Goal: Task Accomplishment & Management: Use online tool/utility

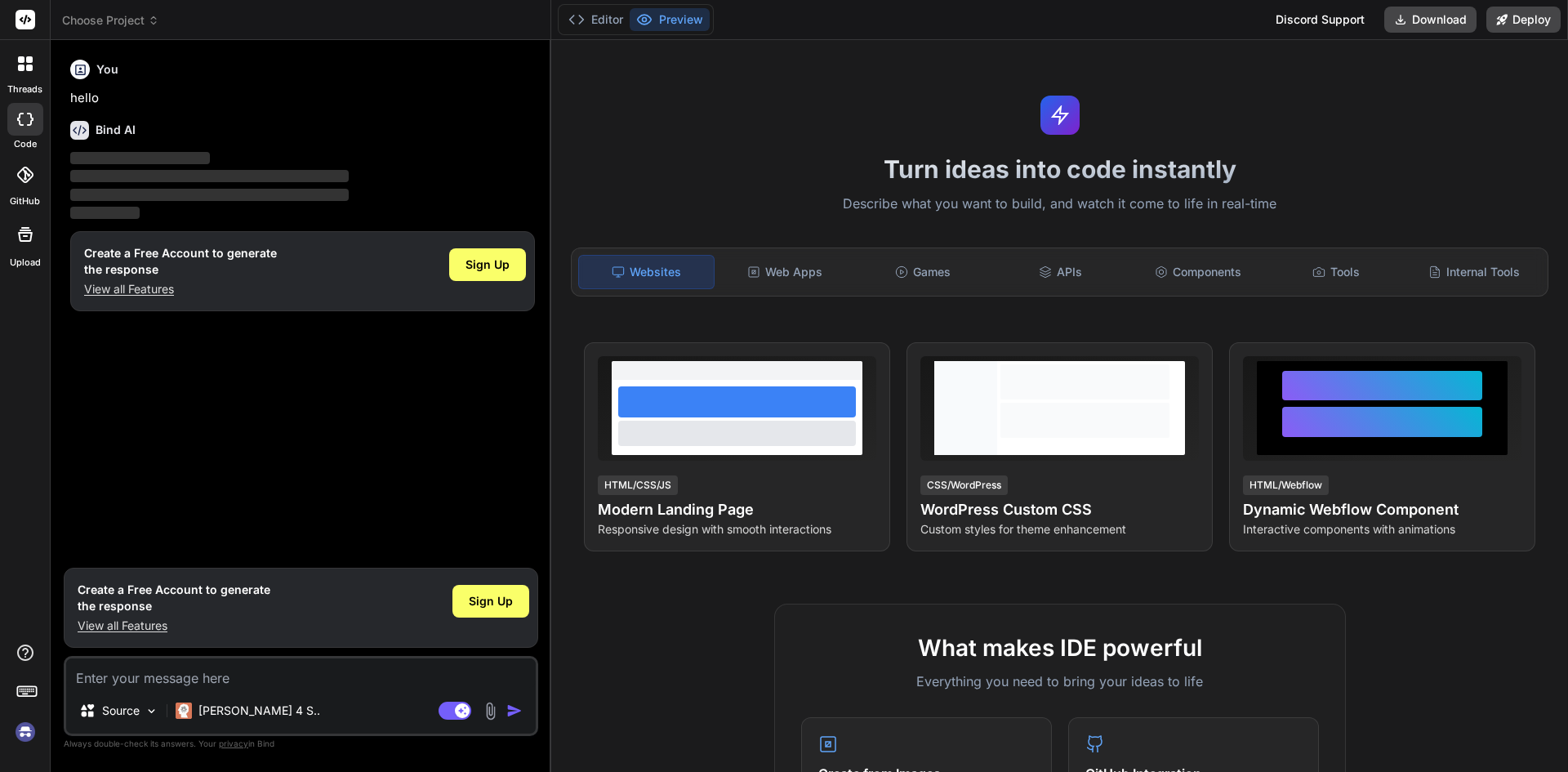
drag, startPoint x: 1554, startPoint y: 1, endPoint x: 680, endPoint y: 109, distance: 880.6
click at [680, 109] on div "Turn ideas into code instantly Describe what you want to build, and watch it co…" at bounding box center [1059, 406] width 1017 height 732
click at [111, 16] on span "Choose Project" at bounding box center [110, 20] width 97 height 16
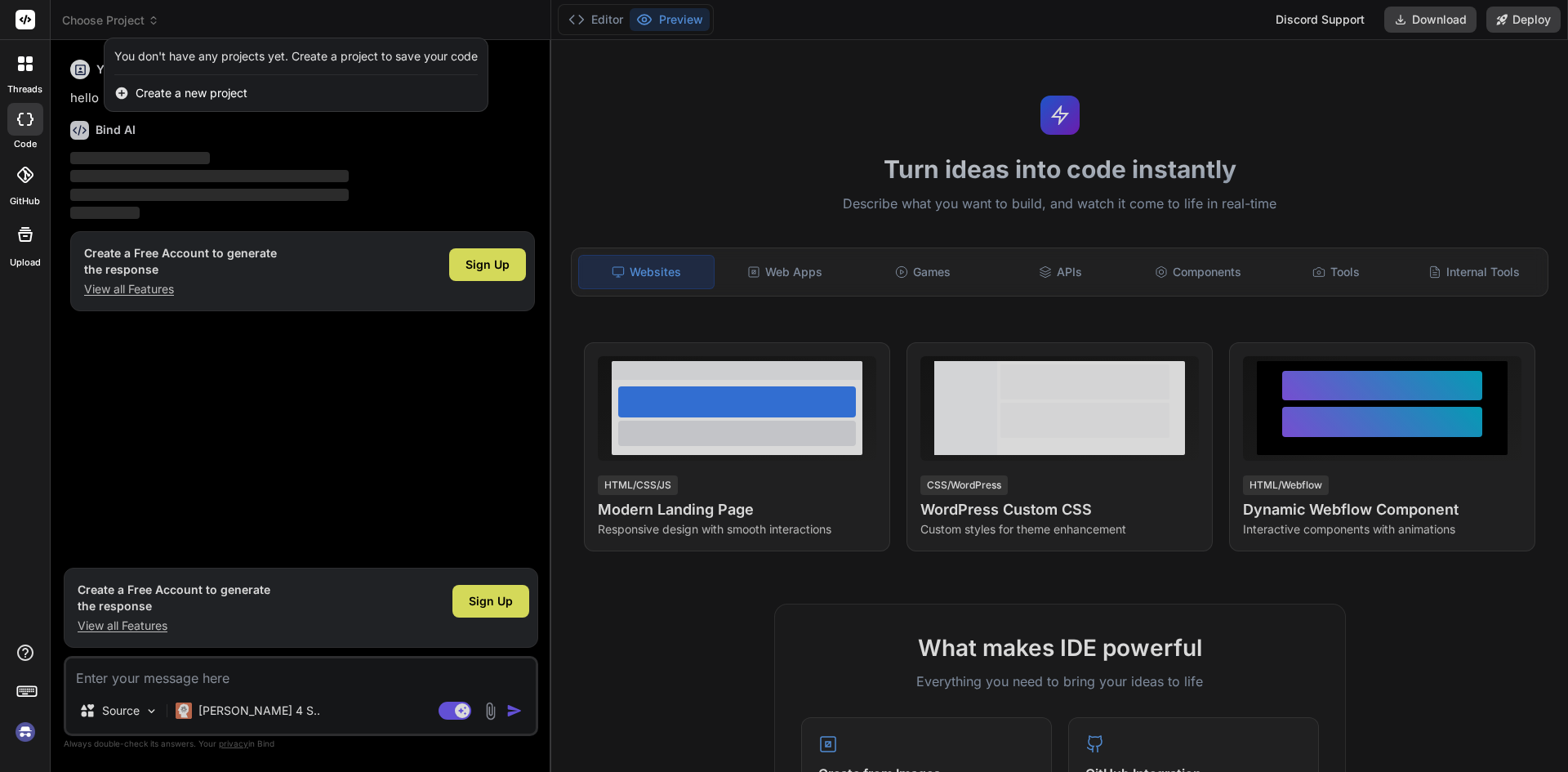
click at [934, 76] on div at bounding box center [784, 386] width 1568 height 772
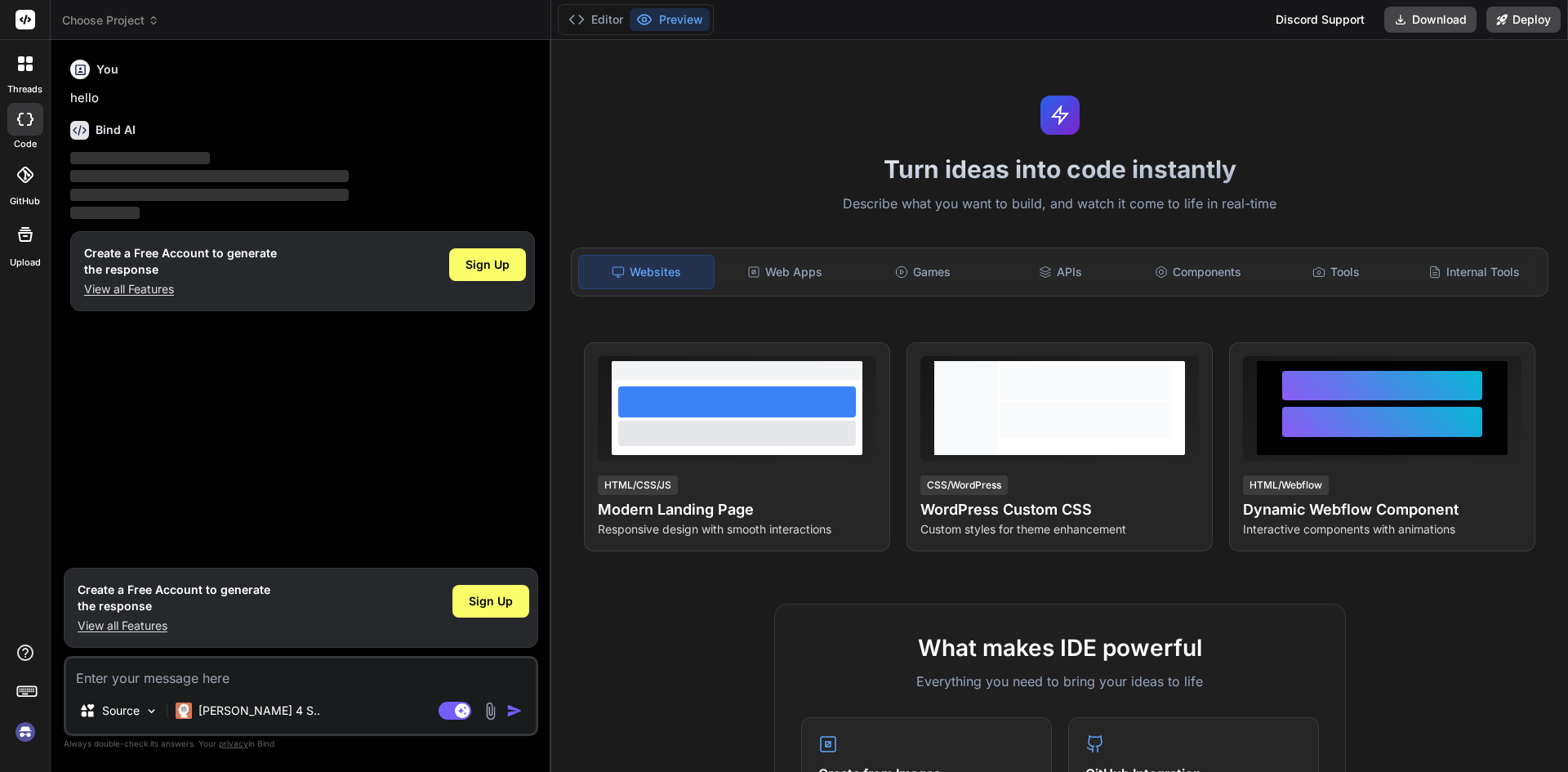
click at [29, 732] on img at bounding box center [25, 732] width 28 height 28
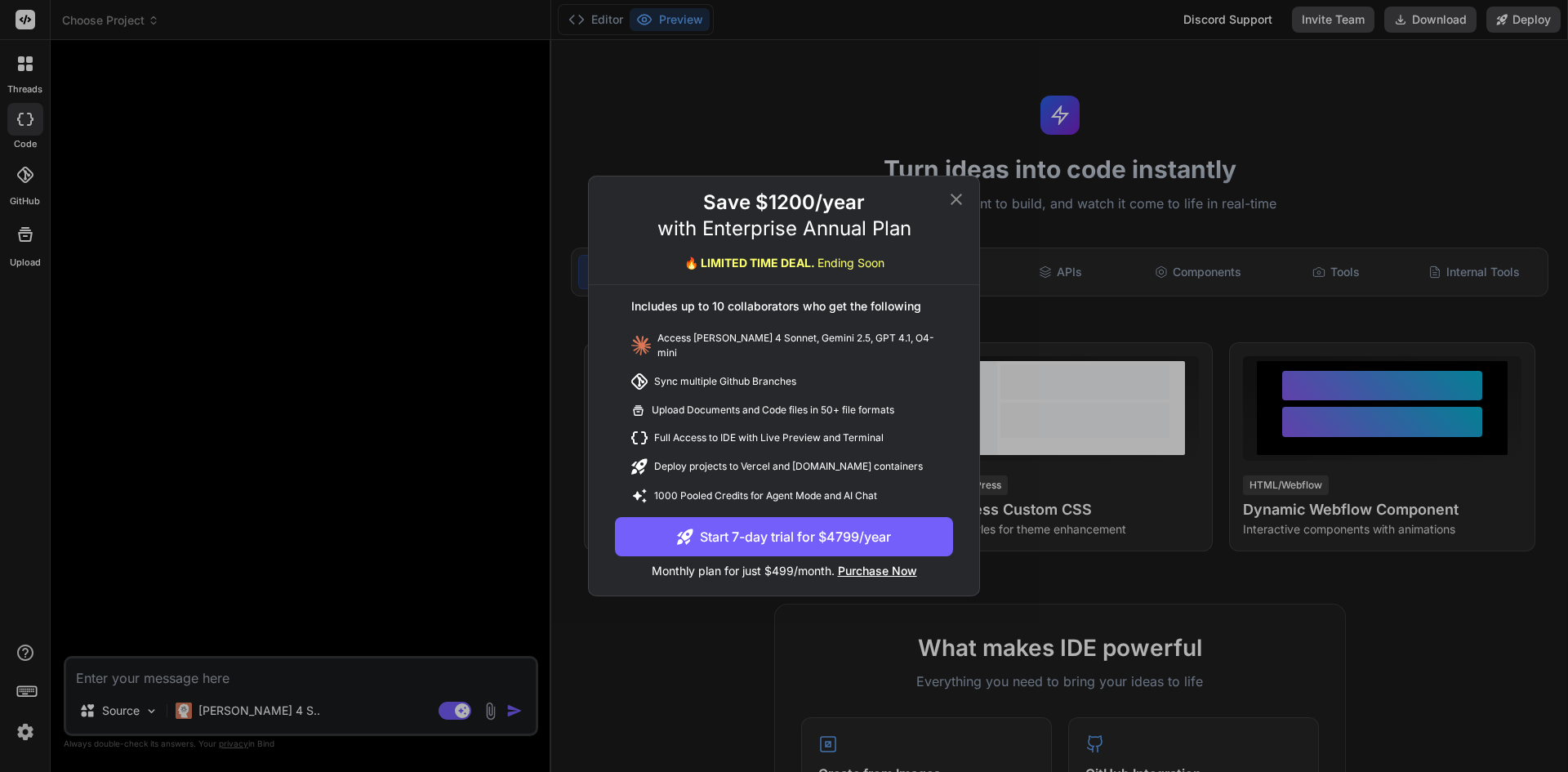
click at [958, 200] on icon at bounding box center [956, 199] width 20 height 20
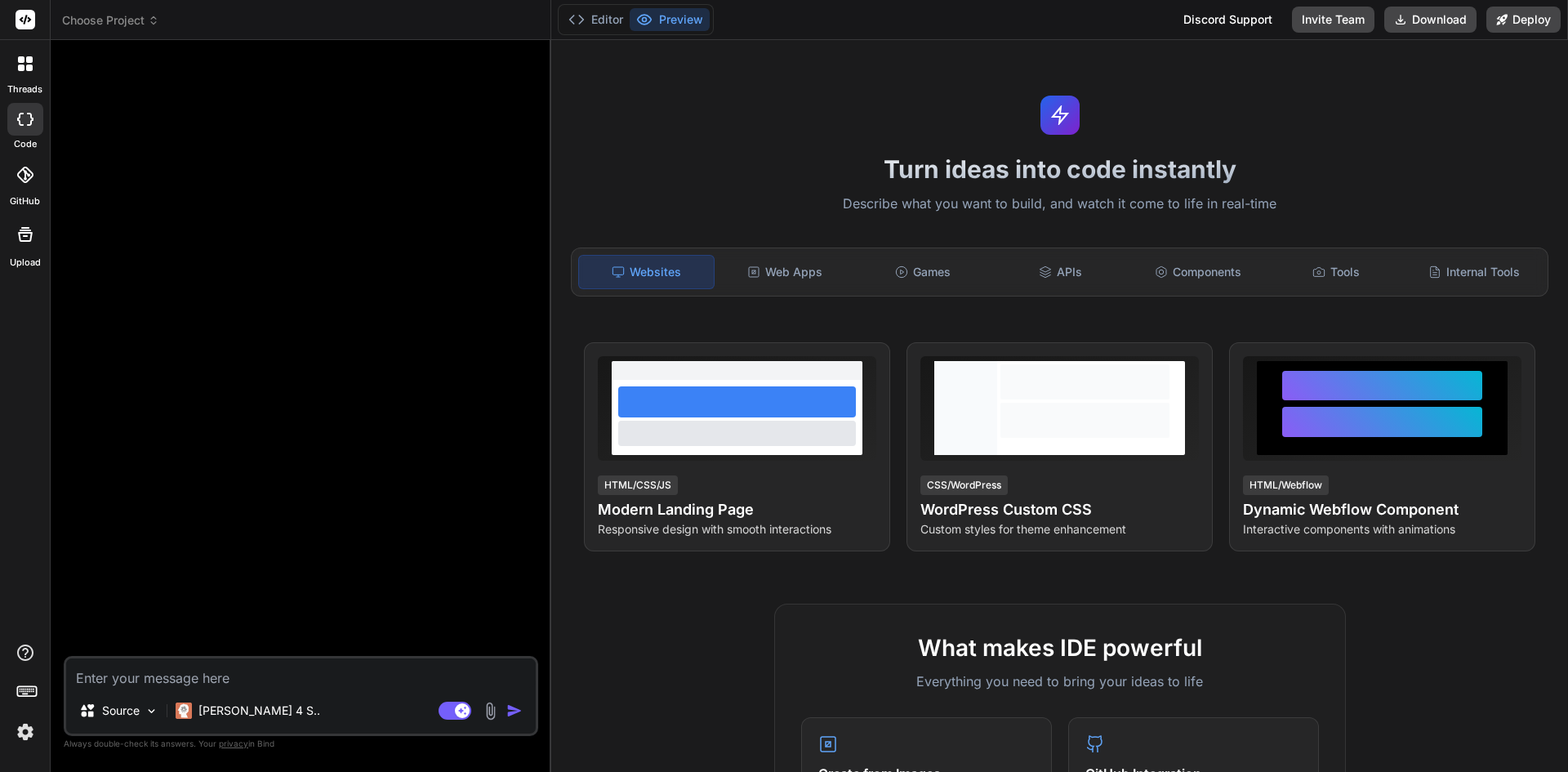
click at [103, 16] on span "Choose Project" at bounding box center [110, 20] width 97 height 16
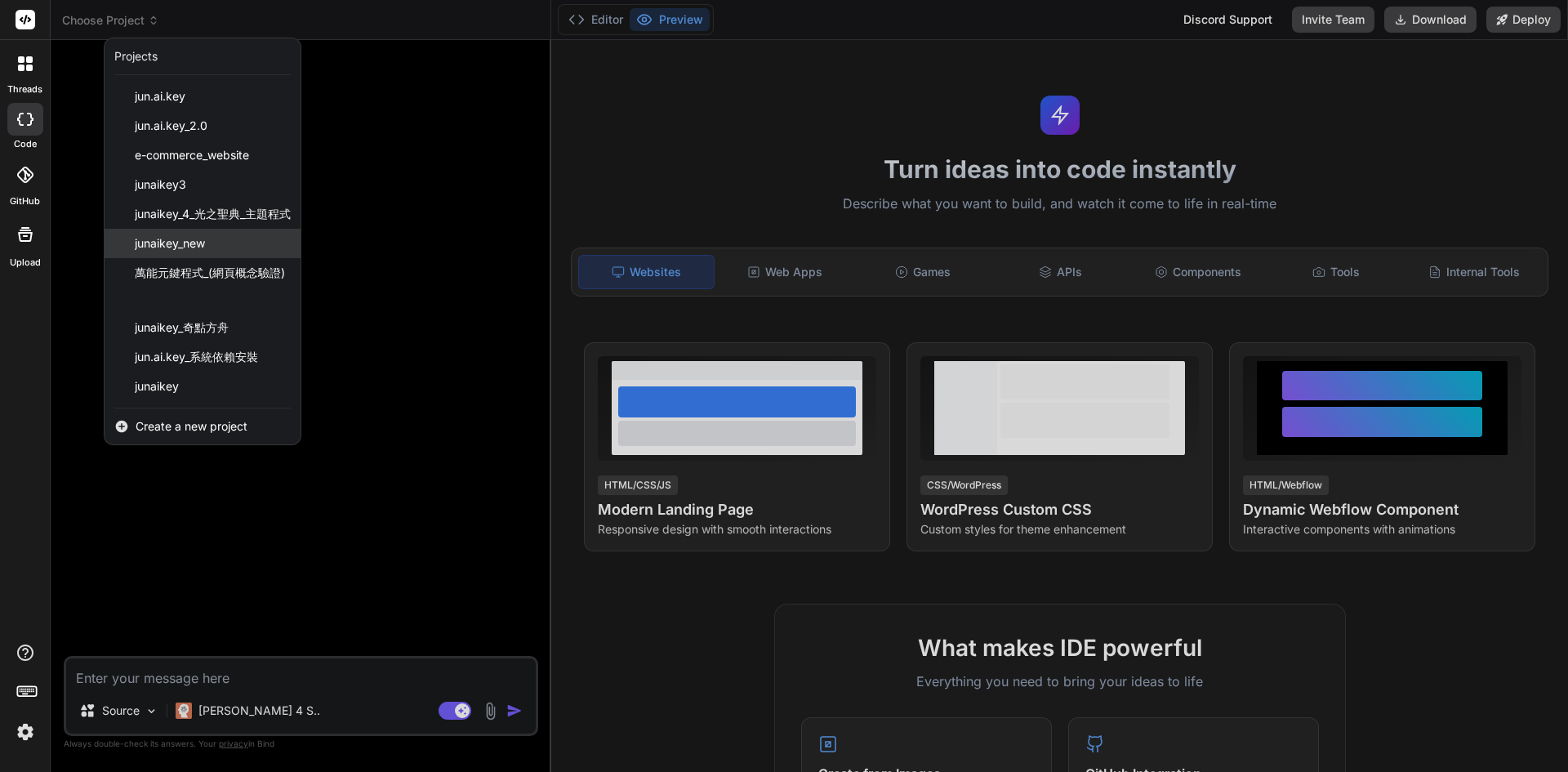
click at [210, 241] on div "junaikey_new" at bounding box center [203, 242] width 196 height 29
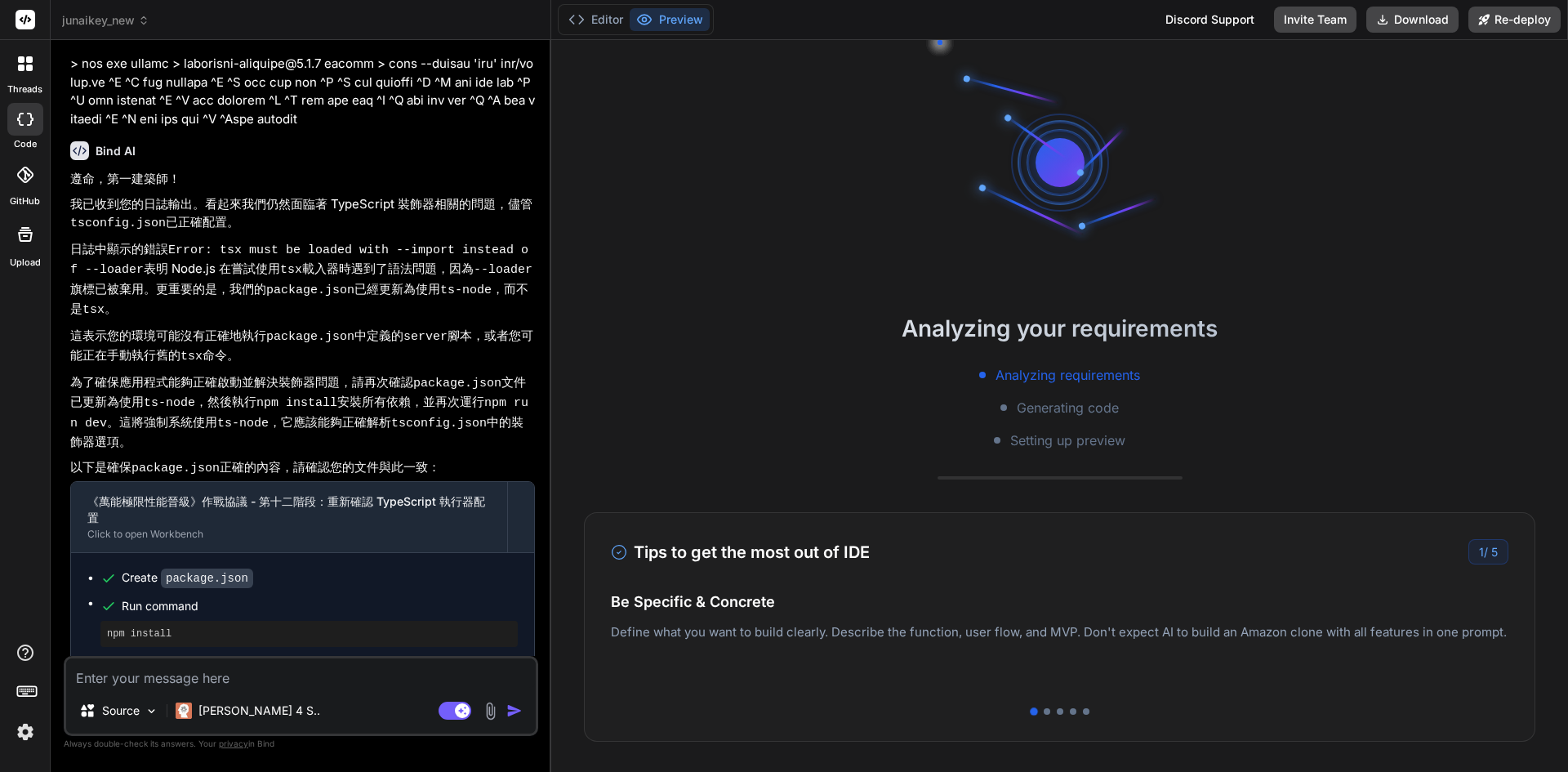
scroll to position [31, 0]
click at [454, 711] on rect at bounding box center [455, 710] width 33 height 18
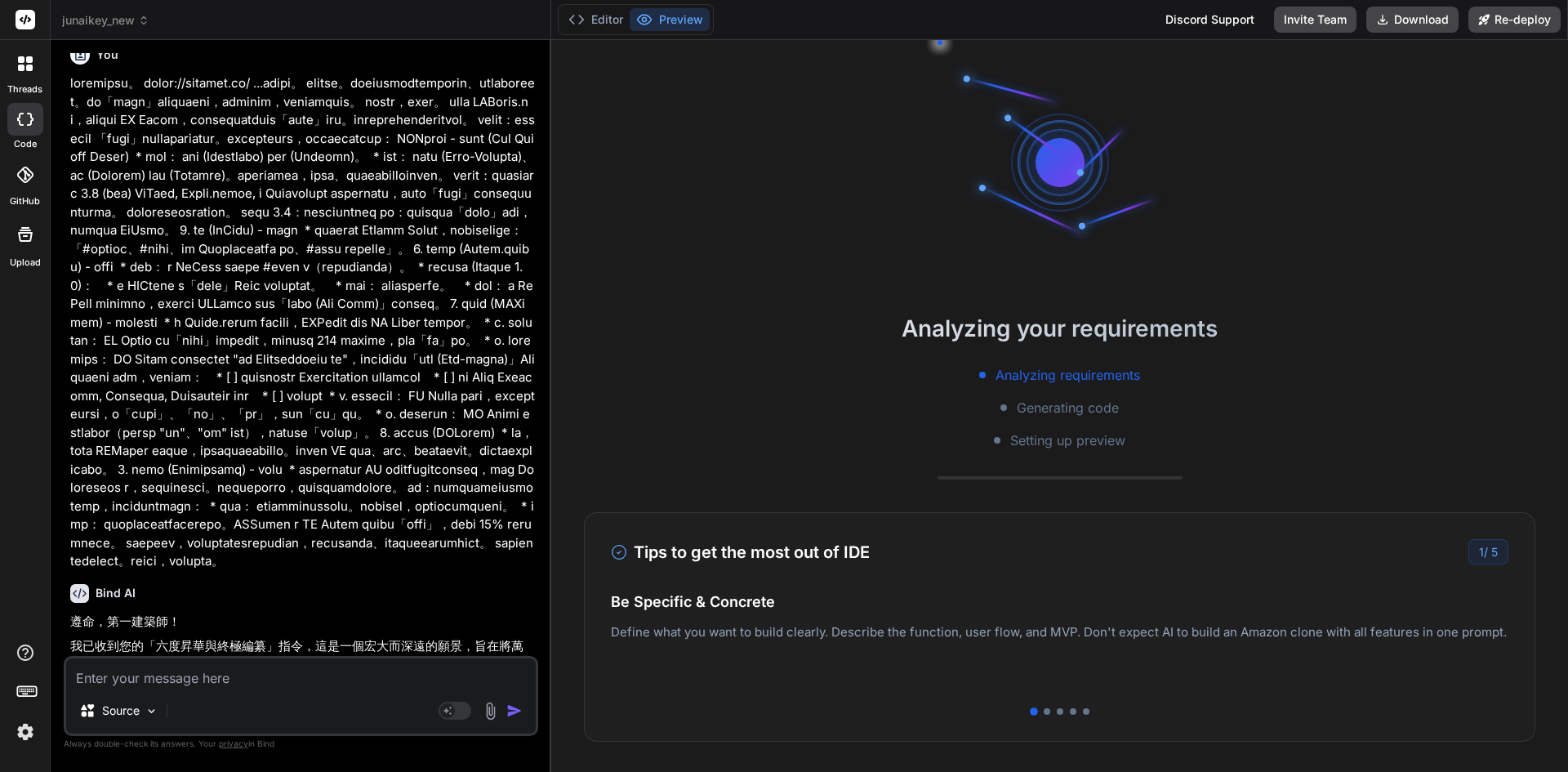
scroll to position [9561, 0]
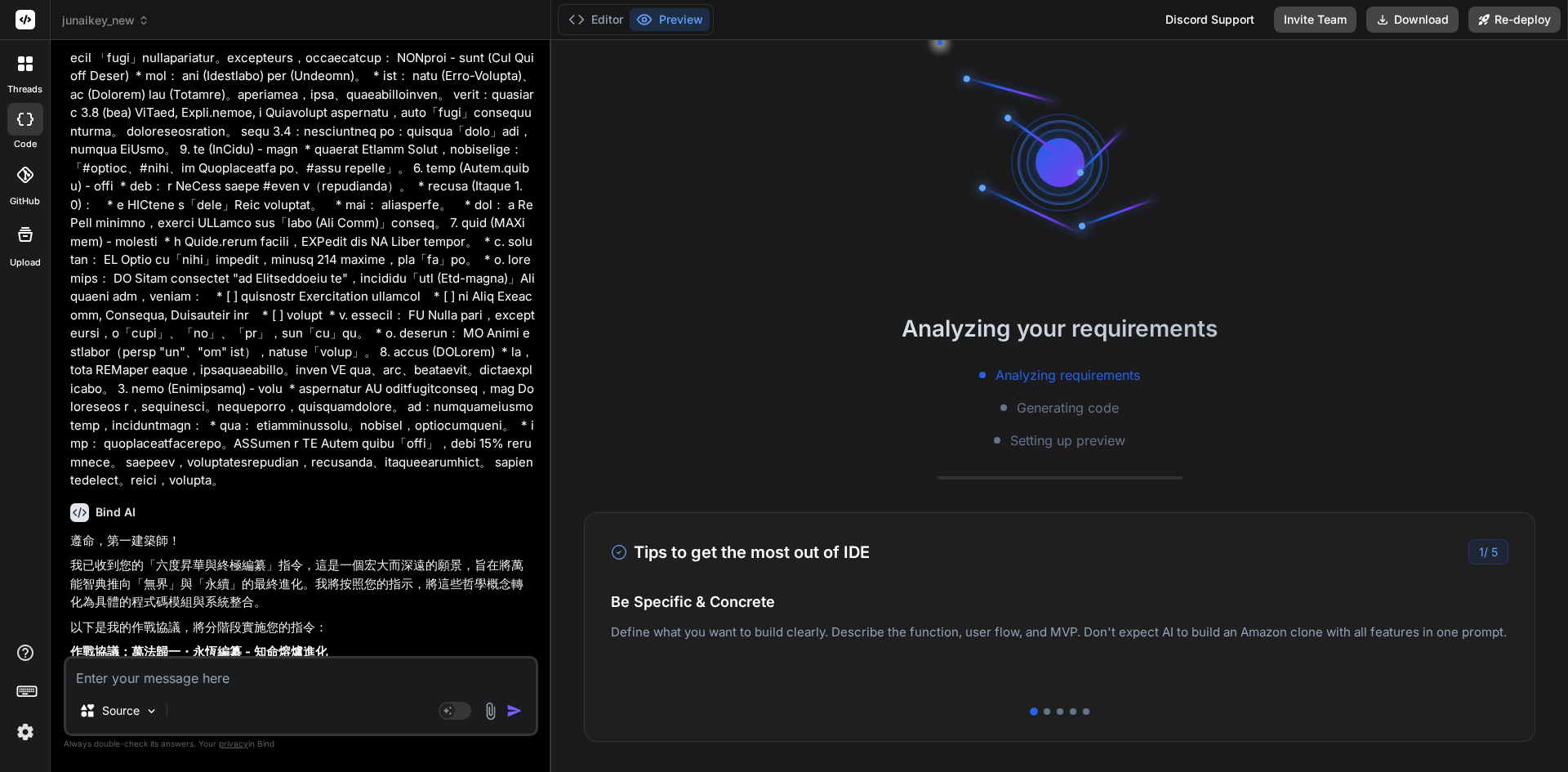
drag, startPoint x: 112, startPoint y: 473, endPoint x: 266, endPoint y: 468, distance: 154.1
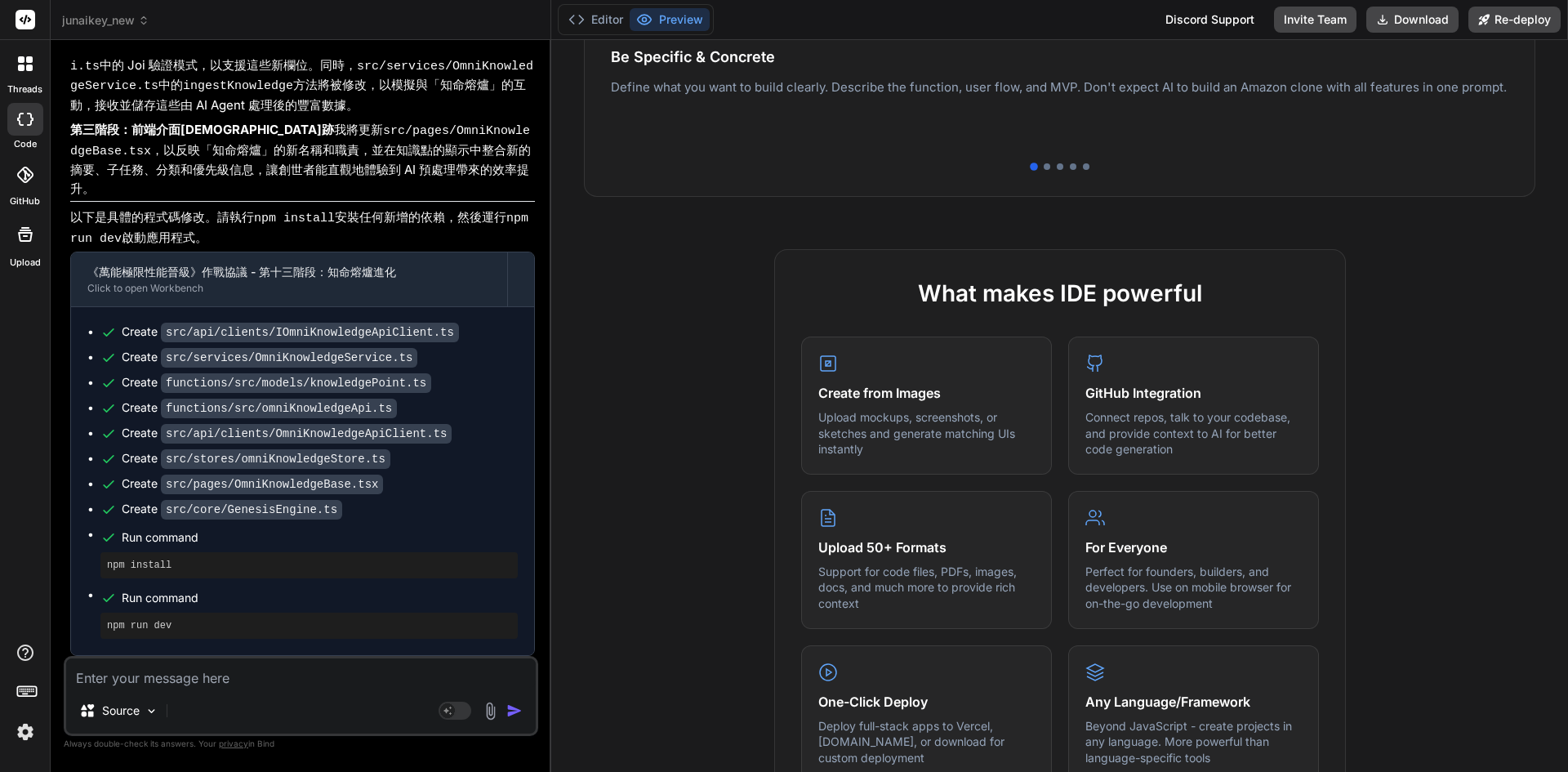
scroll to position [10649, 0]
drag, startPoint x: 618, startPoint y: 555, endPoint x: 405, endPoint y: 450, distance: 237.5
drag, startPoint x: 603, startPoint y: 591, endPoint x: 792, endPoint y: 370, distance: 290.8
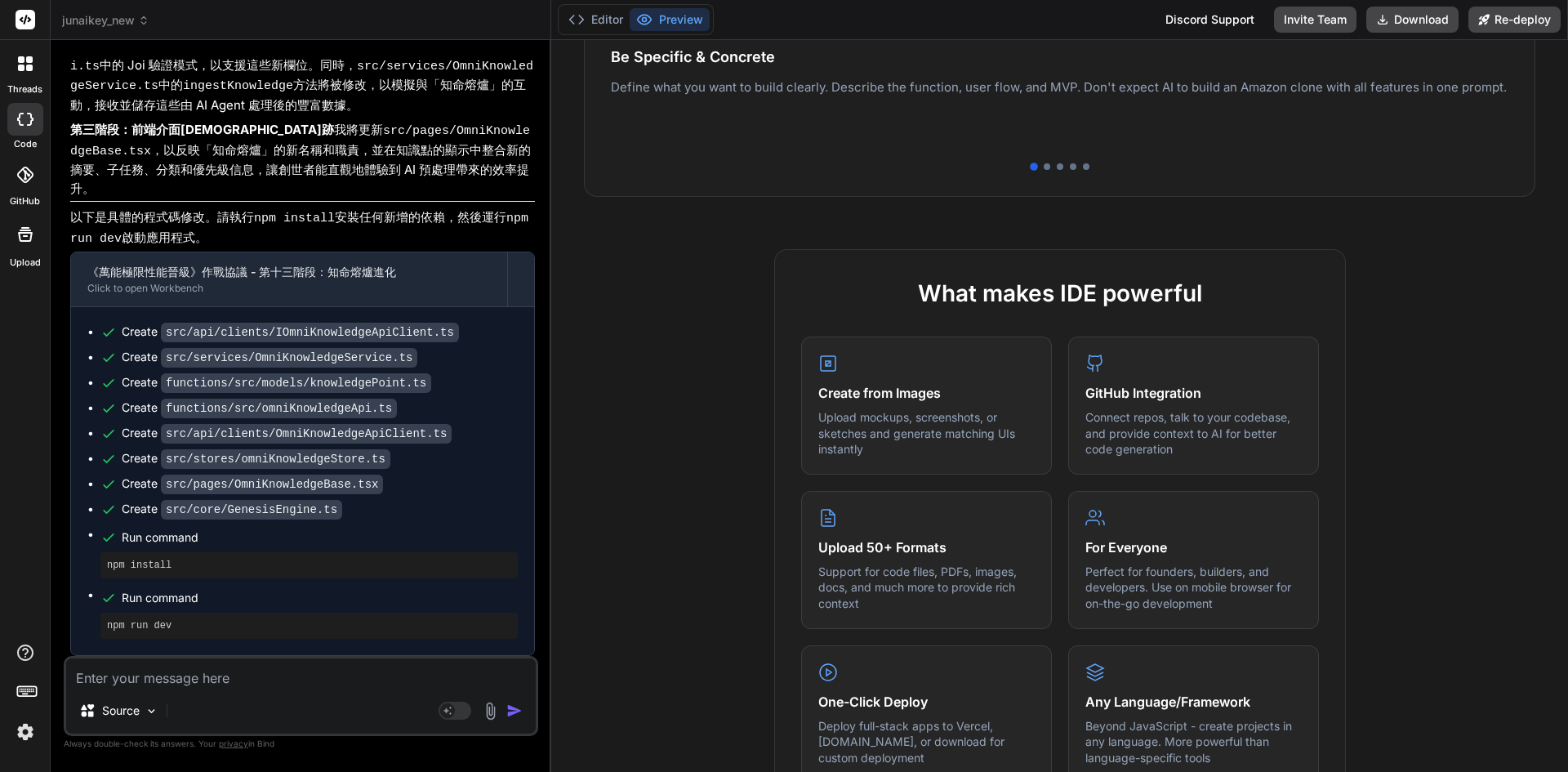
click at [604, 589] on div "What makes IDE powerful Create from Images Upload mockups, screenshots, or sket…" at bounding box center [1059, 688] width 1017 height 879
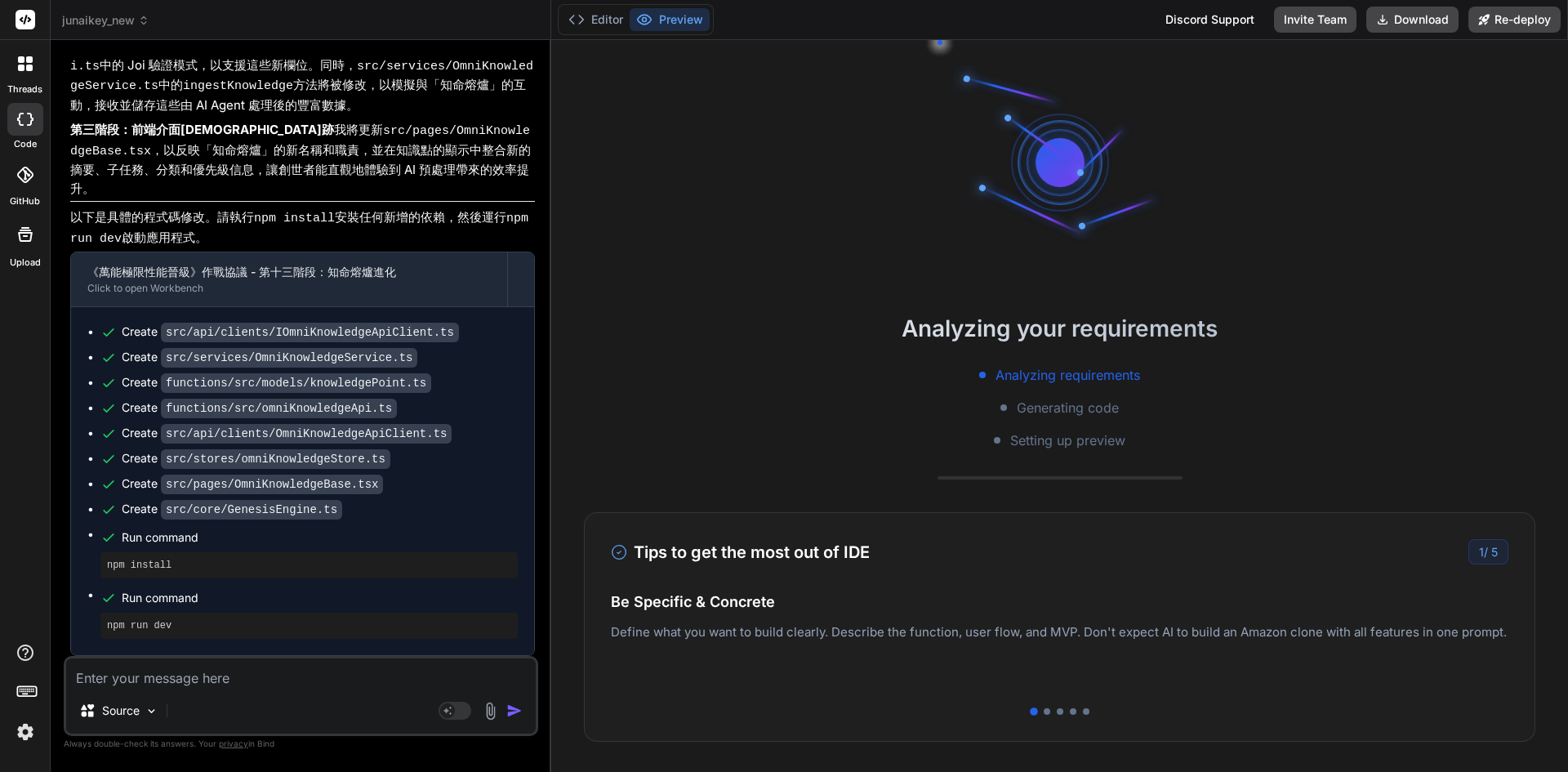
scroll to position [10830, 0]
click at [606, 22] on button "Editor" at bounding box center [596, 20] width 67 height 22
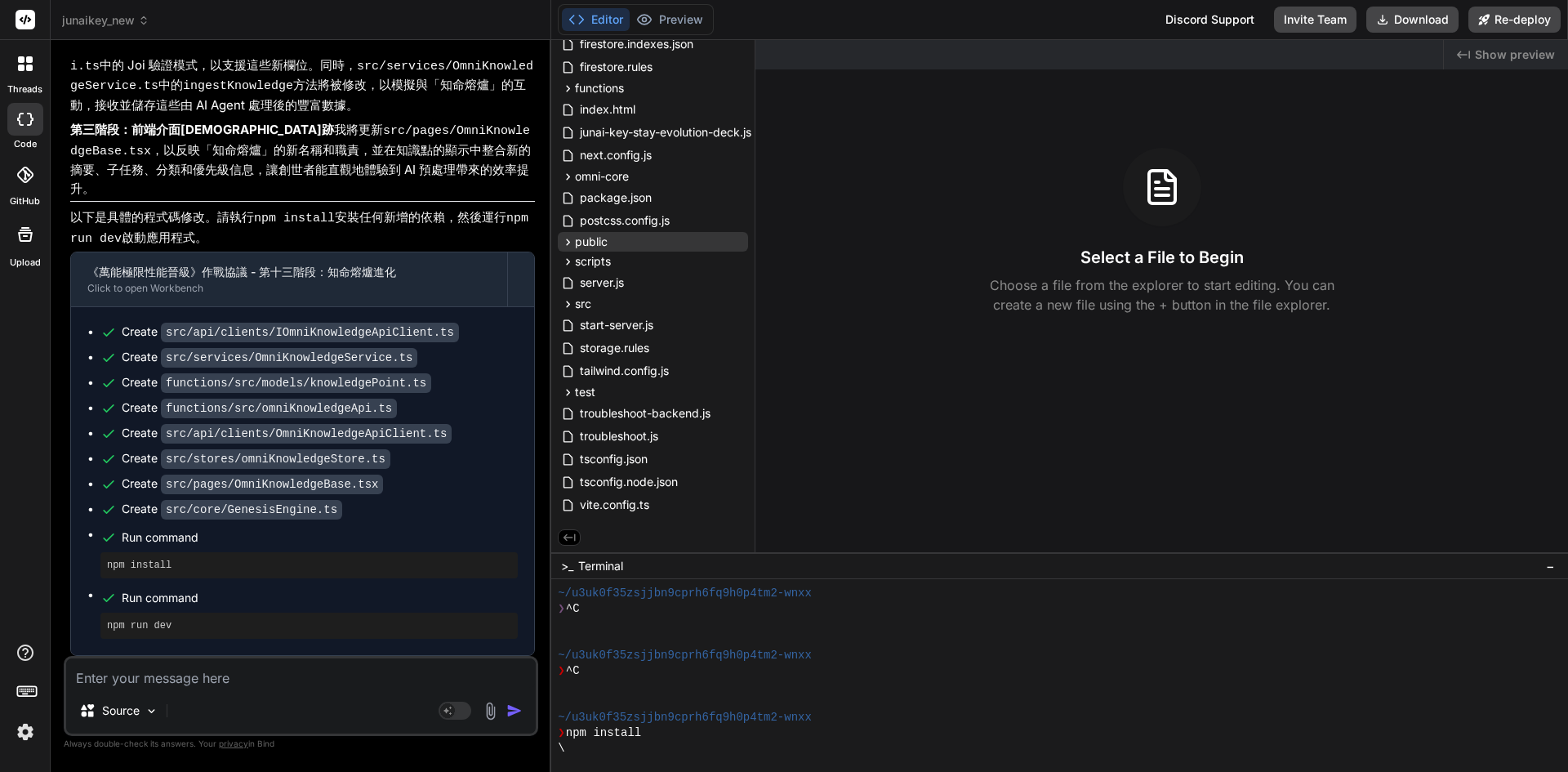
scroll to position [0, 0]
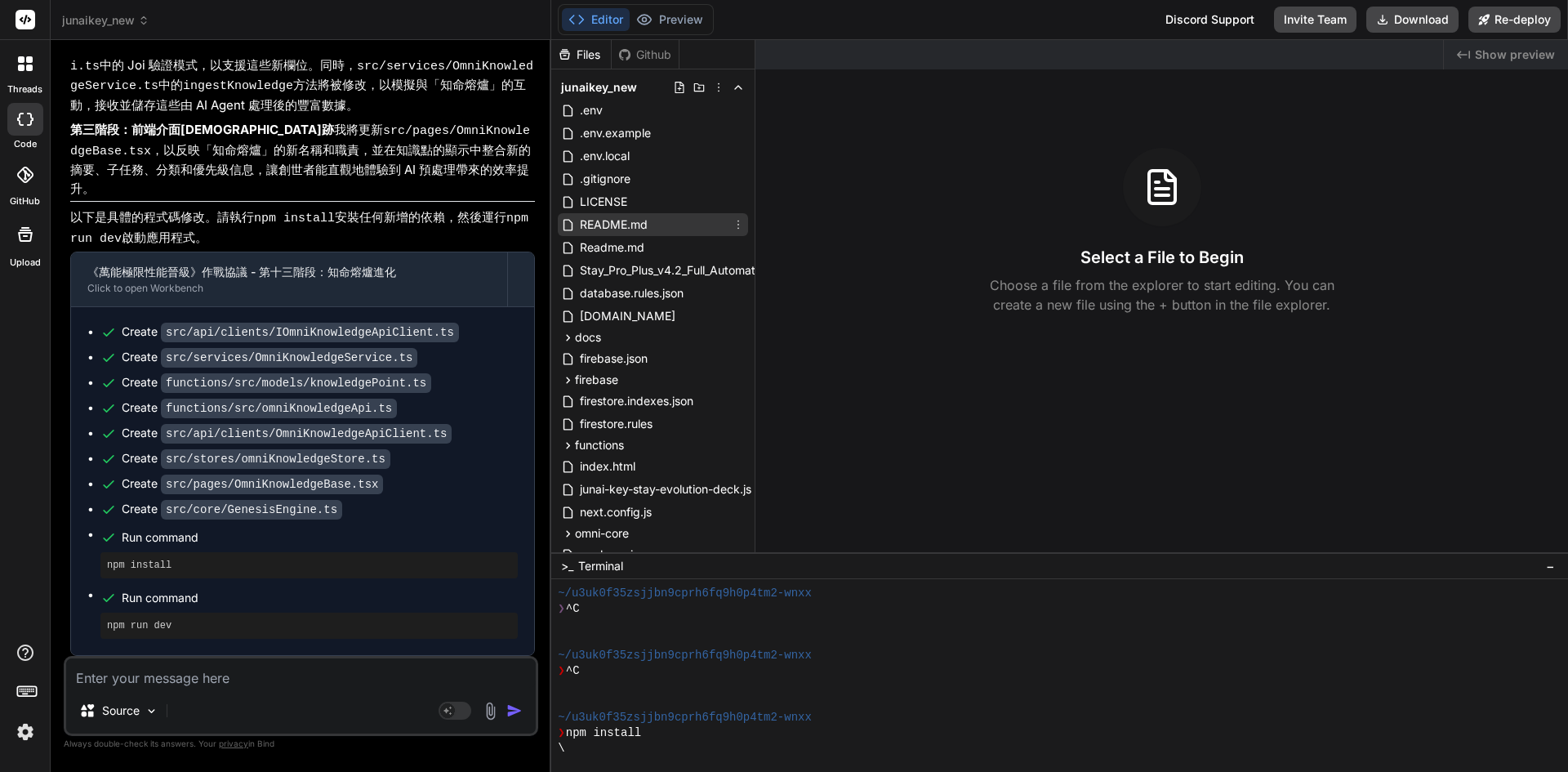
click at [599, 225] on span "README.md" at bounding box center [614, 225] width 71 height 20
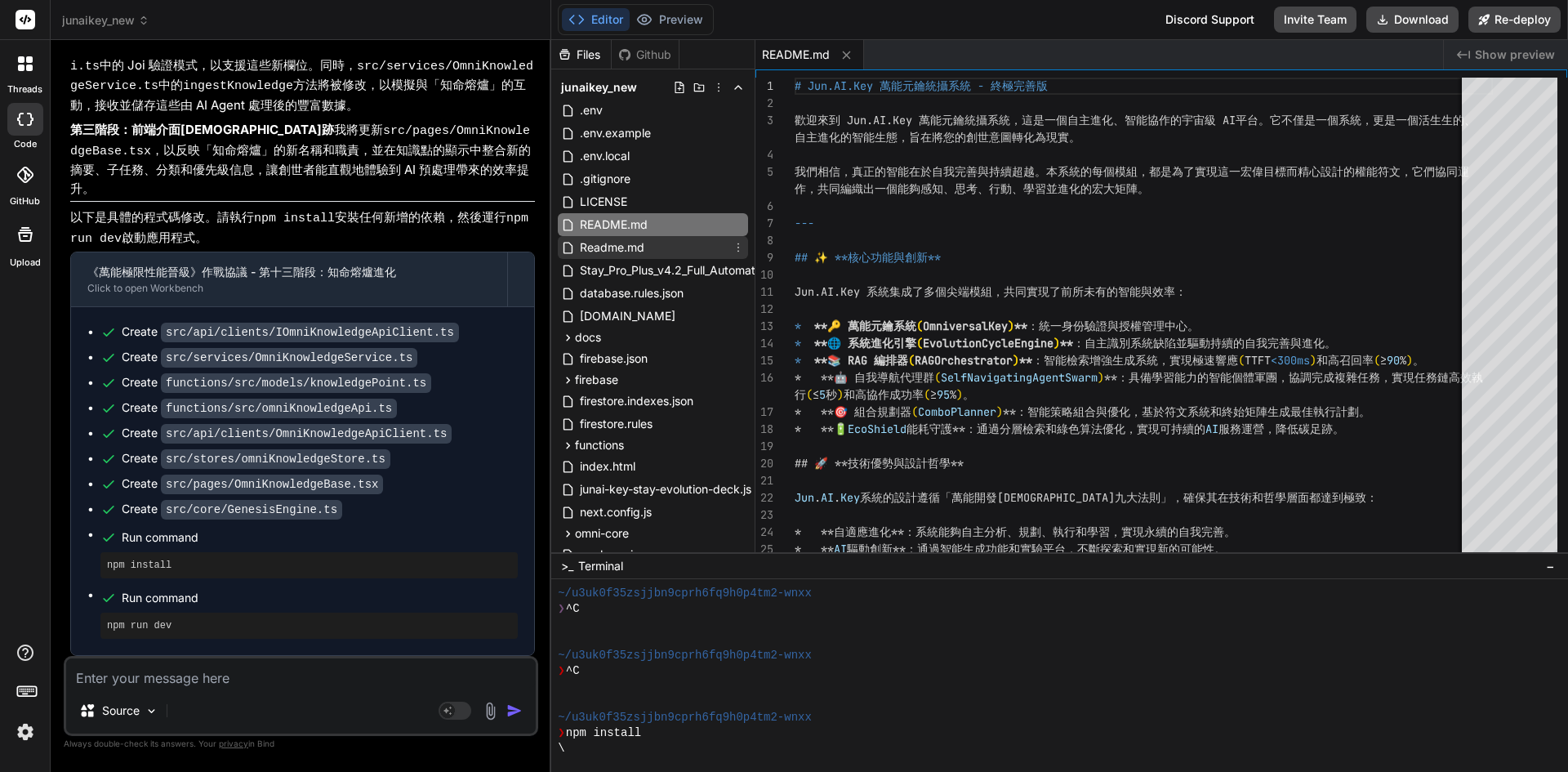
click at [617, 243] on span "Readme.md" at bounding box center [612, 247] width 67 height 20
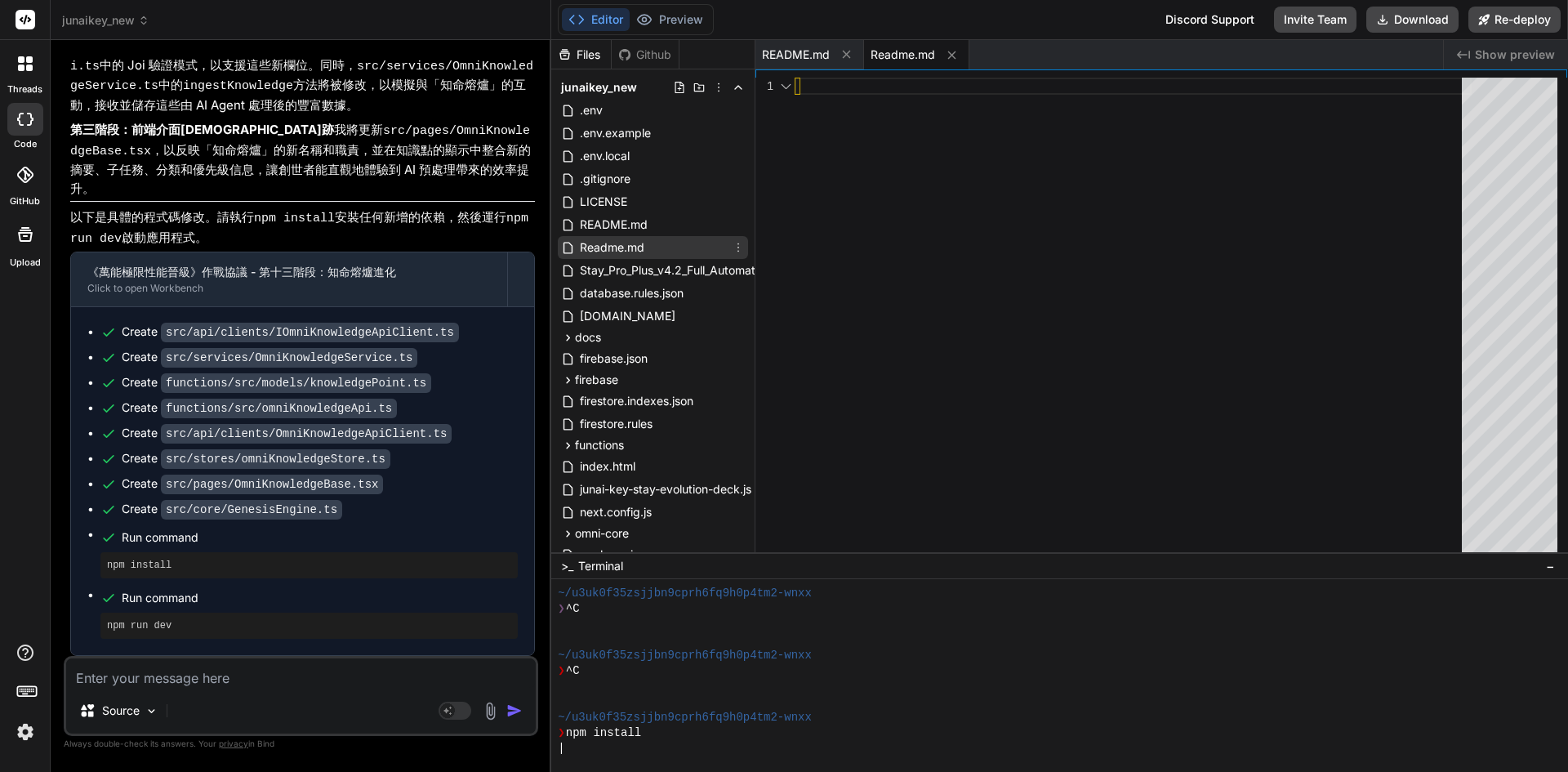
type textarea "x"
click at [904, 51] on span "Readme.md" at bounding box center [903, 54] width 65 height 16
click at [905, 62] on span "Readme.md" at bounding box center [903, 54] width 65 height 16
click at [738, 245] on icon at bounding box center [738, 248] width 13 height 13
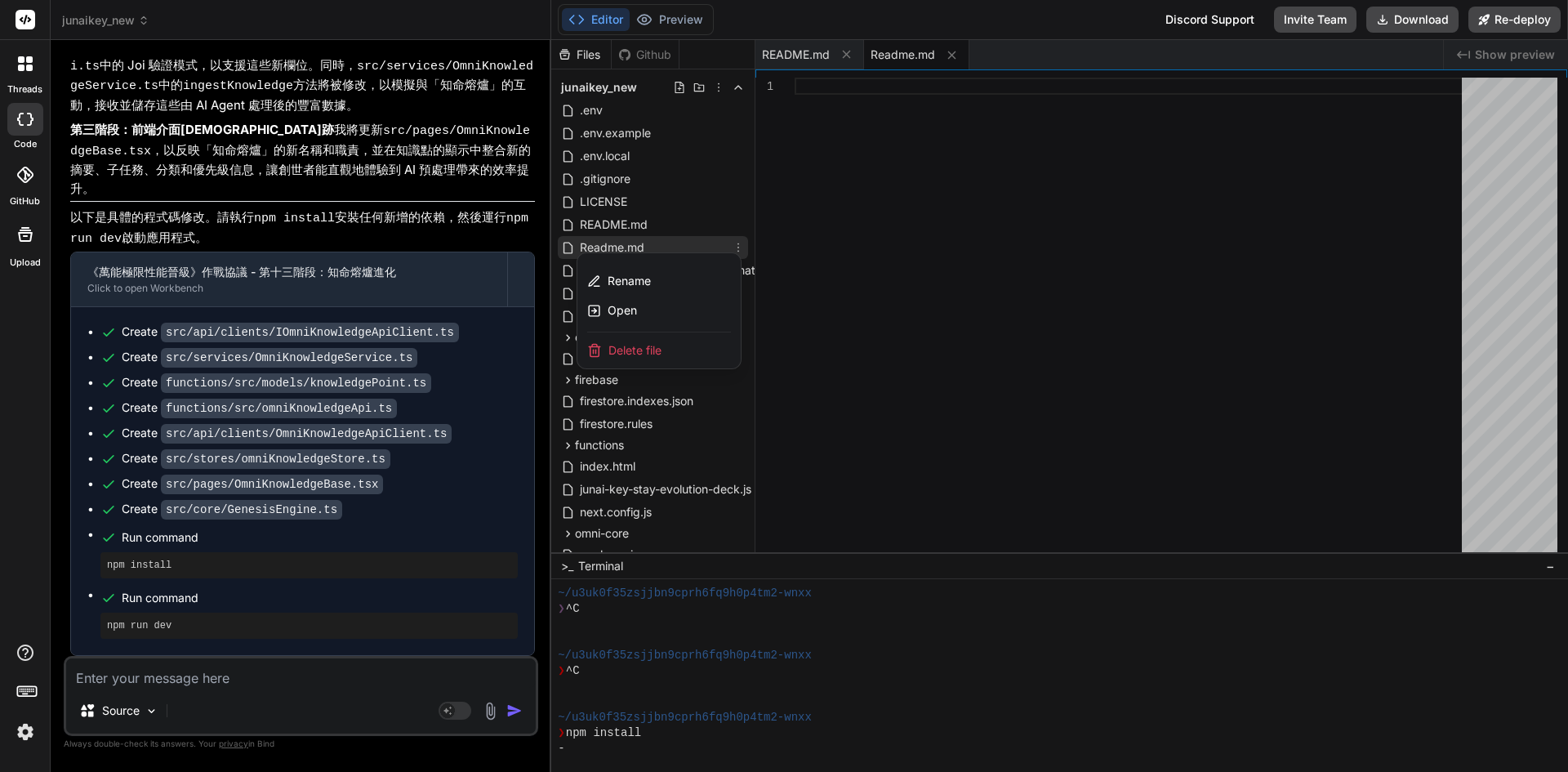
click at [621, 355] on span "Delete file" at bounding box center [634, 350] width 53 height 16
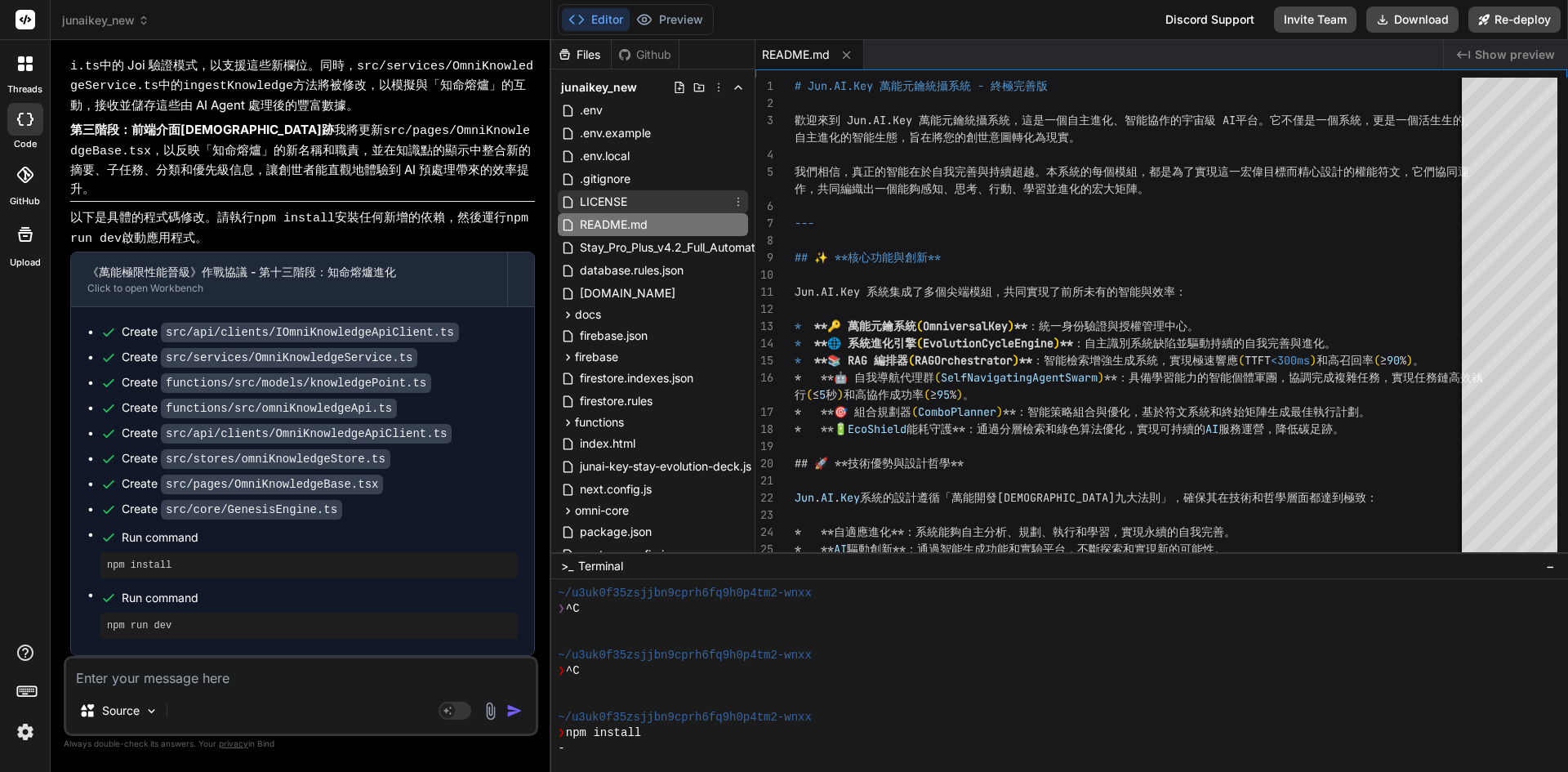
click at [631, 195] on div "LICENSE" at bounding box center [652, 201] width 190 height 22
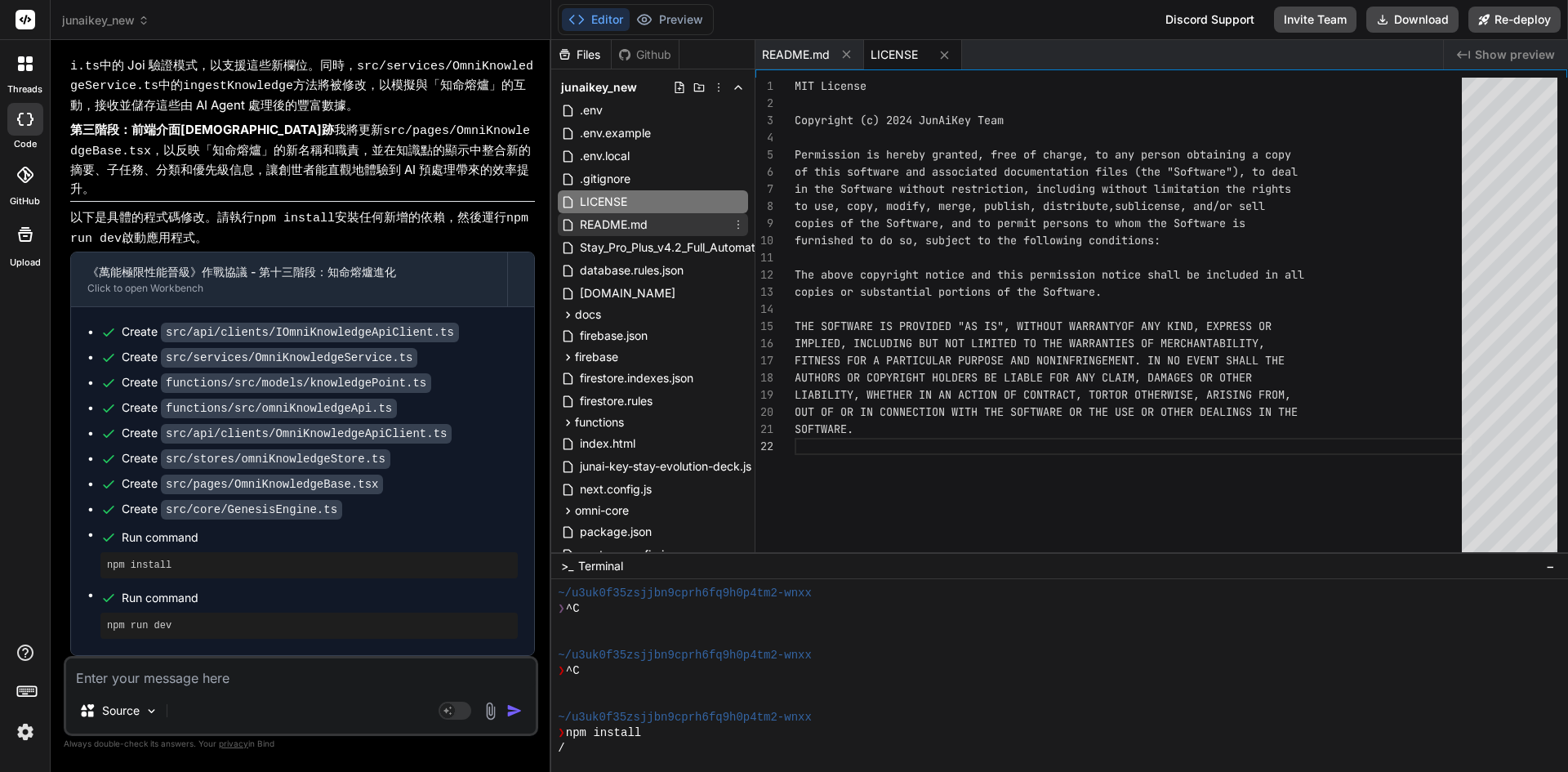
click at [667, 228] on div "README.md" at bounding box center [652, 225] width 190 height 22
type textarea "本項目採用 MIT 許可證。詳情請參閱 `LICENSE` 檔案。 --- *「萬能元鑰已就緒，永恆編纂永不停歇。」*"
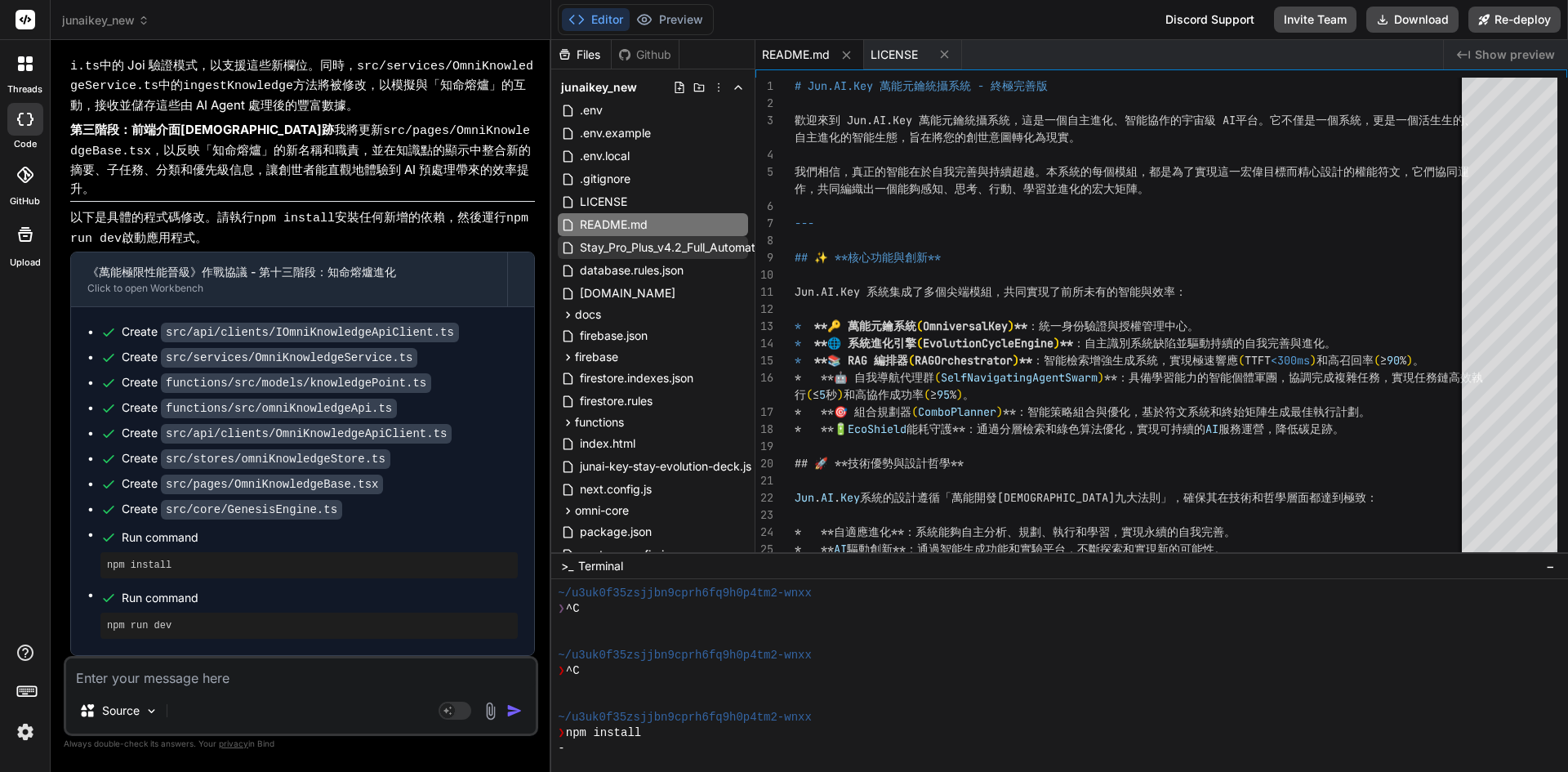
click at [650, 256] on span "Stay_Pro_Plus_v4.2_Full_Automation.user.js" at bounding box center [693, 247] width 231 height 20
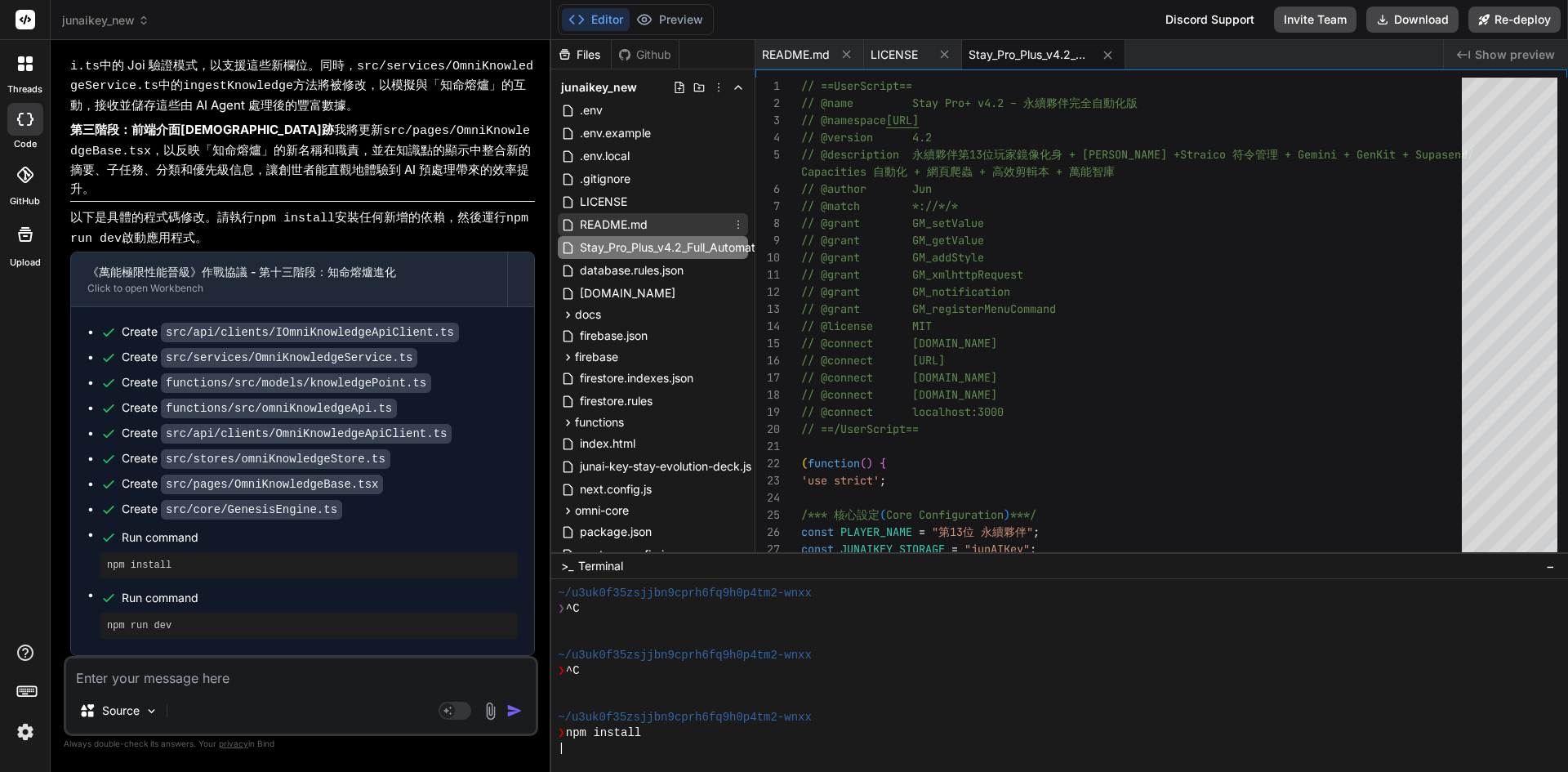
click at [619, 226] on span "README.md" at bounding box center [614, 225] width 71 height 20
type textarea "本項目採用 MIT 許可證。詳情請參閱 `LICENSE` 檔案。 --- *「萬能元鑰已就緒，永恆編纂永不停歇。」*"
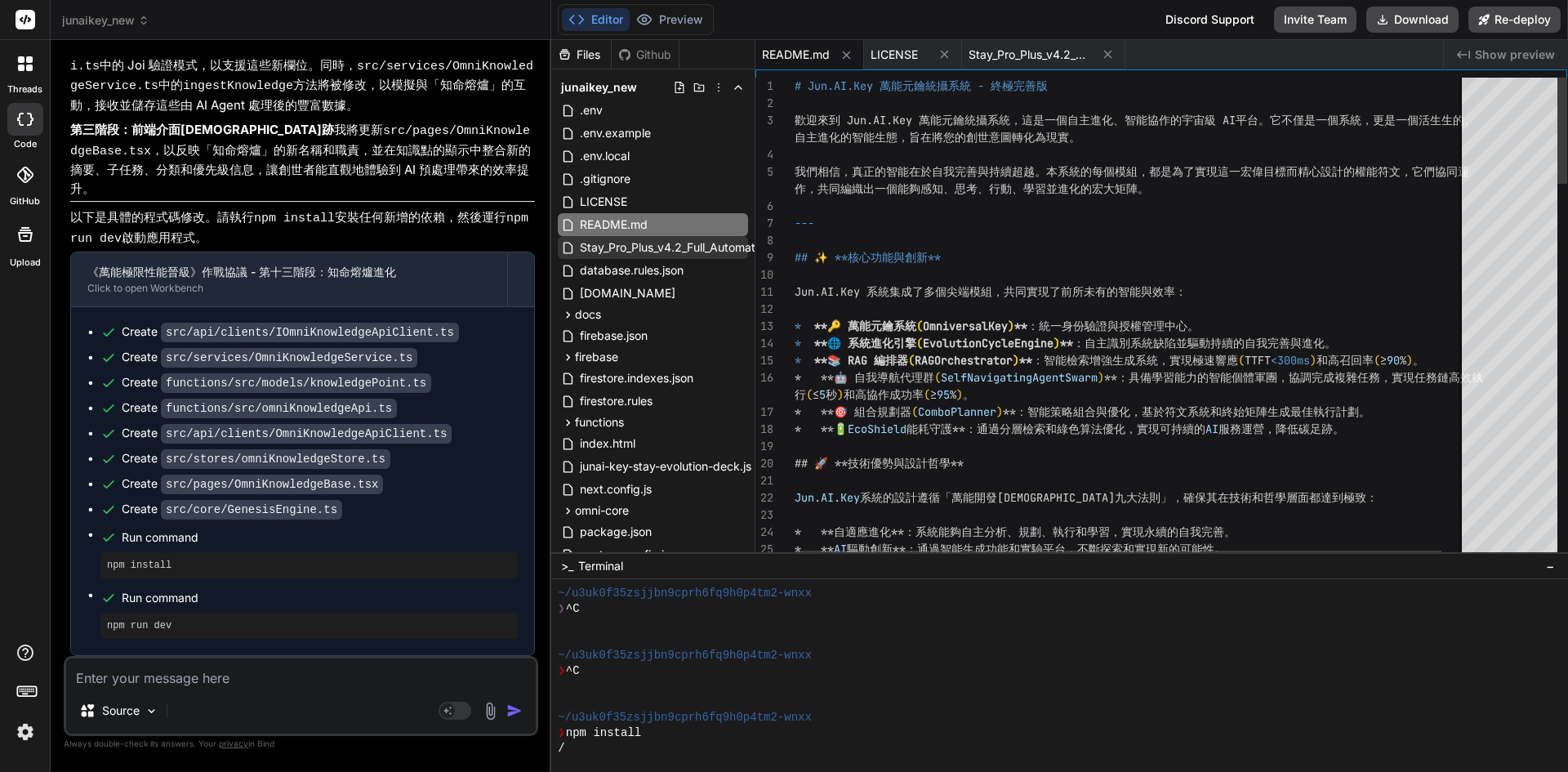
click at [625, 245] on span "Stay_Pro_Plus_v4.2_Full_Automation.user.js" at bounding box center [693, 247] width 231 height 20
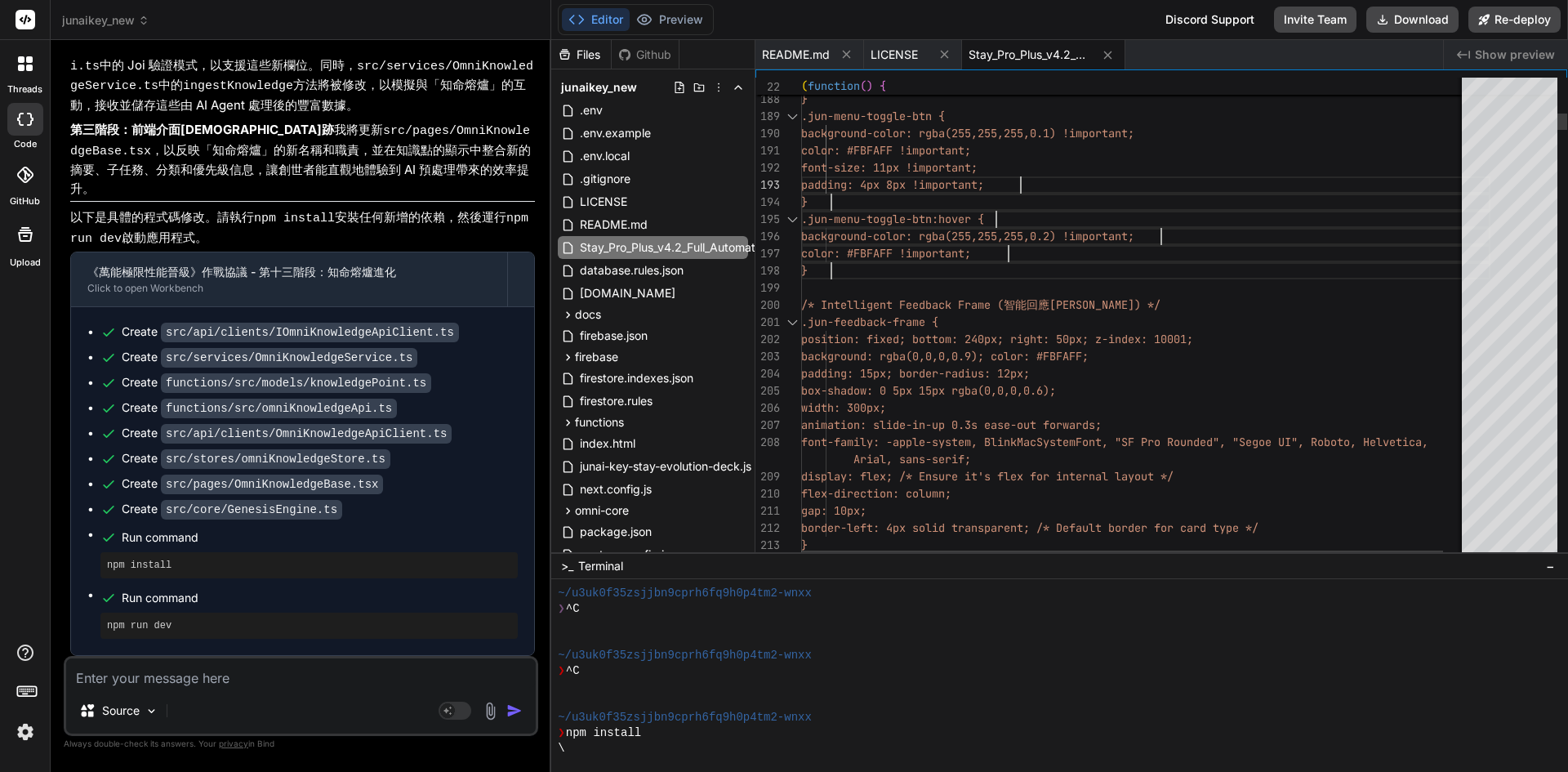
drag, startPoint x: 1170, startPoint y: 299, endPoint x: 1174, endPoint y: 308, distance: 9.8
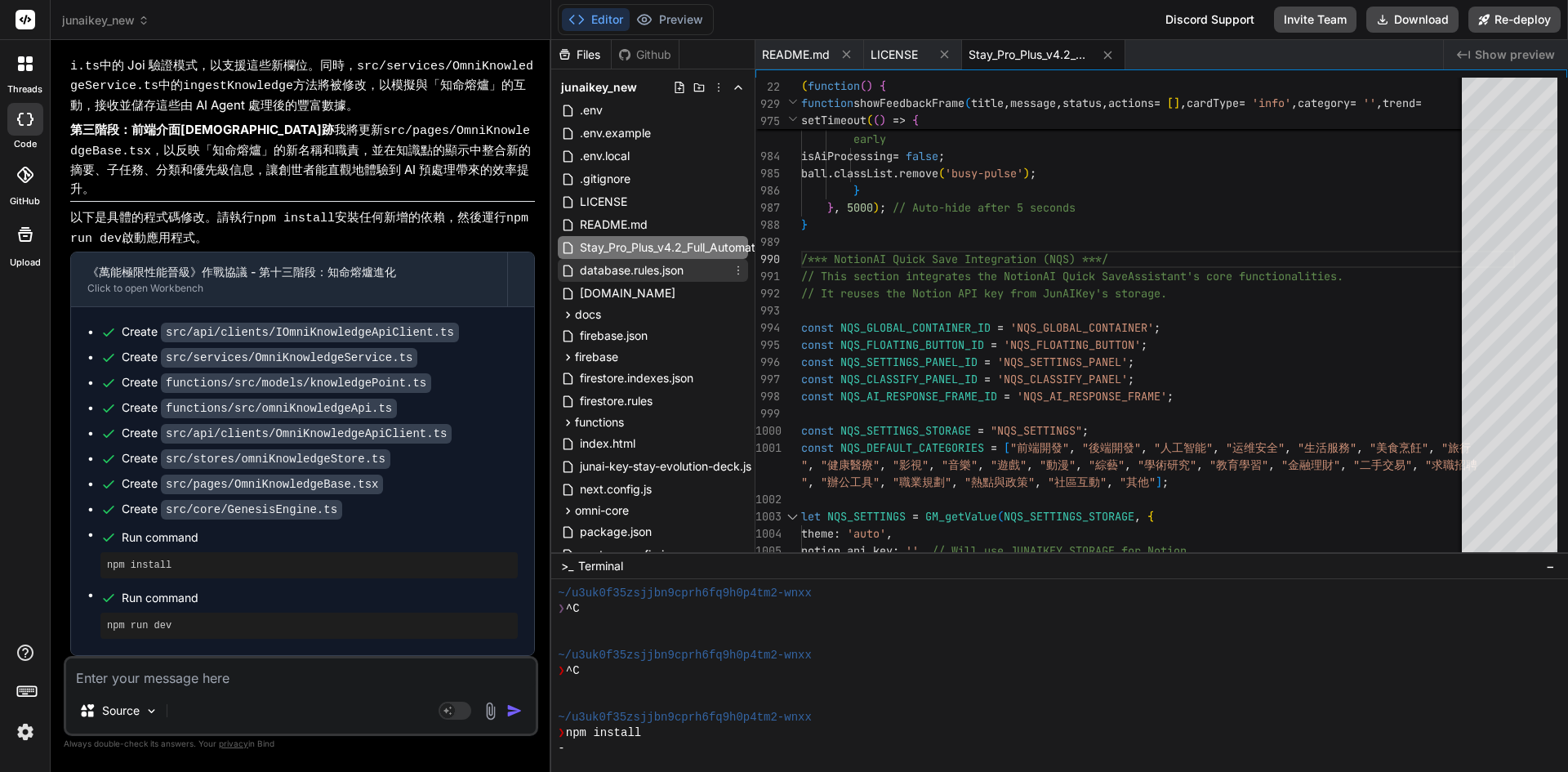
click at [631, 261] on span "database.rules.json" at bounding box center [632, 270] width 107 height 20
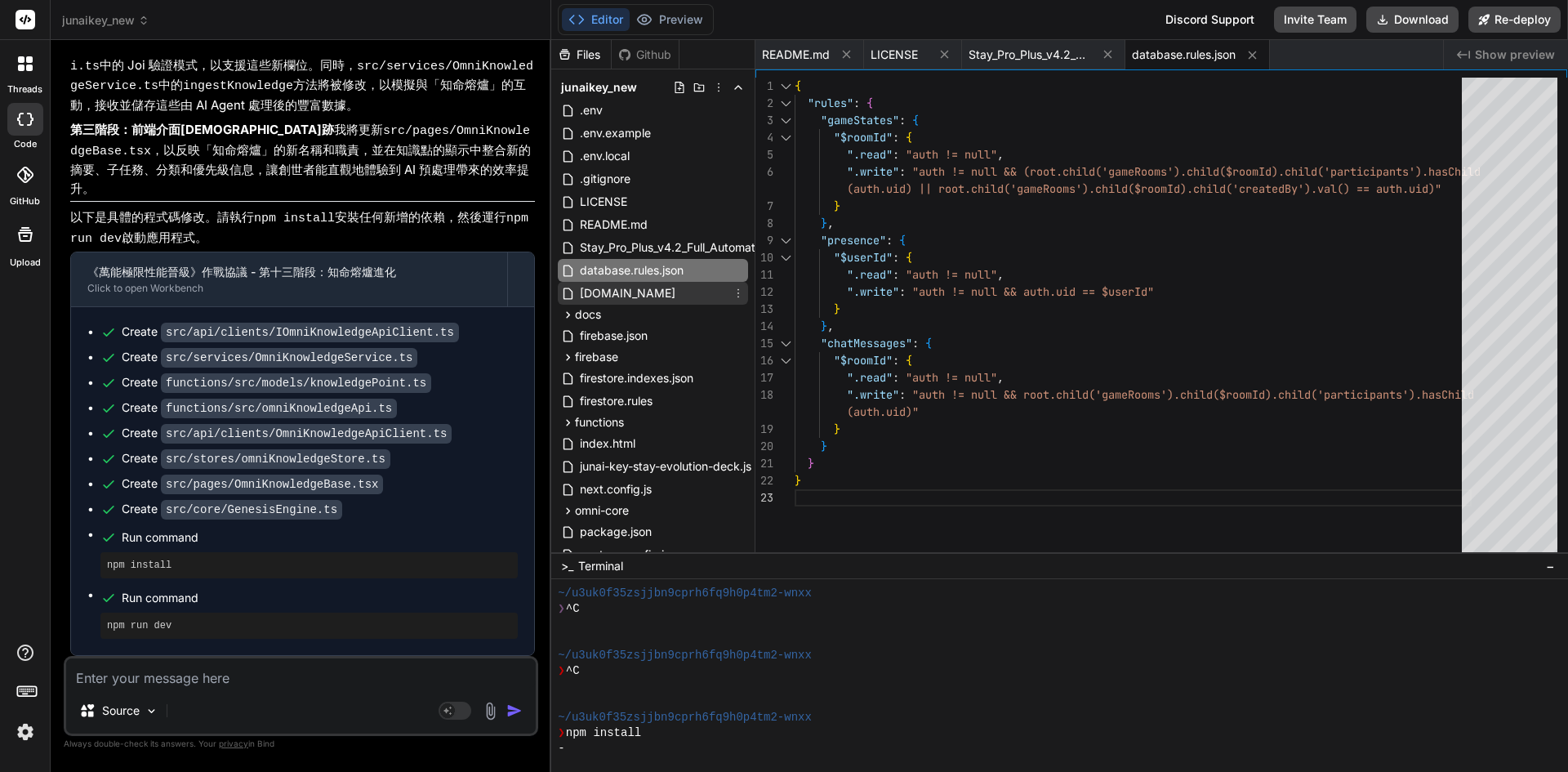
click at [615, 289] on span "[DOMAIN_NAME]" at bounding box center [628, 293] width 99 height 20
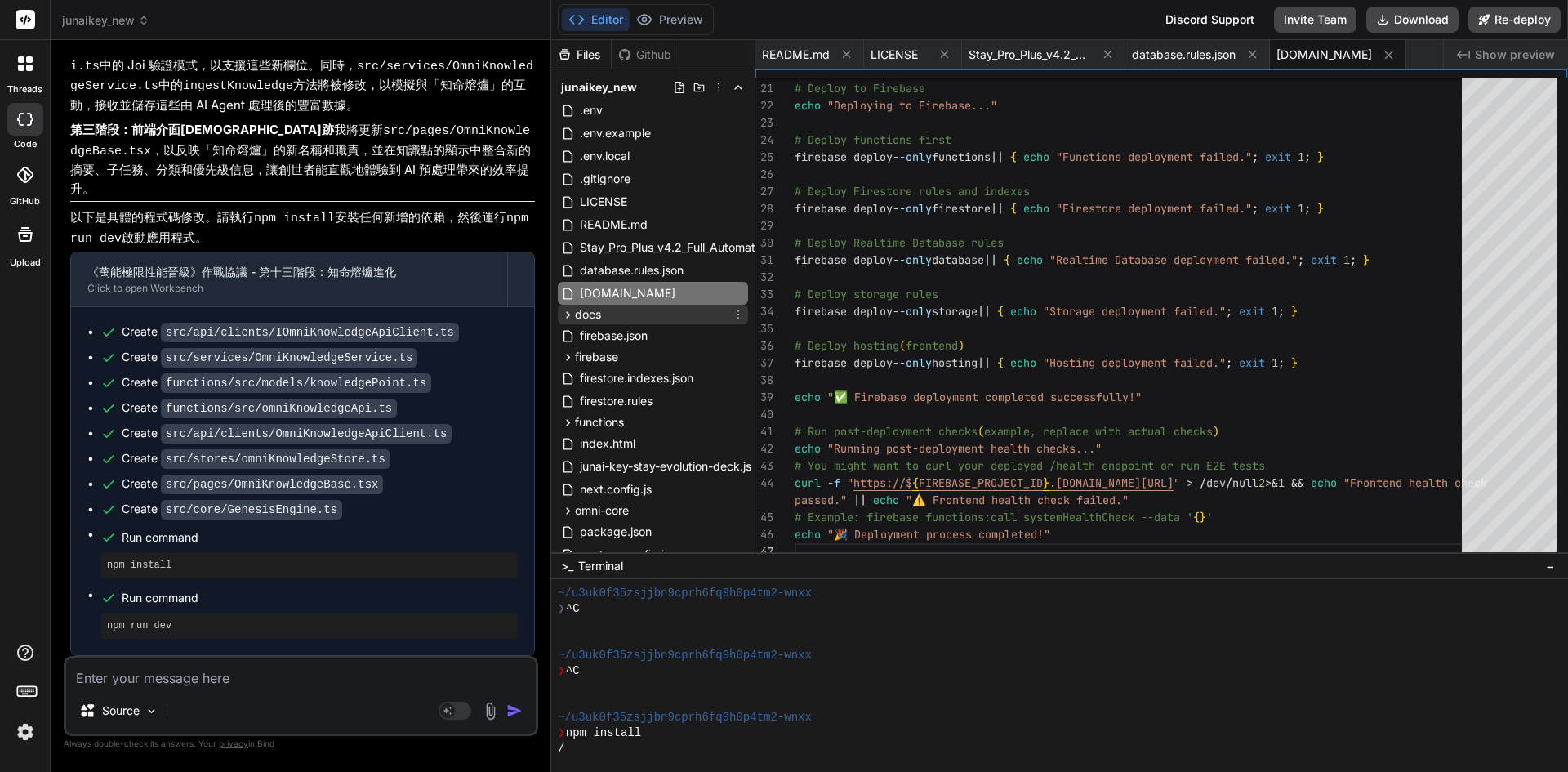
click at [608, 306] on div "docs" at bounding box center [652, 314] width 190 height 20
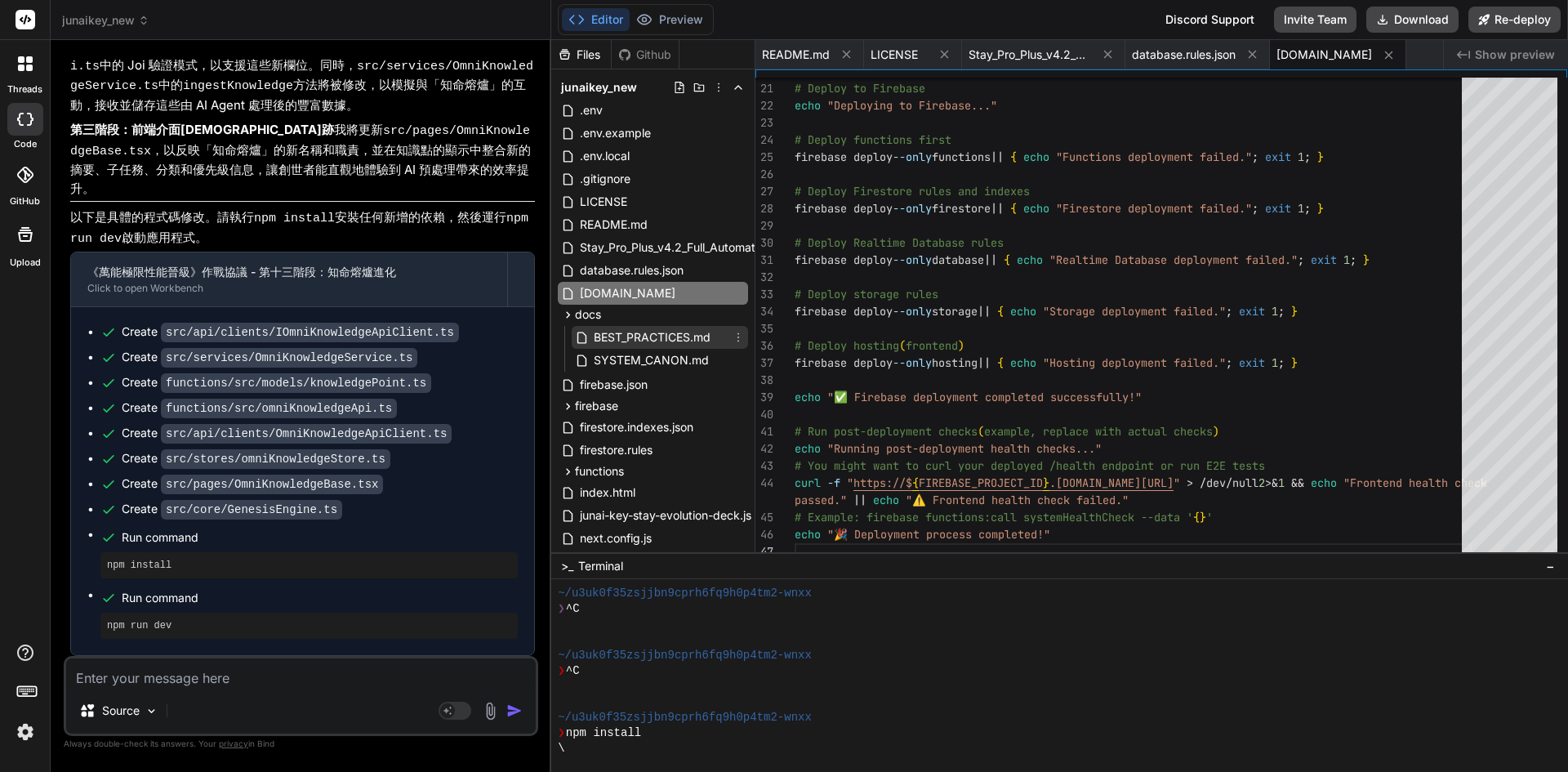
click at [617, 331] on span "BEST_PRACTICES.md" at bounding box center [652, 337] width 120 height 20
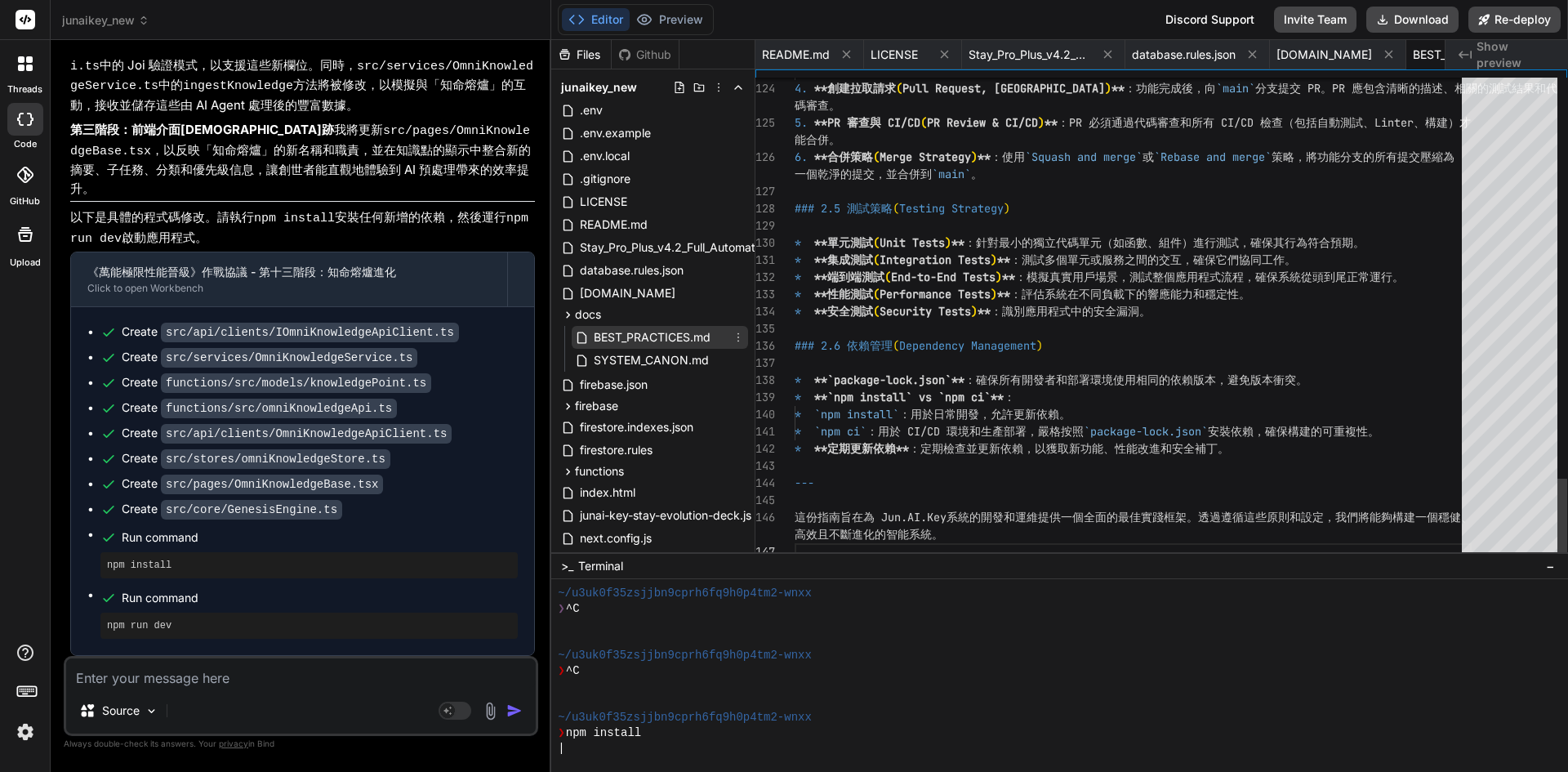
scroll to position [0, 128]
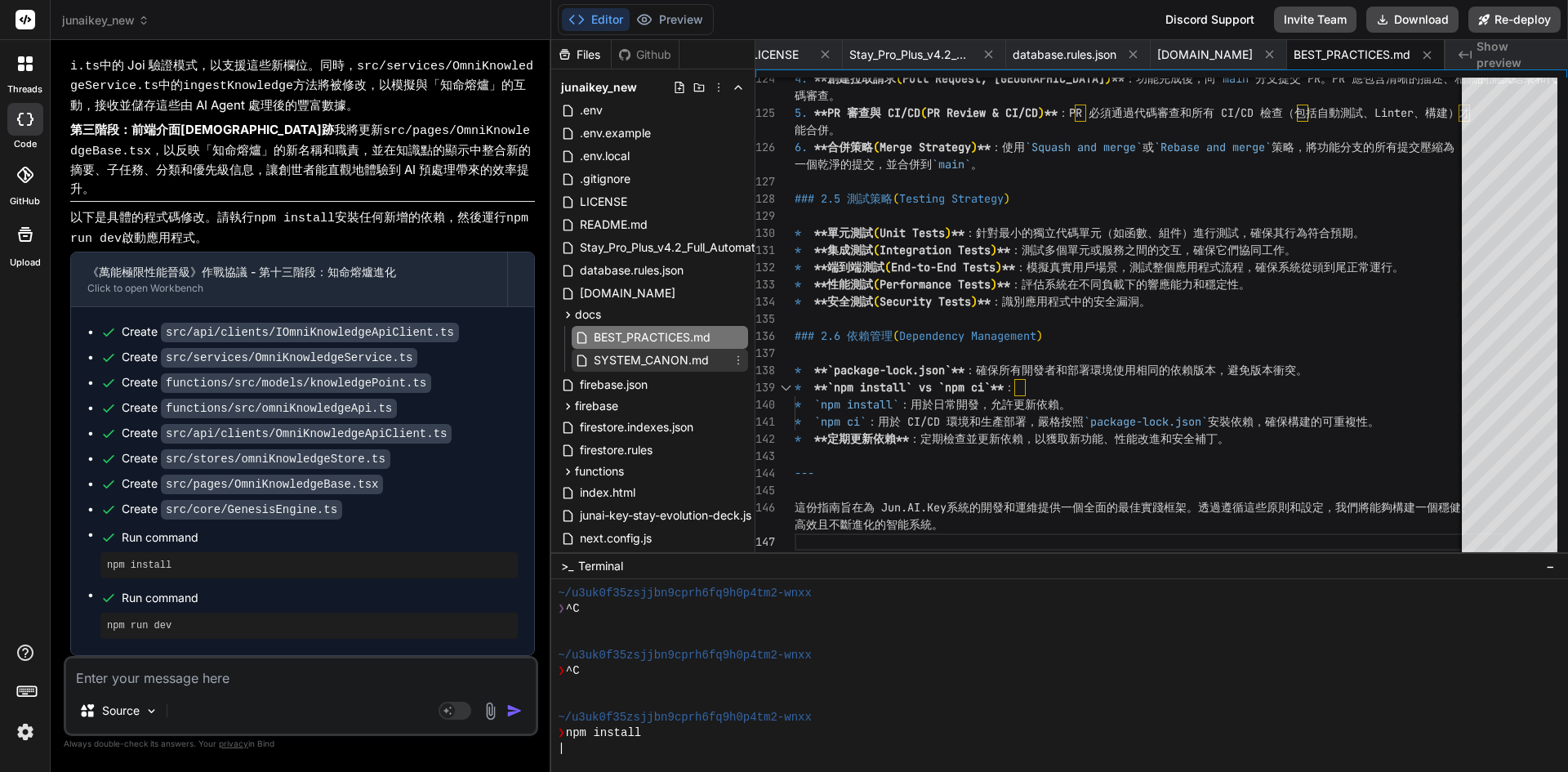
click at [614, 356] on span "SYSTEM_CANON.md" at bounding box center [651, 360] width 119 height 20
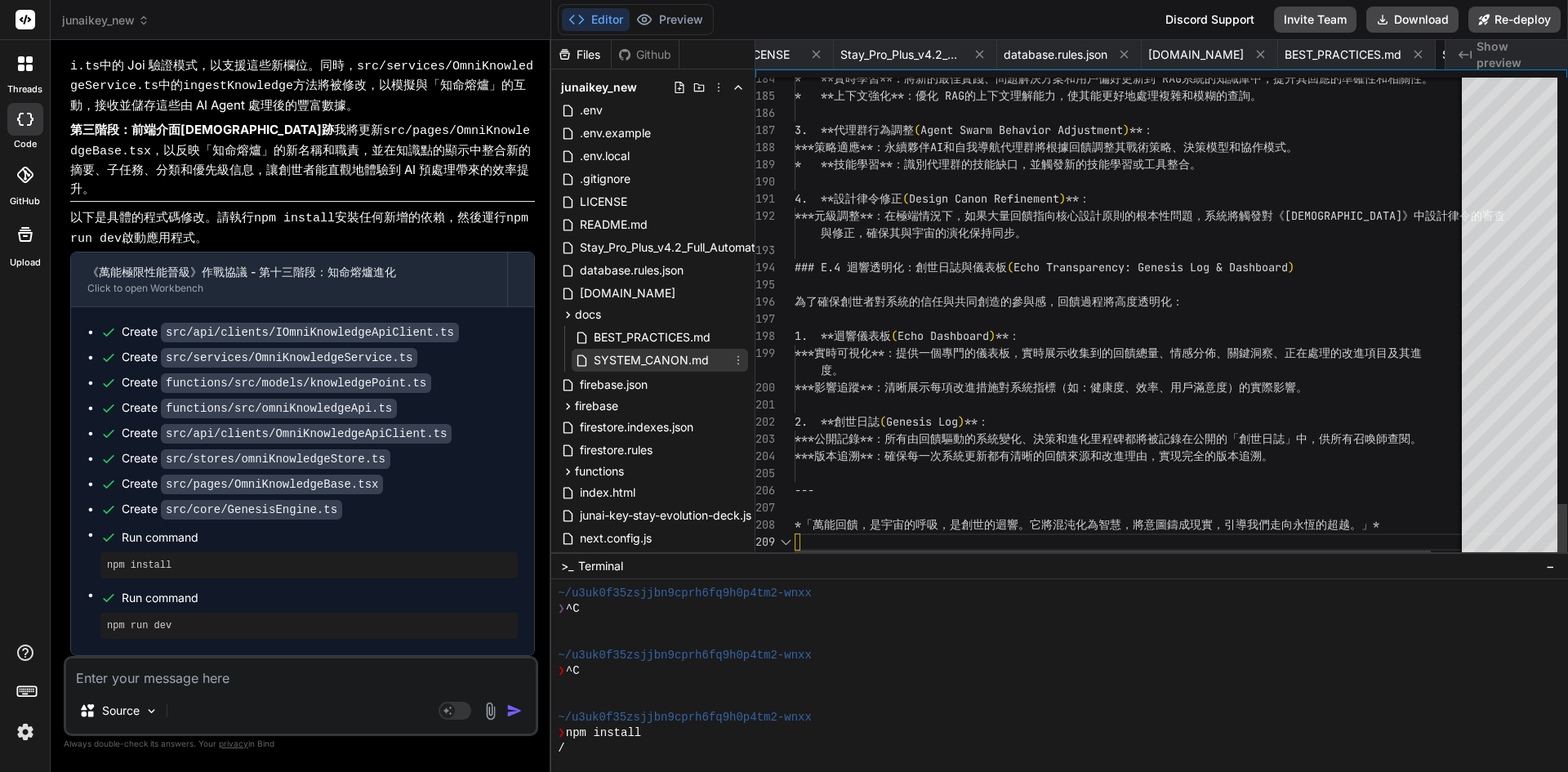
scroll to position [0, 283]
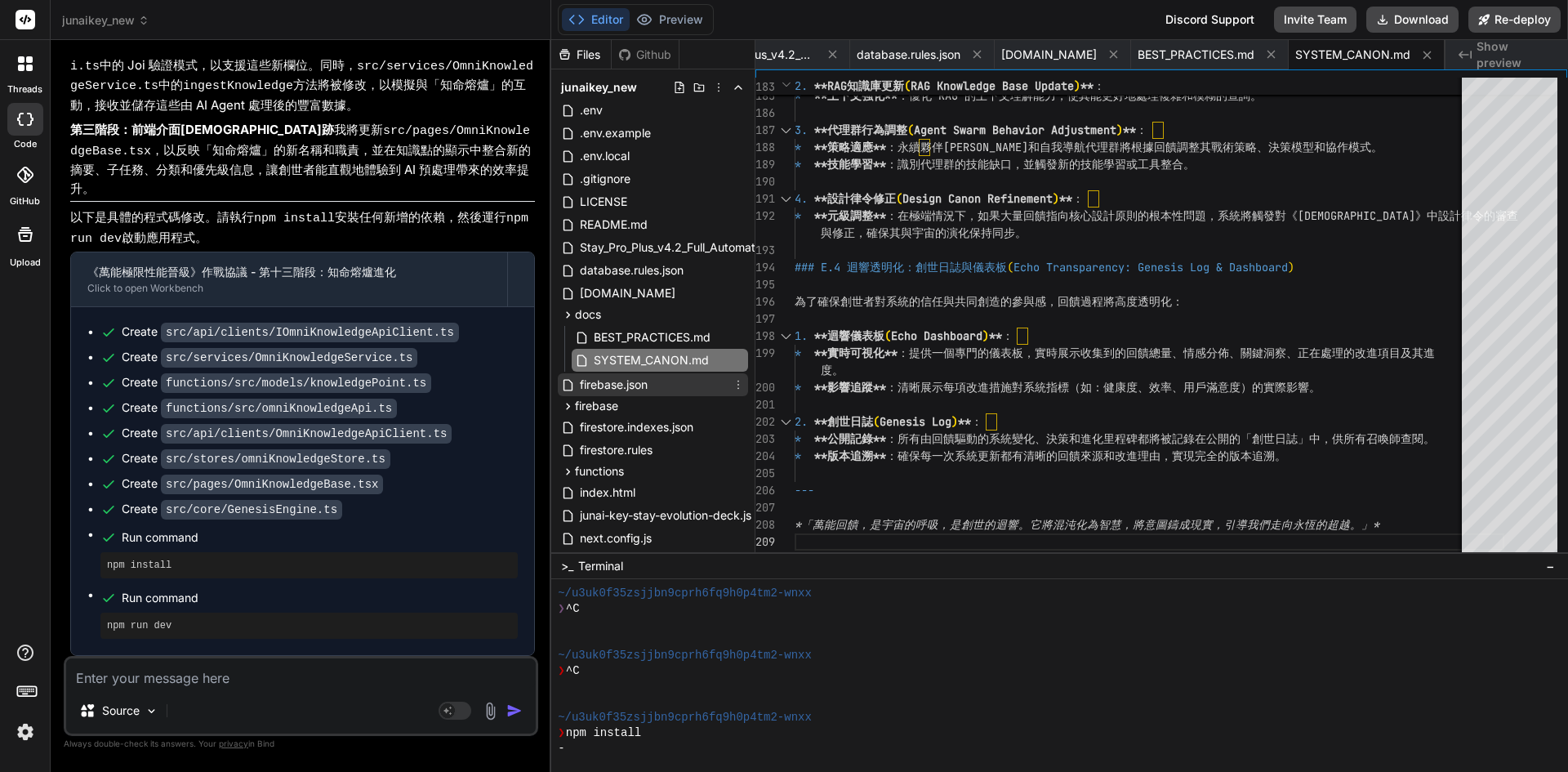
click at [621, 386] on span "firebase.json" at bounding box center [614, 385] width 71 height 20
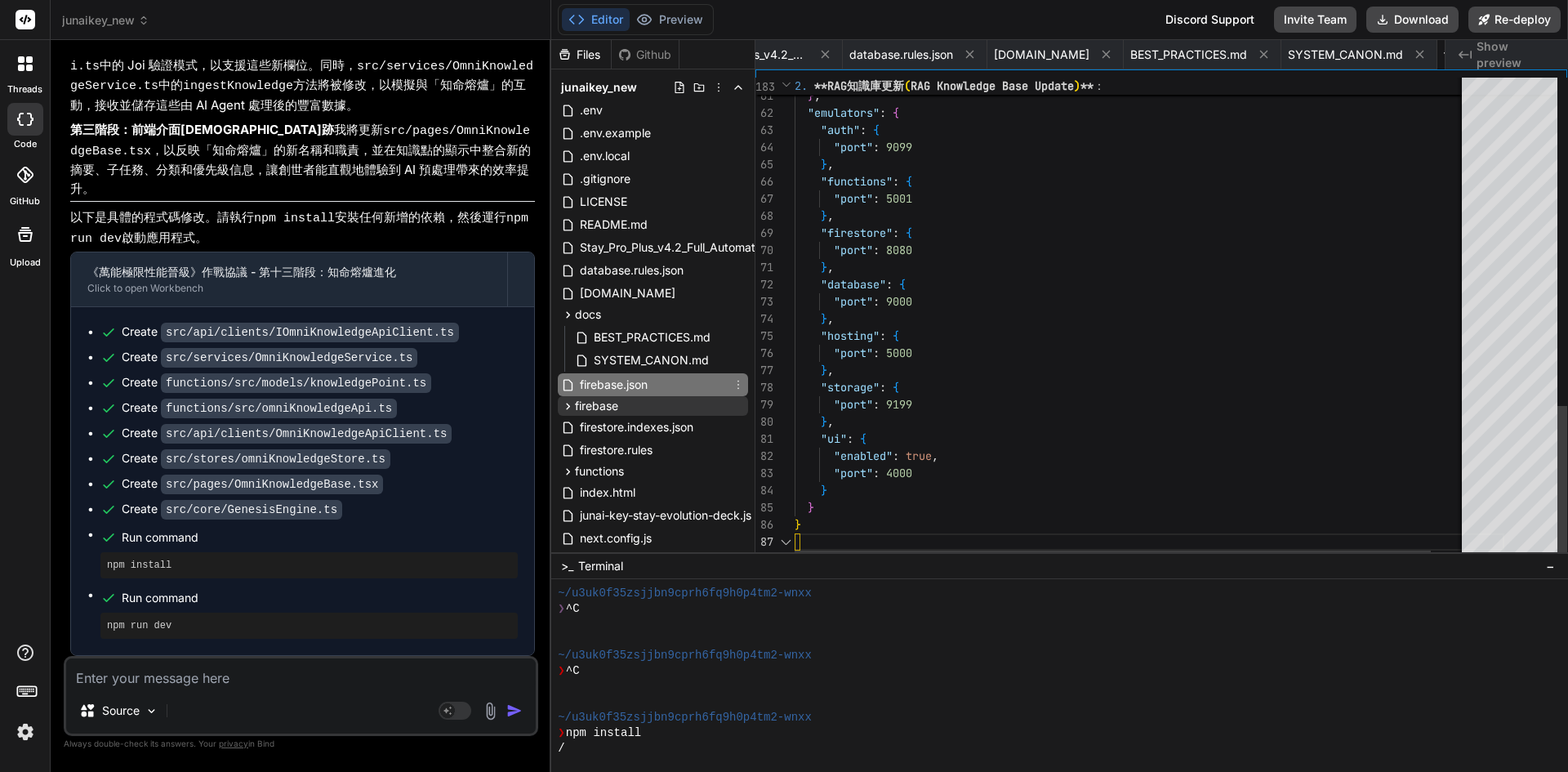
scroll to position [0, 394]
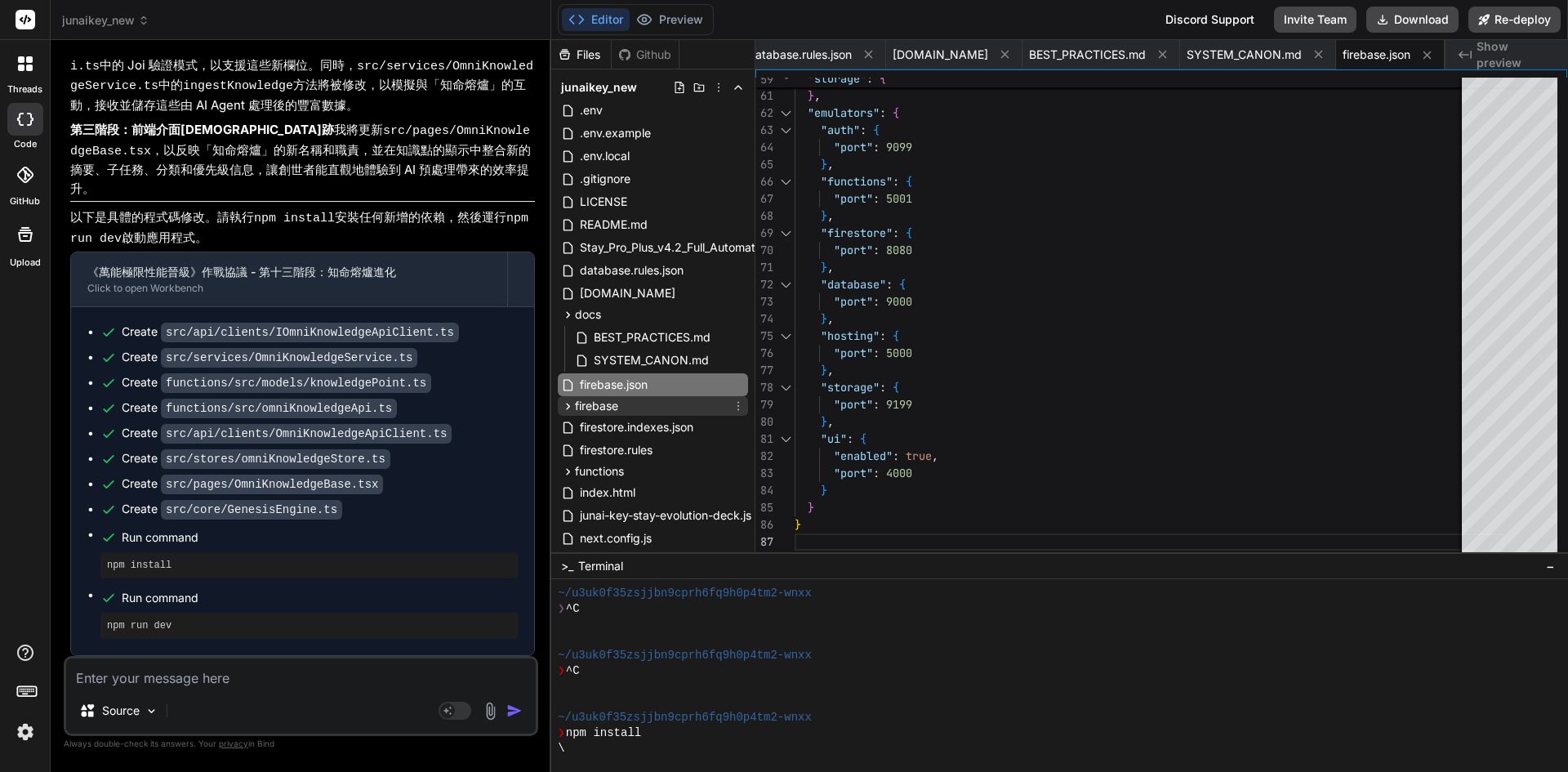
click at [621, 401] on div "firebase" at bounding box center [652, 405] width 190 height 20
click at [615, 431] on span ".env" at bounding box center [605, 429] width 26 height 20
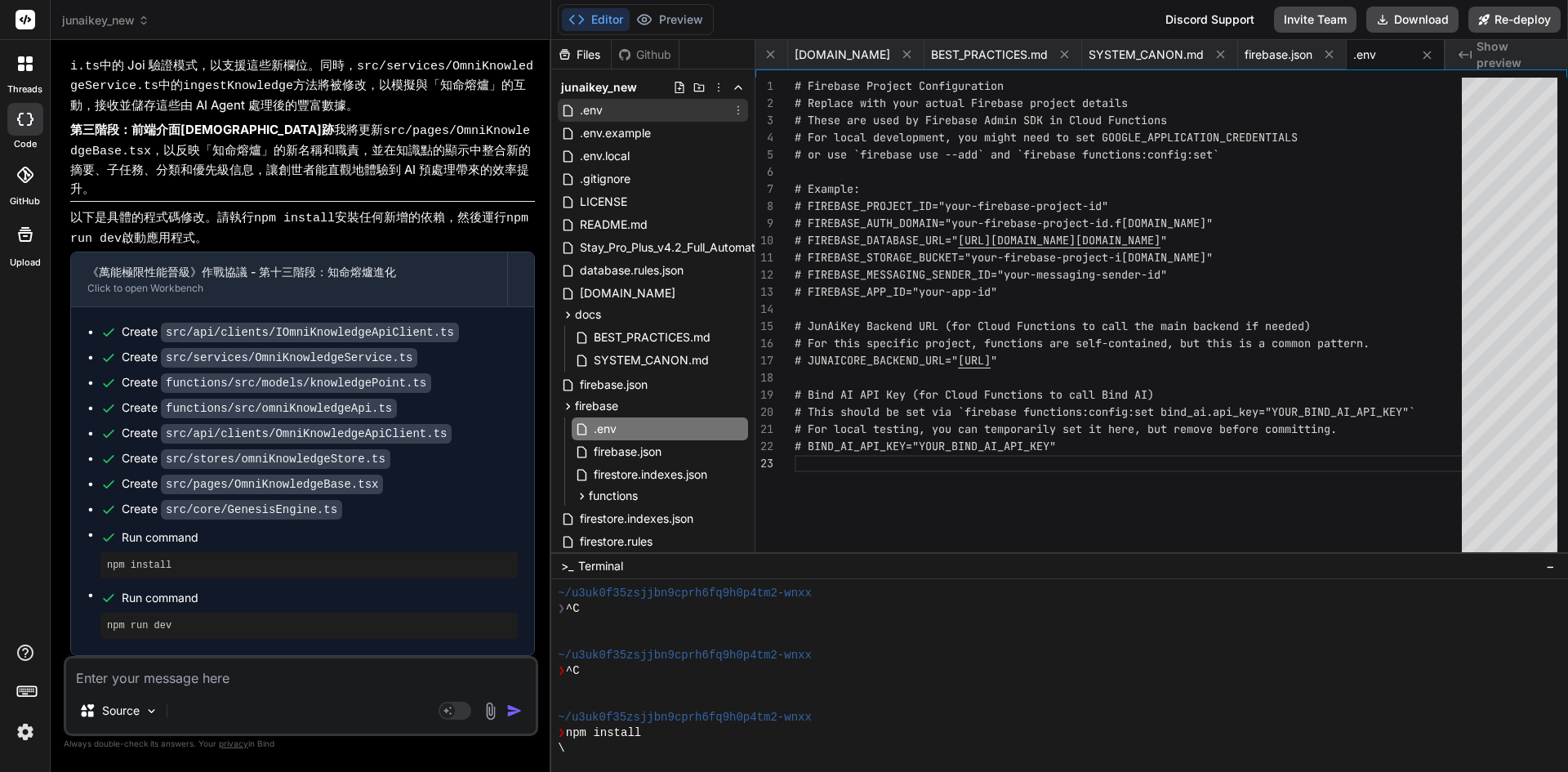
click at [602, 106] on span ".env" at bounding box center [591, 109] width 26 height 20
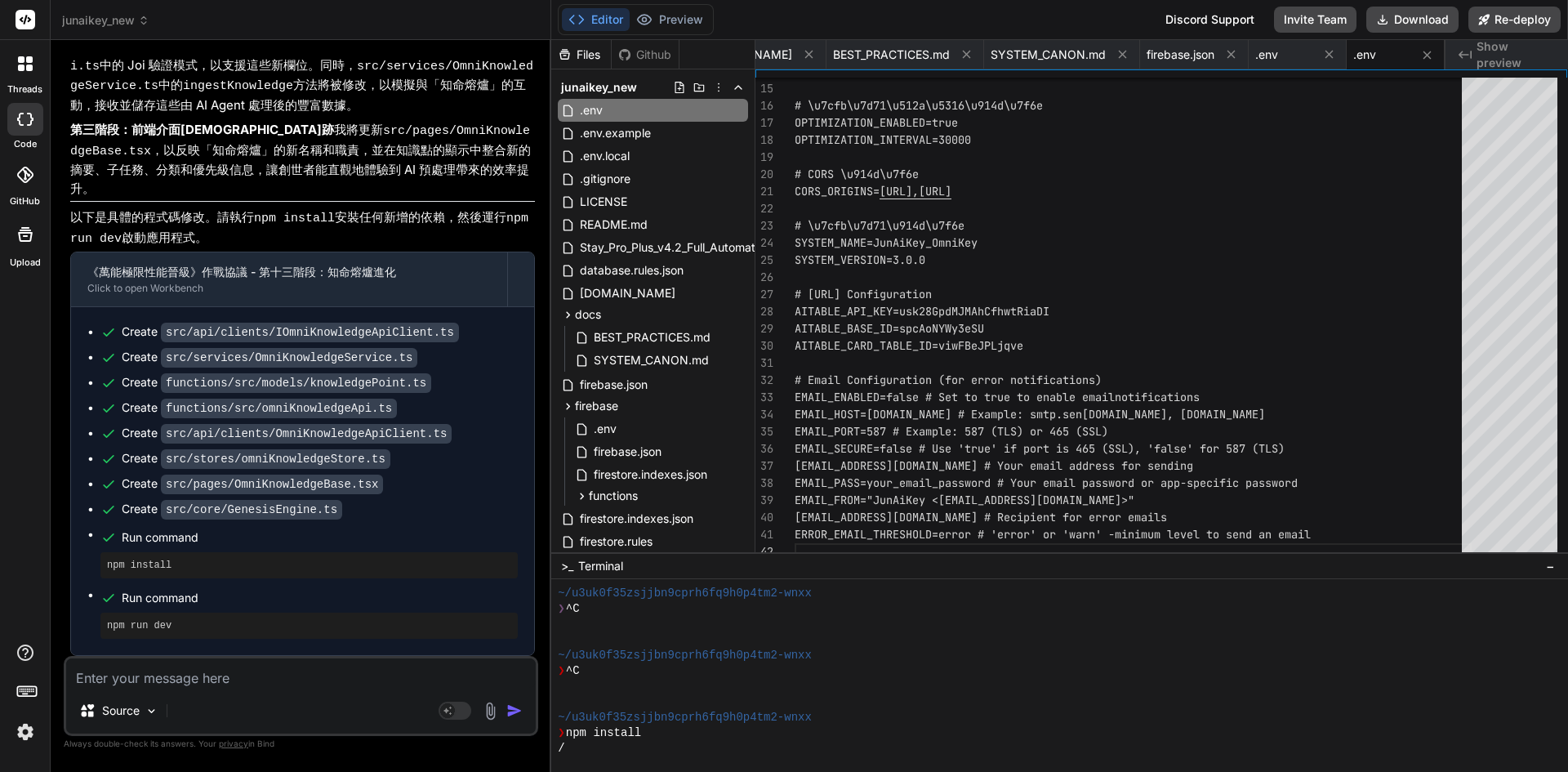
scroll to position [478, 0]
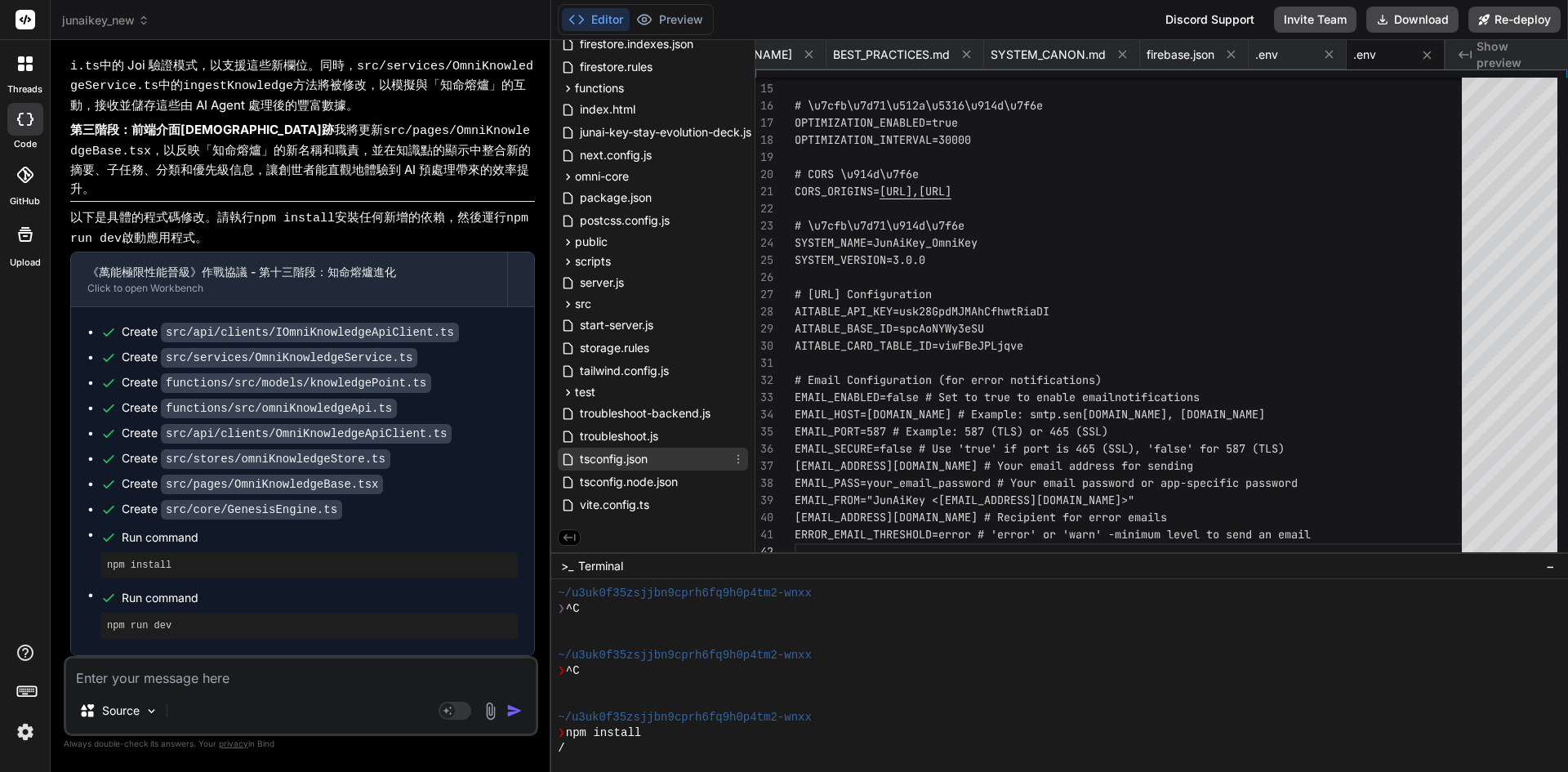
click at [637, 456] on span "tsconfig.json" at bounding box center [614, 459] width 71 height 20
type textarea ""include": ["src"], "references": [{ "path": "./tsconfig.node.json" }] }"
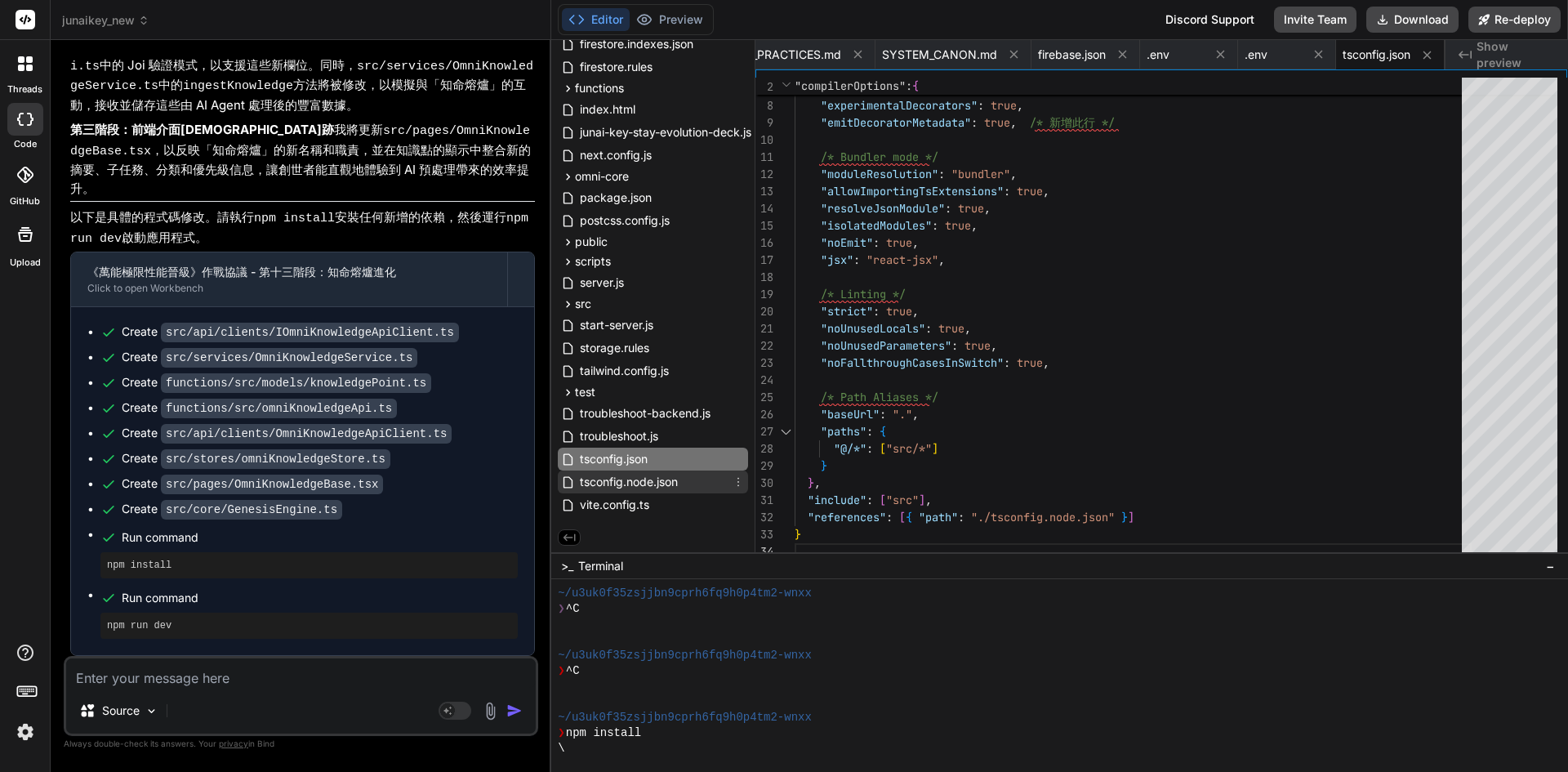
click at [648, 483] on span "tsconfig.node.json" at bounding box center [629, 482] width 101 height 20
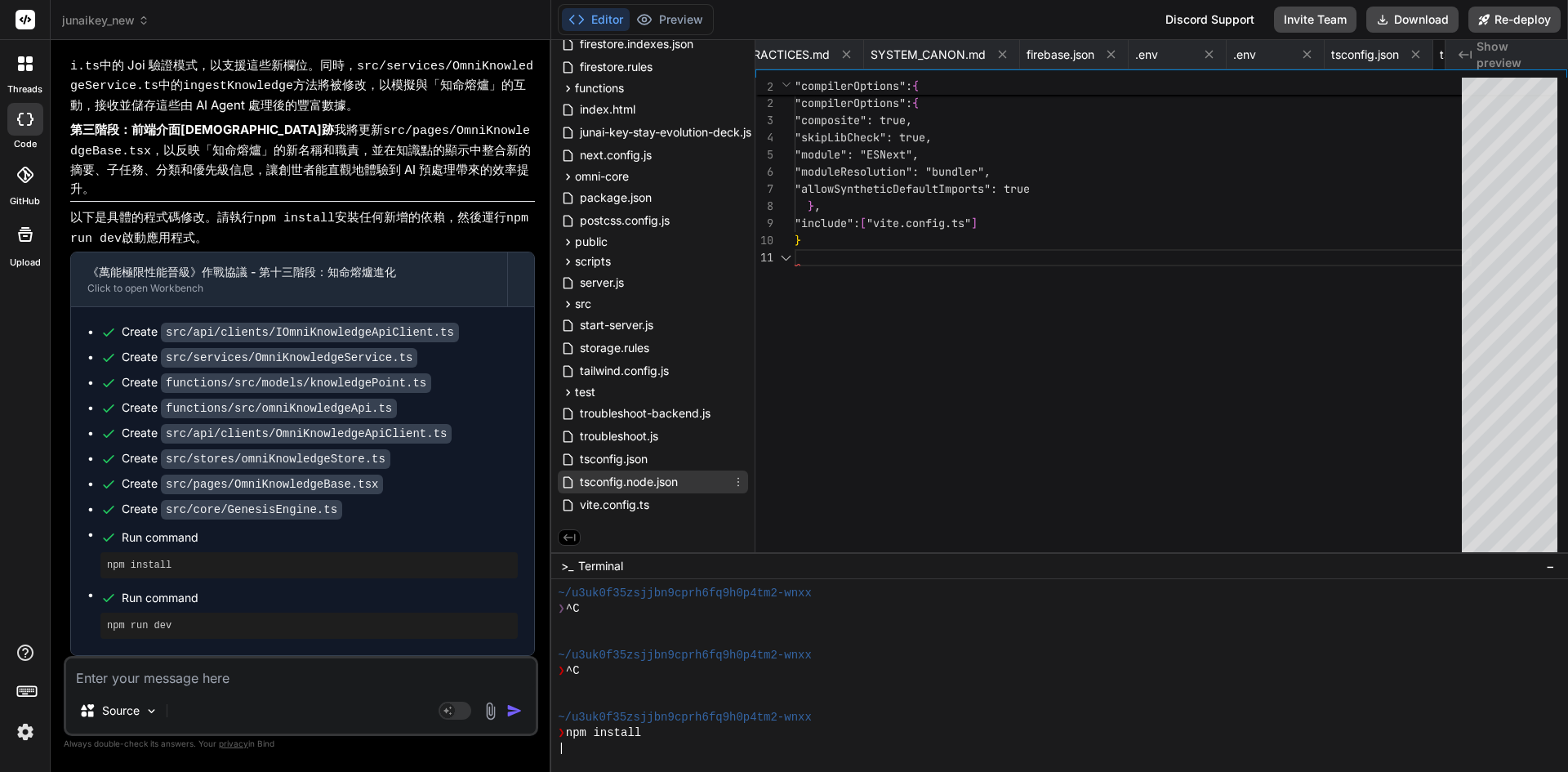
scroll to position [0, 840]
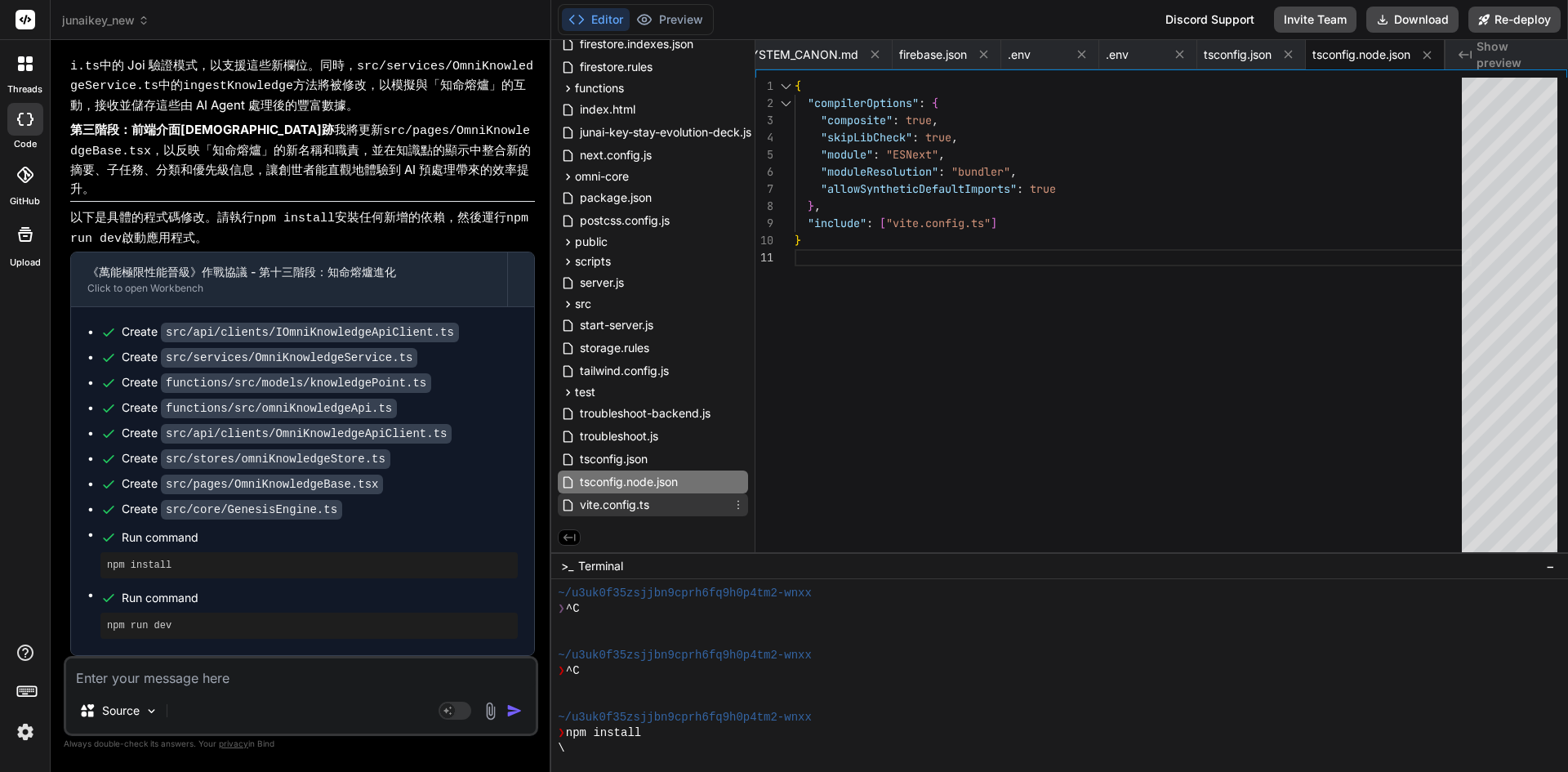
click at [647, 504] on span "vite.config.ts" at bounding box center [615, 504] width 73 height 20
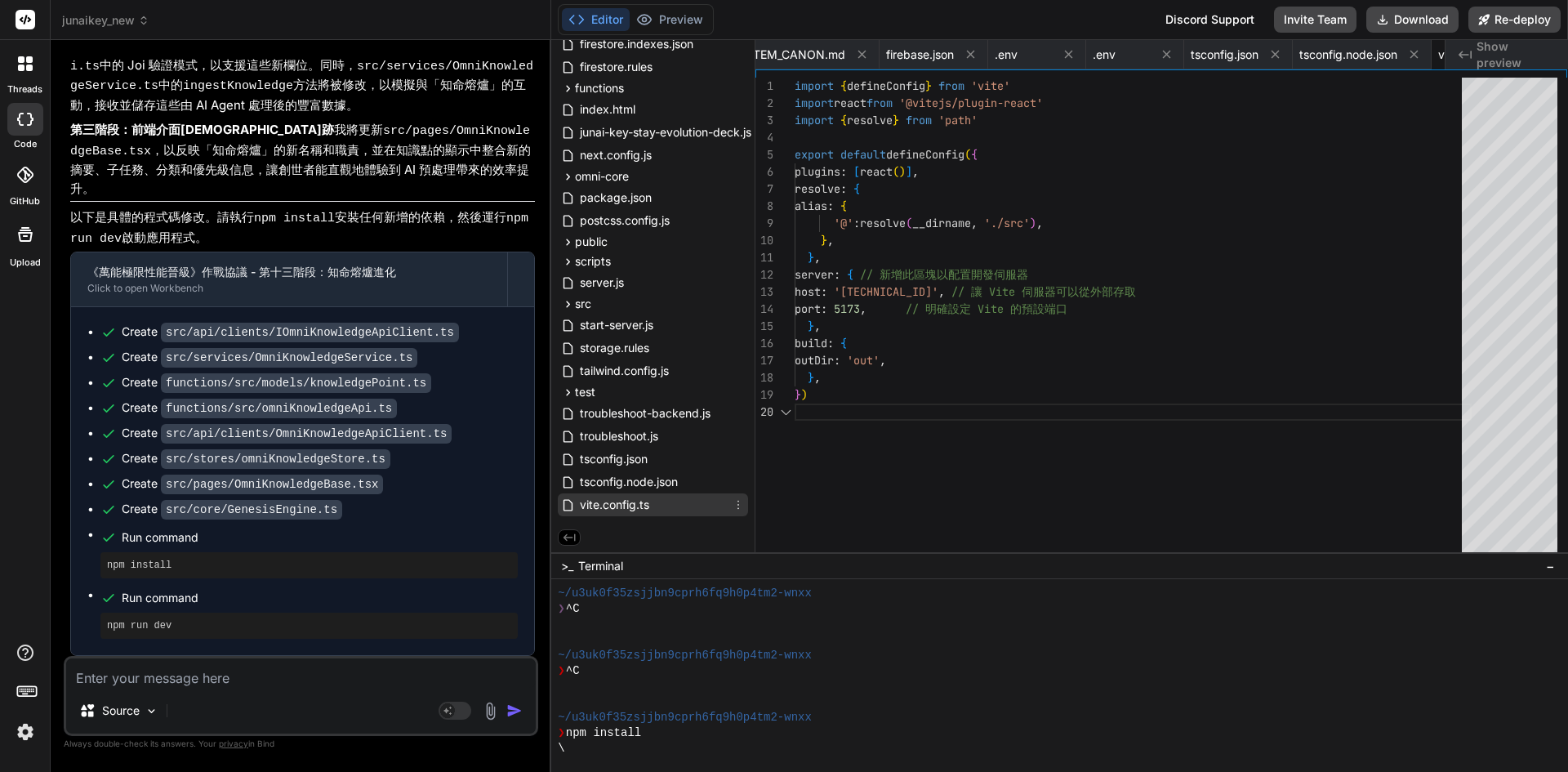
scroll to position [0, 951]
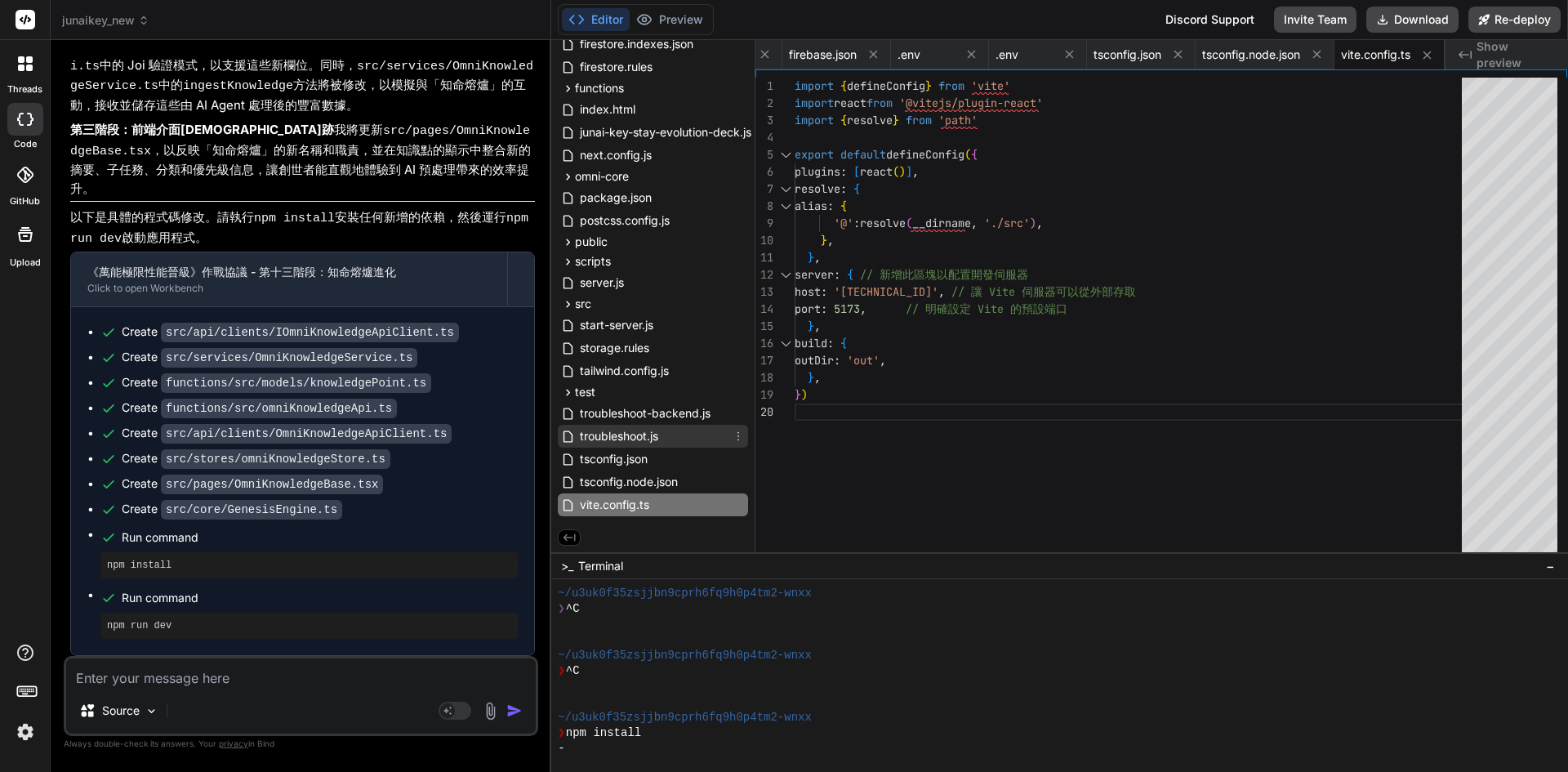
click at [647, 429] on span "troubleshoot.js" at bounding box center [618, 436] width 81 height 20
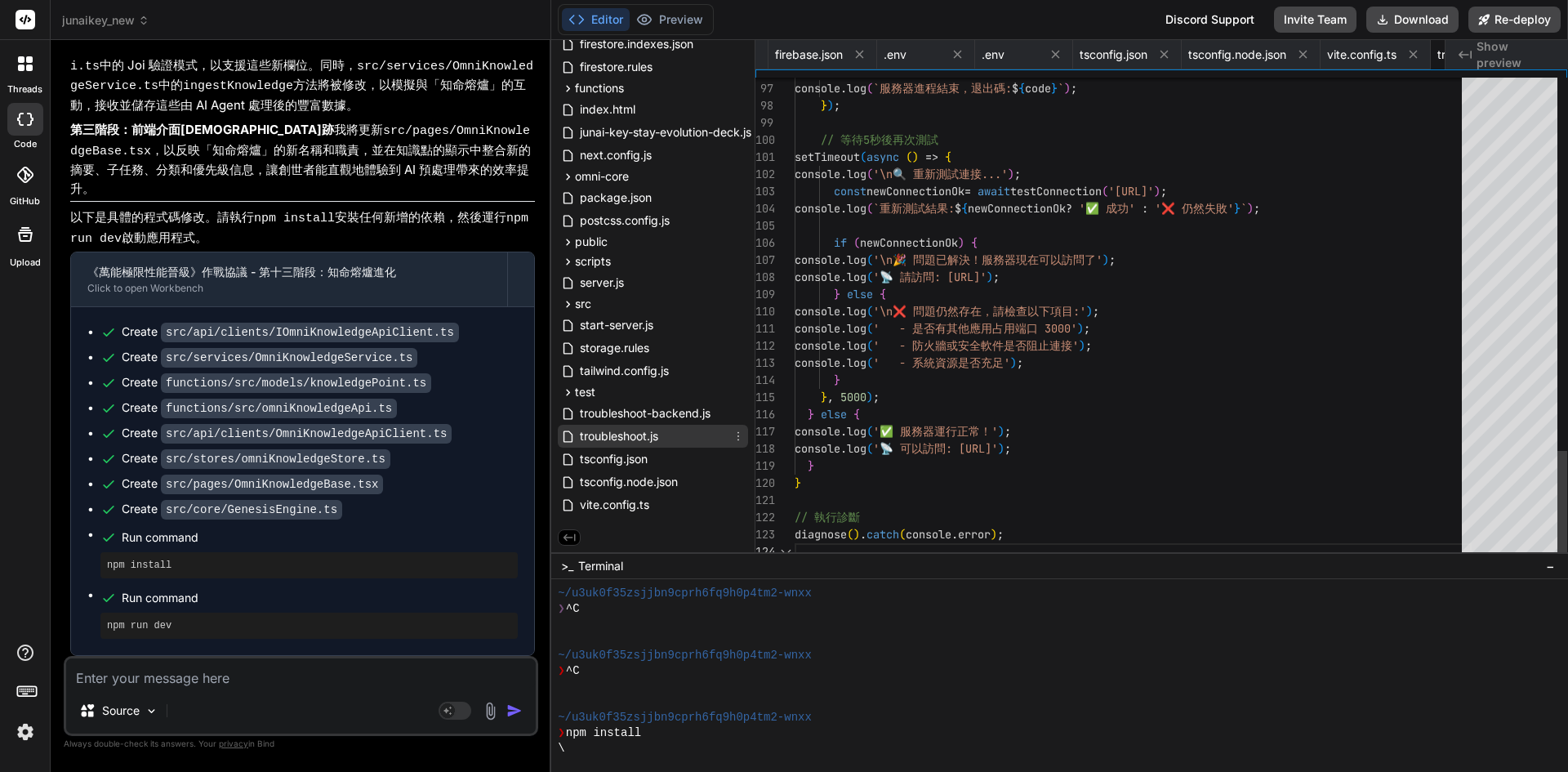
scroll to position [0, 1072]
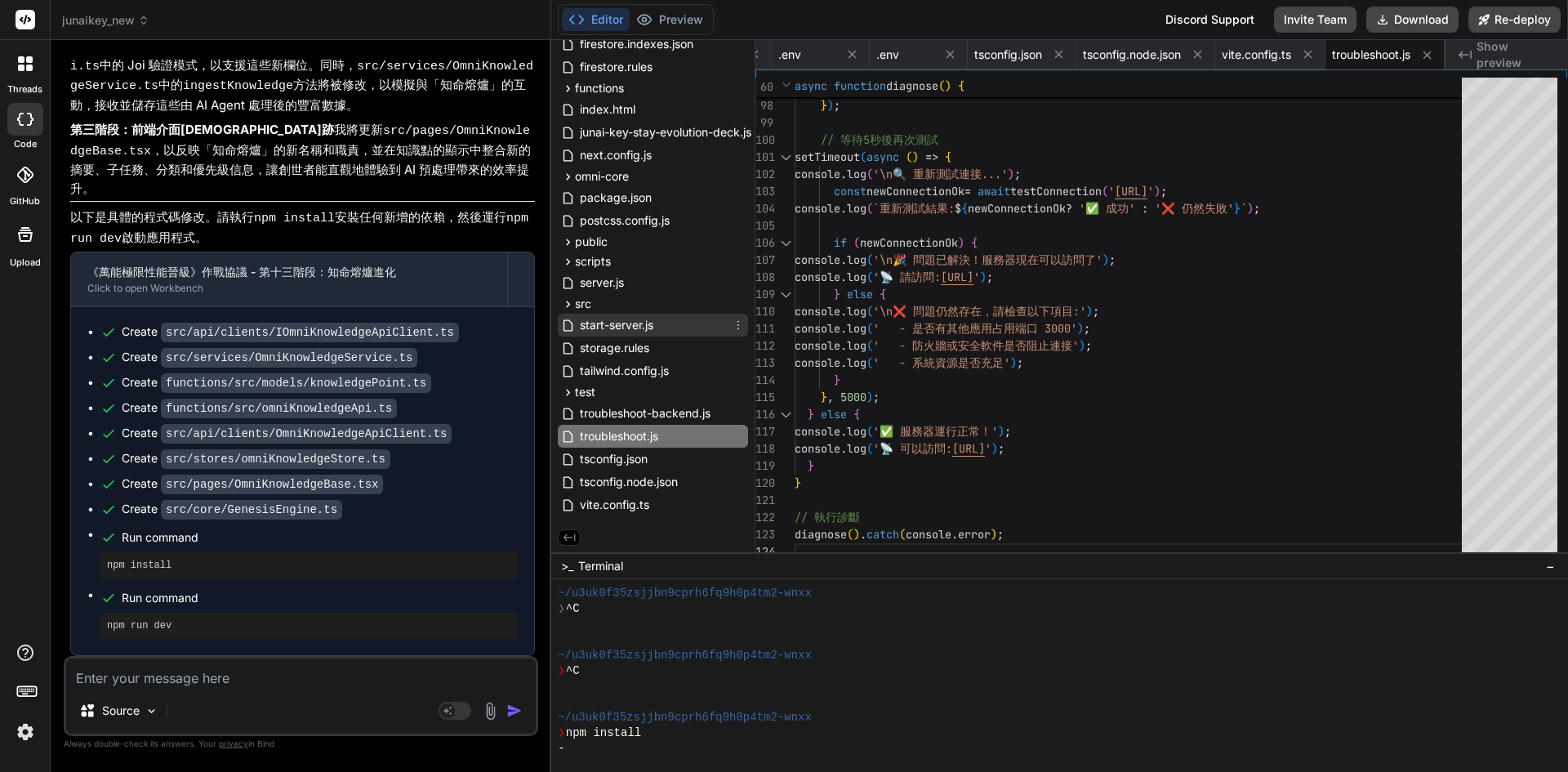
click at [620, 313] on div "start-server.js" at bounding box center [652, 325] width 190 height 22
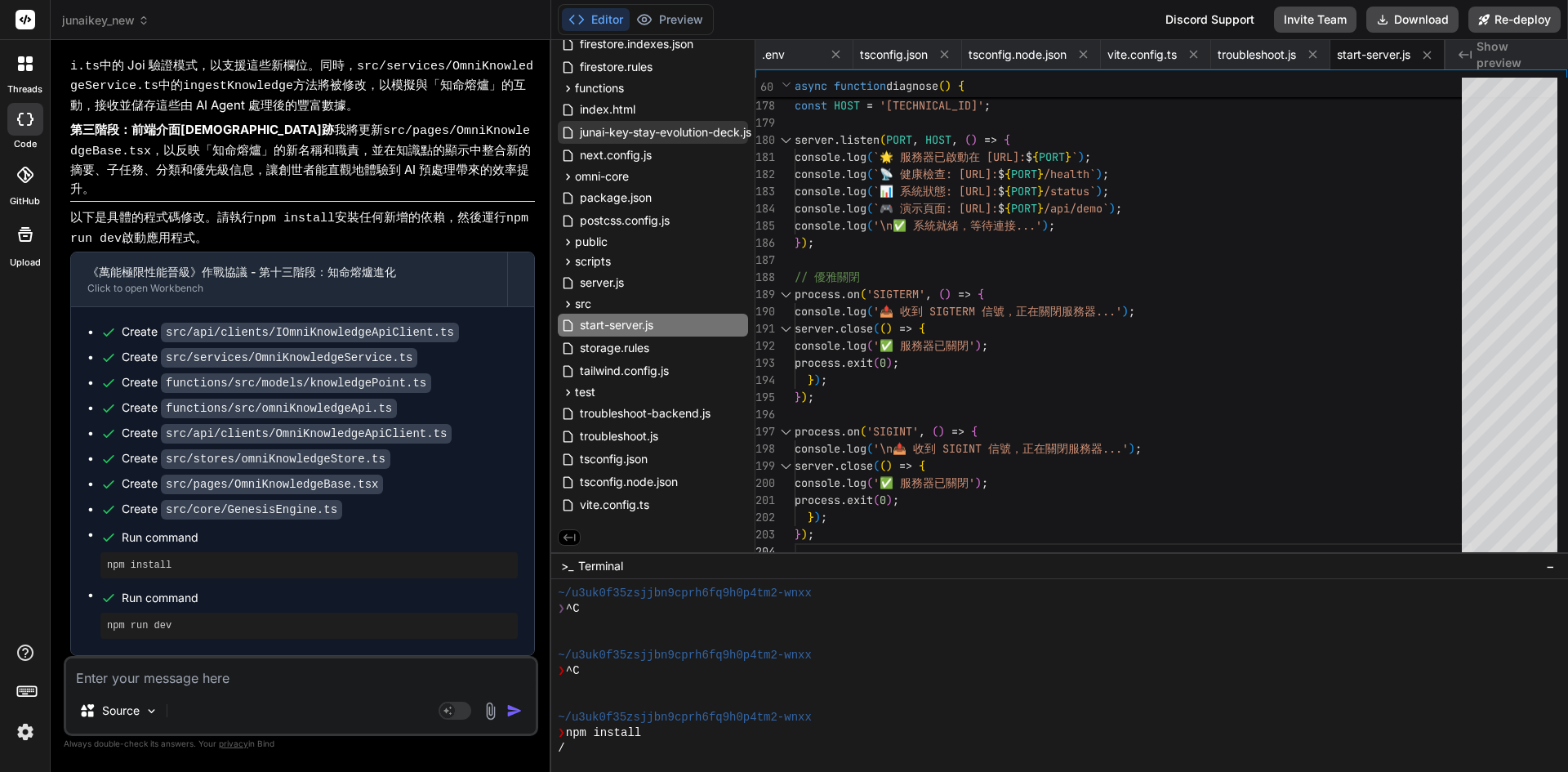
click at [635, 135] on span "junai-key-stay-evolution-deck.js" at bounding box center [665, 132] width 175 height 20
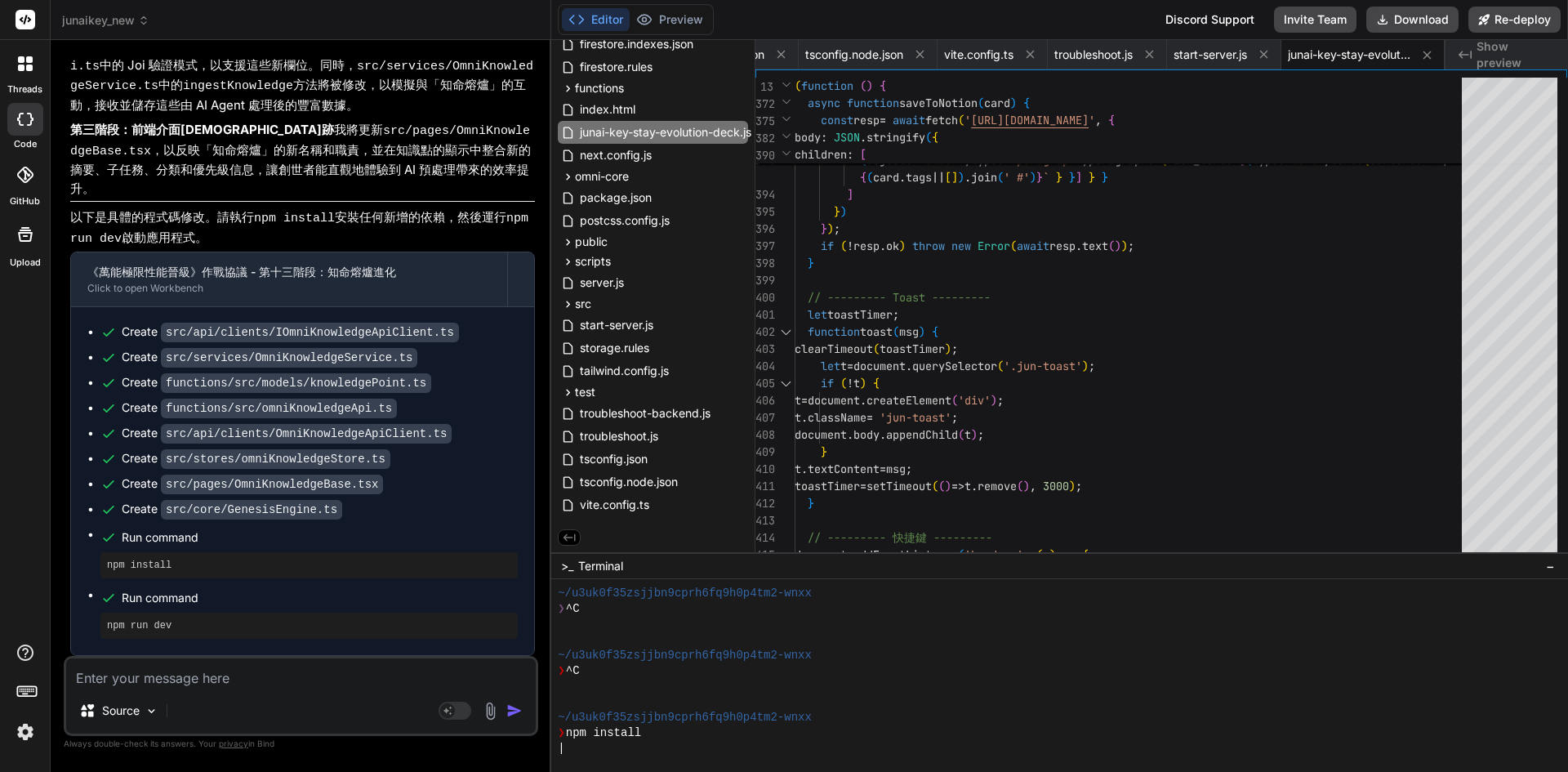
scroll to position [0, 0]
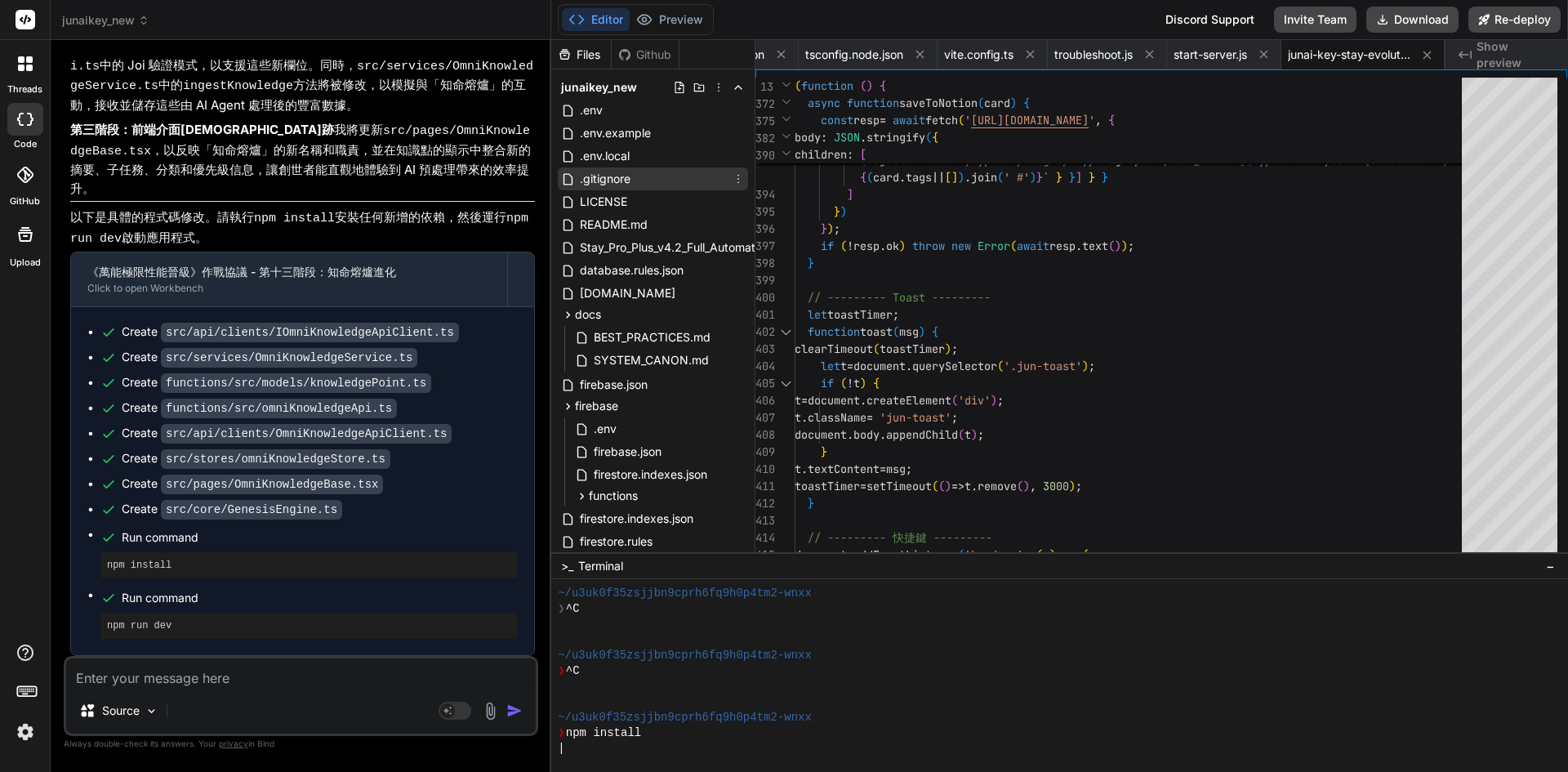
click at [600, 181] on span ".gitignore" at bounding box center [605, 179] width 54 height 20
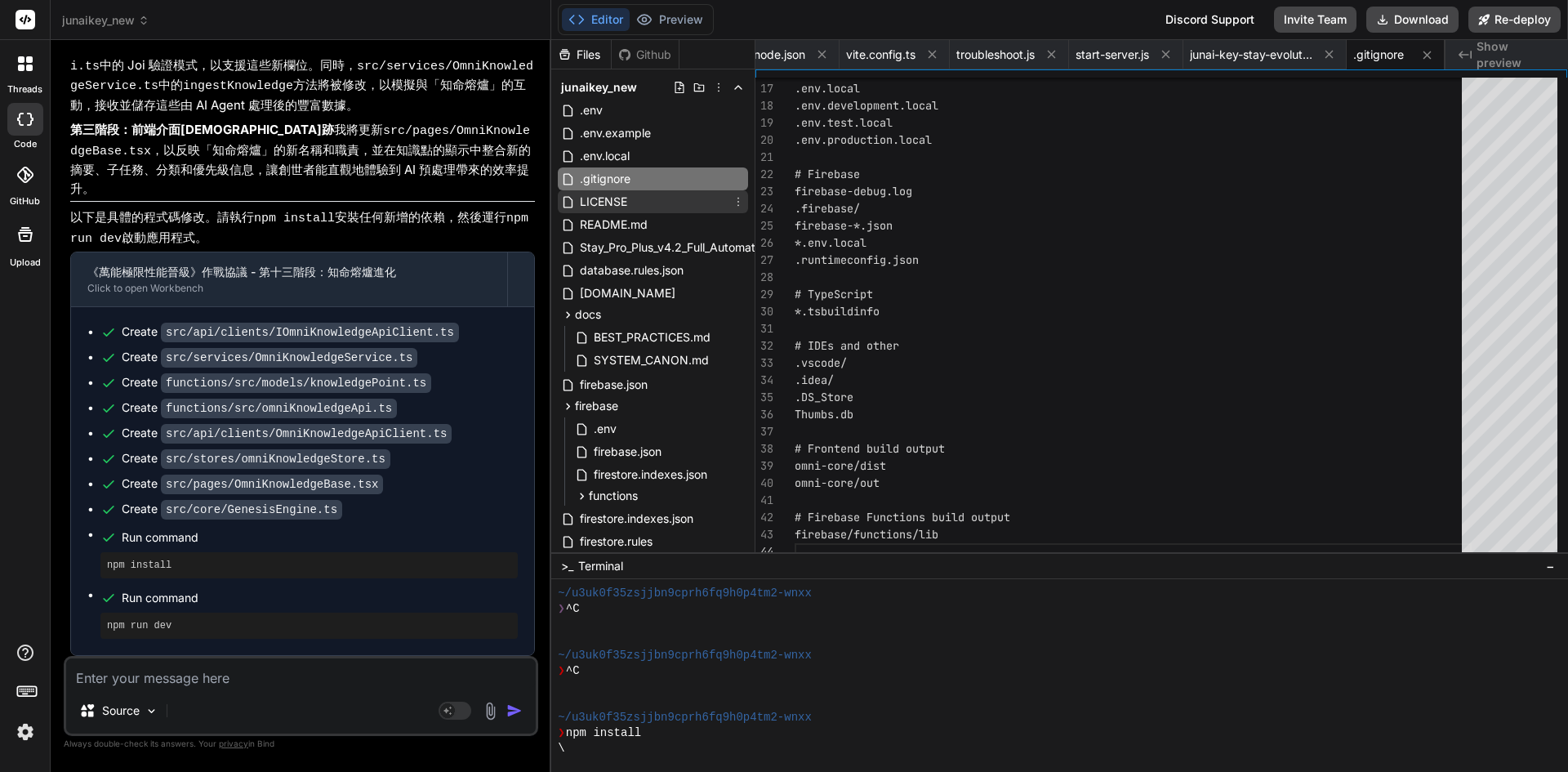
click at [613, 197] on span "LICENSE" at bounding box center [603, 201] width 51 height 20
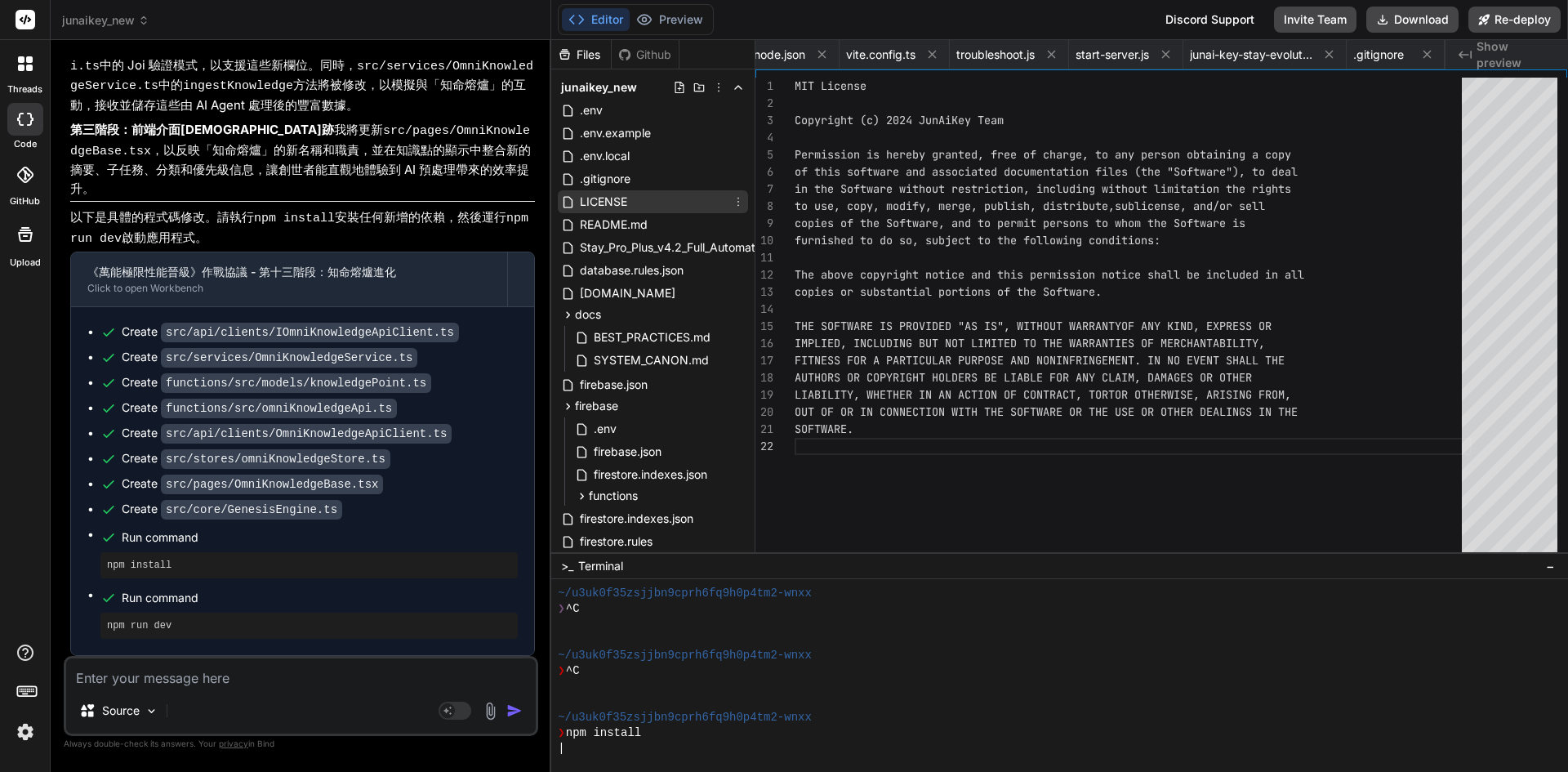
scroll to position [0, 109]
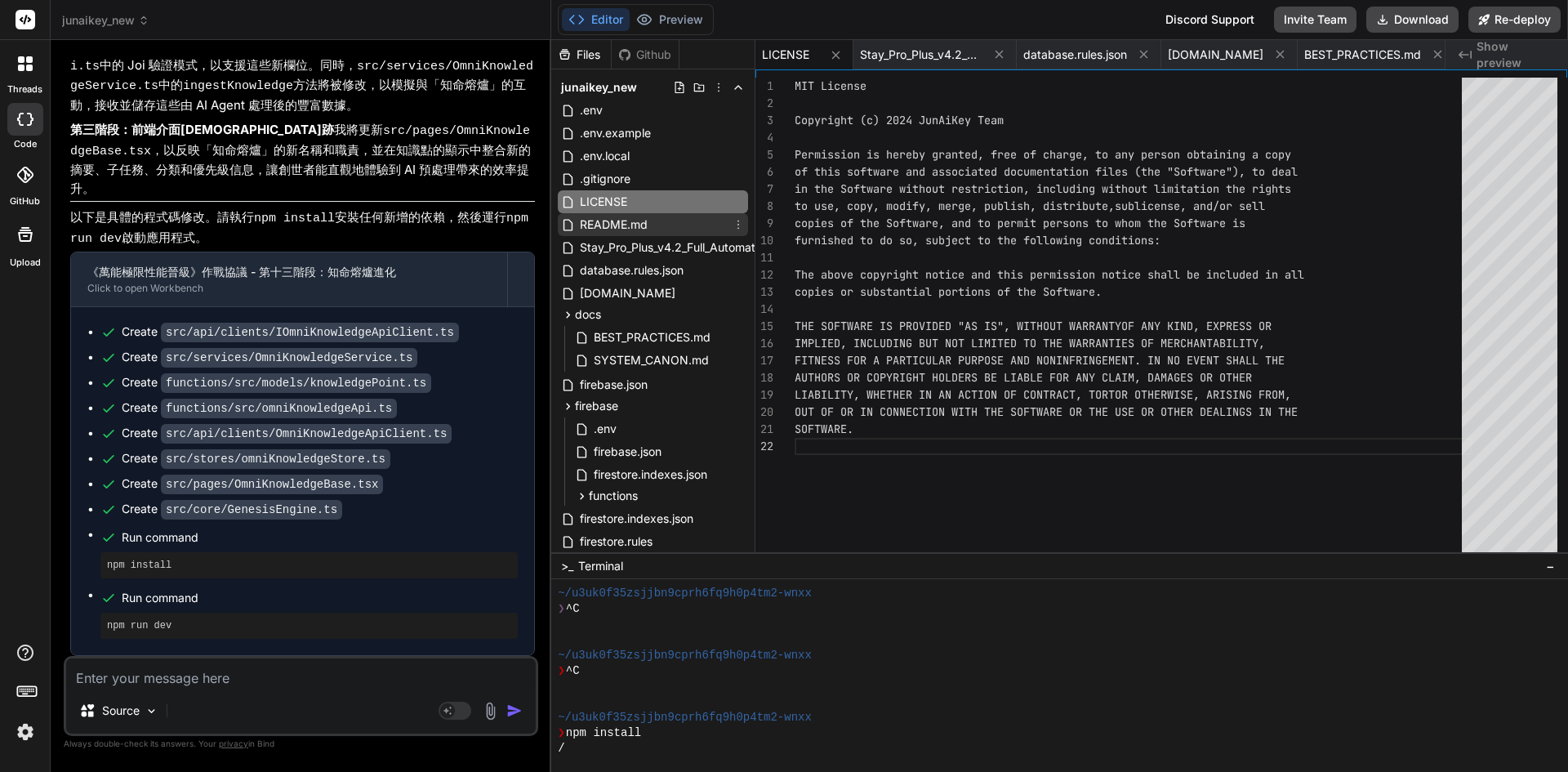
click at [618, 213] on div "README.md" at bounding box center [652, 225] width 190 height 22
type textarea "本項目採用 MIT 許可證。詳情請參閱 `LICENSE` 檔案。 --- *「萬能元鑰已就緒，永恆編纂永不停歇。」*"
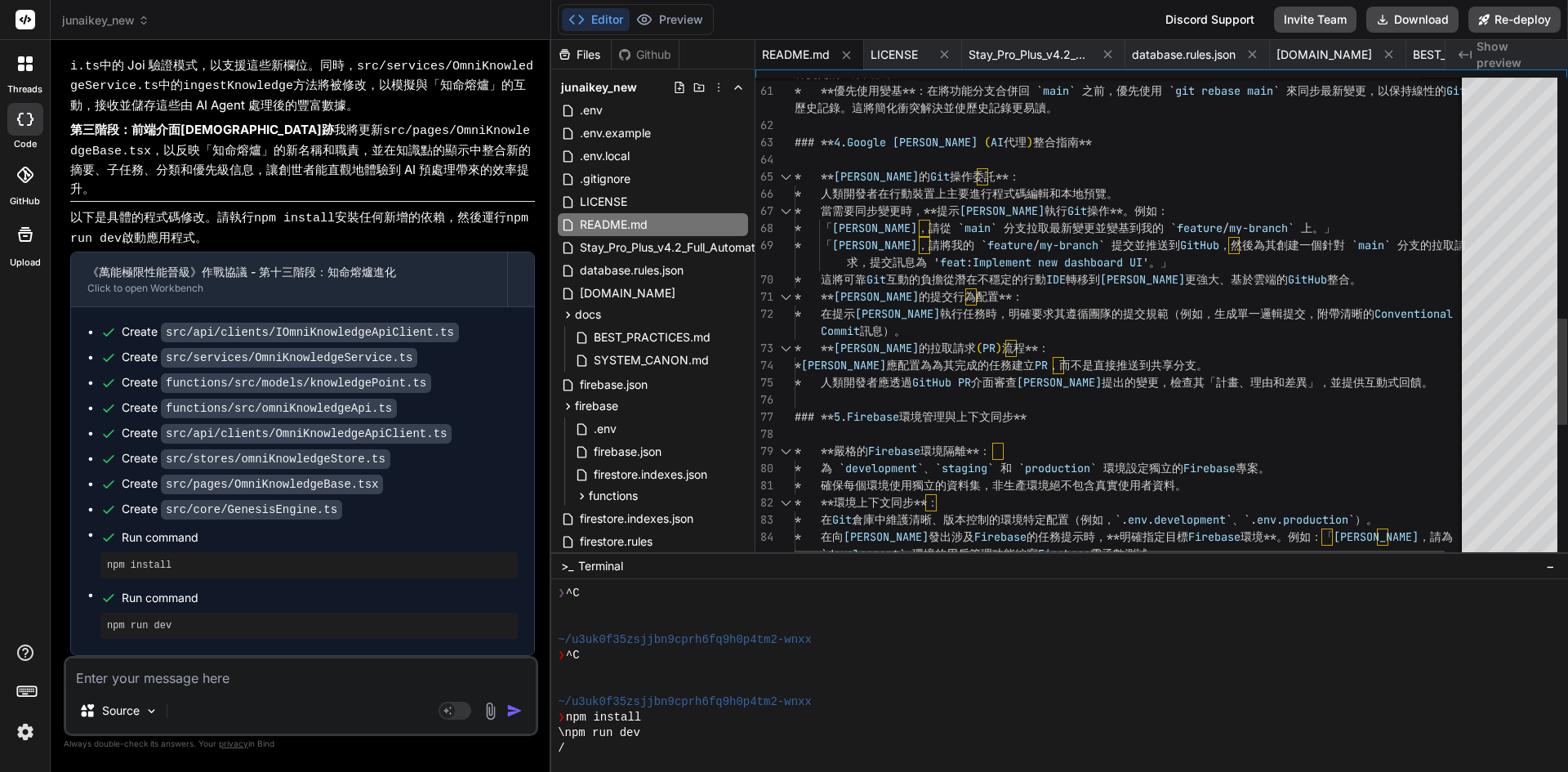
scroll to position [47, 0]
type textarea "x"
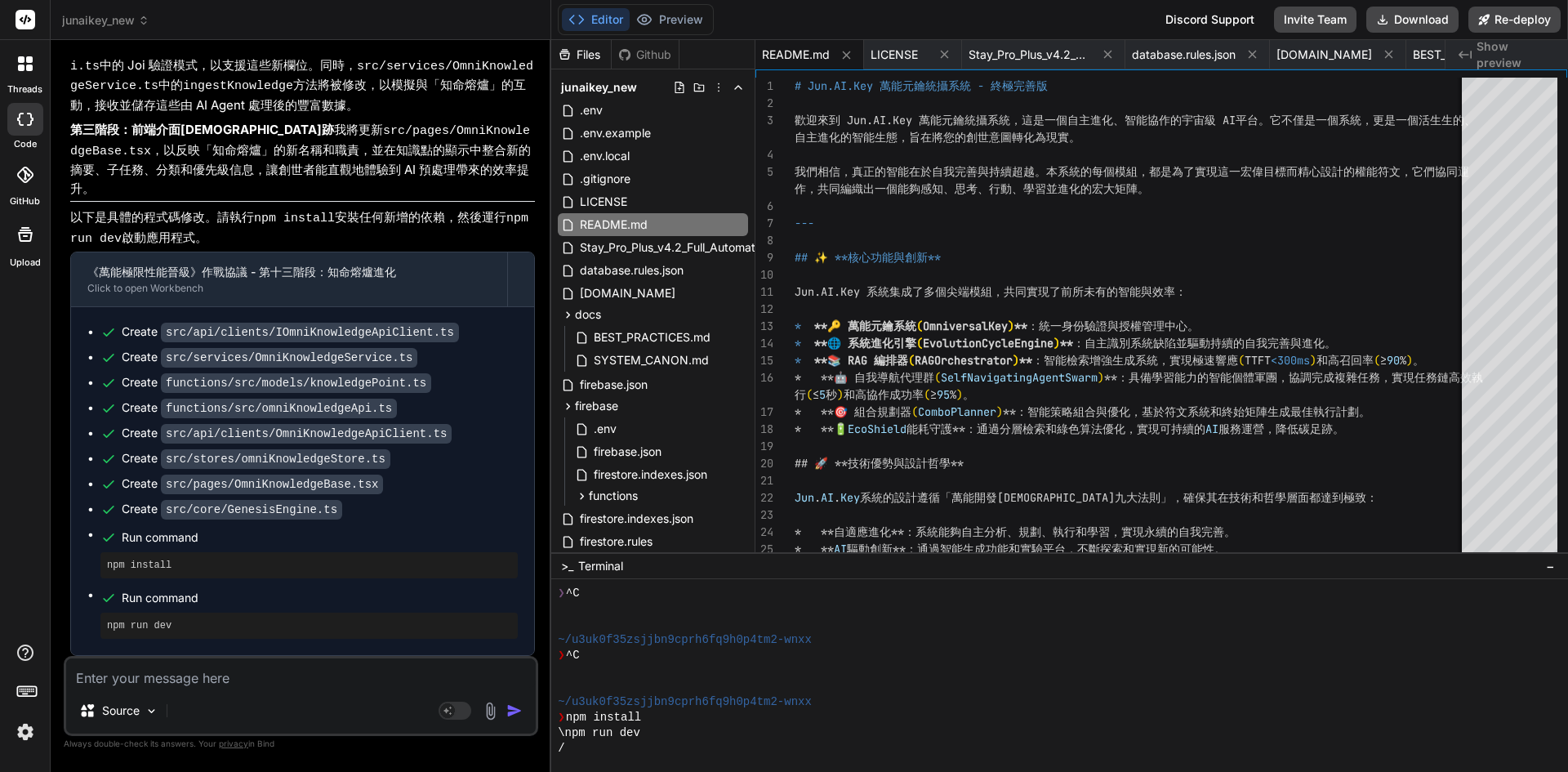
click at [183, 686] on textarea at bounding box center [301, 673] width 470 height 29
type textarea "h"
type textarea "x"
type textarea "j"
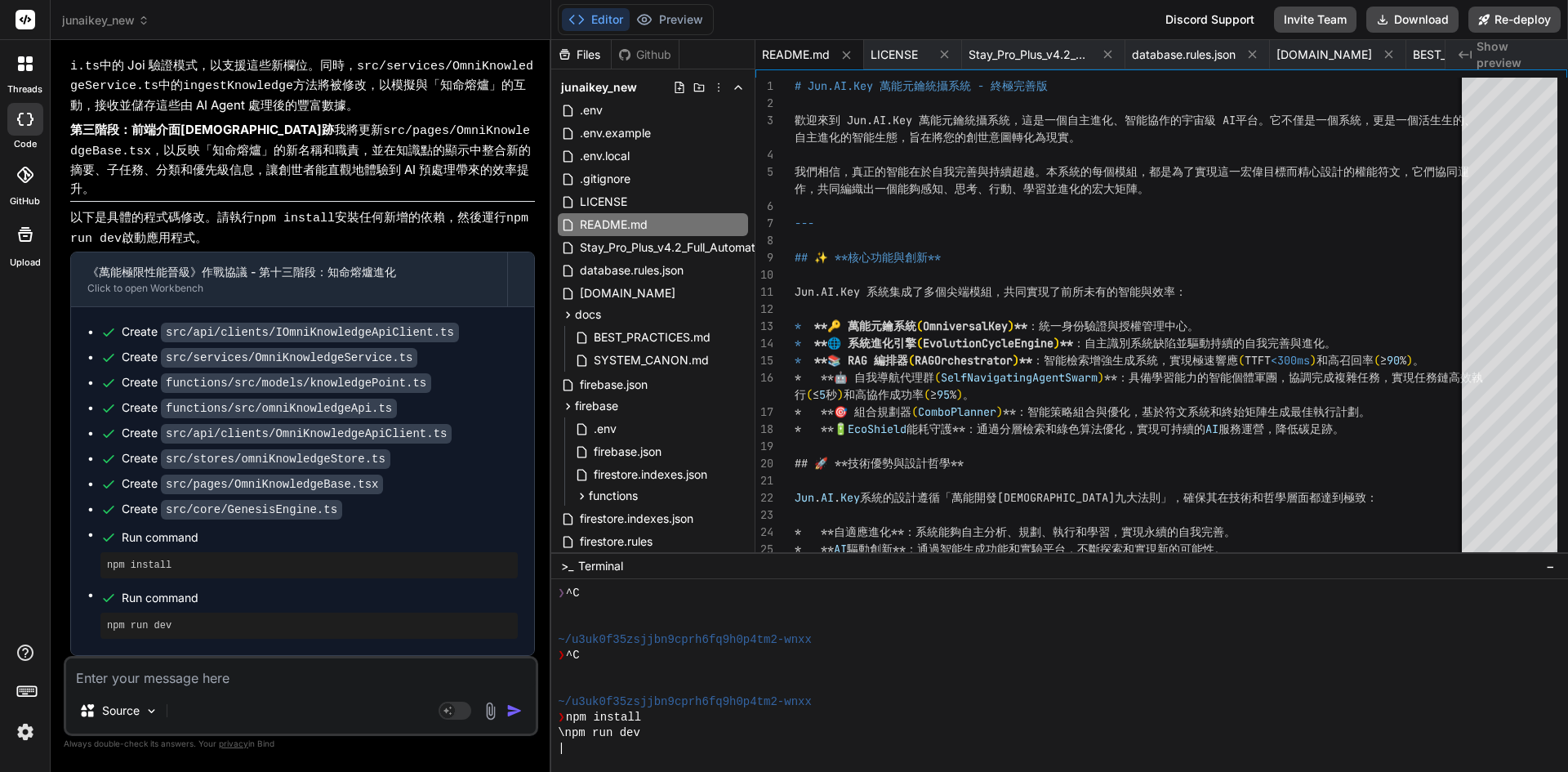
type textarea "x"
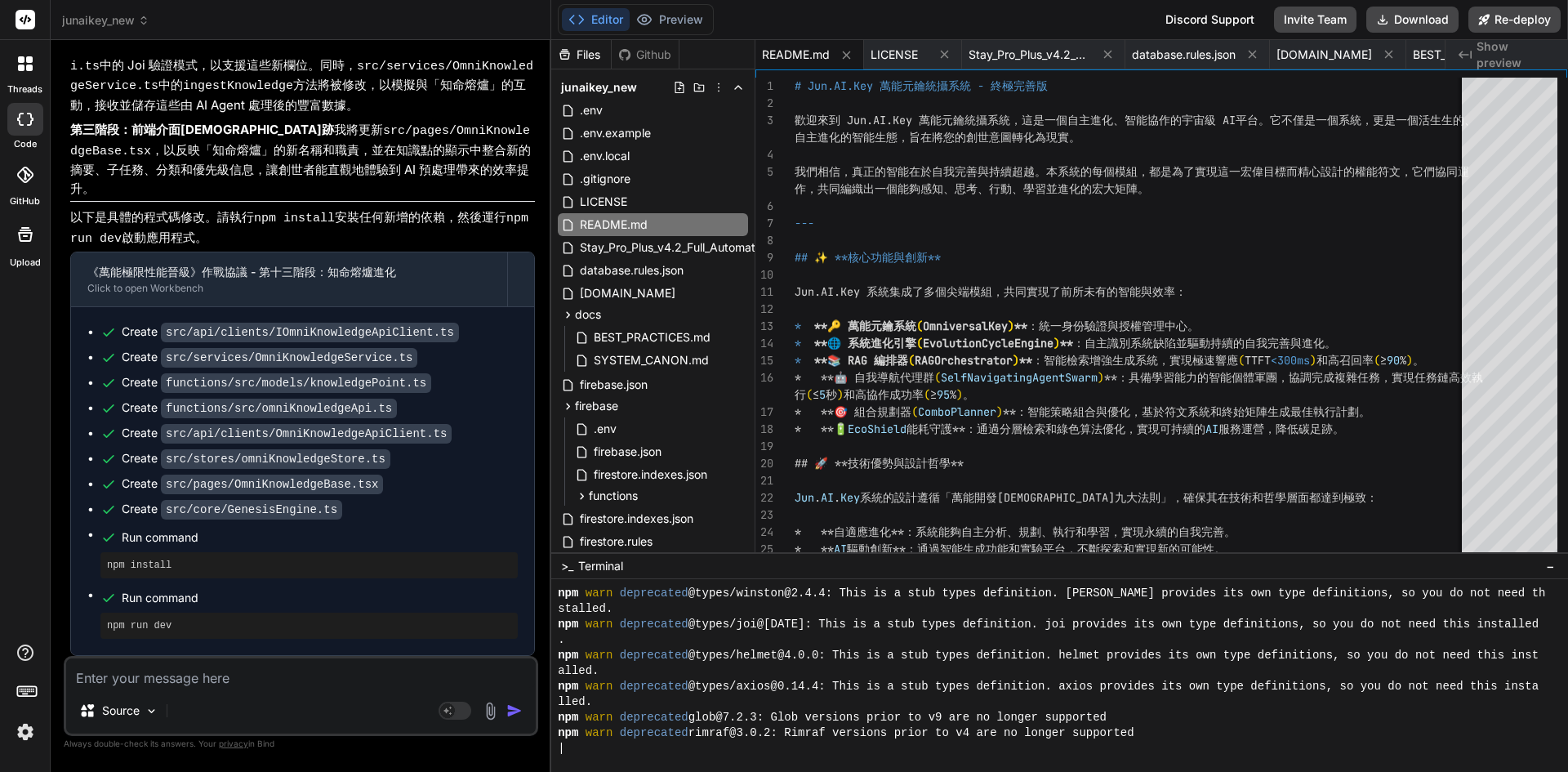
scroll to position [233, 0]
click at [177, 684] on textarea at bounding box center [301, 673] width 470 height 29
type textarea "b"
type textarea "x"
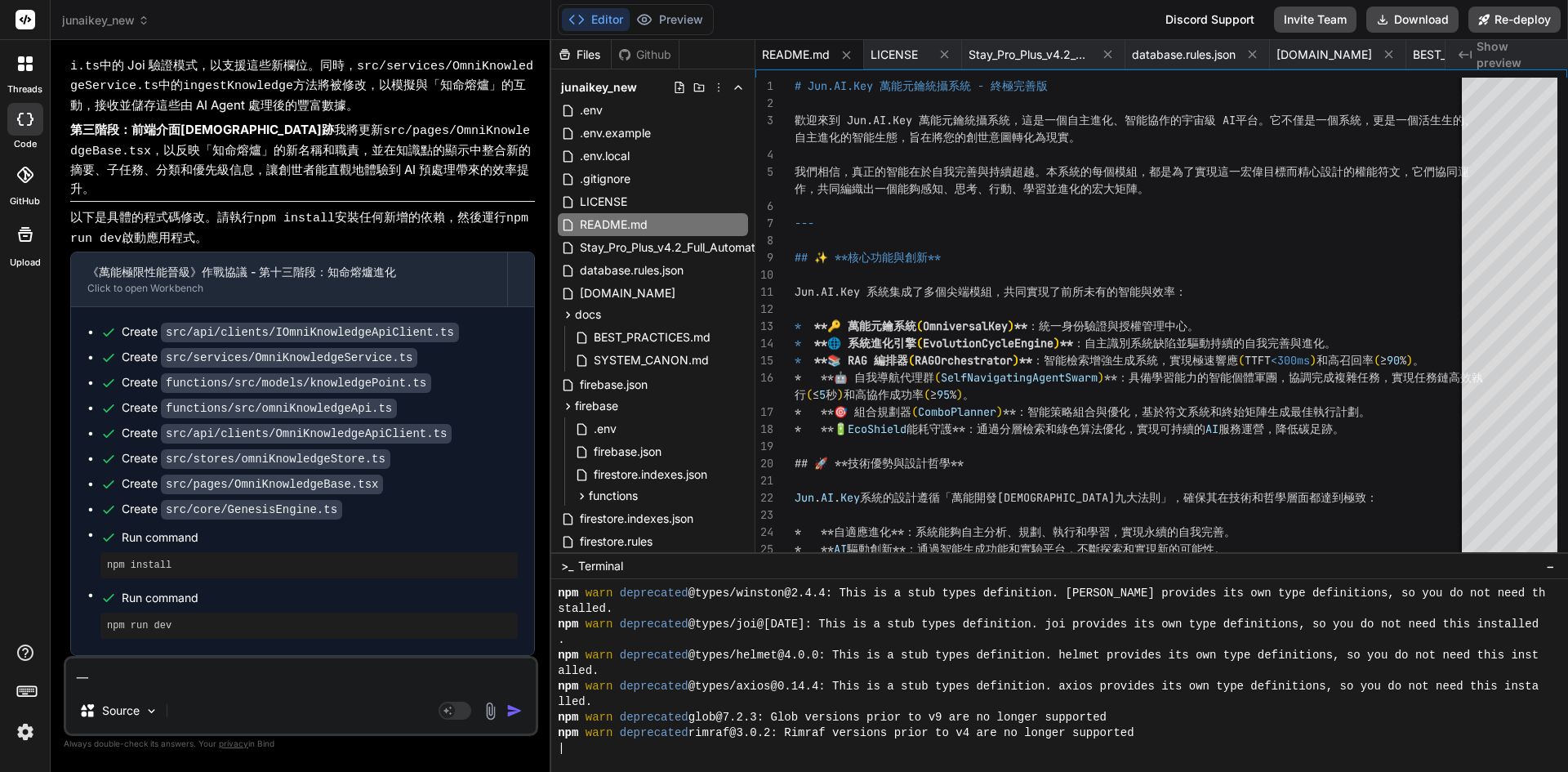
type textarea "一竹"
type textarea "x"
type textarea "形"
type textarea "x"
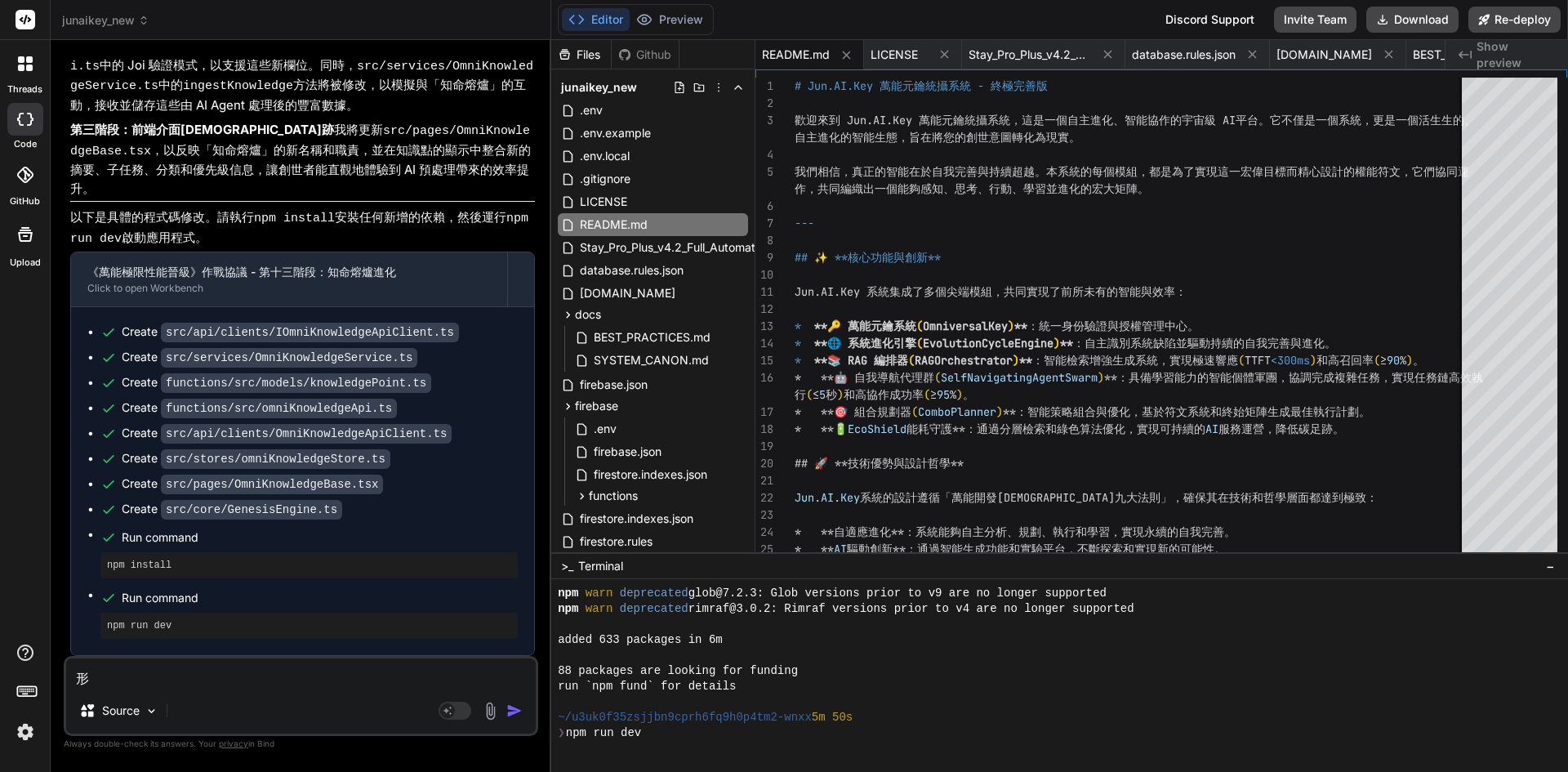
type textarea "x"
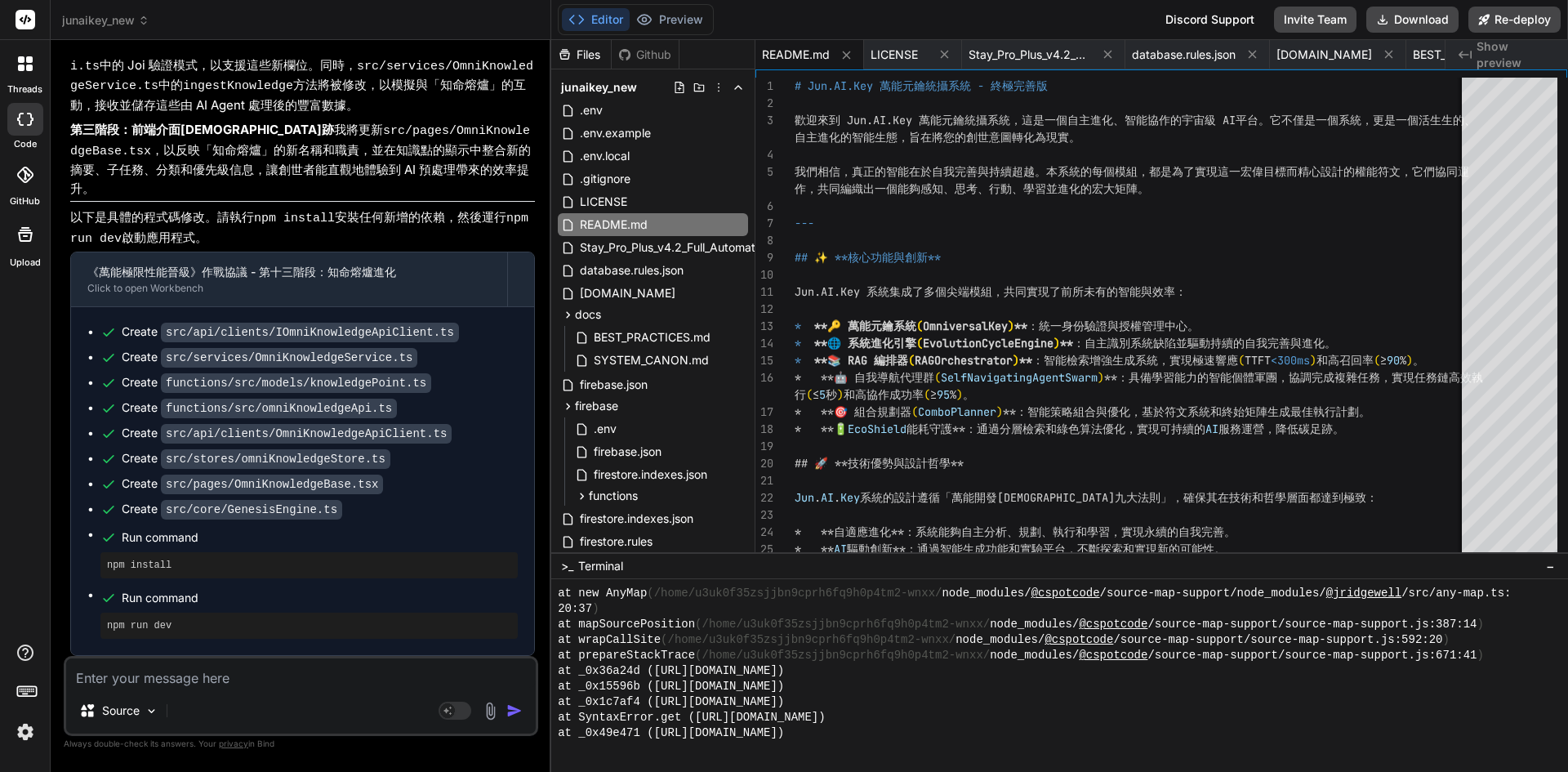
scroll to position [698, 0]
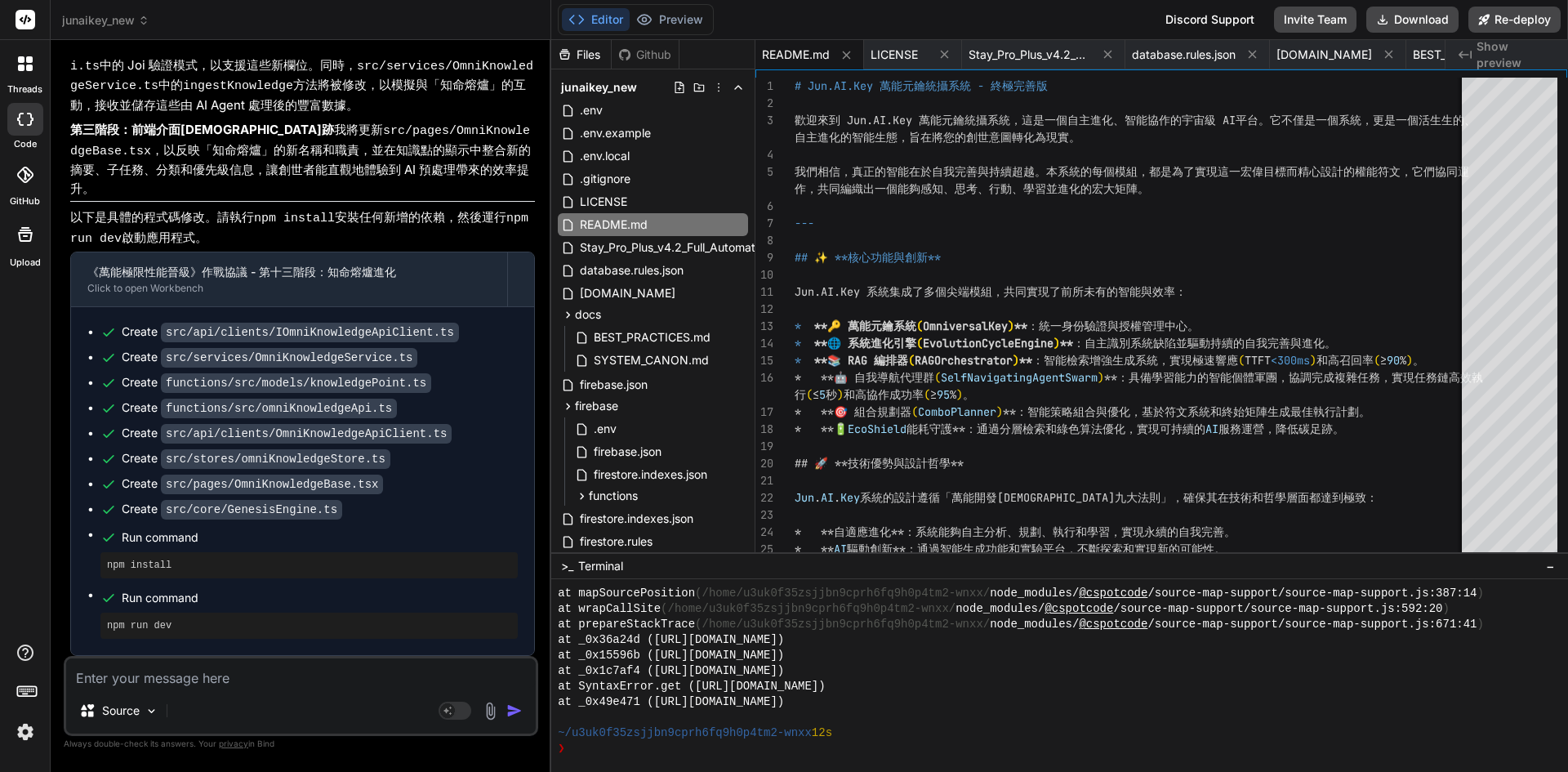
click at [158, 668] on textarea at bounding box center [301, 673] width 470 height 29
type textarea "ㄍㄥ"
type textarea "x"
type textarea "更"
type textarea "x"
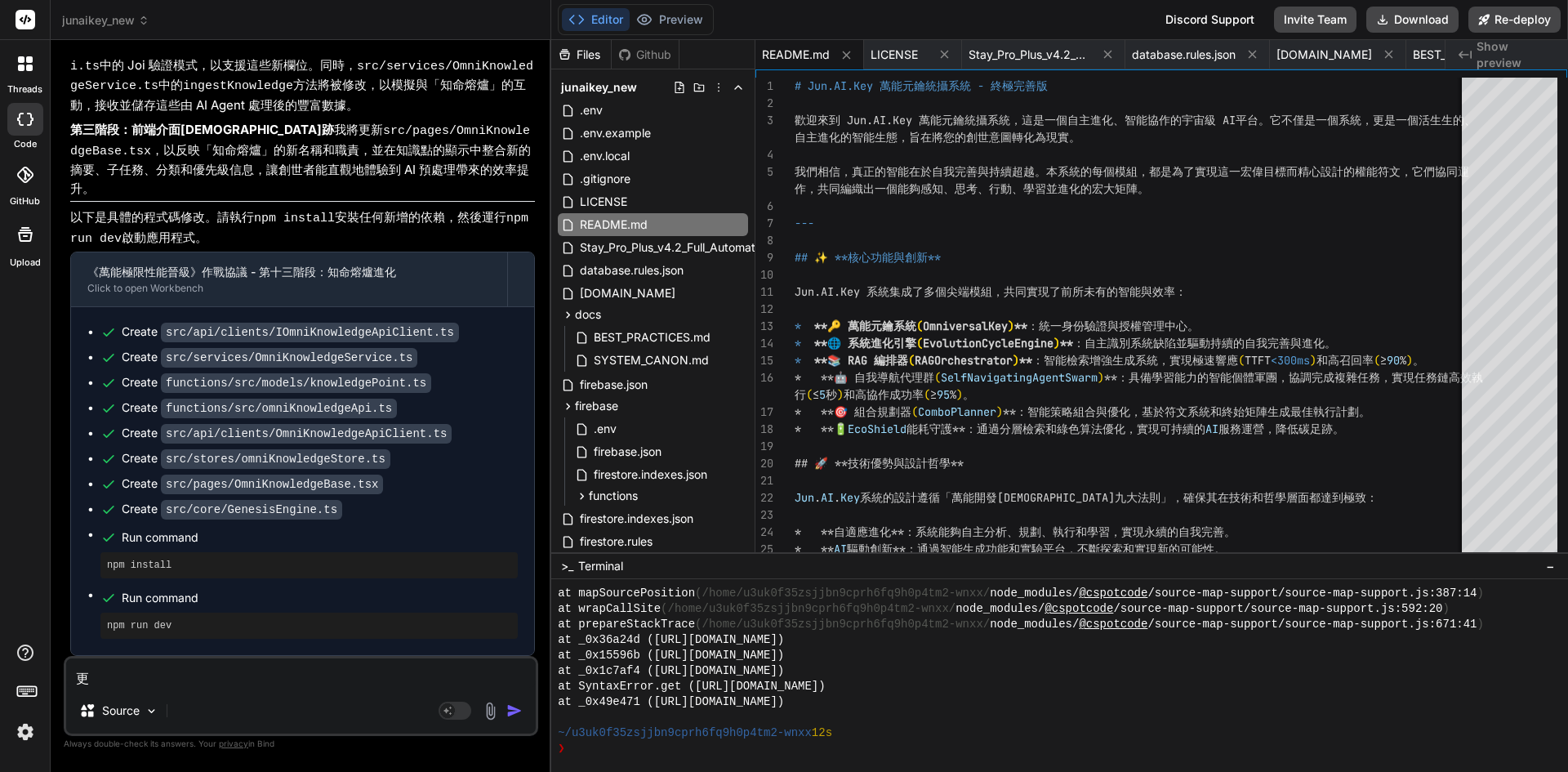
type textarea "更ㄒ"
type textarea "x"
type textarea "更ㄒㄧ"
type textarea "x"
type textarea "更ㄒㄧㄣ"
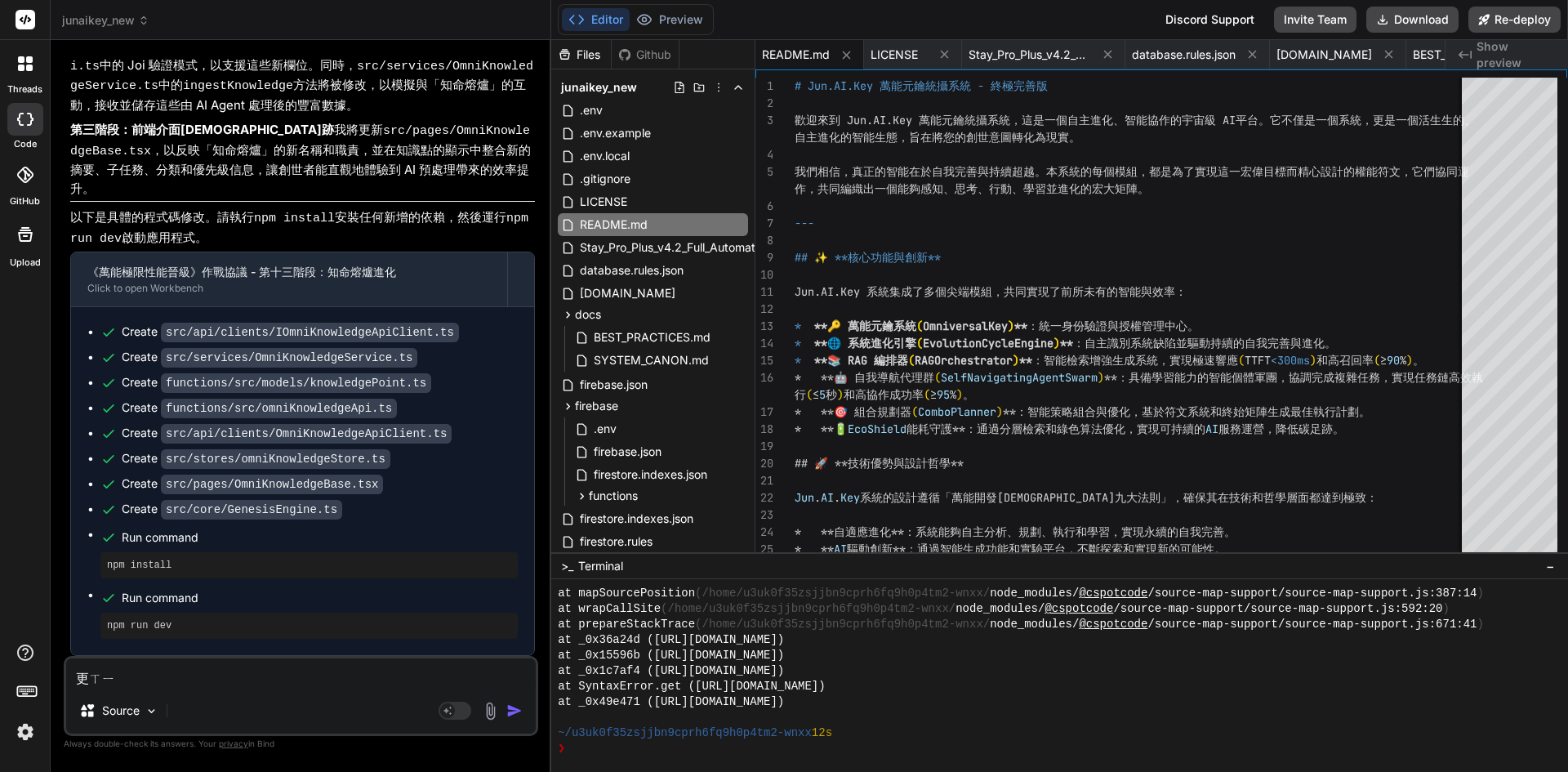
type textarea "x"
type textarea "更新"
type textarea "x"
type textarea "更新ㄨ"
type textarea "x"
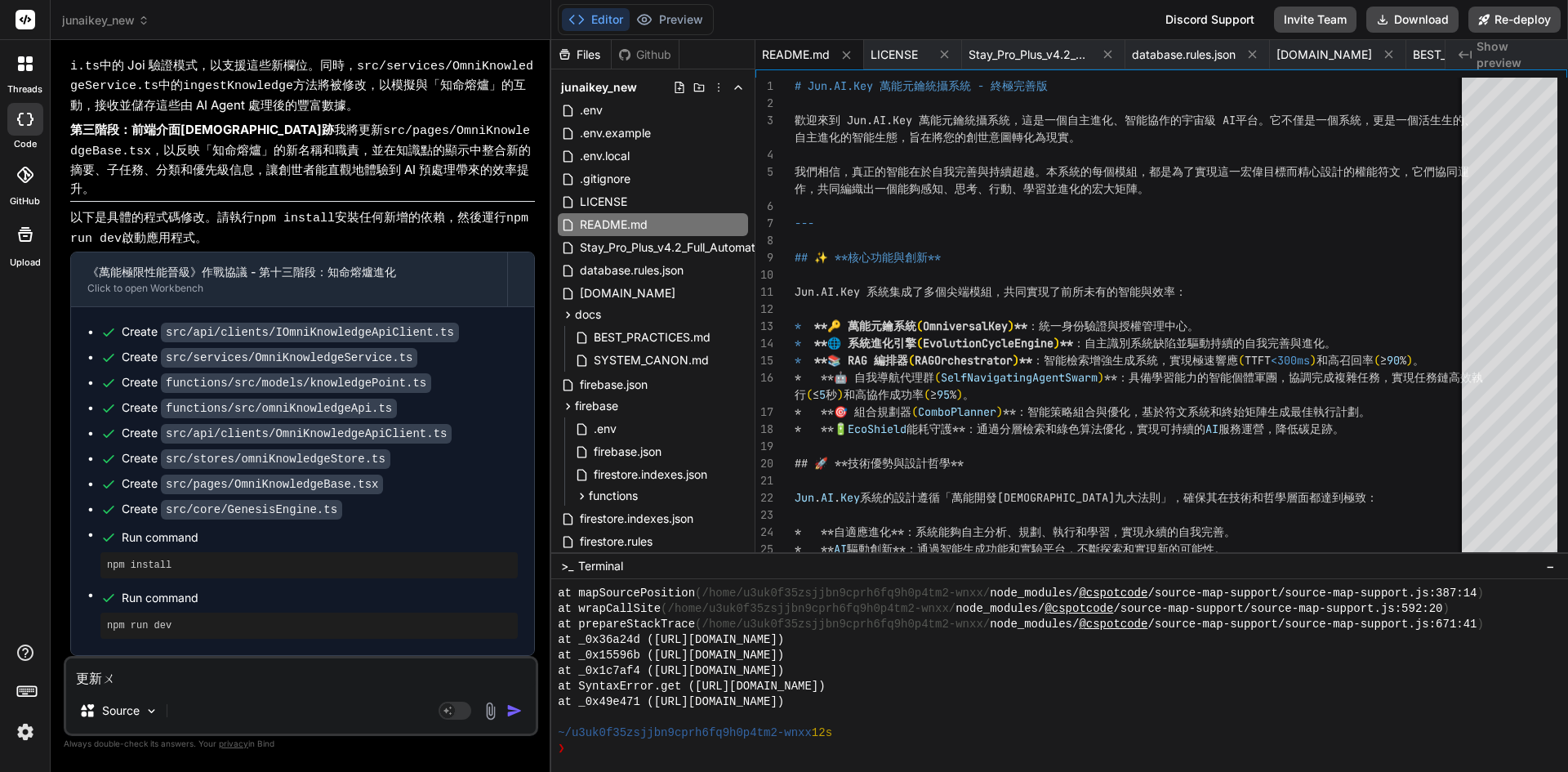
type textarea "更新屋"
type textarea "x"
type textarea "更新"
type textarea "x"
type textarea "更新R"
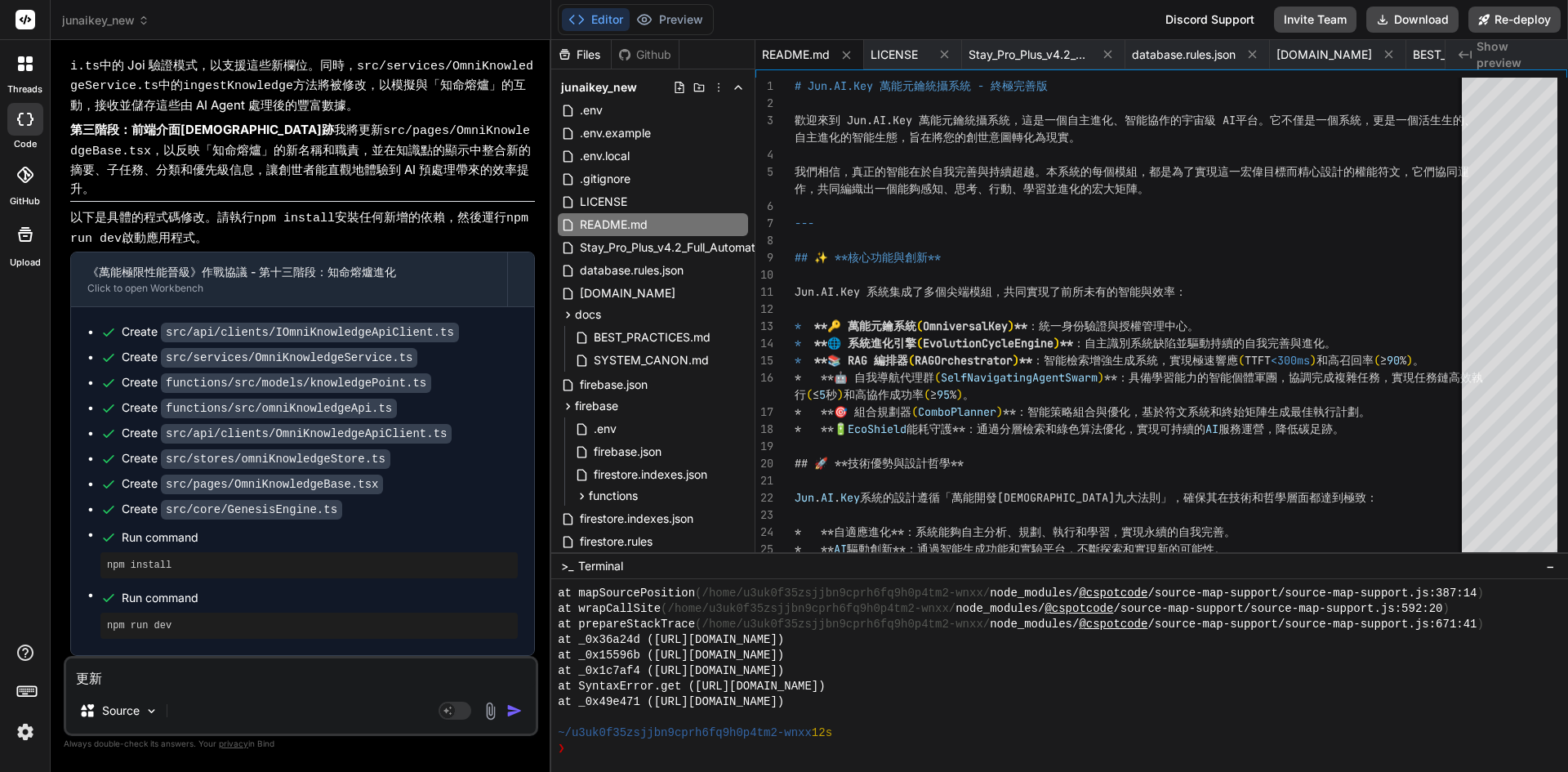
type textarea "x"
type textarea "更新RE"
type textarea "x"
type textarea "更新REA"
type textarea "x"
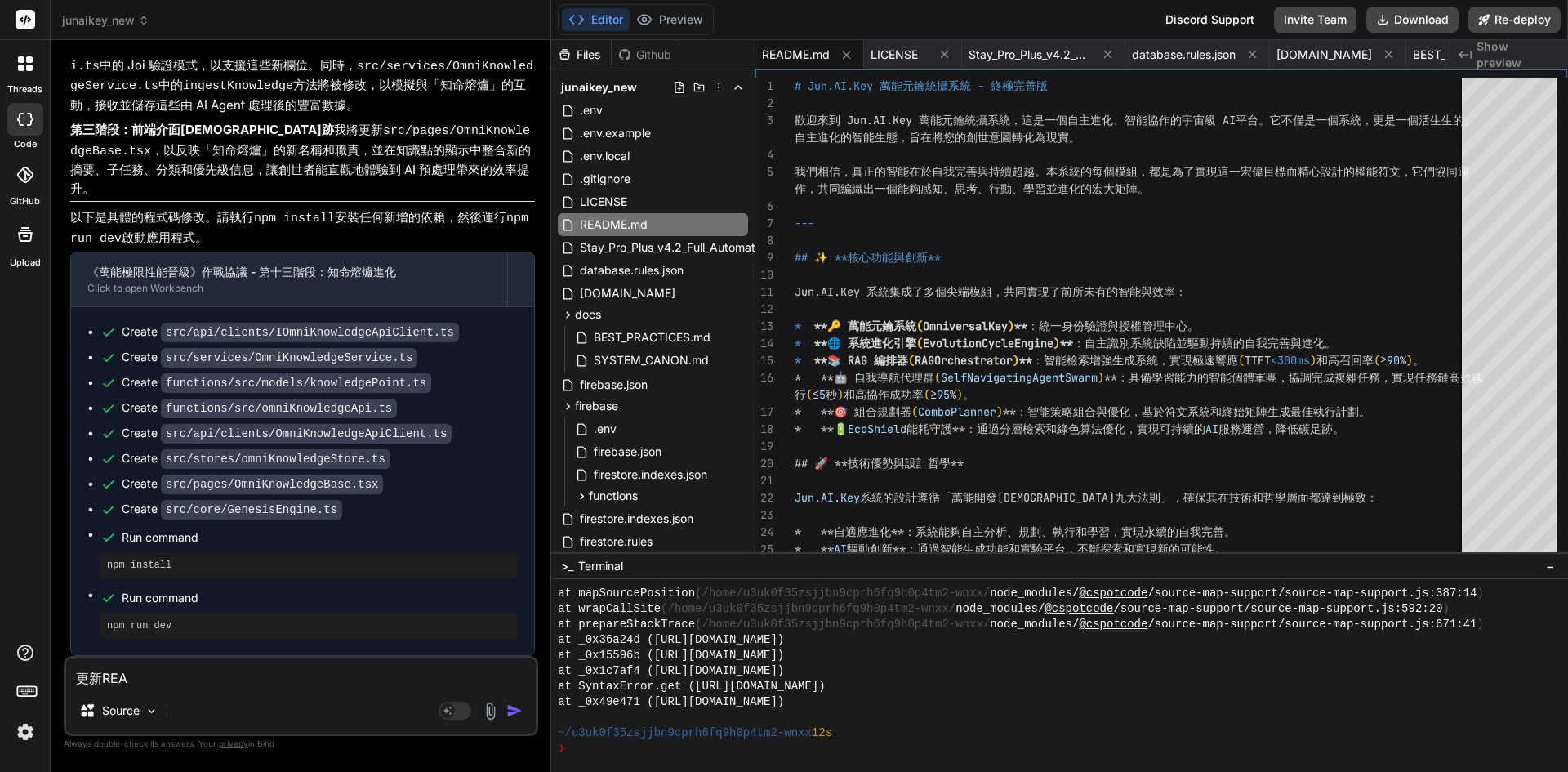
type textarea "更新READ"
type textarea "x"
type textarea "更新READJ"
type textarea "x"
type textarea "更新READ"
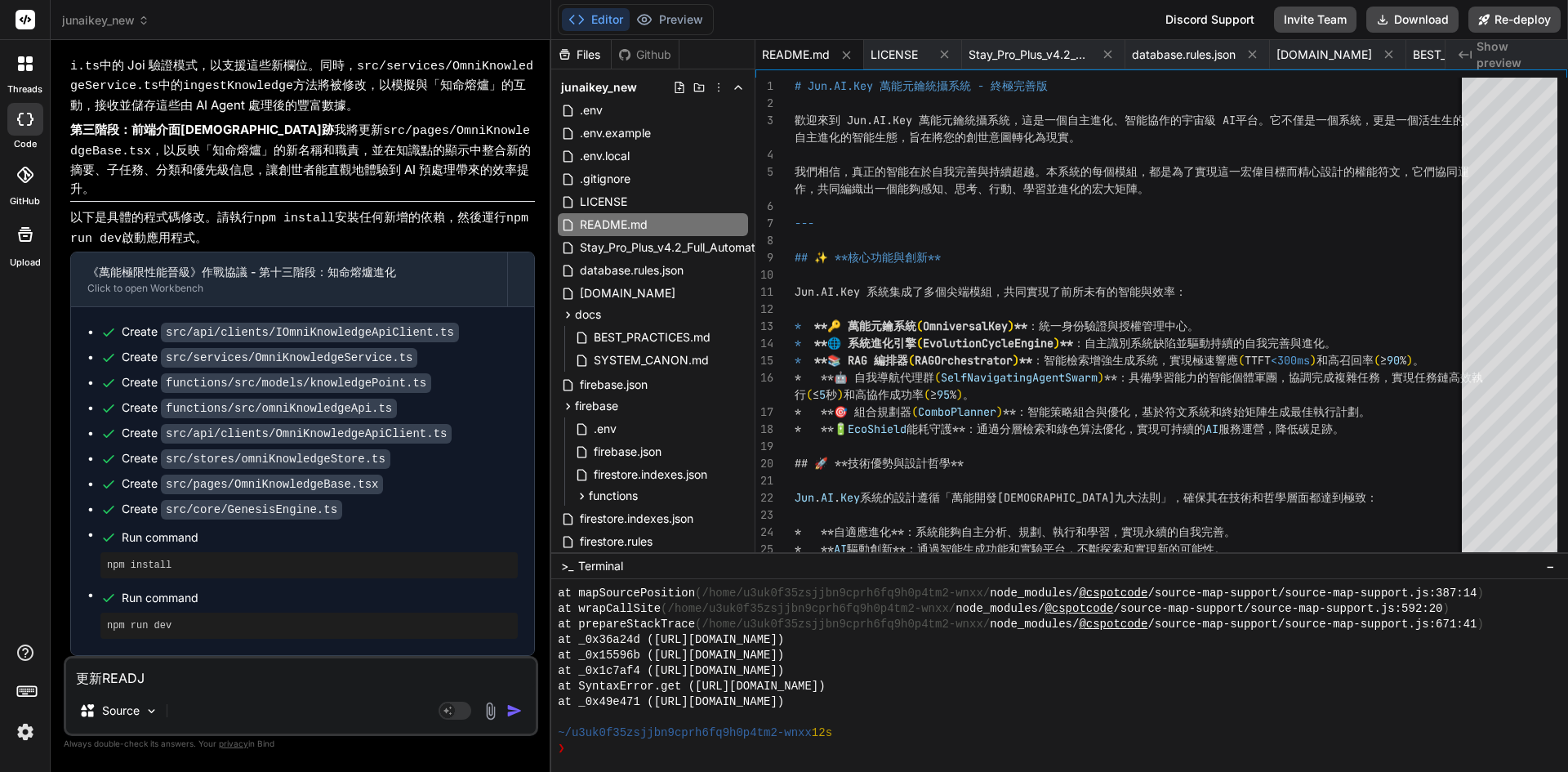
type textarea "x"
type textarea "更新READN"
type textarea "x"
type textarea "更新READ"
type textarea "x"
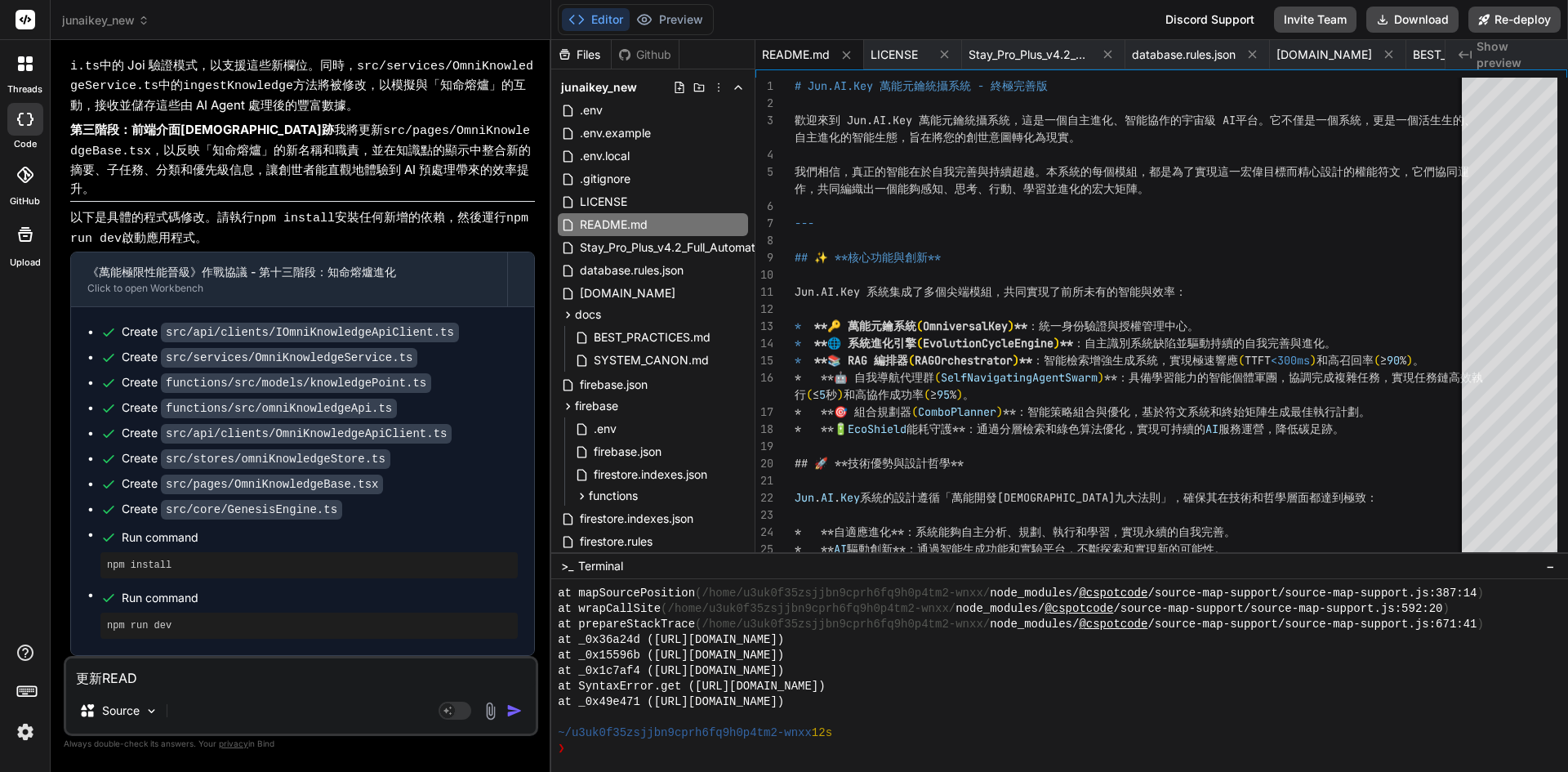
type textarea "更新READM"
type textarea "x"
type textarea "更新README"
type textarea "x"
type textarea "更新README"
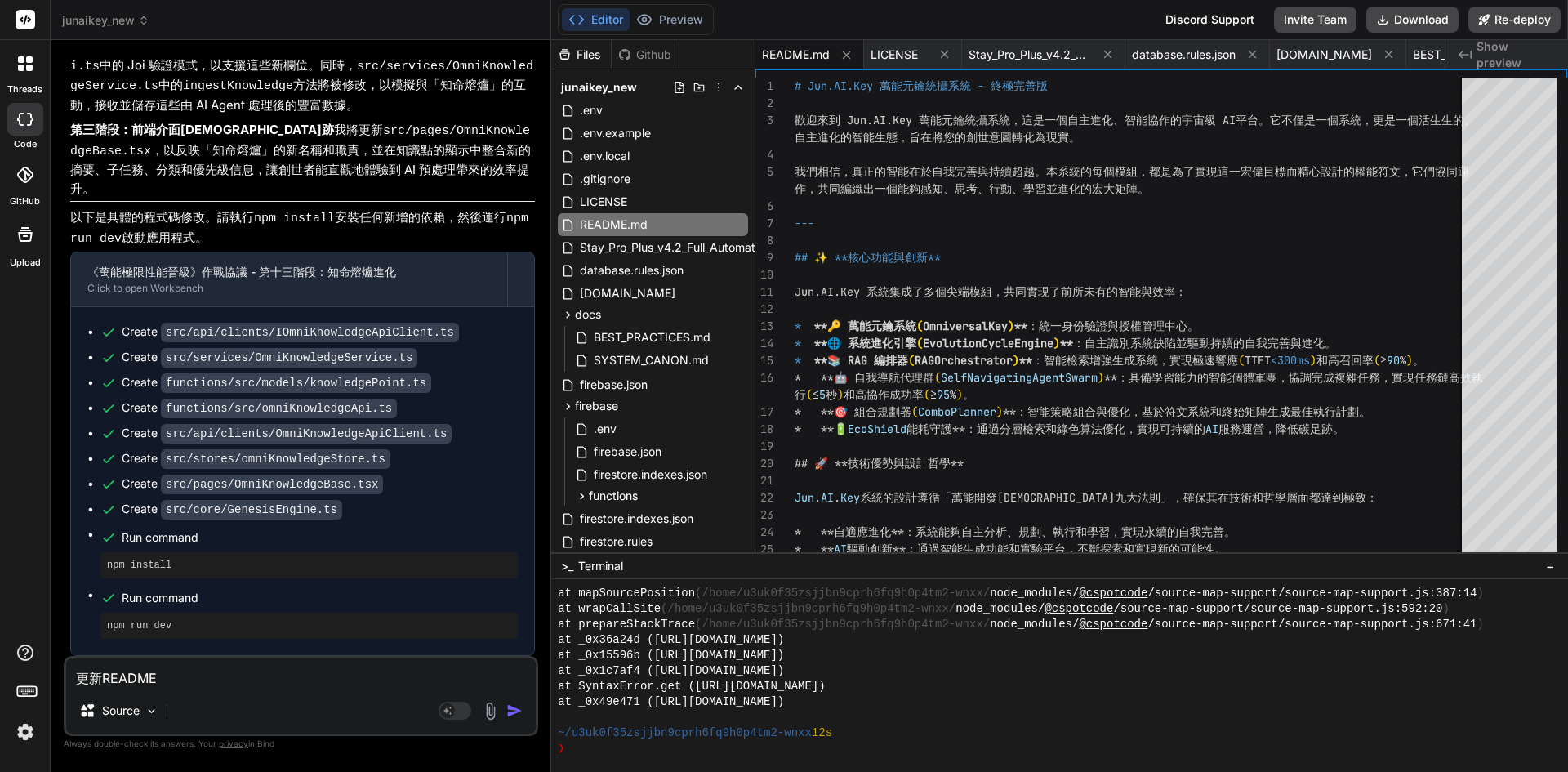
type textarea "x"
type textarea "更新README ㄋ"
type textarea "x"
type textarea "更新README ㄋㄟ"
type textarea "x"
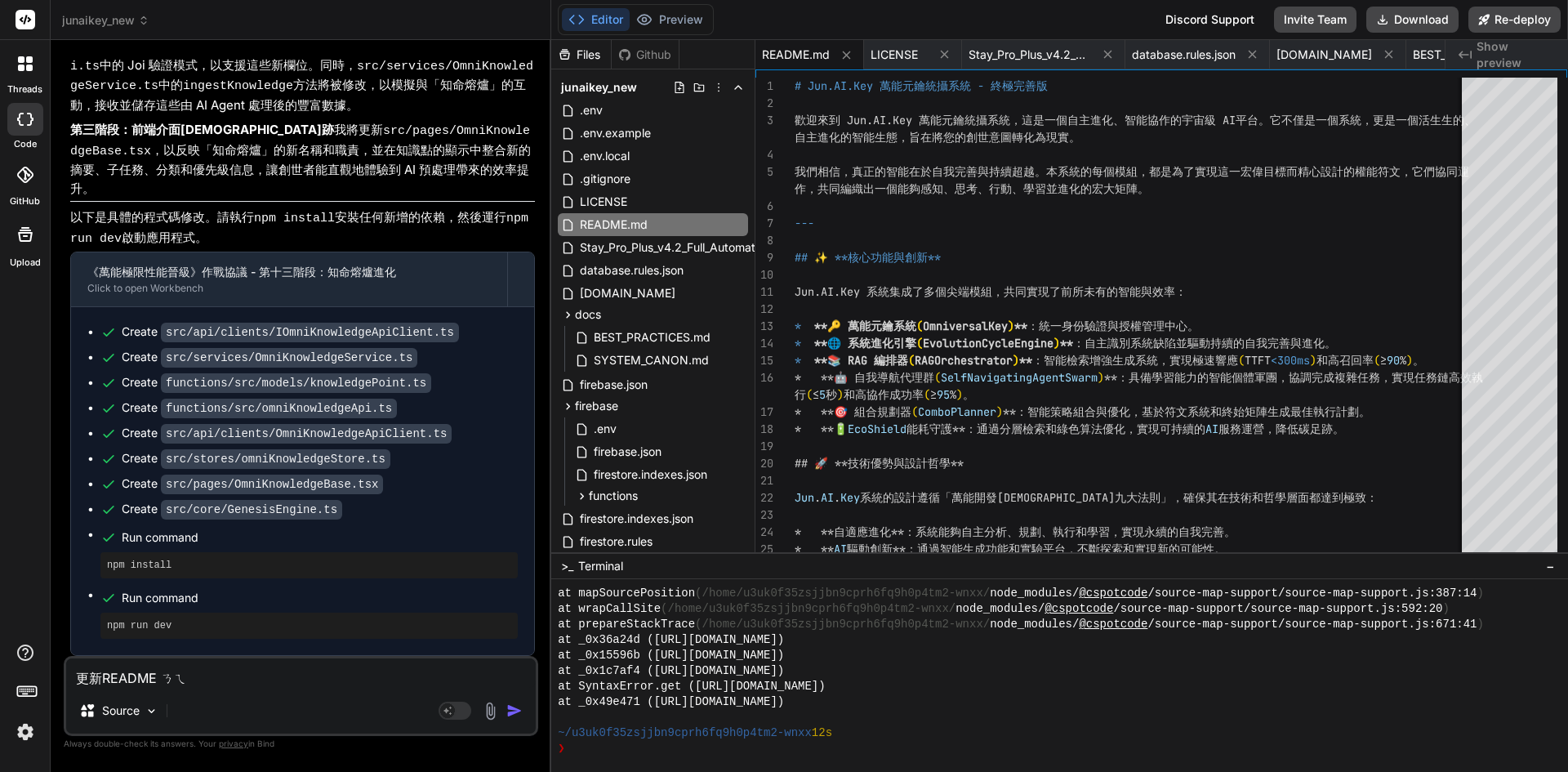
type textarea "更新README ㄓㄟ"
type textarea "x"
type textarea "更新README ㄖㄟ"
type textarea "x"
type textarea "更新README ㄖㄨㄟ"
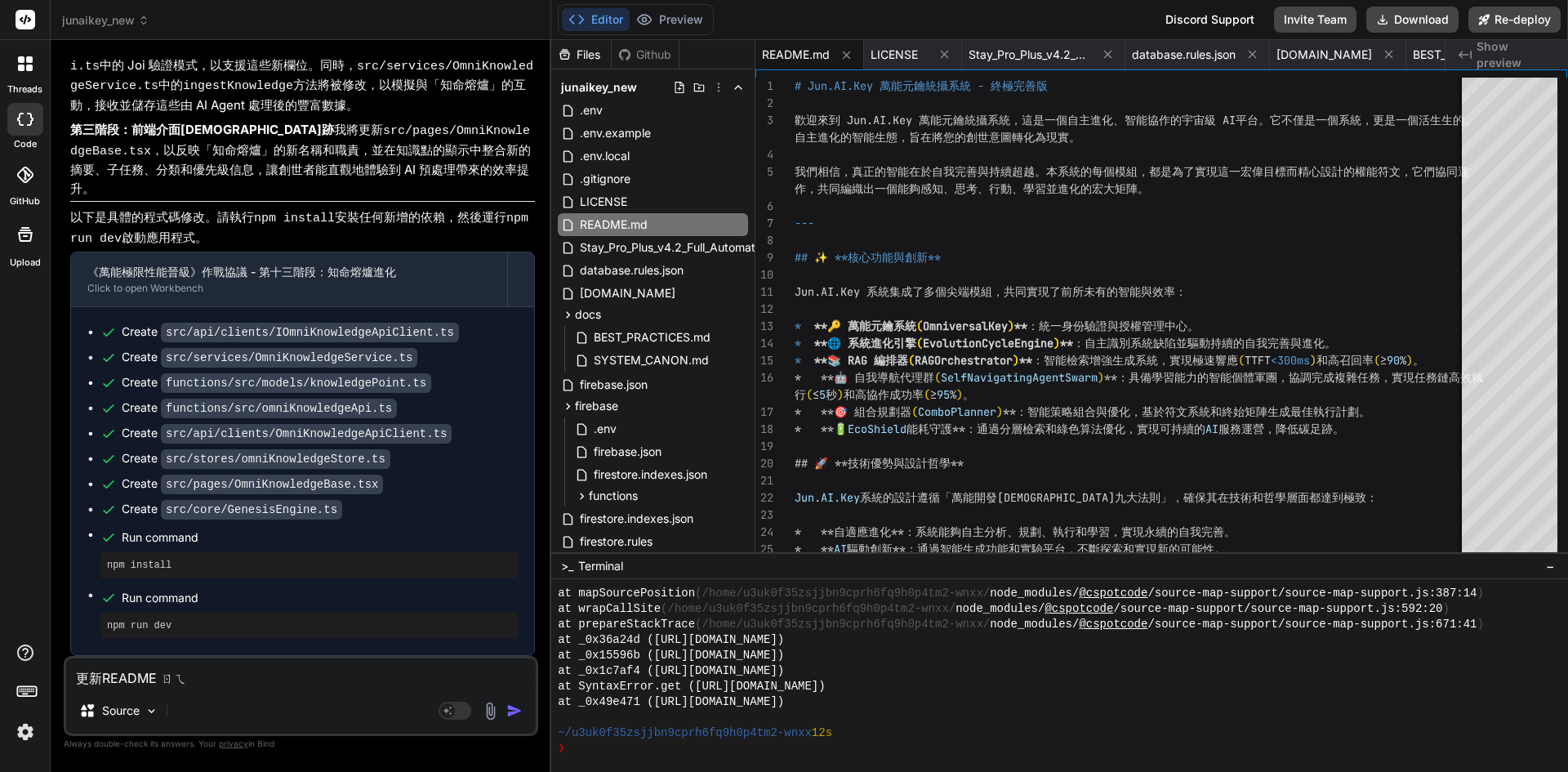
type textarea "x"
type textarea "更新README ㄖㄨㄥ"
type textarea "x"
type textarea "更新README 榮"
type textarea "x"
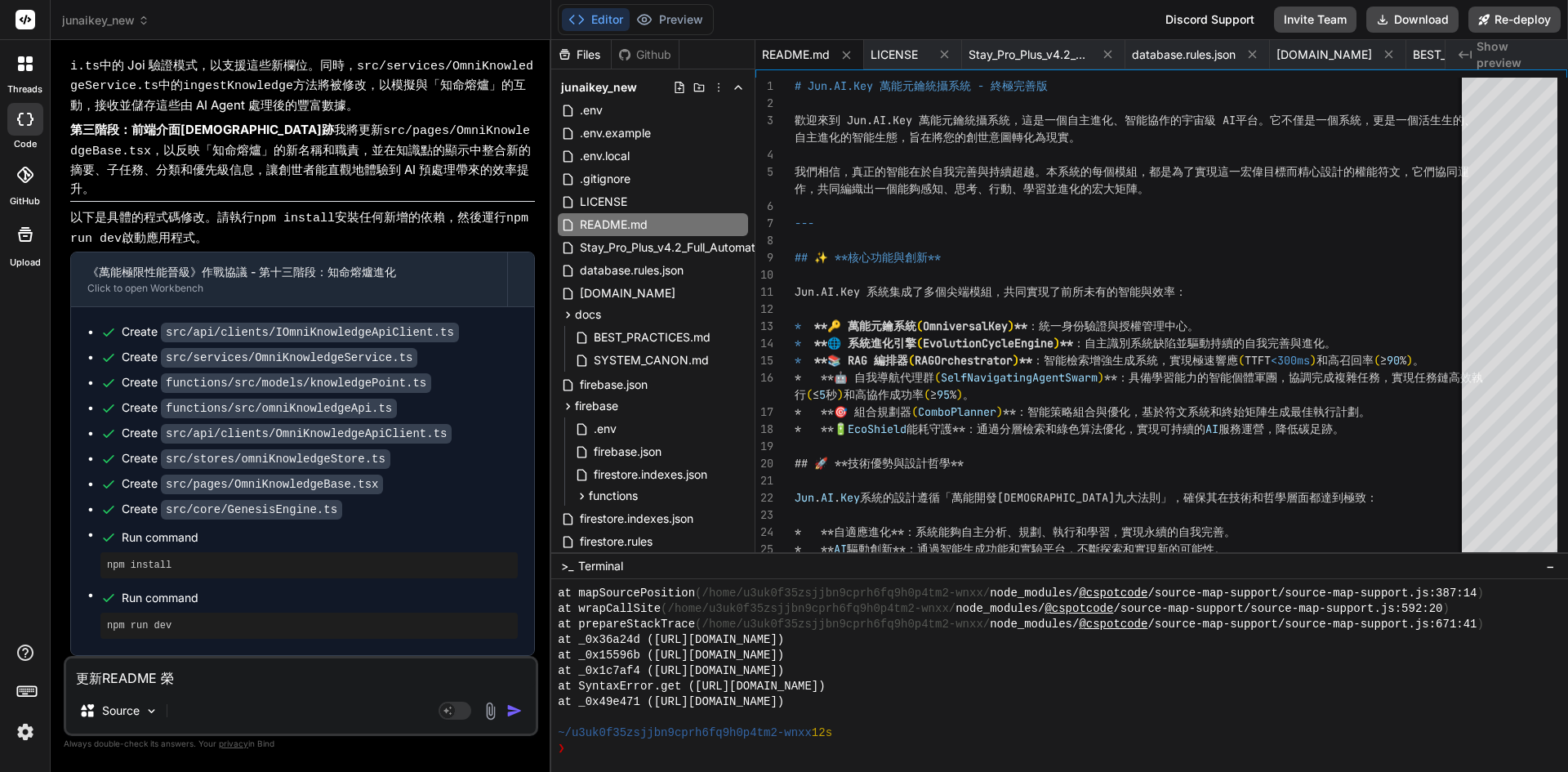
type textarea "更新README"
type textarea "x"
type textarea "更新README ㄎ"
type textarea "x"
type textarea "更新README"
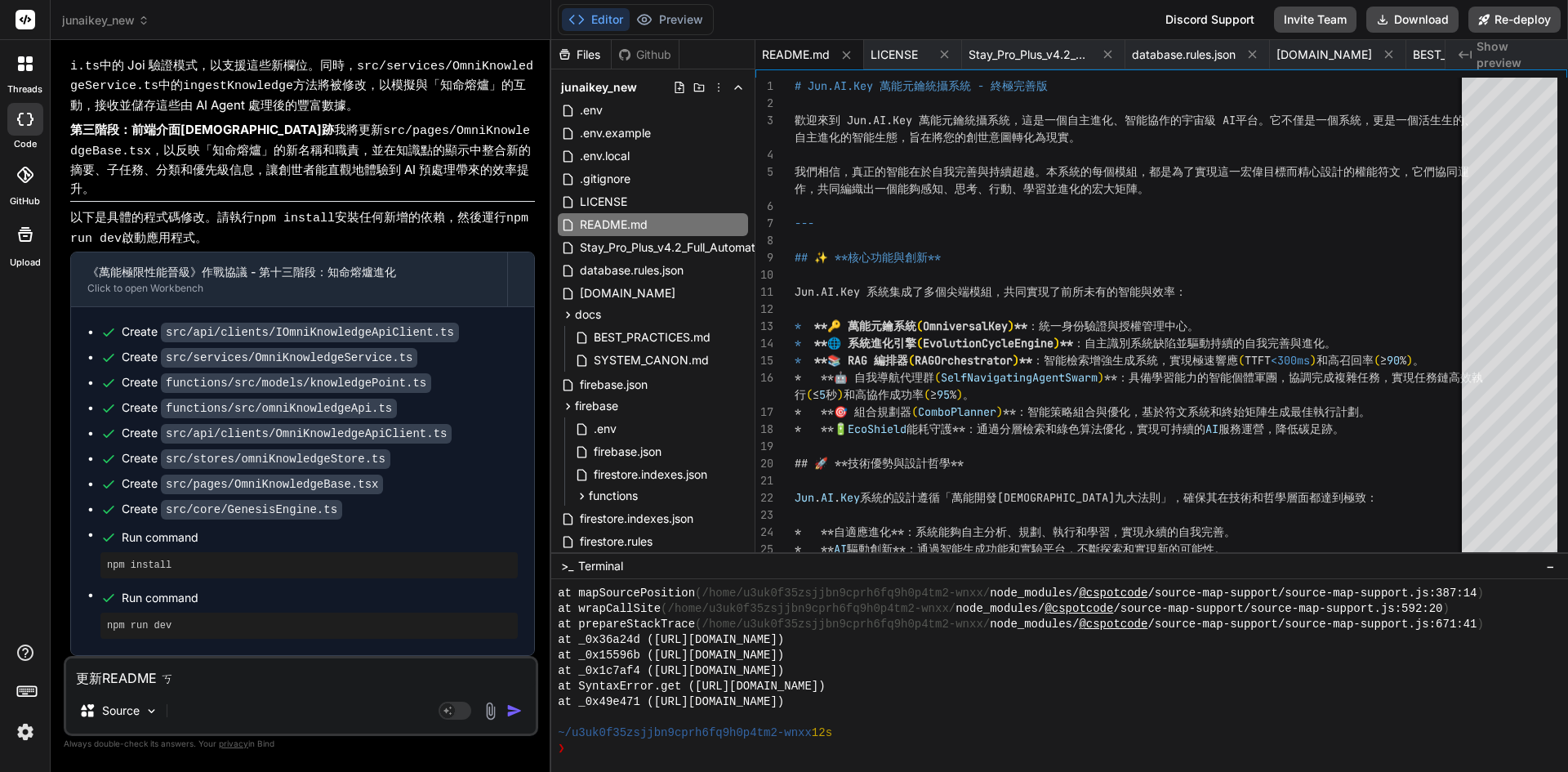
type textarea "x"
type textarea "更新README ㄋ"
type textarea "x"
type textarea "更新README ㄋㄟ"
type textarea "x"
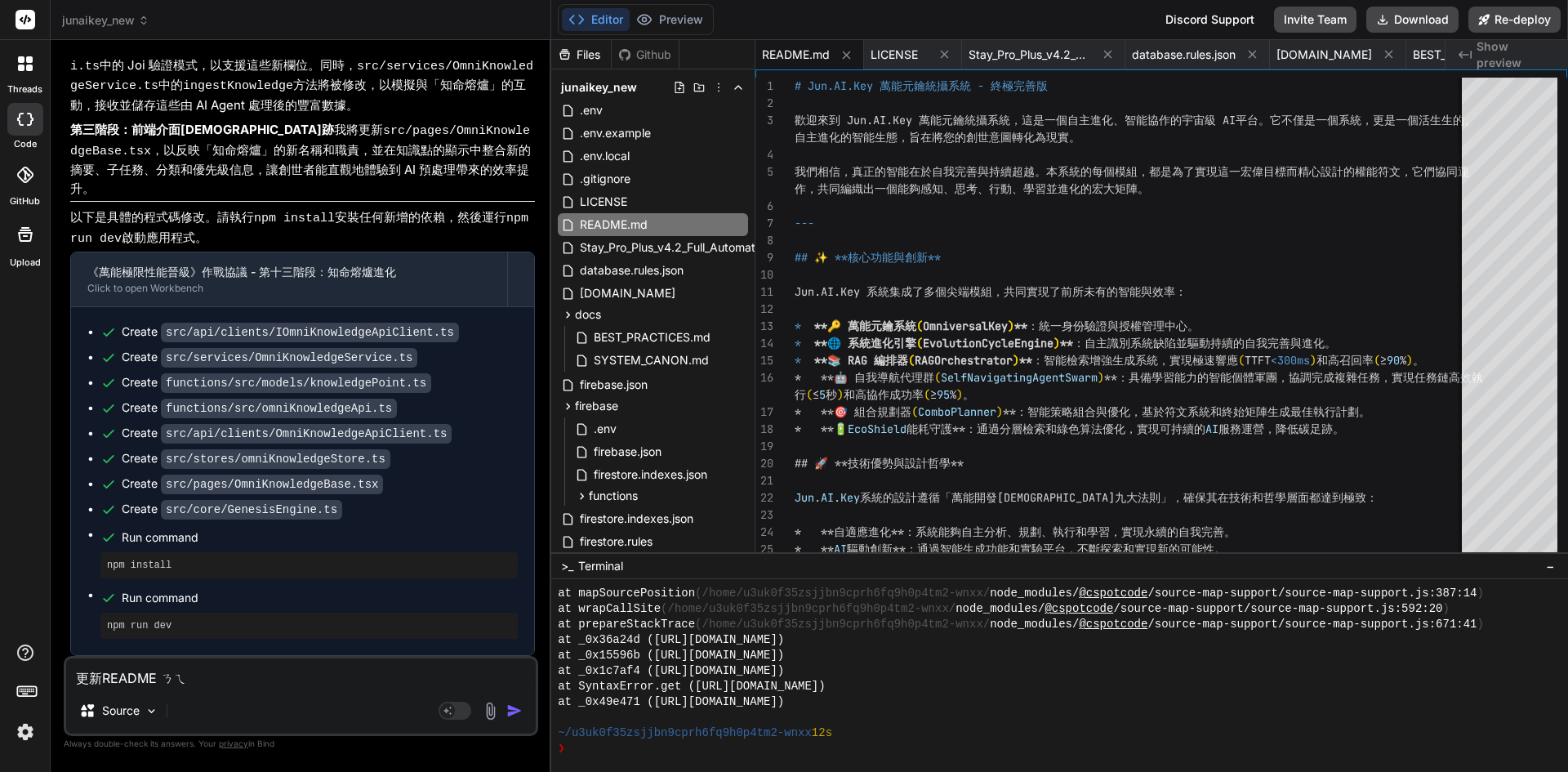
type textarea "更新README 內"
type textarea "x"
type textarea "更新README 內ㄖ"
type textarea "x"
type textarea "更新README 內ㄖㄨ"
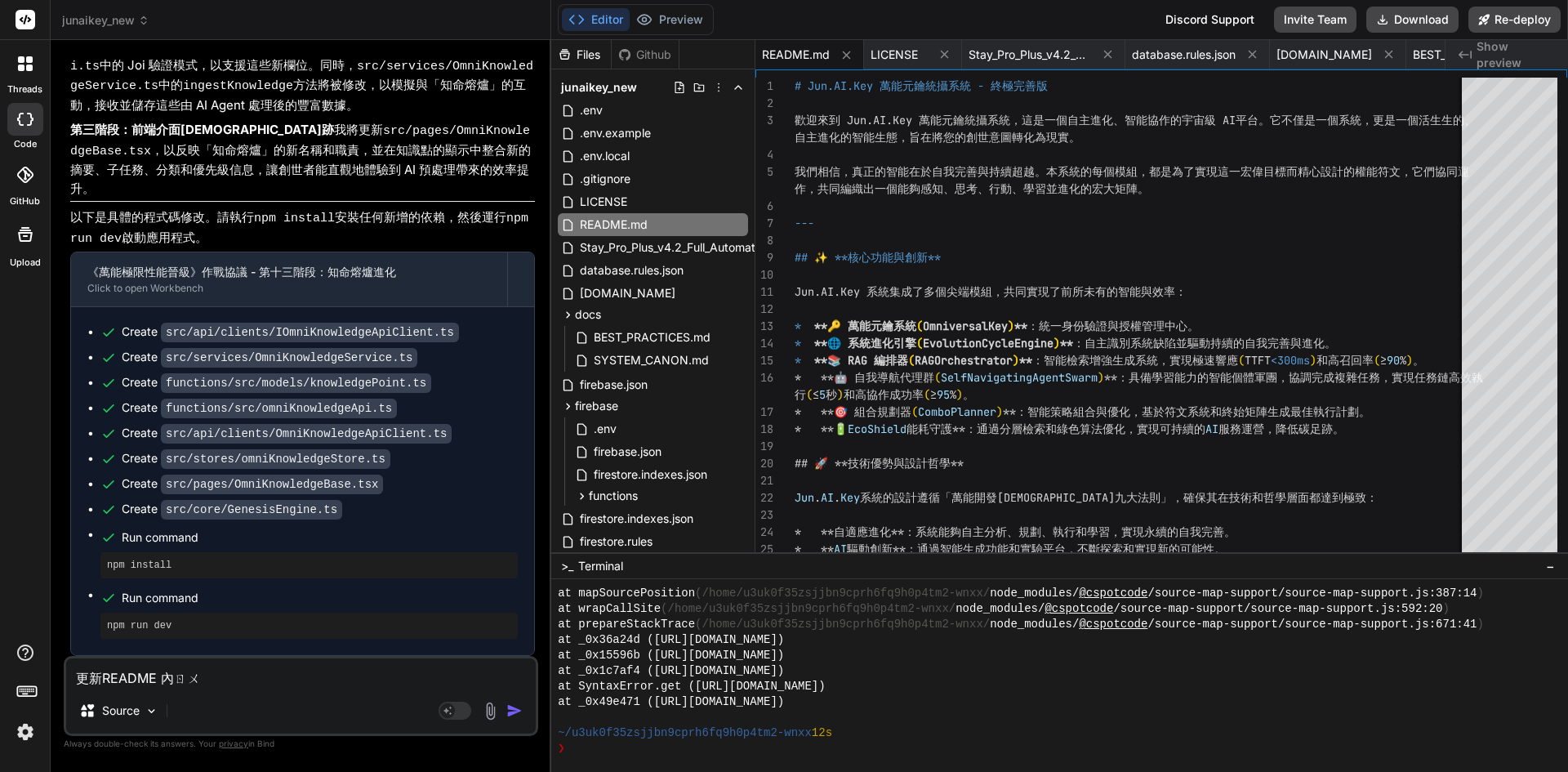
type textarea "x"
type textarea "更新README 內ㄖㄨㄥ"
type textarea "x"
type textarea "更新README 內容"
type textarea "x"
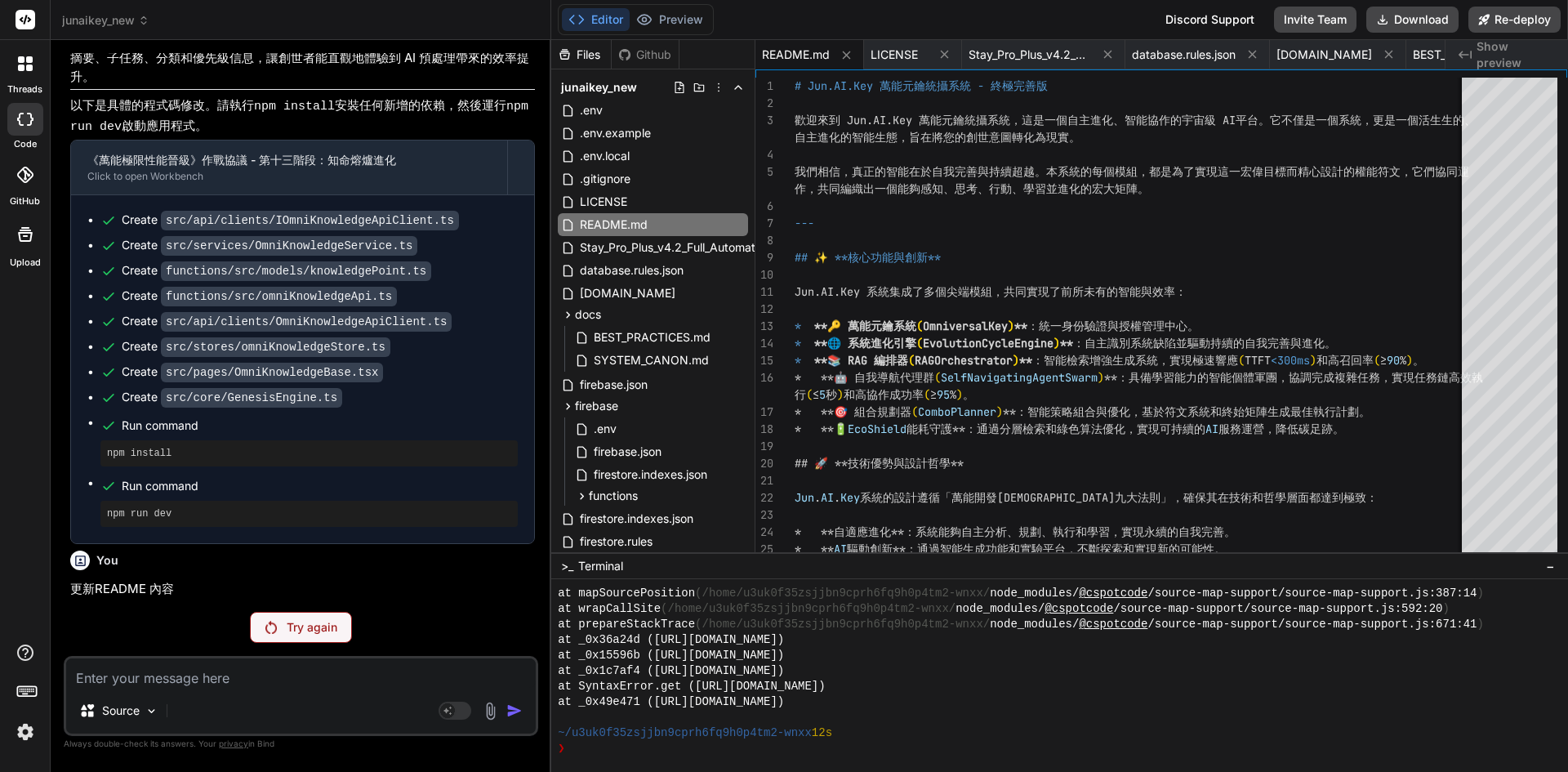
scroll to position [10784, 0]
click at [305, 621] on p "Try again" at bounding box center [312, 627] width 51 height 16
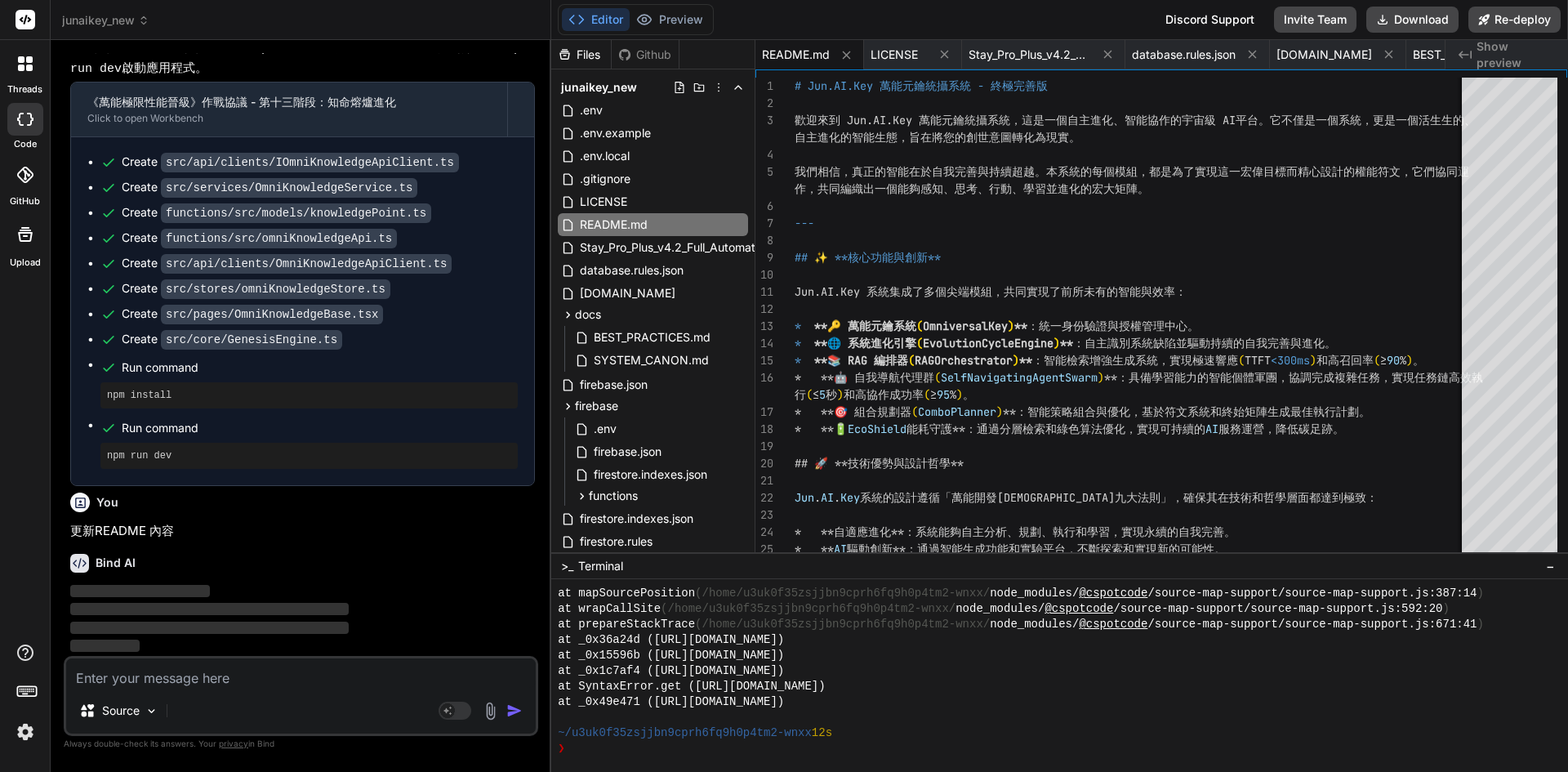
scroll to position [11272, 0]
type textarea "x"
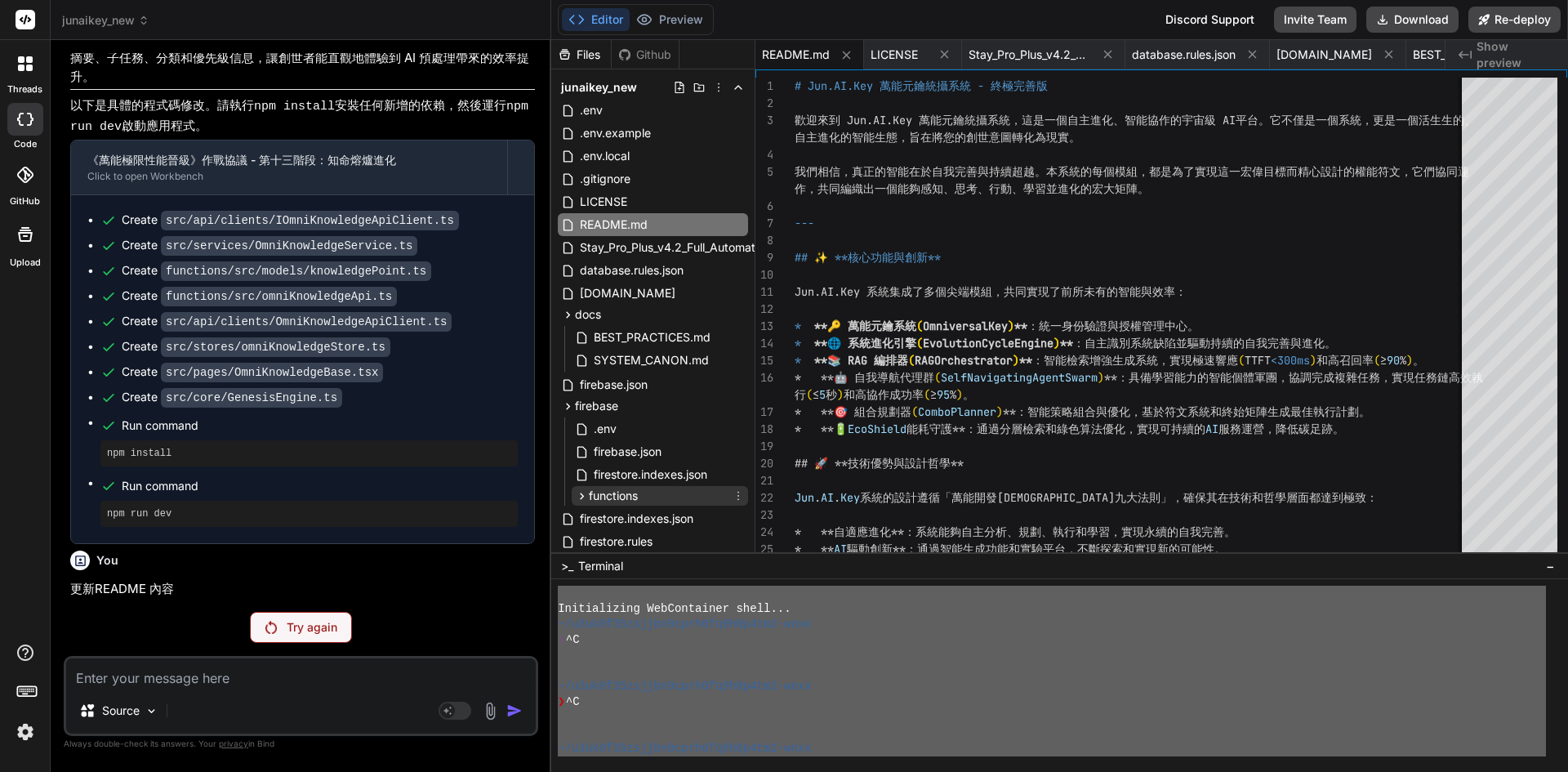
scroll to position [0, 0]
drag, startPoint x: 867, startPoint y: 735, endPoint x: 402, endPoint y: 389, distance: 579.6
click at [402, 389] on div "junaikey_new Created with Pixso. Bind AI Web Search Created with Pixso. Code Ge…" at bounding box center [809, 386] width 1517 height 772
type textarea "Initializing WebContainer shell... ~/u3uk0f35zsjjbn9cprh6fq9h0p4tm2-wnxx ❯ ^C ~…"
click at [136, 673] on textarea at bounding box center [301, 673] width 470 height 29
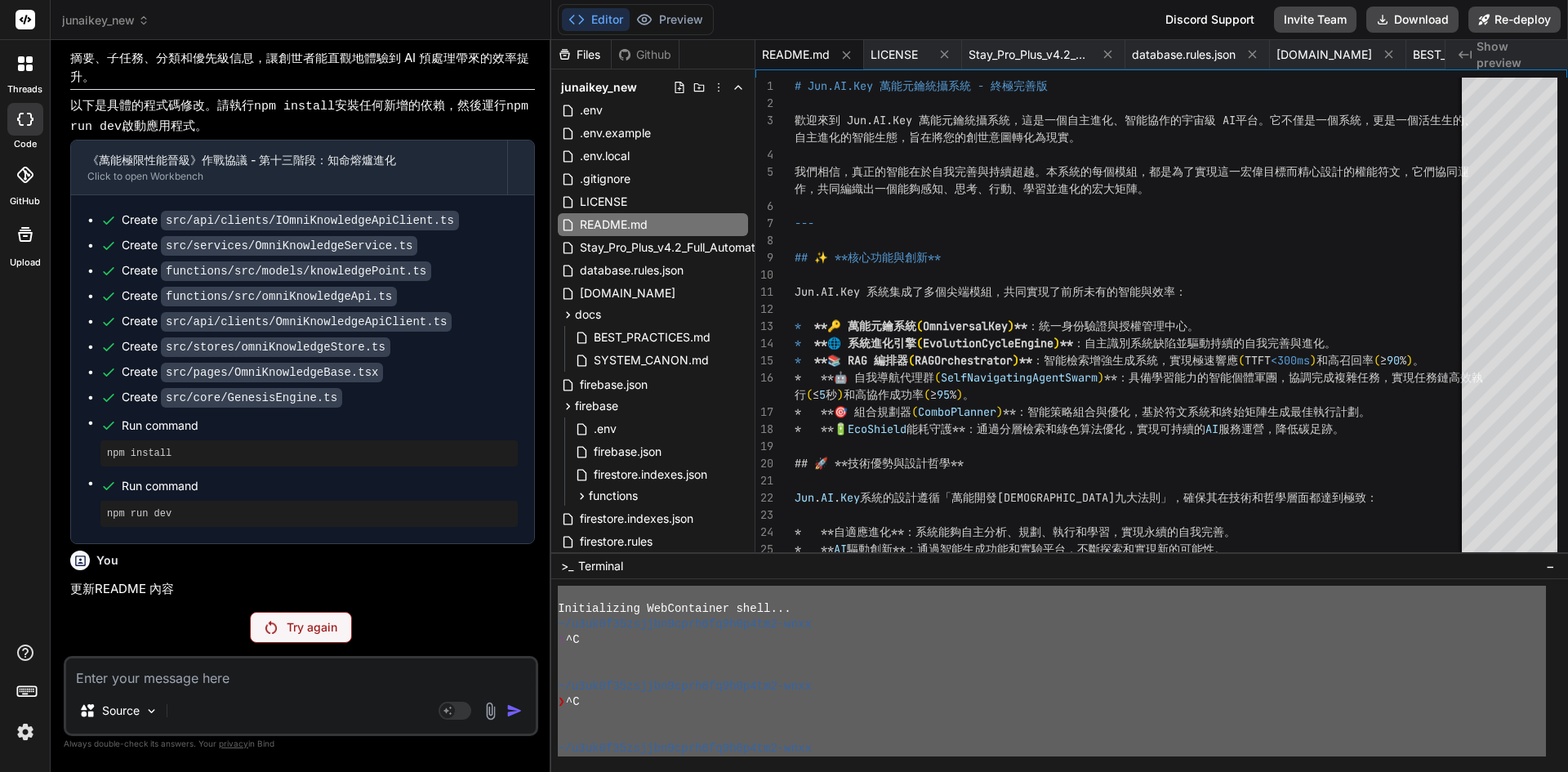
paste textarea "Initializing WebContainer shell... ~/u3uk0f35zsjjbn9cprh6fq9h0p4tm2-wnxx ❯ ^C ~…"
type textarea "Initializing WebContainer shell... ~/u3uk0f35zsjjbn9cprh6fq9h0p4tm2-wnxx ❯ ^C ~…"
type textarea "x"
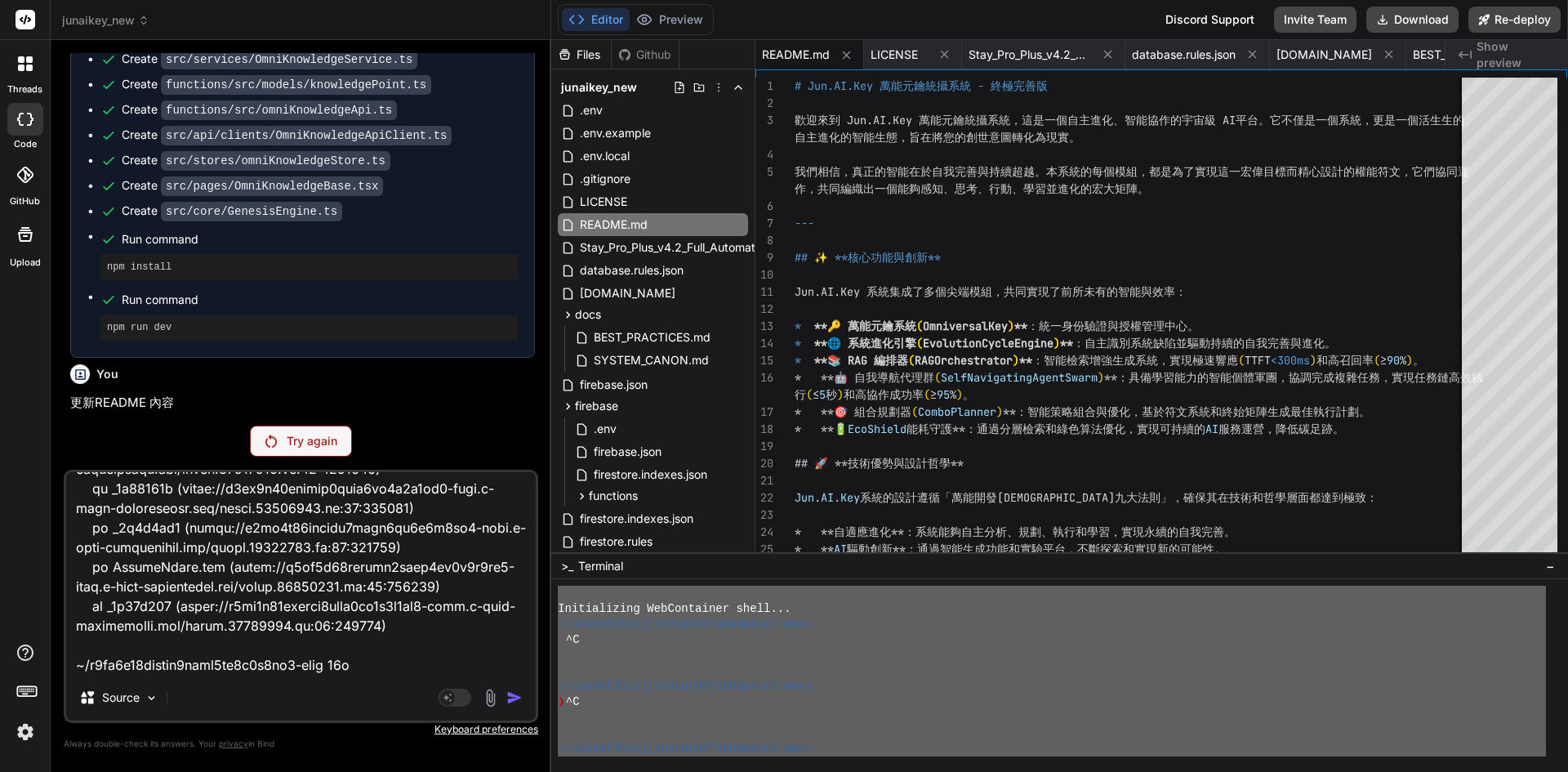
type textarea "Initializing WebContainer shell... ~/u3uk0f35zsjjbn9cprh6fq9h0p4tm2-wnxx ❯ ^C ~…"
click at [310, 420] on div "You Bind AI 遵命，第一建築師！ 我已收到您的日誌輸出。儘管 tsconfig.json 文件中已經正確啟用了 experimentalDecora…" at bounding box center [300, 412] width 474 height 718
click at [307, 444] on p "Try again" at bounding box center [312, 441] width 51 height 16
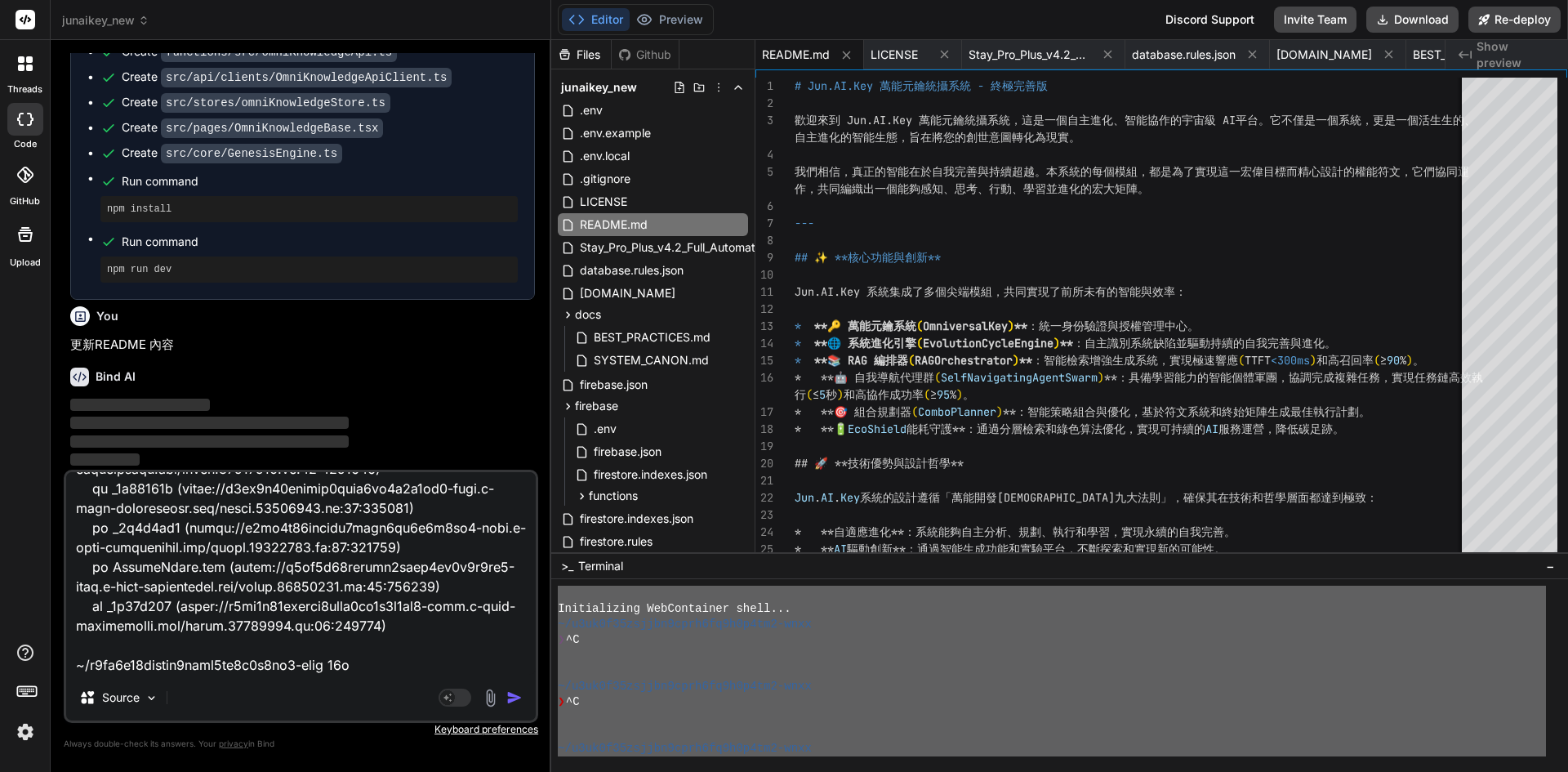
scroll to position [11458, 0]
click at [516, 701] on img "button" at bounding box center [514, 697] width 16 height 16
click at [517, 697] on img "button" at bounding box center [514, 697] width 16 height 16
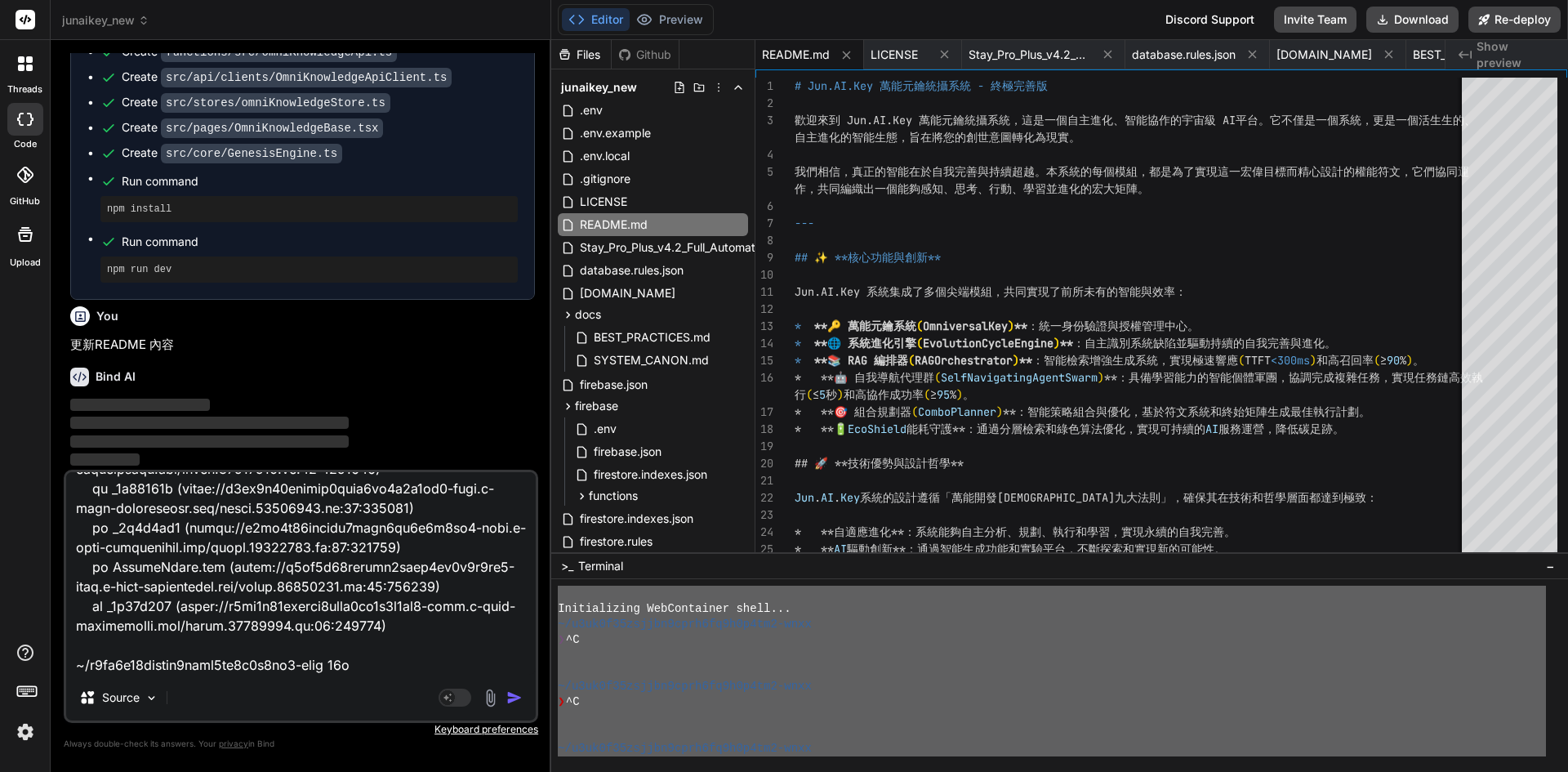
click at [517, 697] on img "button" at bounding box center [514, 697] width 16 height 16
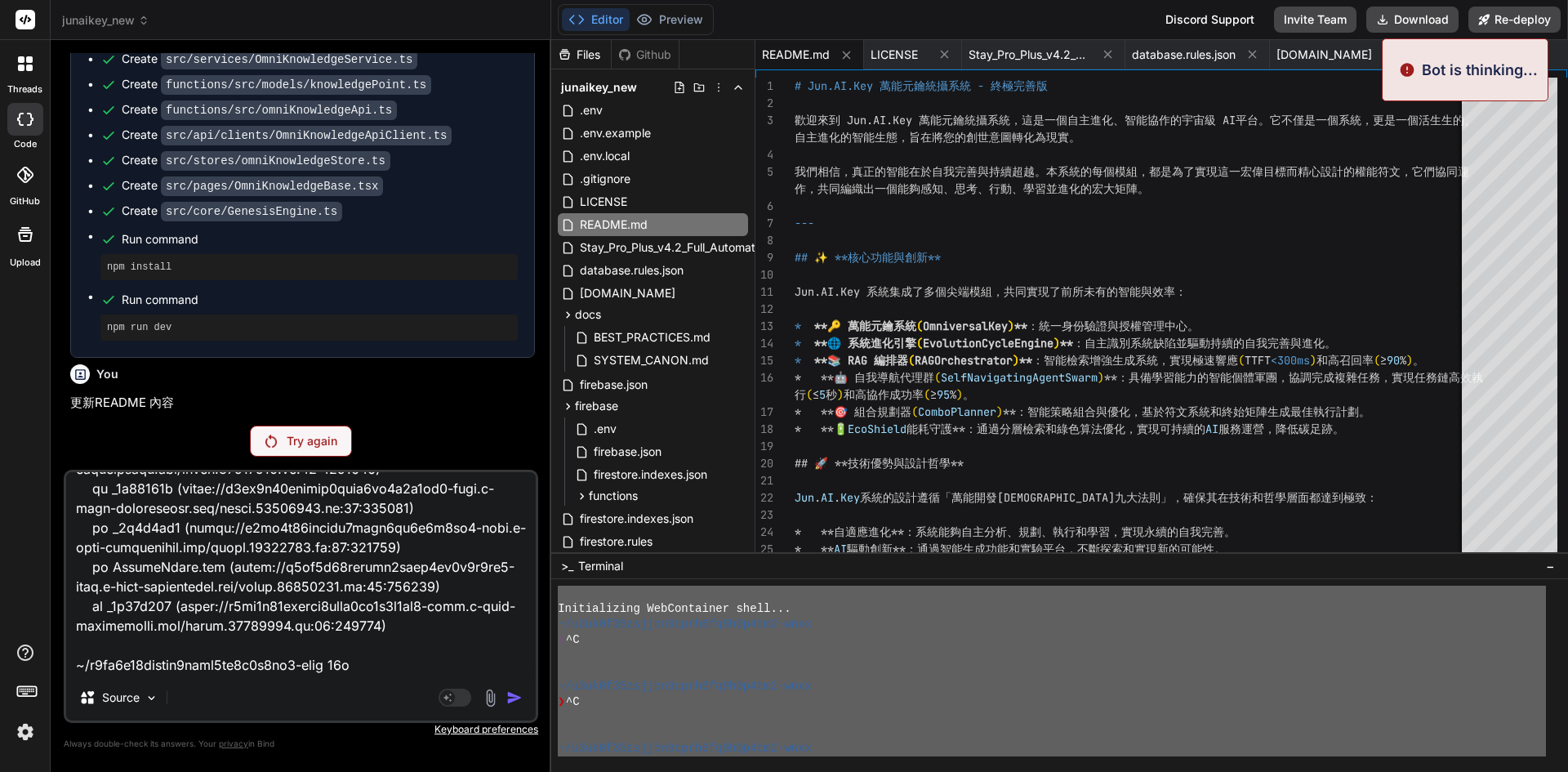
scroll to position [10784, 0]
click at [262, 449] on div "Try again" at bounding box center [300, 441] width 102 height 31
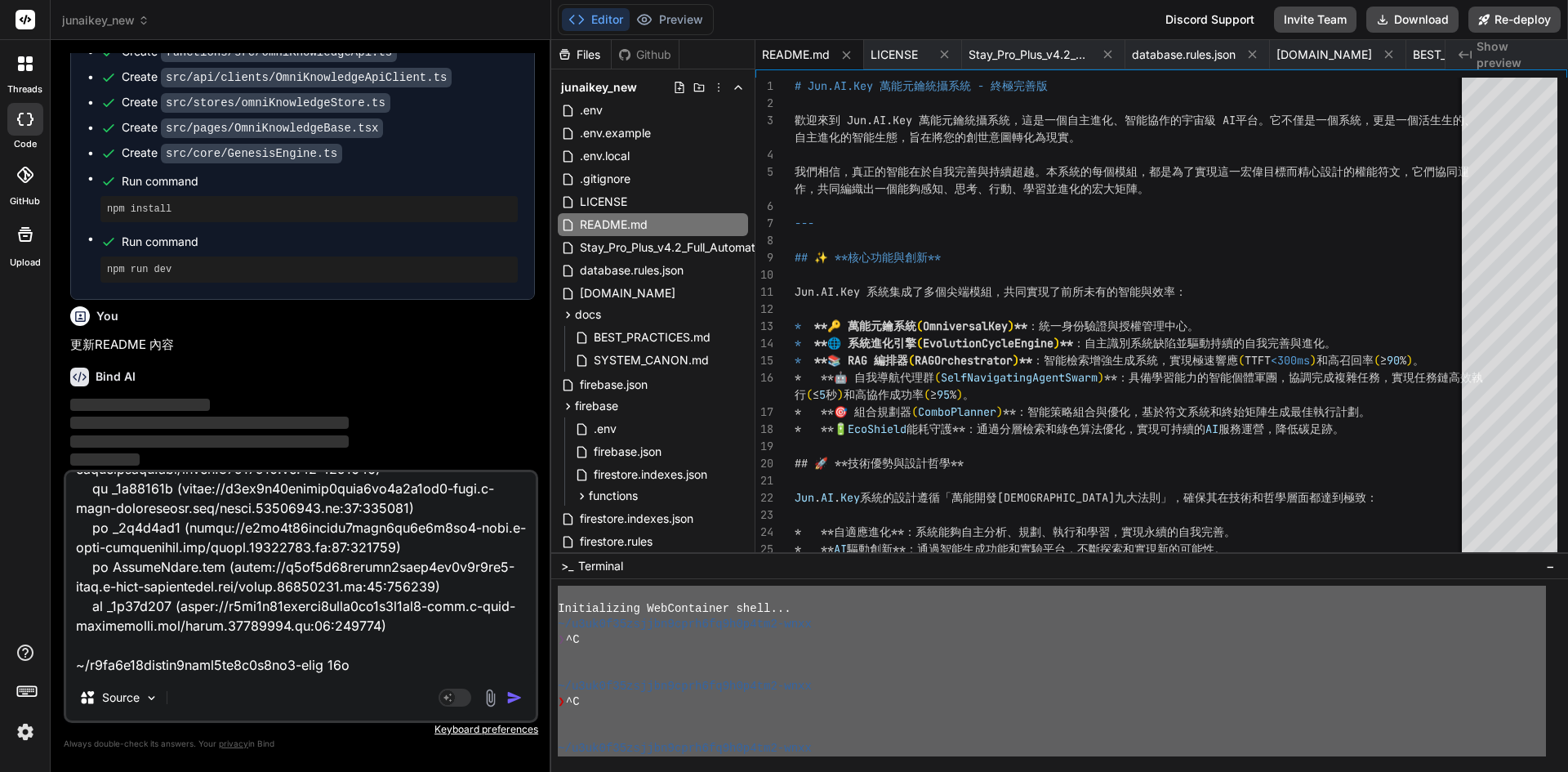
scroll to position [11458, 0]
drag, startPoint x: 517, startPoint y: 683, endPoint x: 512, endPoint y: 699, distance: 16.8
click at [512, 696] on div "Source Agent Mode. When this toggle is activated, AI automatically makes decisi…" at bounding box center [300, 596] width 474 height 254
click at [512, 699] on img "button" at bounding box center [514, 697] width 16 height 16
click at [512, 700] on img "button" at bounding box center [514, 697] width 16 height 16
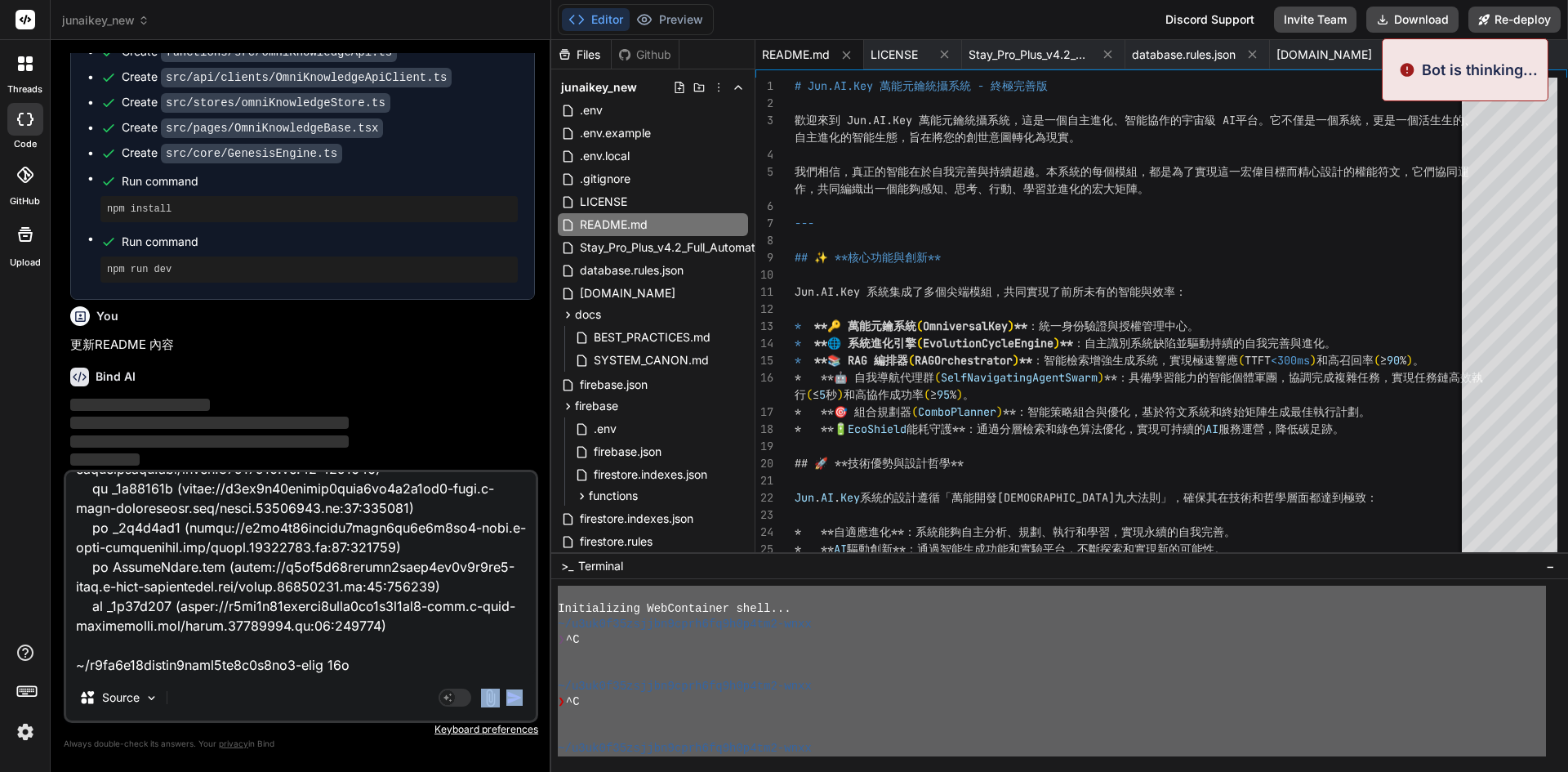
click at [514, 700] on img "button" at bounding box center [514, 697] width 16 height 16
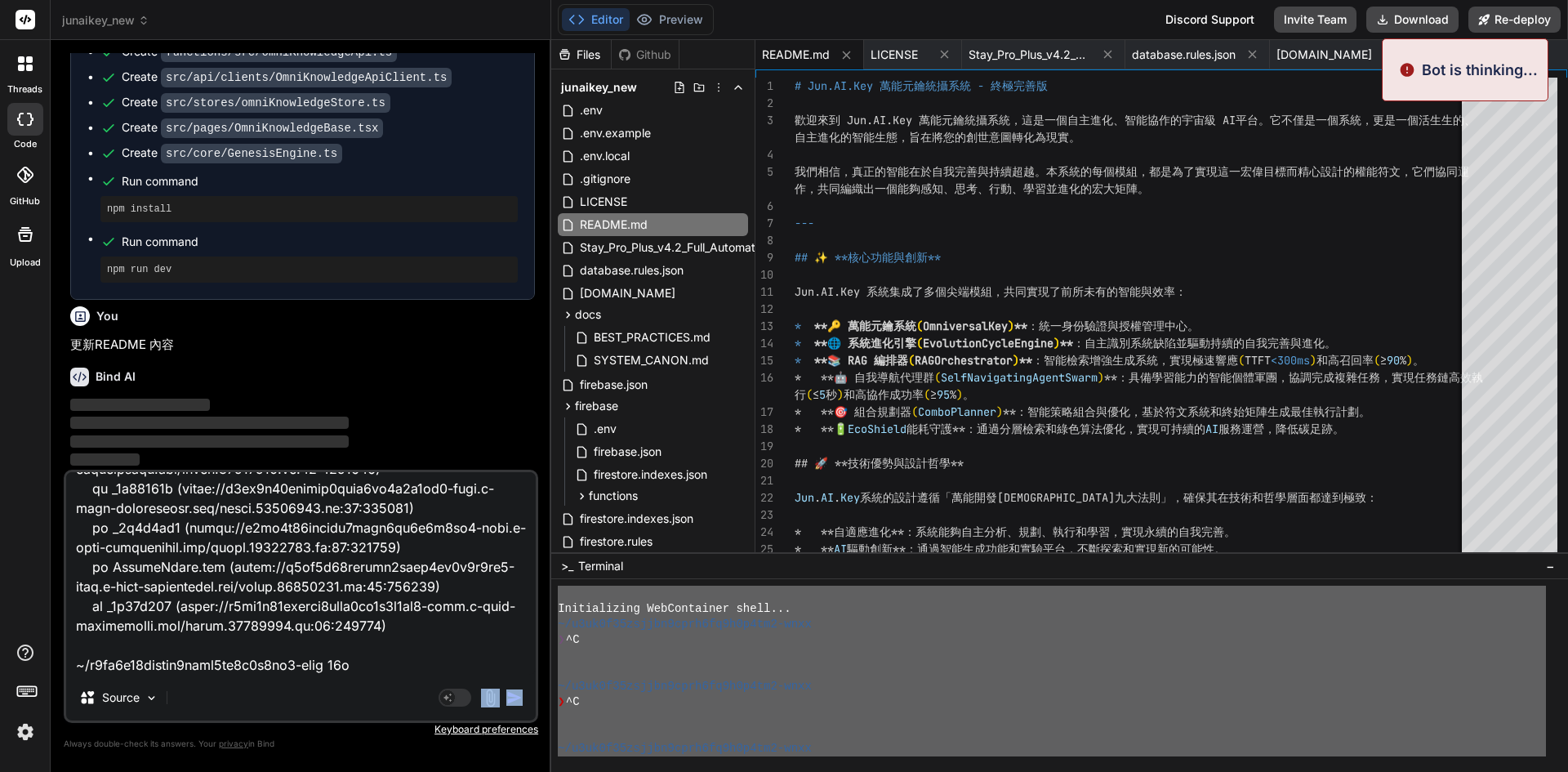
click at [514, 700] on img "button" at bounding box center [514, 697] width 16 height 16
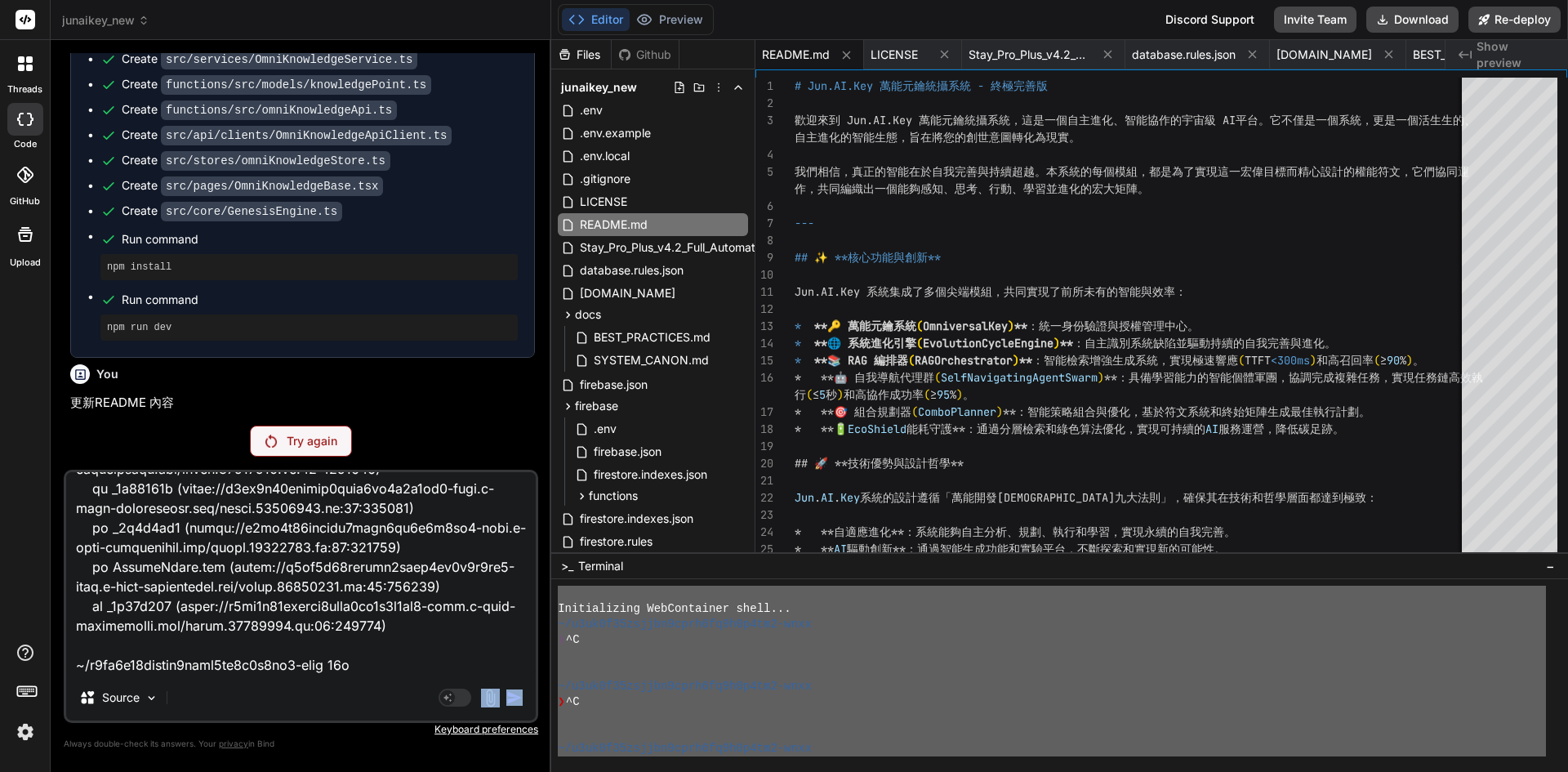
scroll to position [1006, 0]
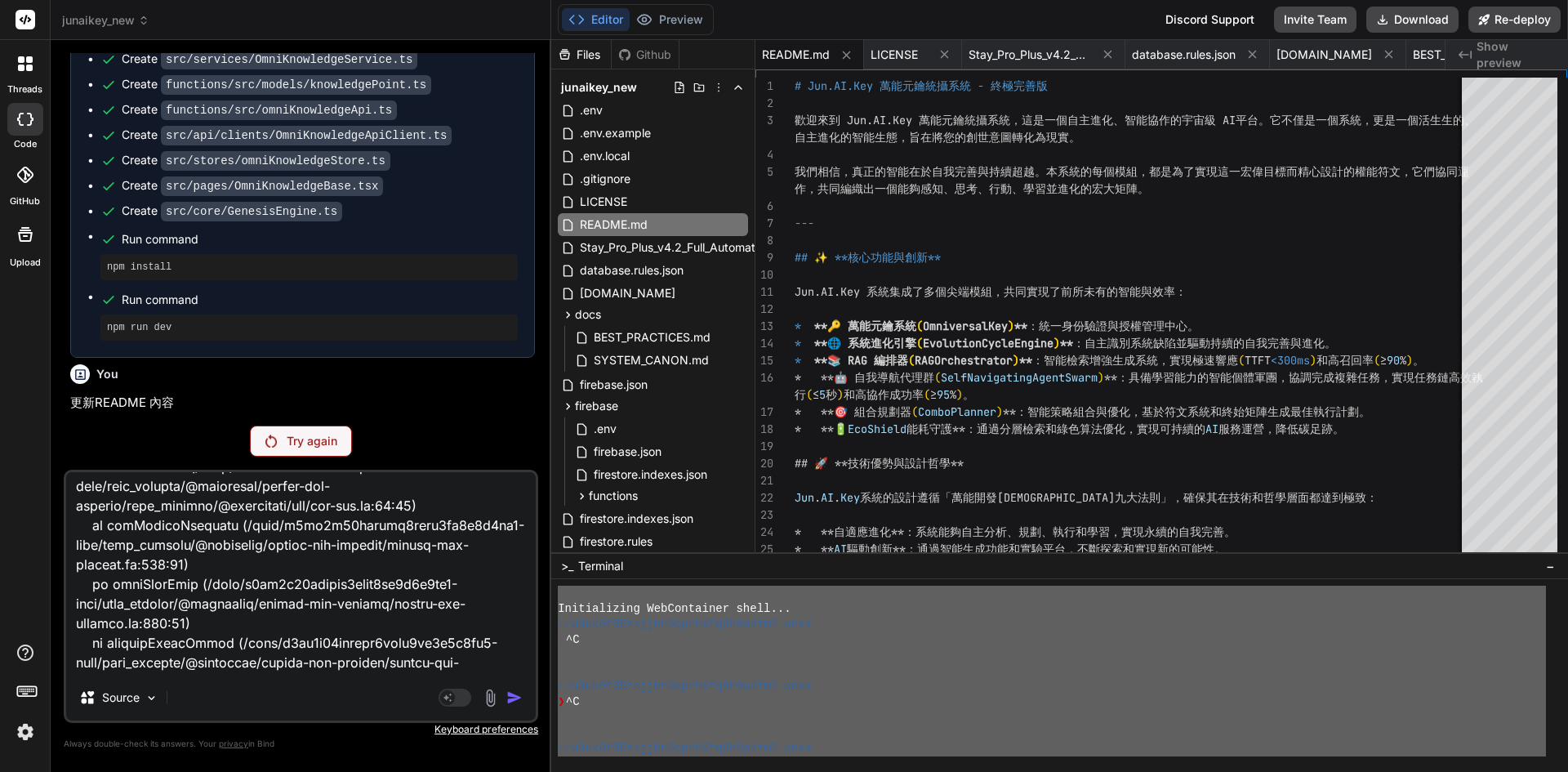
click at [305, 436] on p "Try again" at bounding box center [312, 441] width 51 height 16
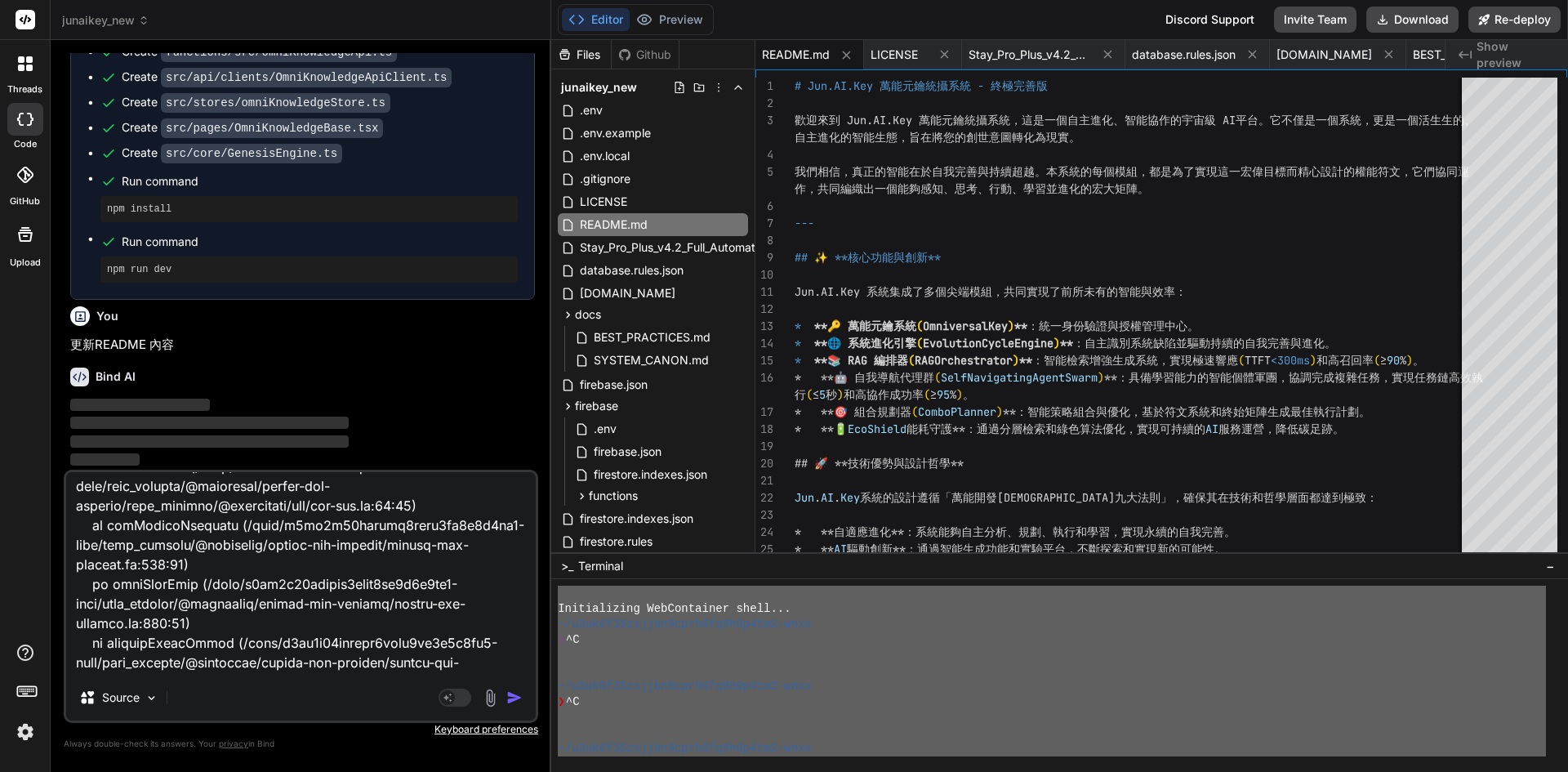
scroll to position [11458, 0]
click at [515, 692] on img "button" at bounding box center [514, 697] width 16 height 16
drag, startPoint x: 515, startPoint y: 692, endPoint x: 515, endPoint y: 737, distance: 45.0
click at [515, 743] on div "Source Agent Mode. When this toggle is activated, AI automatically makes decisi…" at bounding box center [300, 610] width 474 height 282
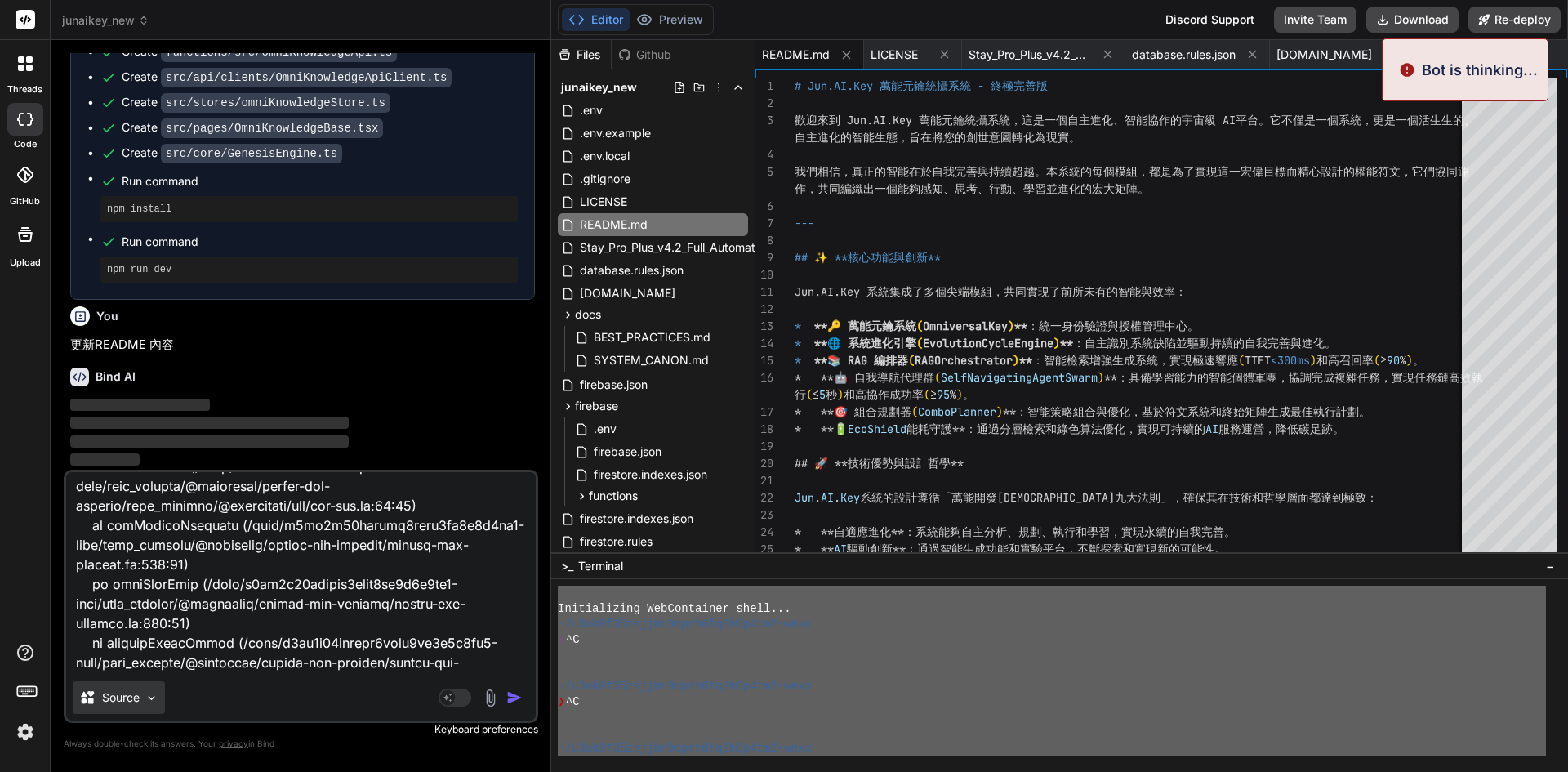
click at [141, 697] on div "Source" at bounding box center [119, 697] width 93 height 33
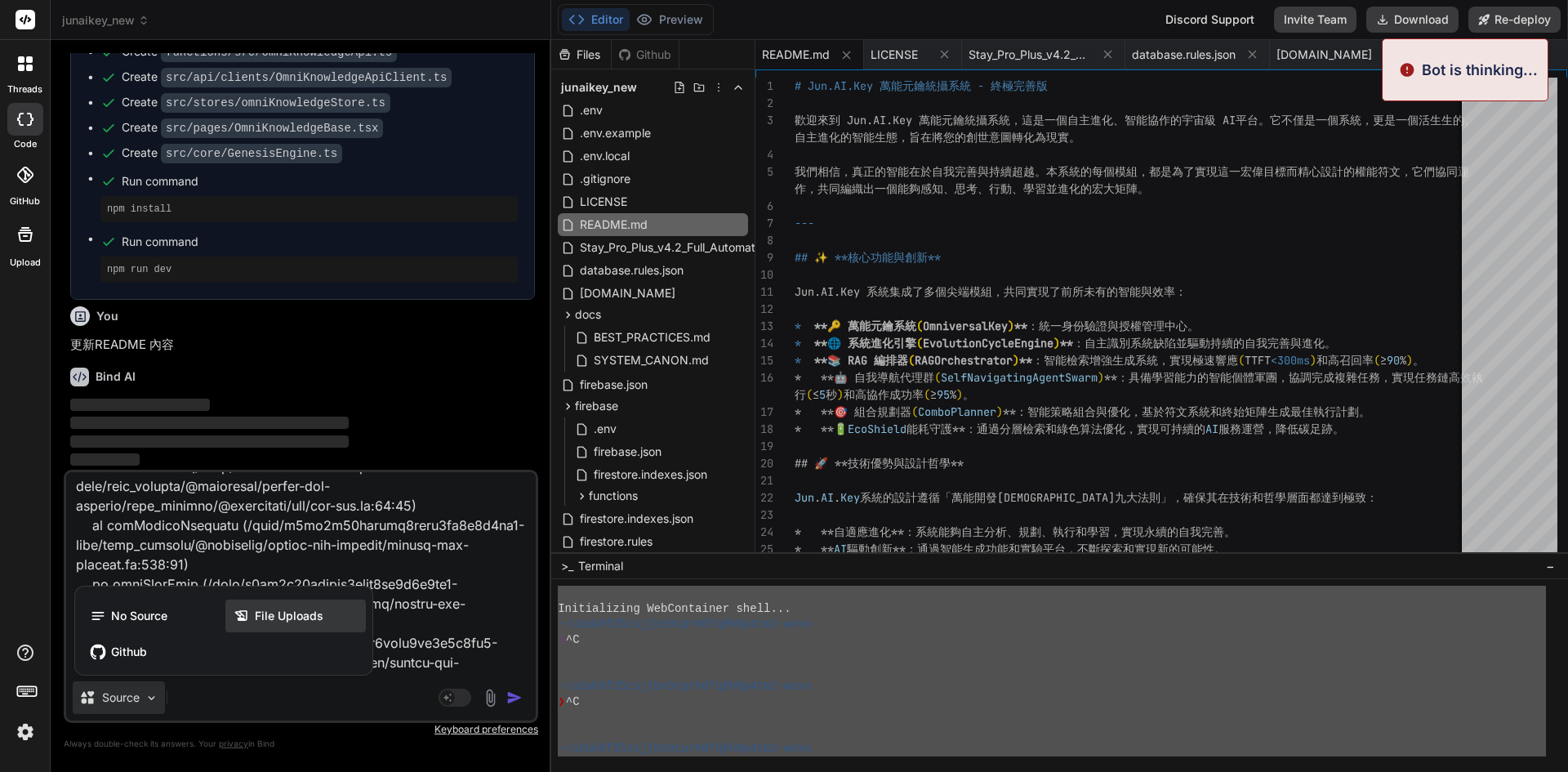
click at [238, 616] on icon at bounding box center [241, 616] width 16 height 16
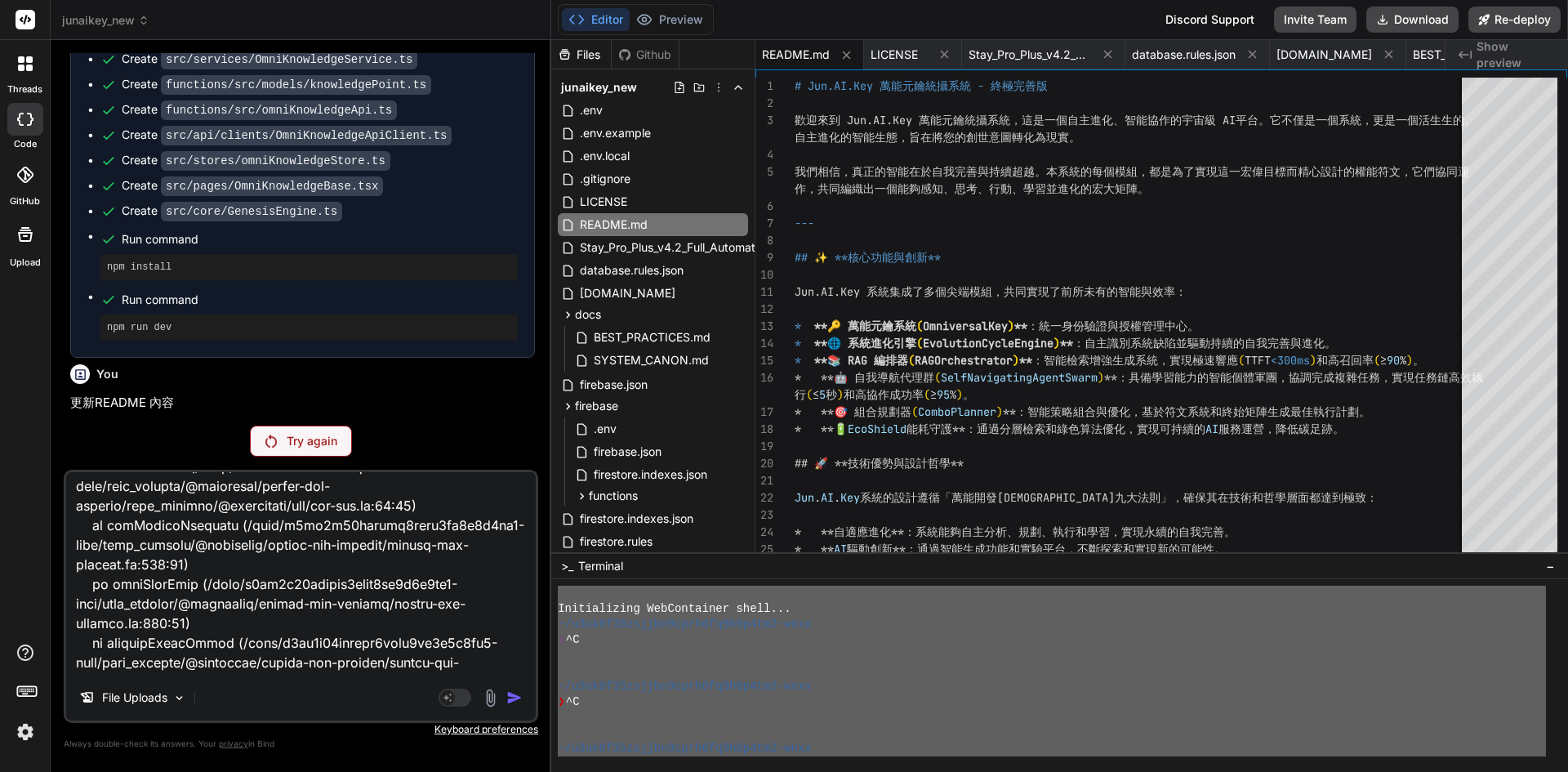
scroll to position [10784, 0]
drag, startPoint x: 264, startPoint y: 384, endPoint x: 287, endPoint y: 434, distance: 55.0
click at [292, 439] on p "Try again" at bounding box center [312, 441] width 51 height 16
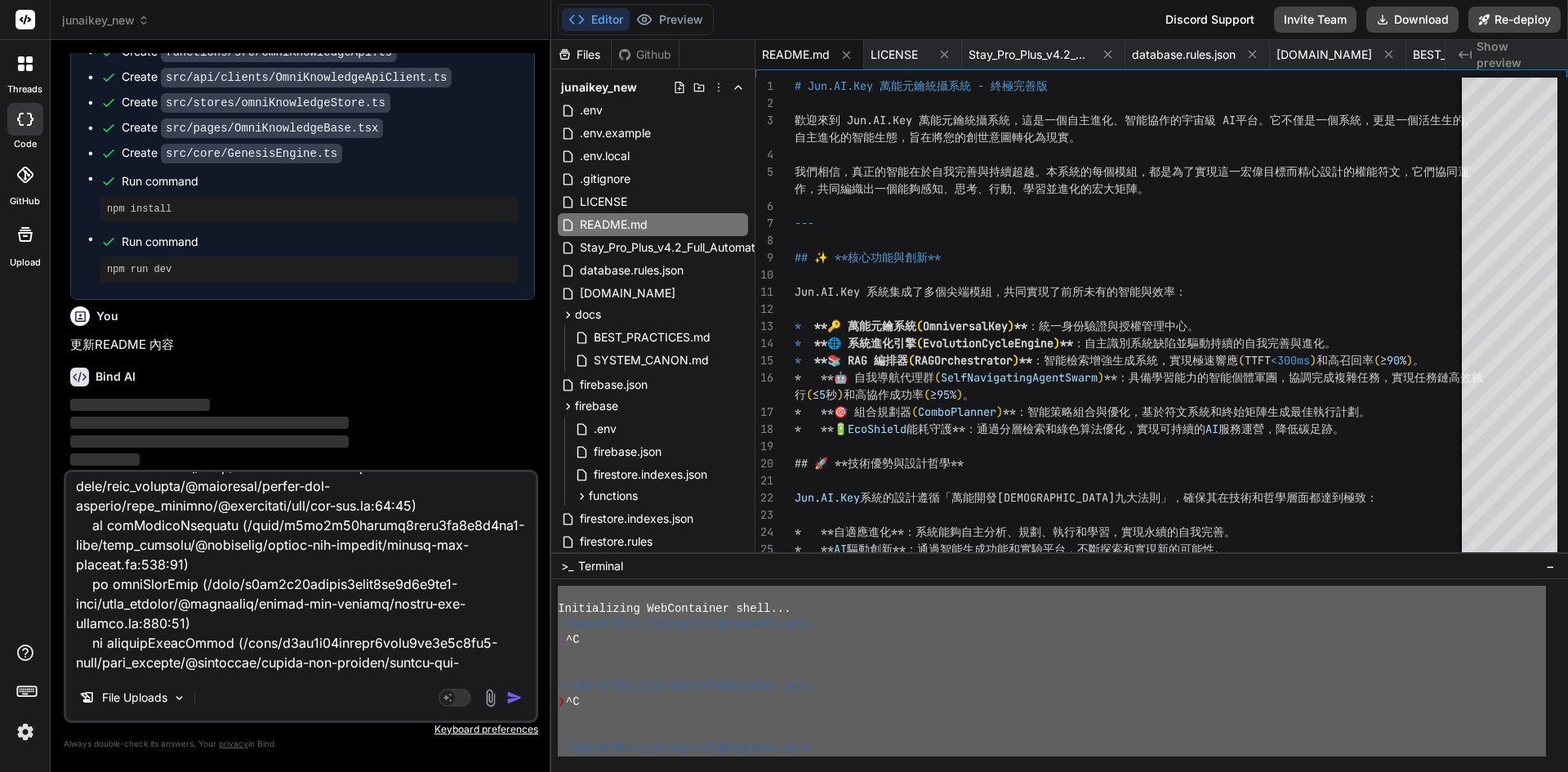
scroll to position [11458, 0]
click at [518, 696] on img "button" at bounding box center [514, 697] width 16 height 16
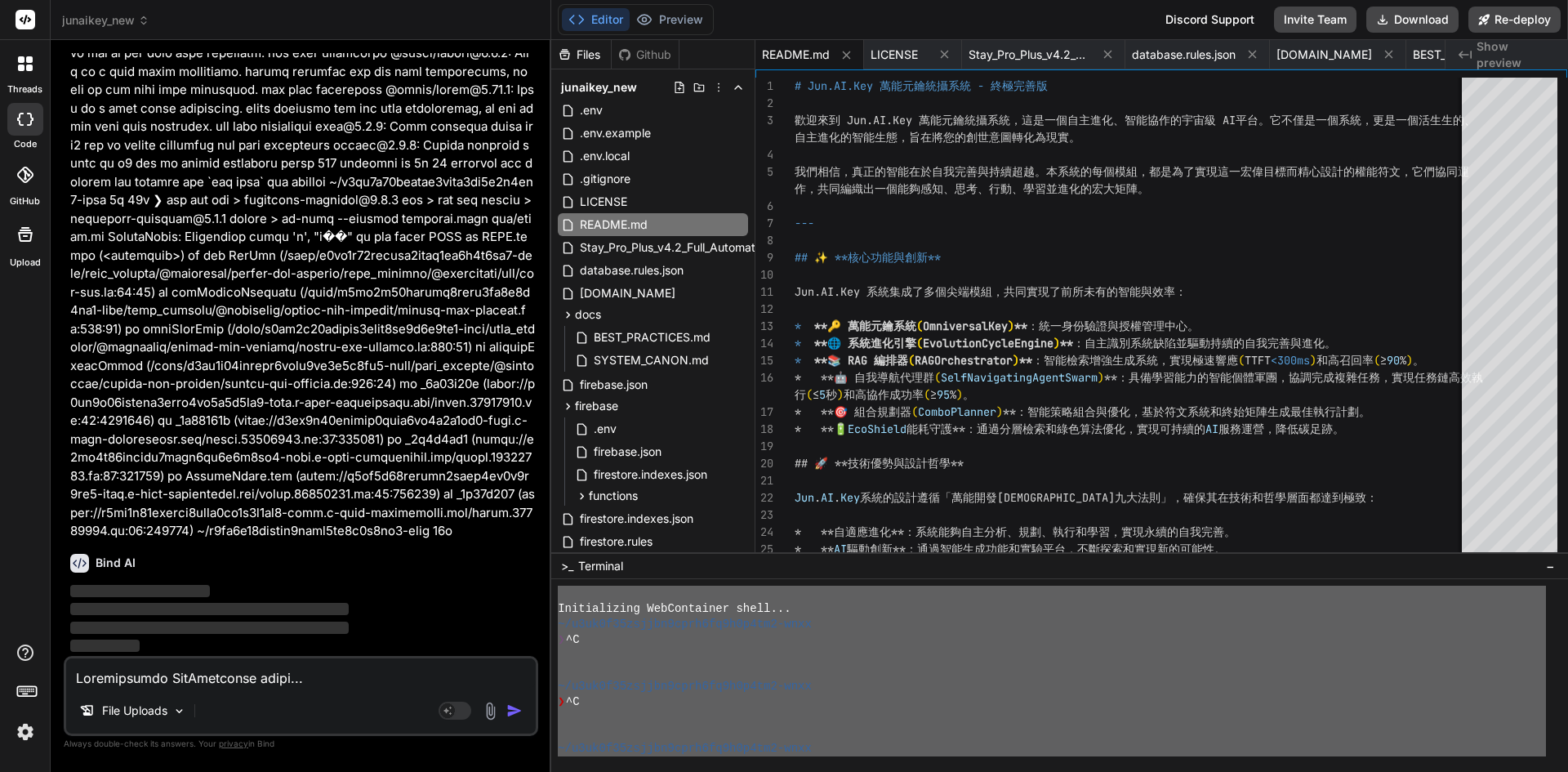
click at [517, 692] on div "File Uploads Agent Mode. When this toggle is activated, AI automatically makes …" at bounding box center [300, 696] width 474 height 80
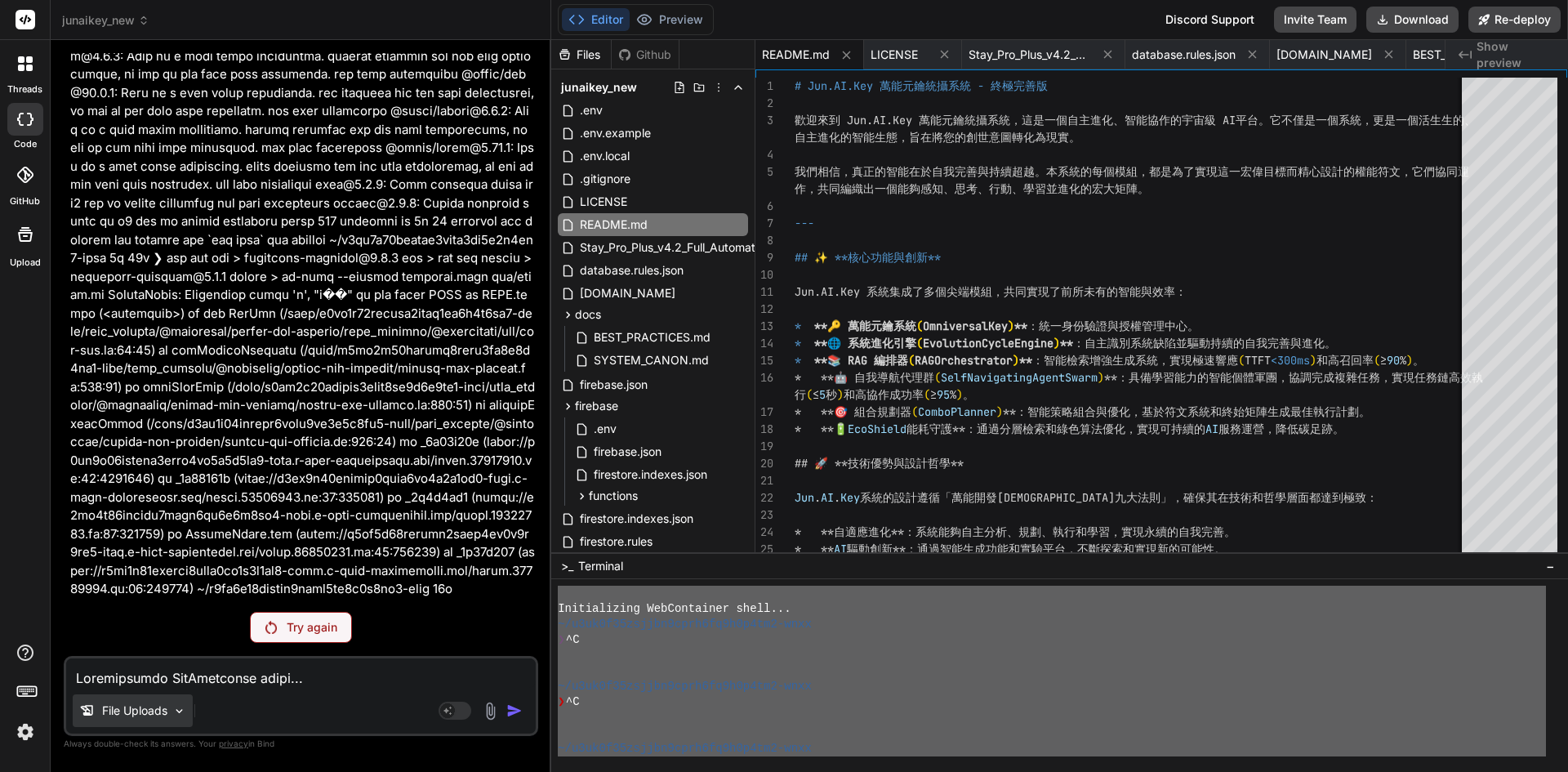
scroll to position [11329, 0]
click at [139, 705] on p "File Uploads" at bounding box center [135, 710] width 65 height 16
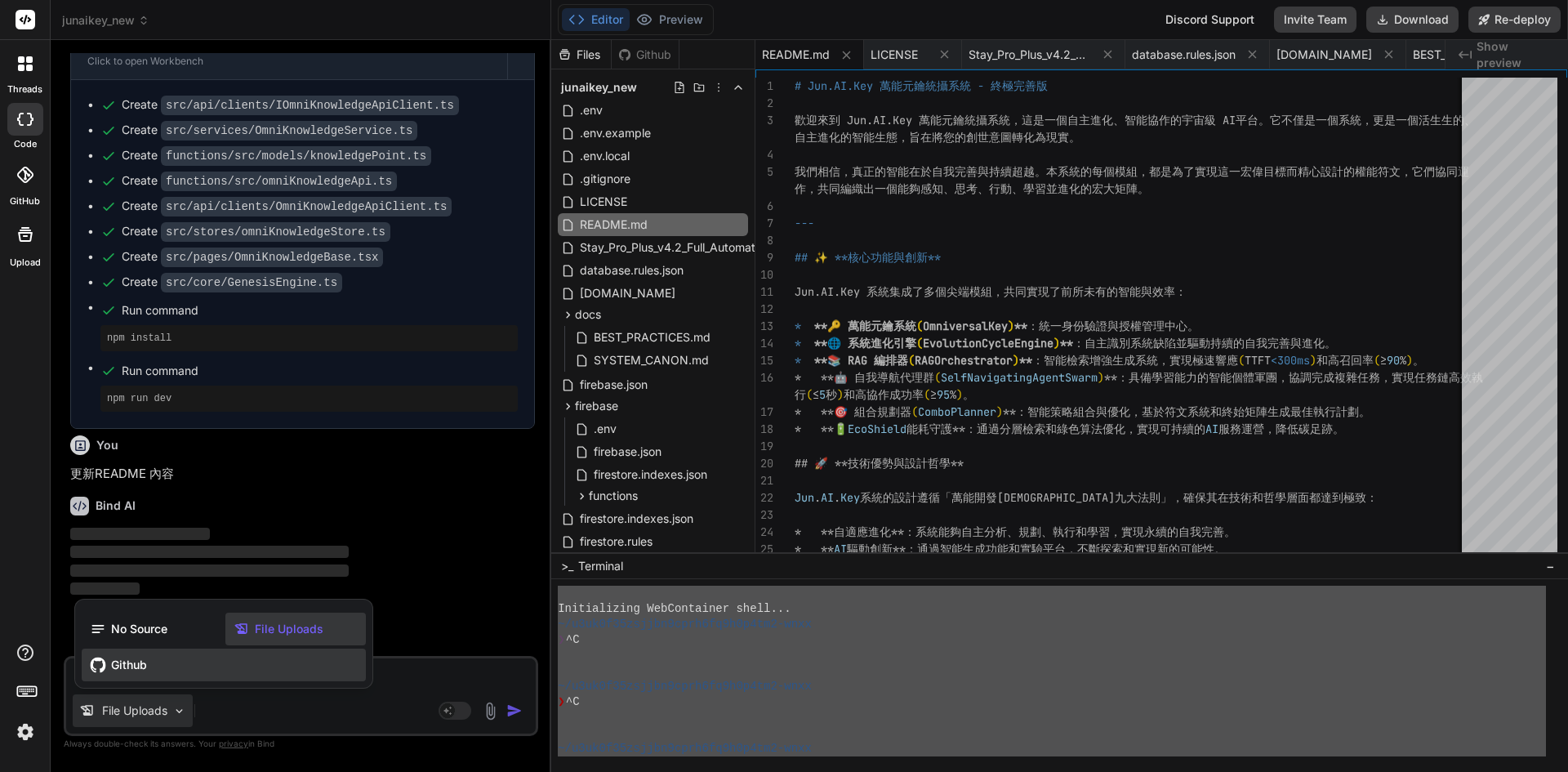
click at [118, 662] on span "Github" at bounding box center [129, 664] width 36 height 16
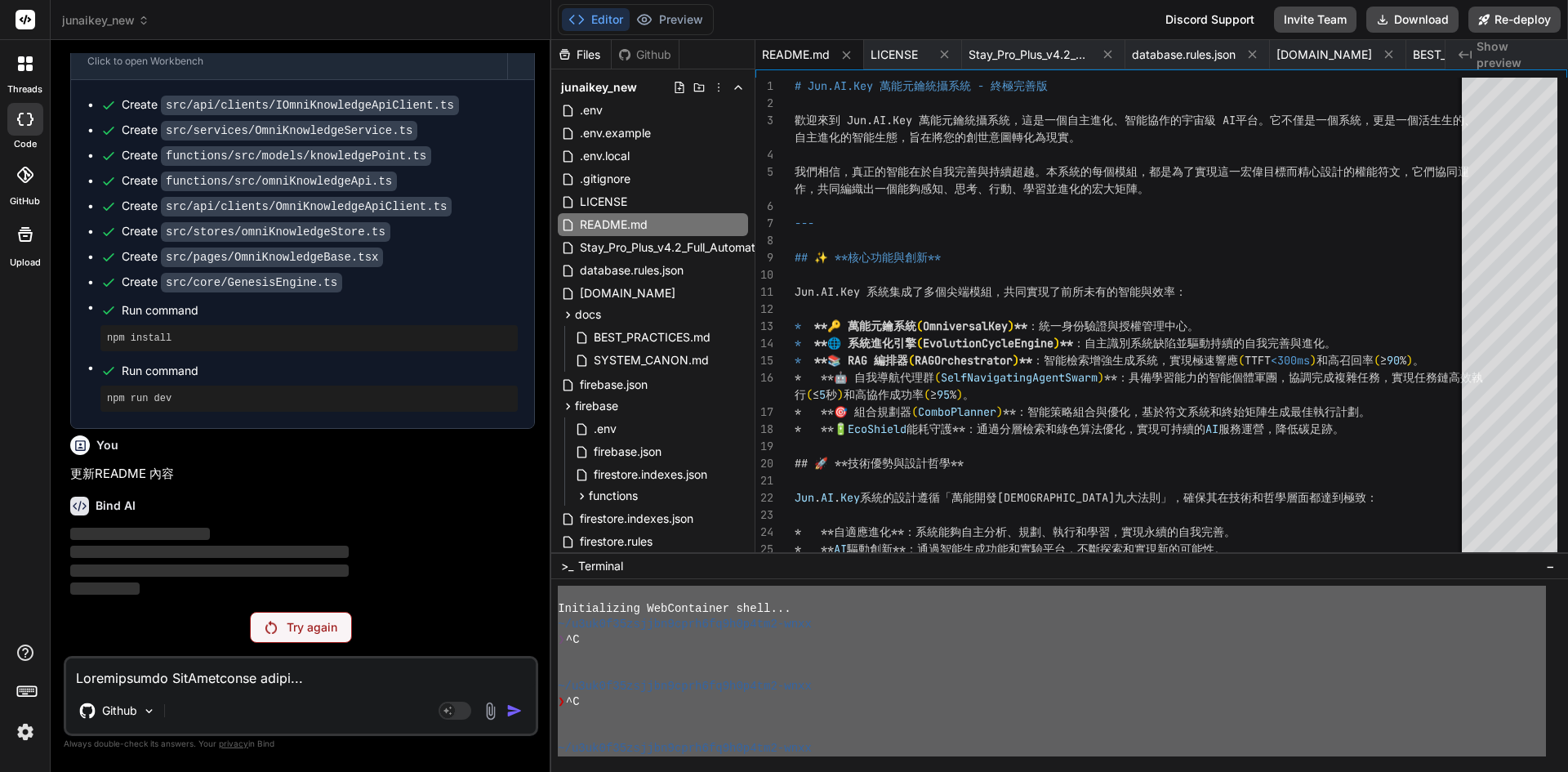
click at [283, 610] on div "You Bind AI 遵命，第一建築師！ 我已收到您的日誌輸出。儘管 tsconfig.json 文件中已經正確啟用了 experimentalDecora…" at bounding box center [300, 412] width 474 height 718
click at [299, 628] on p "Try again" at bounding box center [312, 627] width 51 height 16
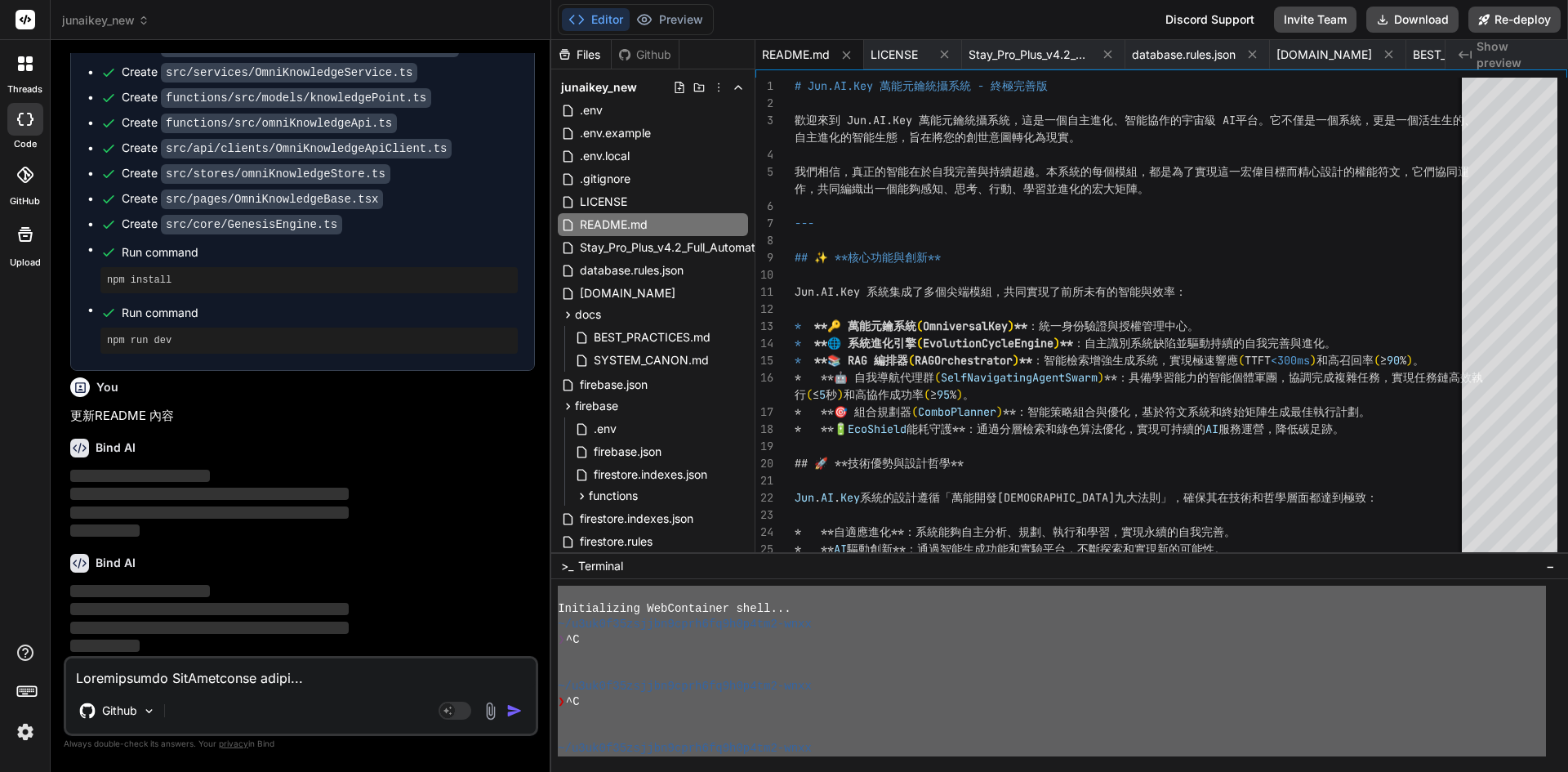
click at [519, 708] on img "button" at bounding box center [514, 710] width 16 height 16
click at [518, 709] on img "button" at bounding box center [514, 710] width 16 height 16
type textarea "x"
click at [201, 670] on textarea at bounding box center [301, 673] width 470 height 29
type textarea "x"
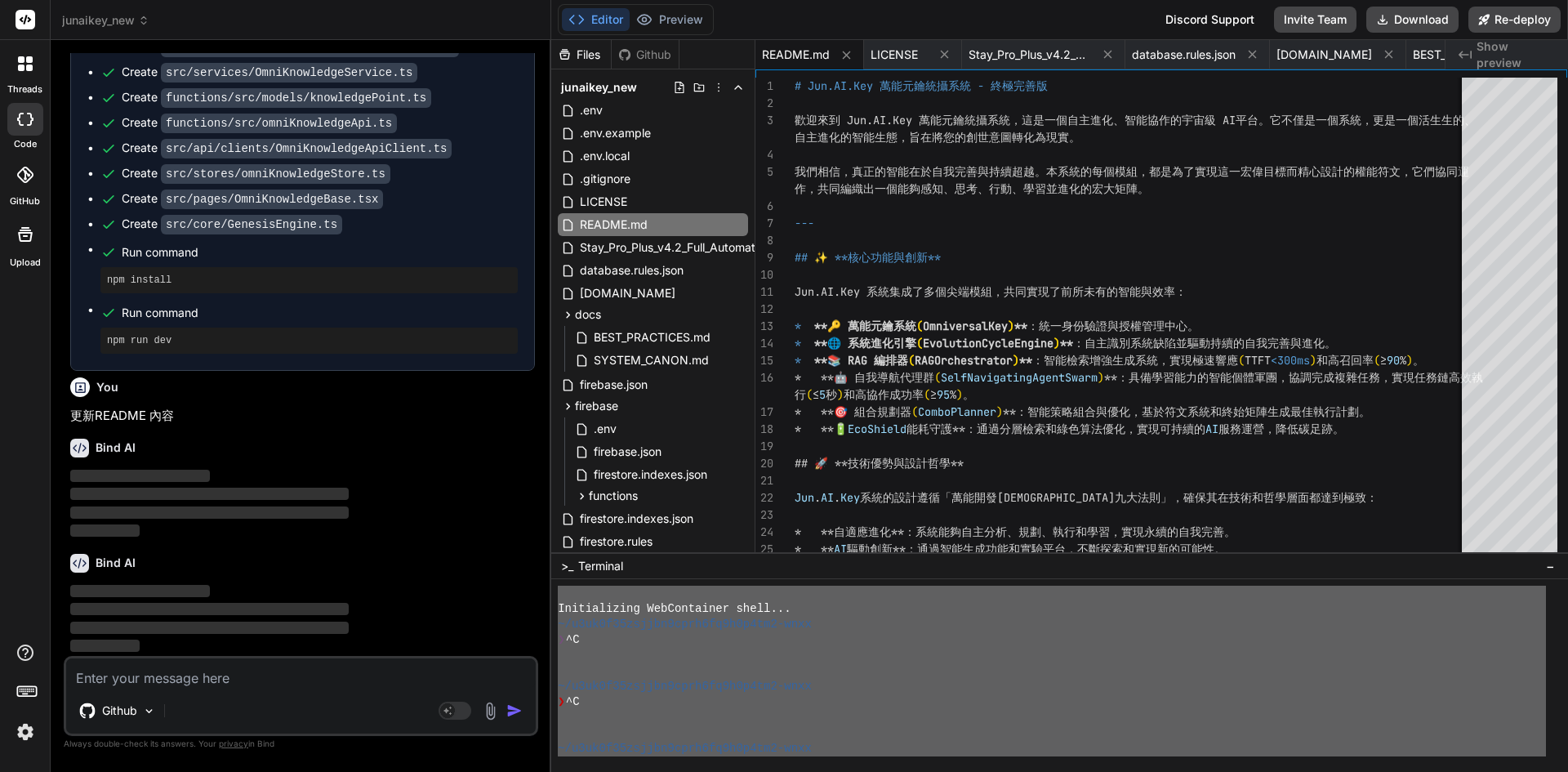
scroll to position [11329, 0]
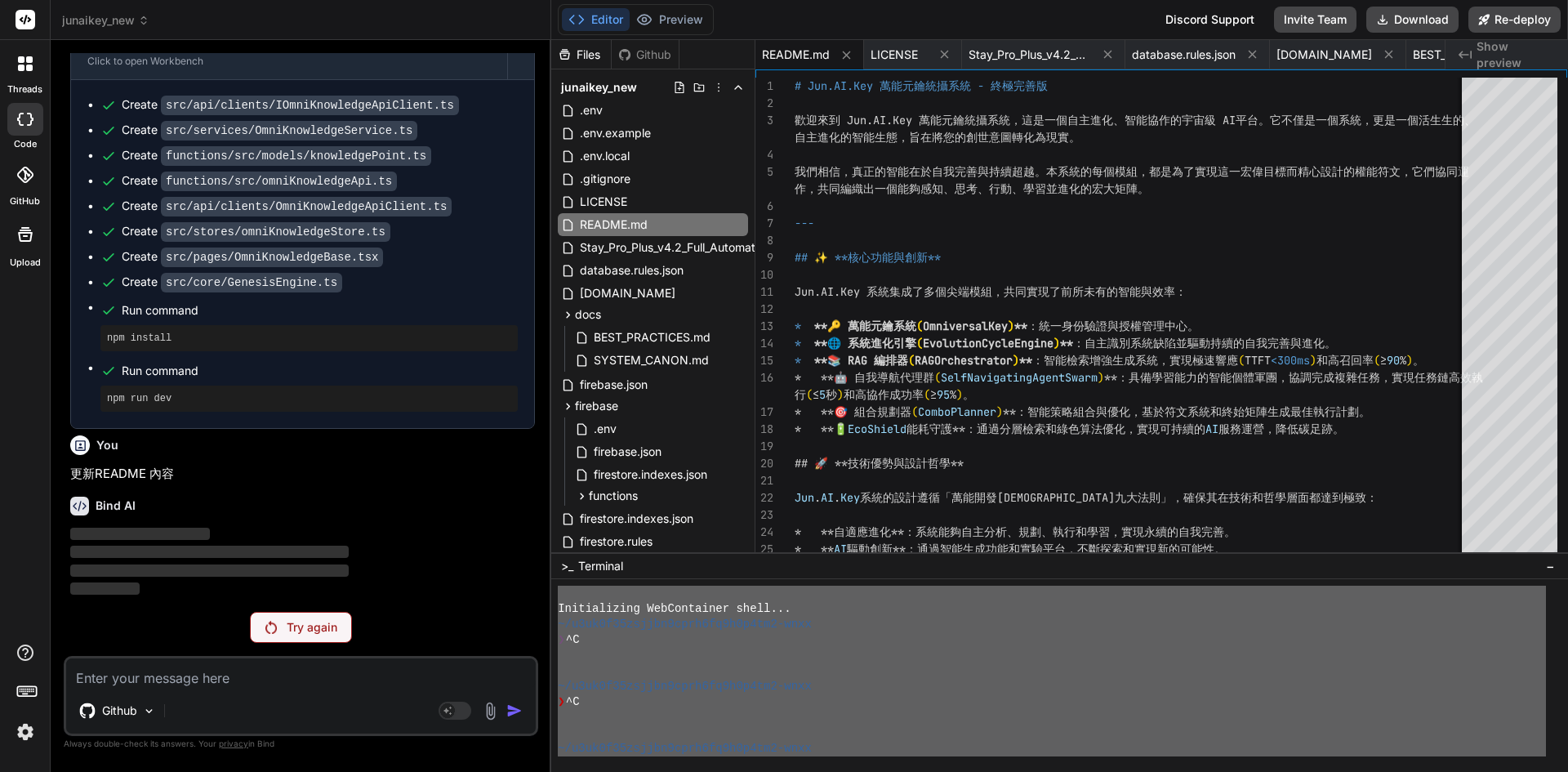
paste textarea "Initializing WebContainer shell... ~/u3uk0f35zsjjbn9cprh6fq9h0p4tm2-wnxx ❯ ^C ~…"
type textarea "Initializing WebContainer shell... ~/u3uk0f35zsjjbn9cprh6fq9h0p4tm2-wnxx ❯ ^C ~…"
type textarea "x"
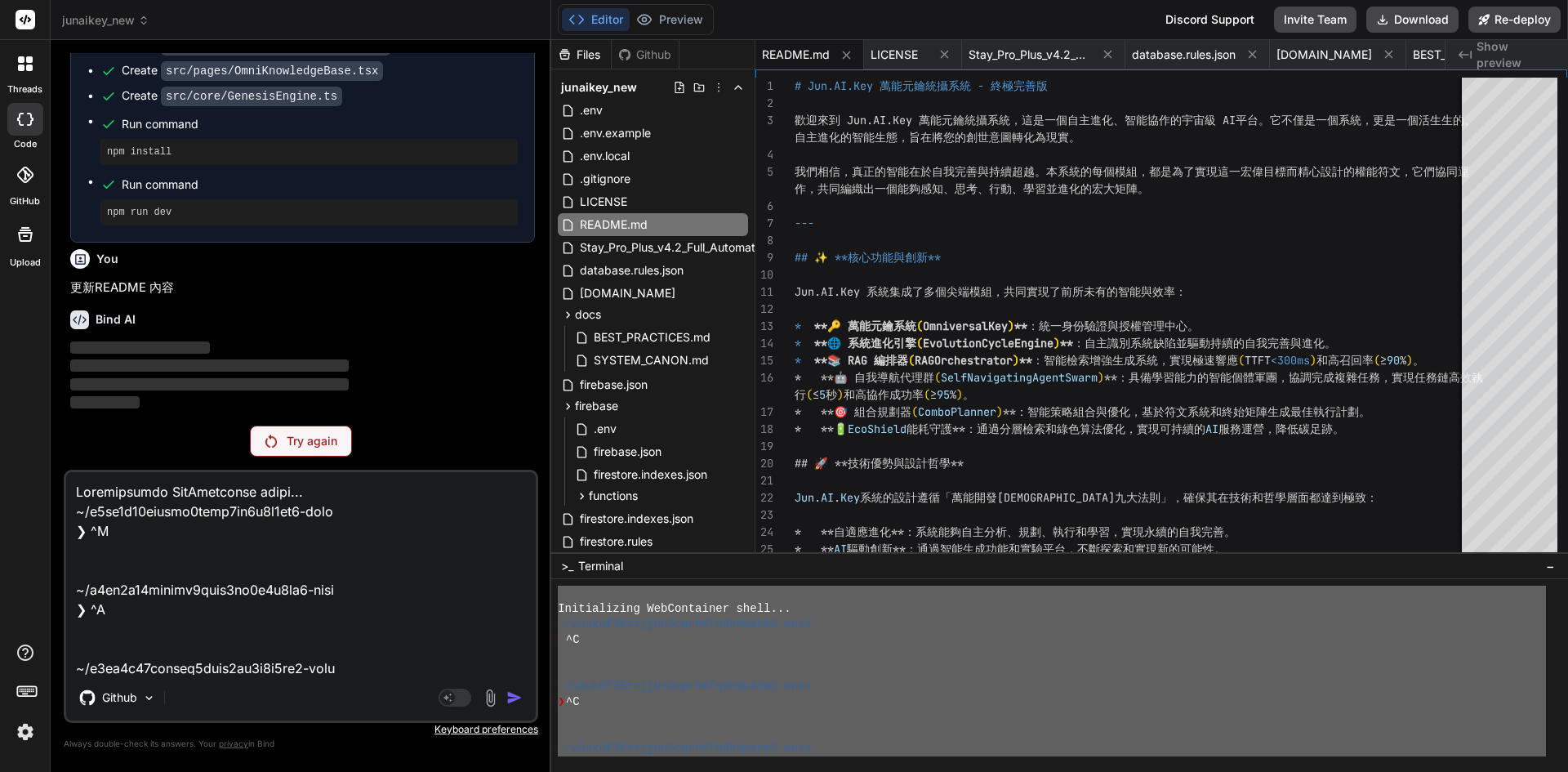
scroll to position [11515, 0]
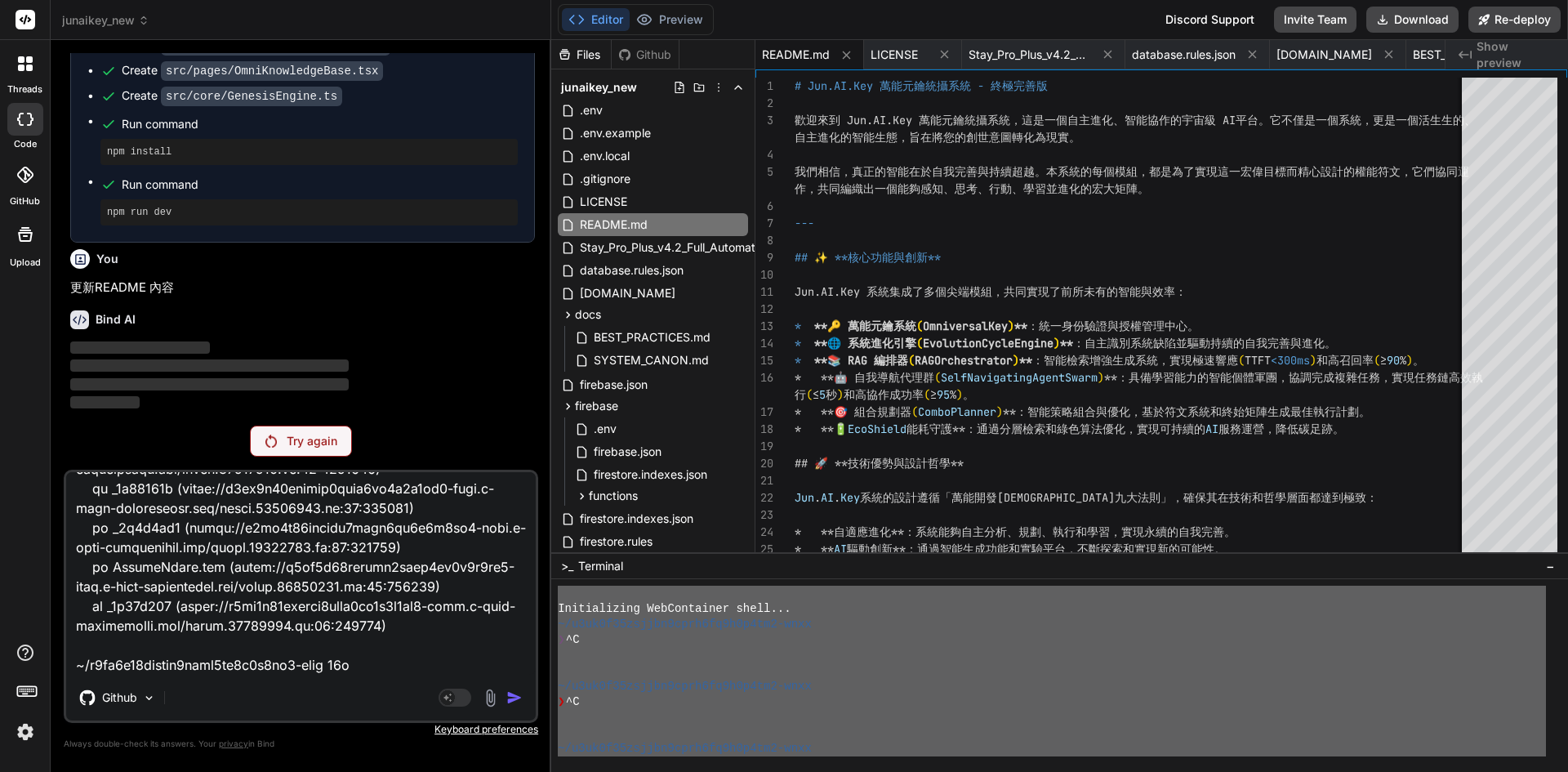
type textarea "Initializing WebContainer shell... ~/u3uk0f35zsjjbn9cprh6fq9h0p4tm2-wnxx ❯ ^C ~…"
click at [334, 435] on p "Try again" at bounding box center [312, 441] width 51 height 16
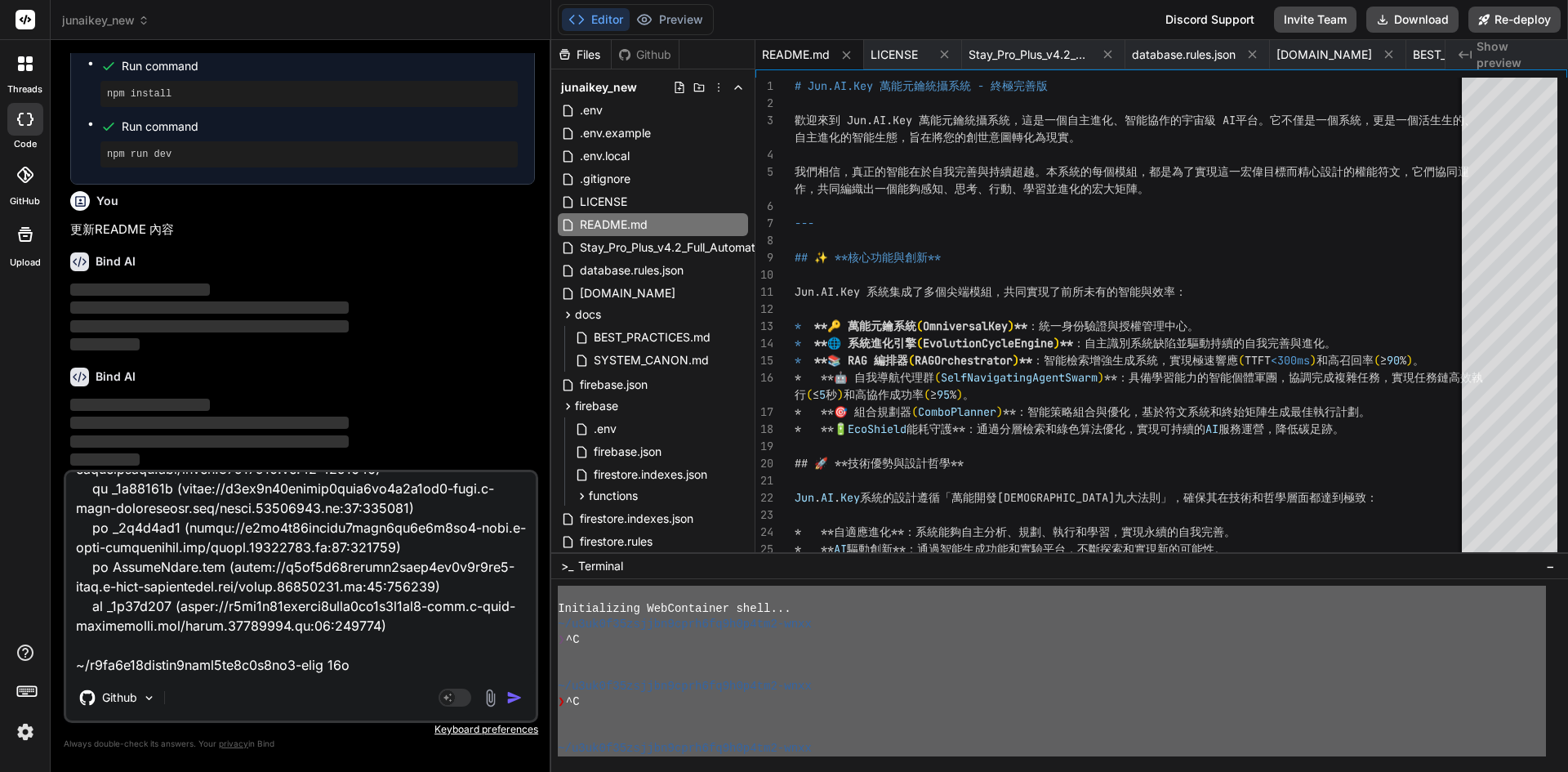
scroll to position [11573, 0]
drag, startPoint x: 334, startPoint y: 435, endPoint x: 392, endPoint y: 670, distance: 242.1
click at [346, 607] on div "You Bind AI 遵命，第一建築師！ 我已收到您的日誌輸出。儘管 tsconfig.json 文件中已經正確啟用了 experimentalDecora…" at bounding box center [300, 412] width 474 height 718
click at [518, 690] on div "Github Agent Mode. When this toggle is activated, AI automatically makes decisi…" at bounding box center [300, 596] width 474 height 254
click at [518, 700] on img "button" at bounding box center [514, 697] width 16 height 16
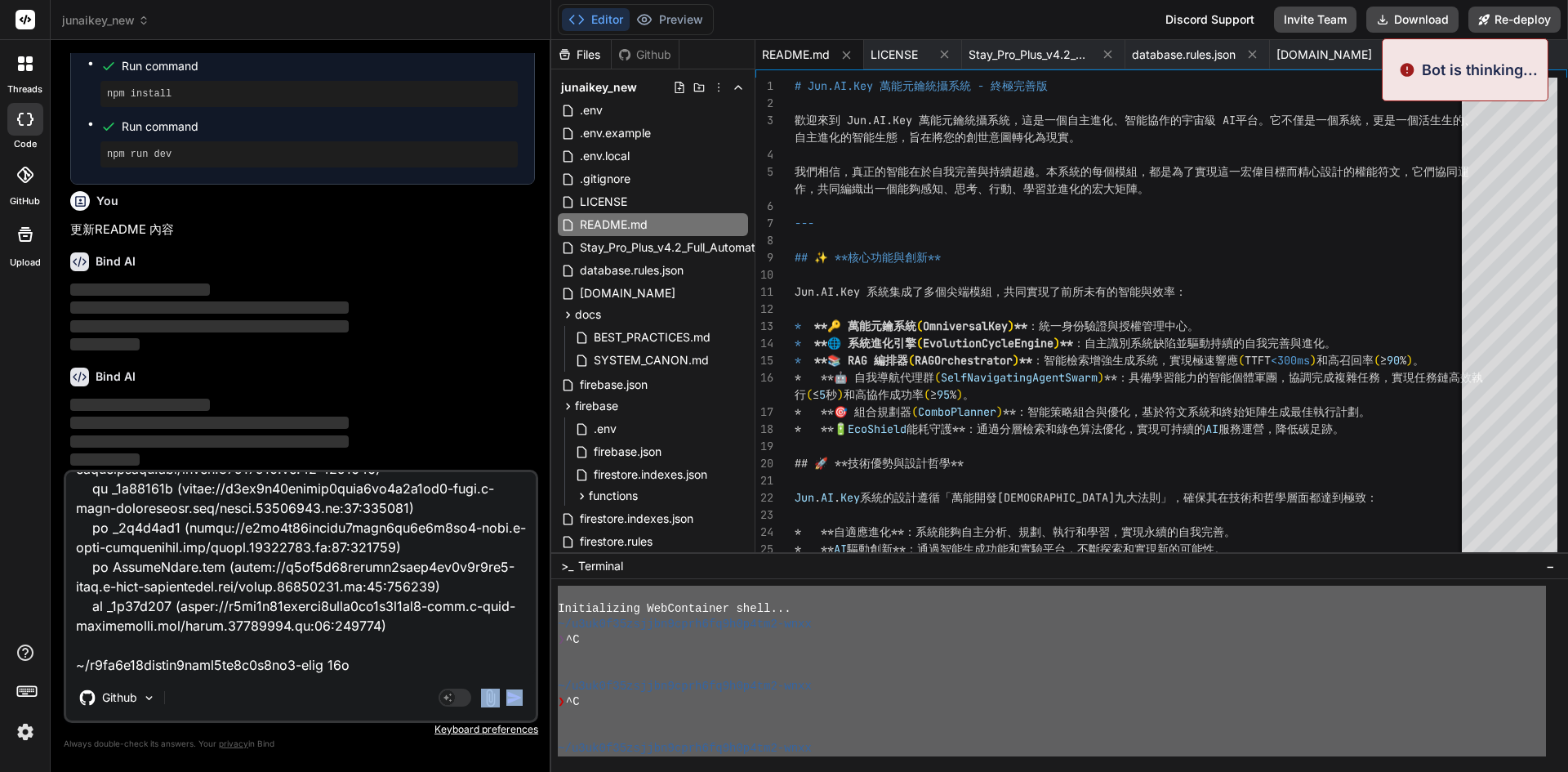
click at [518, 700] on img "button" at bounding box center [514, 697] width 16 height 16
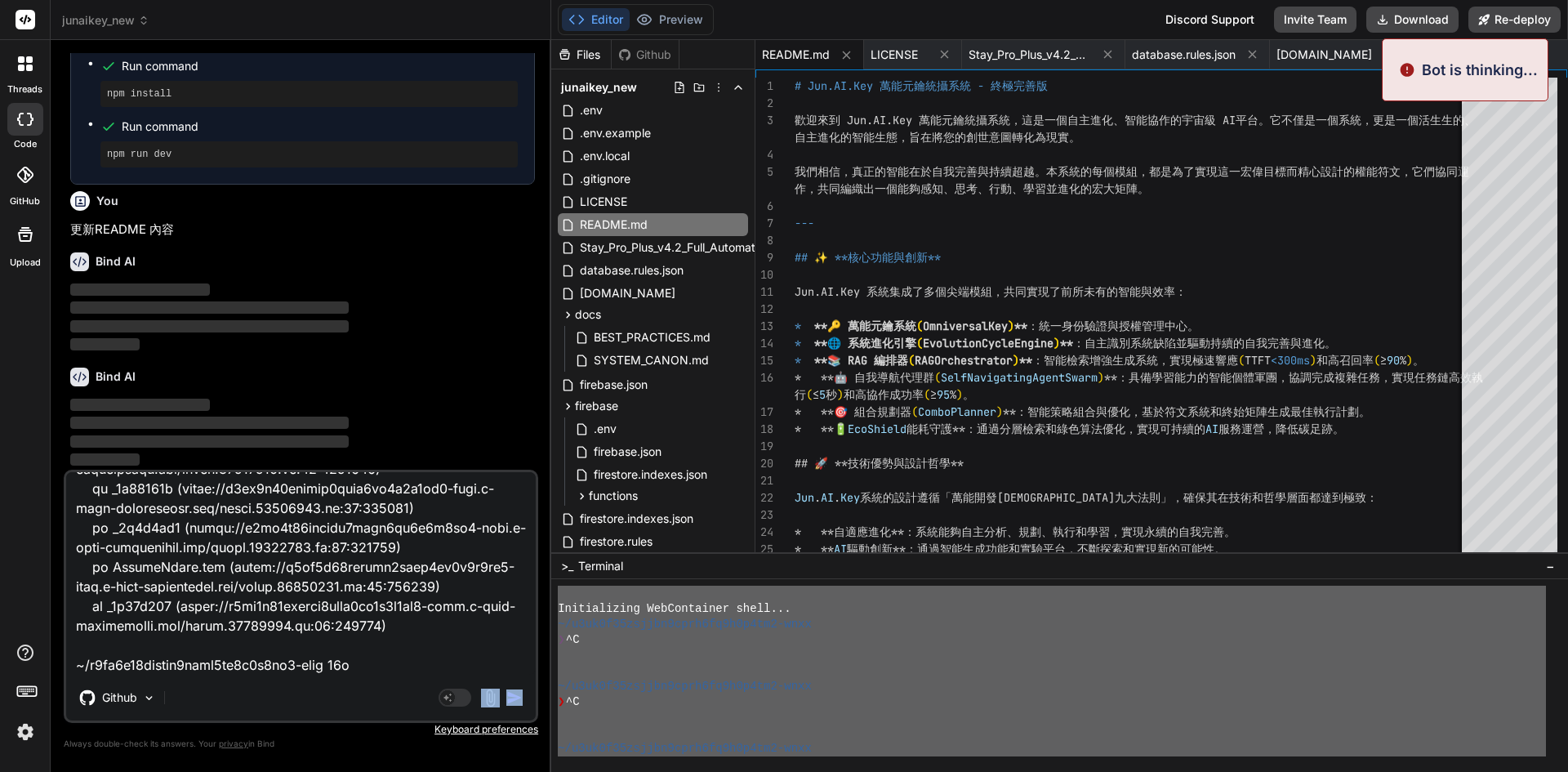
click at [518, 700] on img "button" at bounding box center [514, 697] width 16 height 16
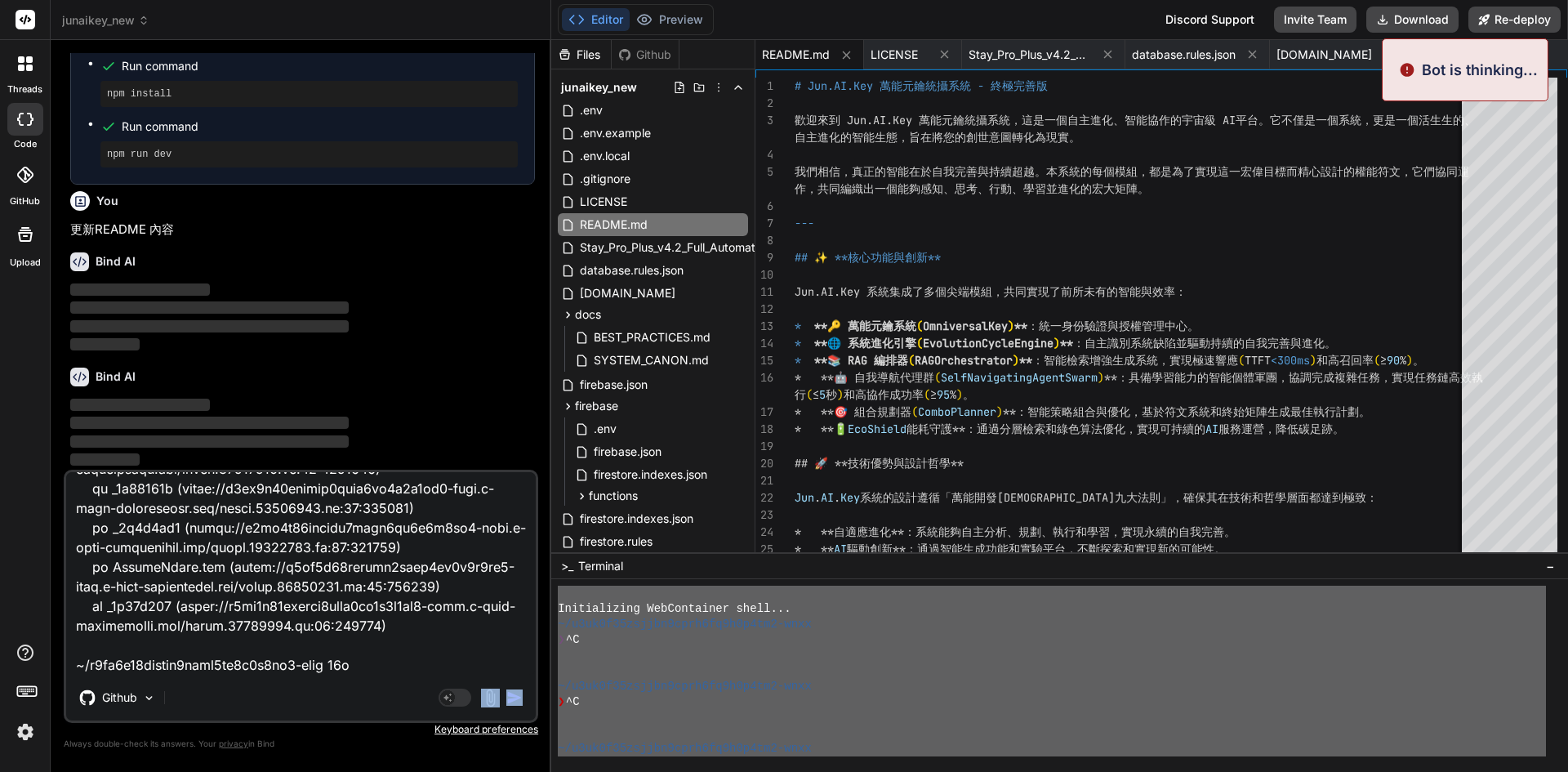
click at [518, 700] on img "button" at bounding box center [514, 697] width 16 height 16
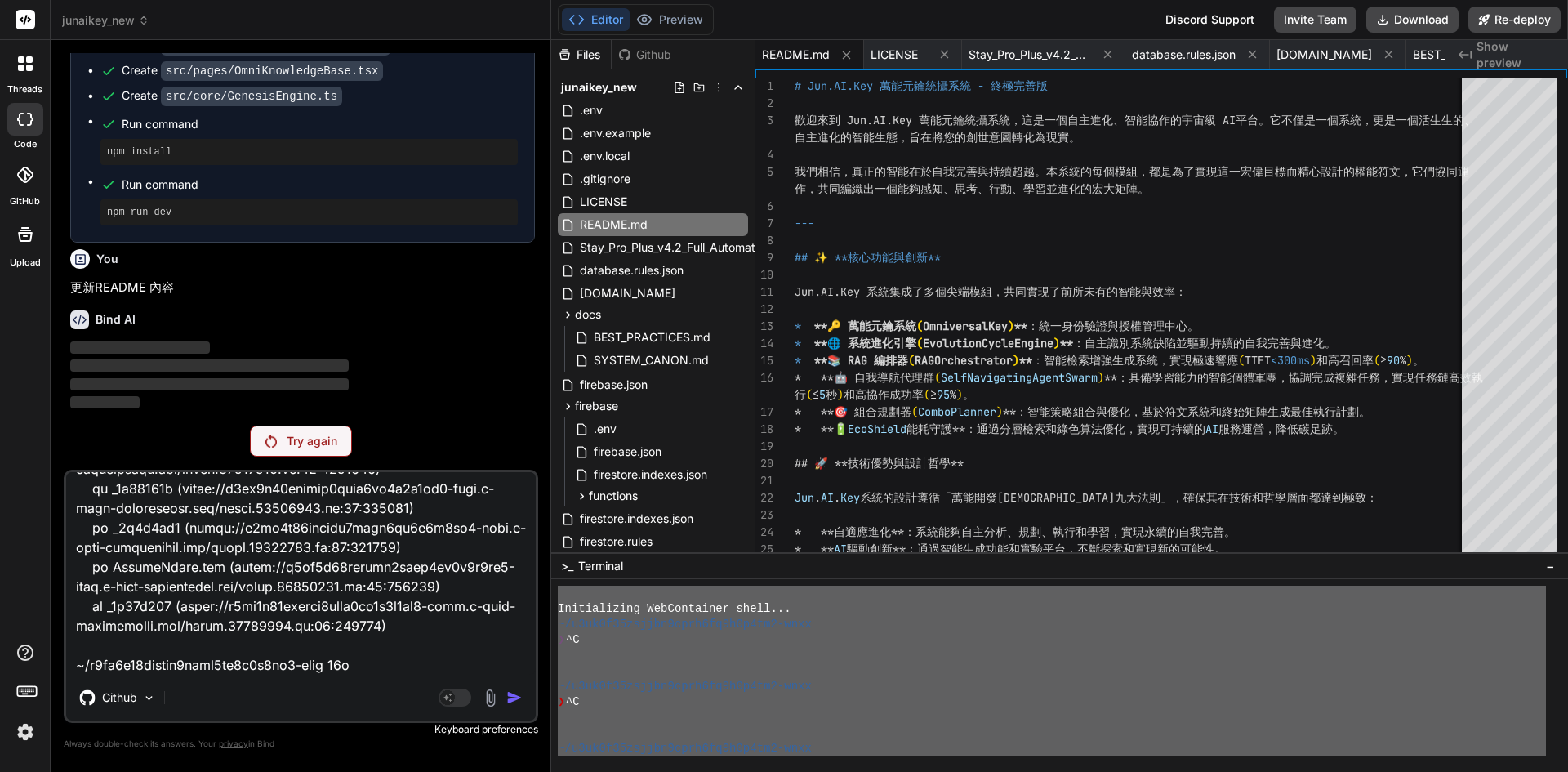
click at [513, 669] on textarea at bounding box center [301, 574] width 470 height 203
drag, startPoint x: 513, startPoint y: 664, endPoint x: 518, endPoint y: 679, distance: 15.8
click at [518, 679] on div "Github Agent Mode. When this toggle is activated, AI automatically makes decisi…" at bounding box center [300, 596] width 474 height 254
click at [516, 685] on div "Github Agent Mode. When this toggle is activated, AI automatically makes decisi…" at bounding box center [300, 596] width 474 height 254
click at [512, 694] on div "Github Agent Mode. When this toggle is activated, AI automatically makes decisi…" at bounding box center [300, 596] width 474 height 254
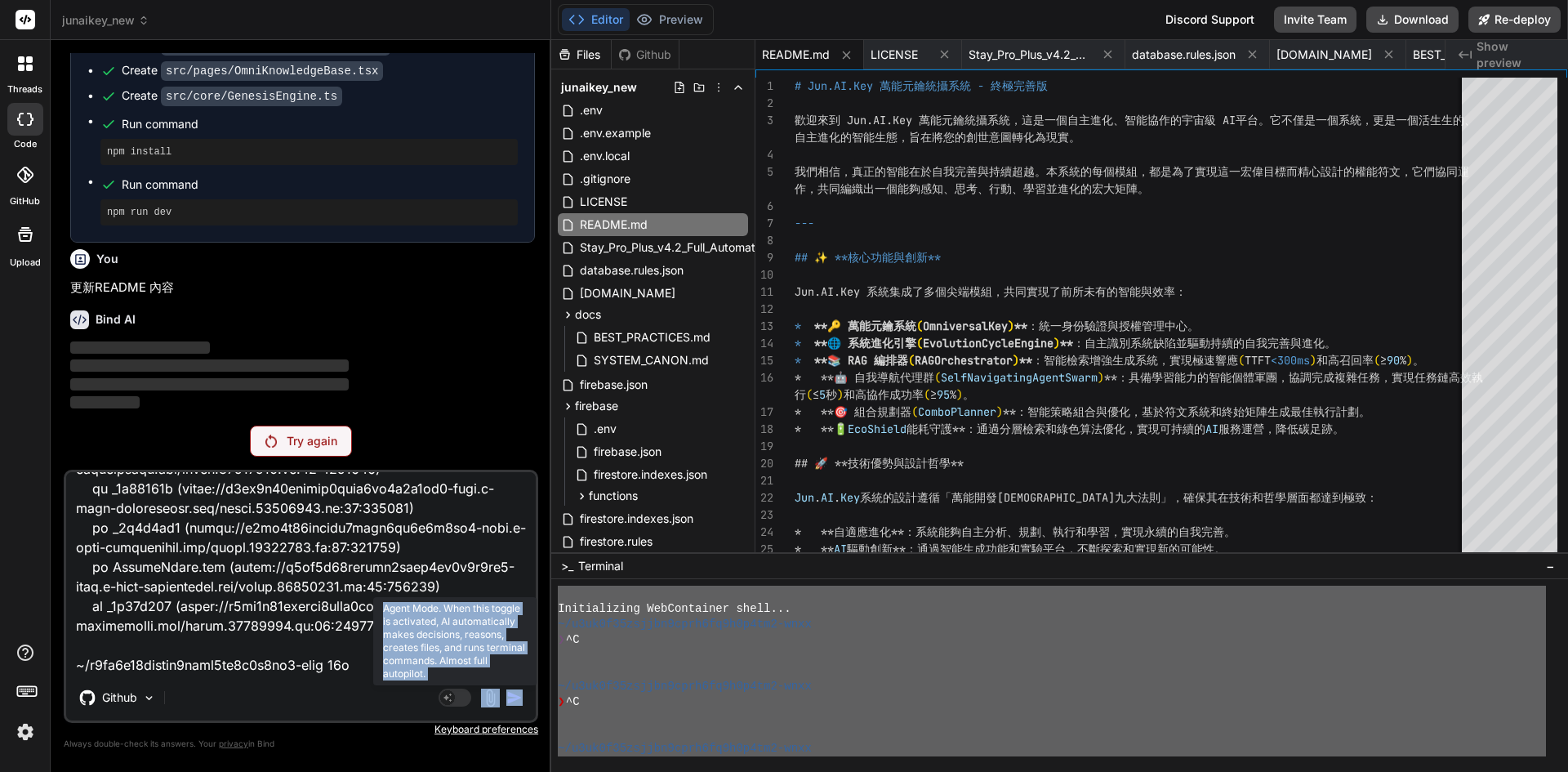
click at [443, 693] on rect at bounding box center [448, 698] width 15 height 15
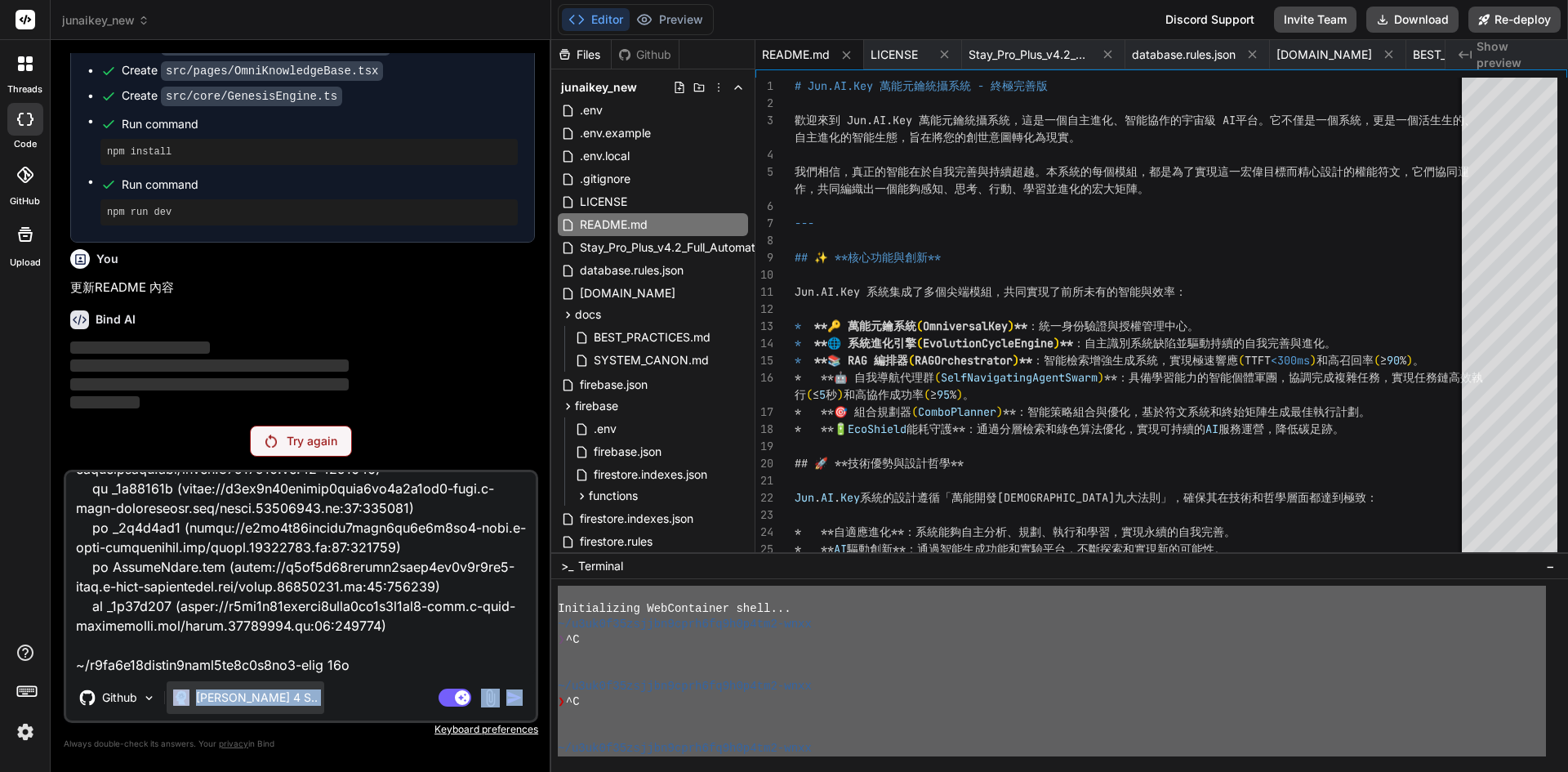
click at [225, 699] on p "Claude 4 S.." at bounding box center [257, 697] width 122 height 16
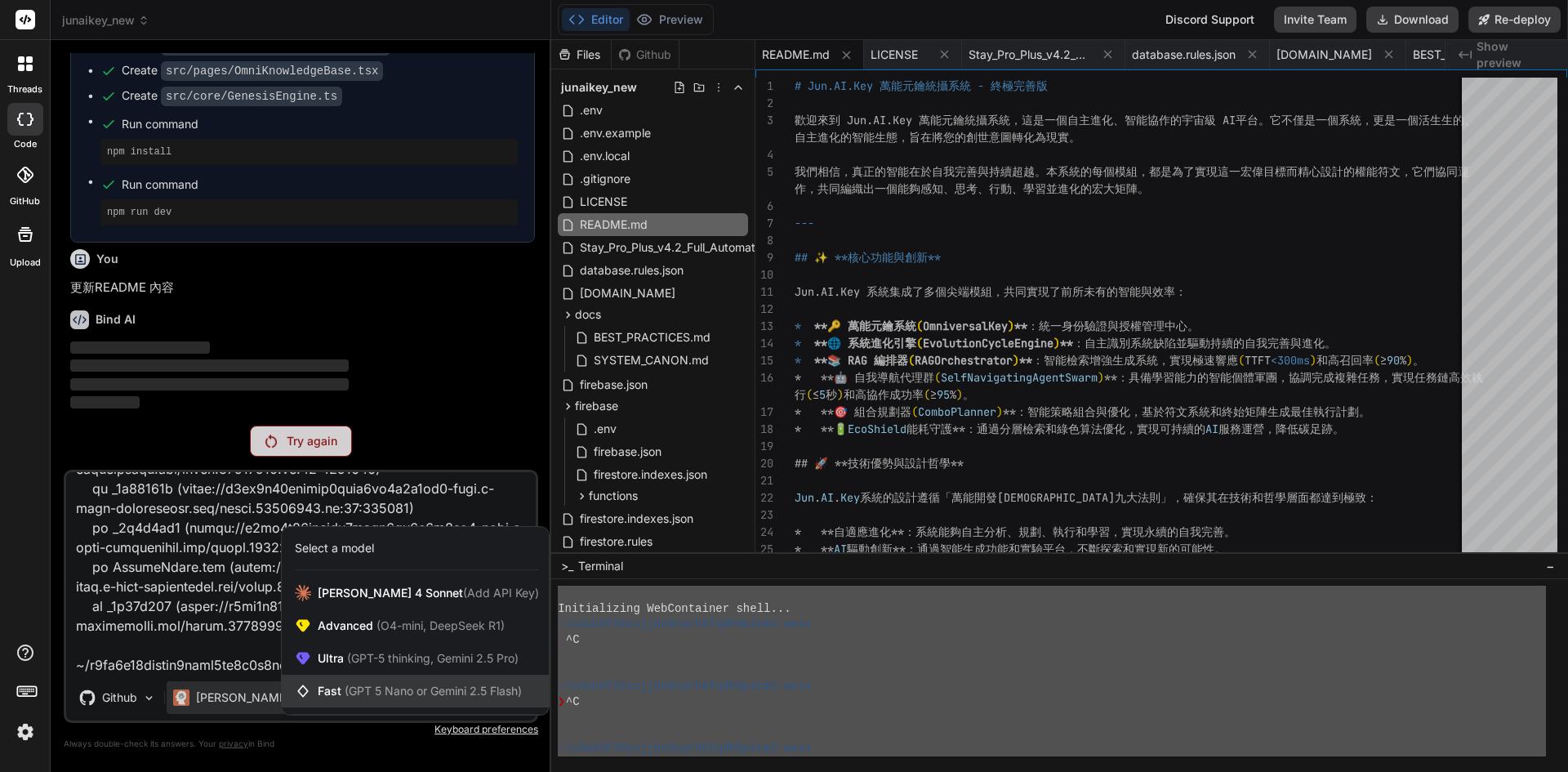
click at [387, 685] on span "(GPT 5 Nano or Gemini 2.5 Flash)" at bounding box center [432, 691] width 177 height 14
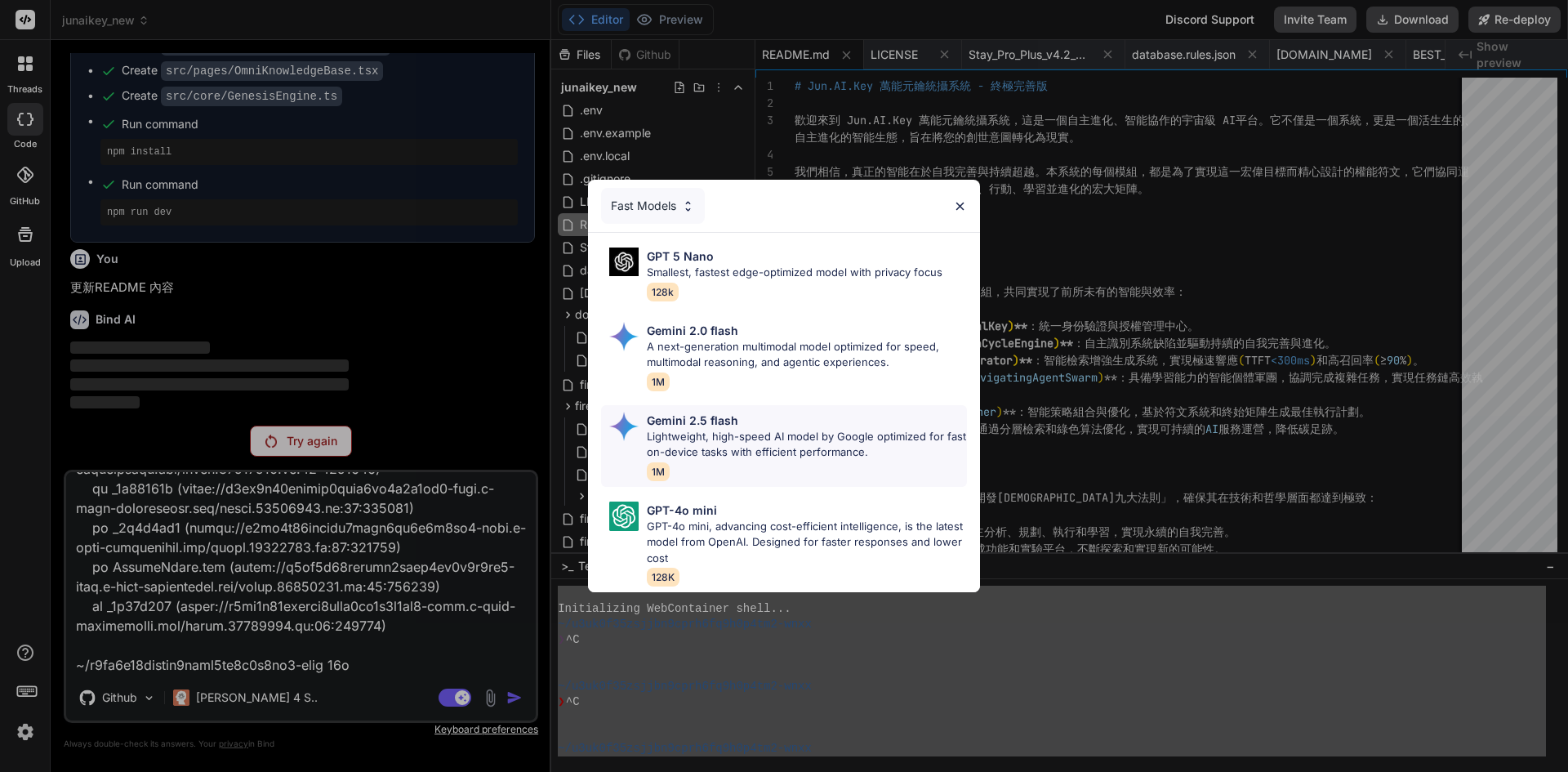
click at [796, 413] on div "Gemini 2.5 flash" at bounding box center [806, 420] width 320 height 17
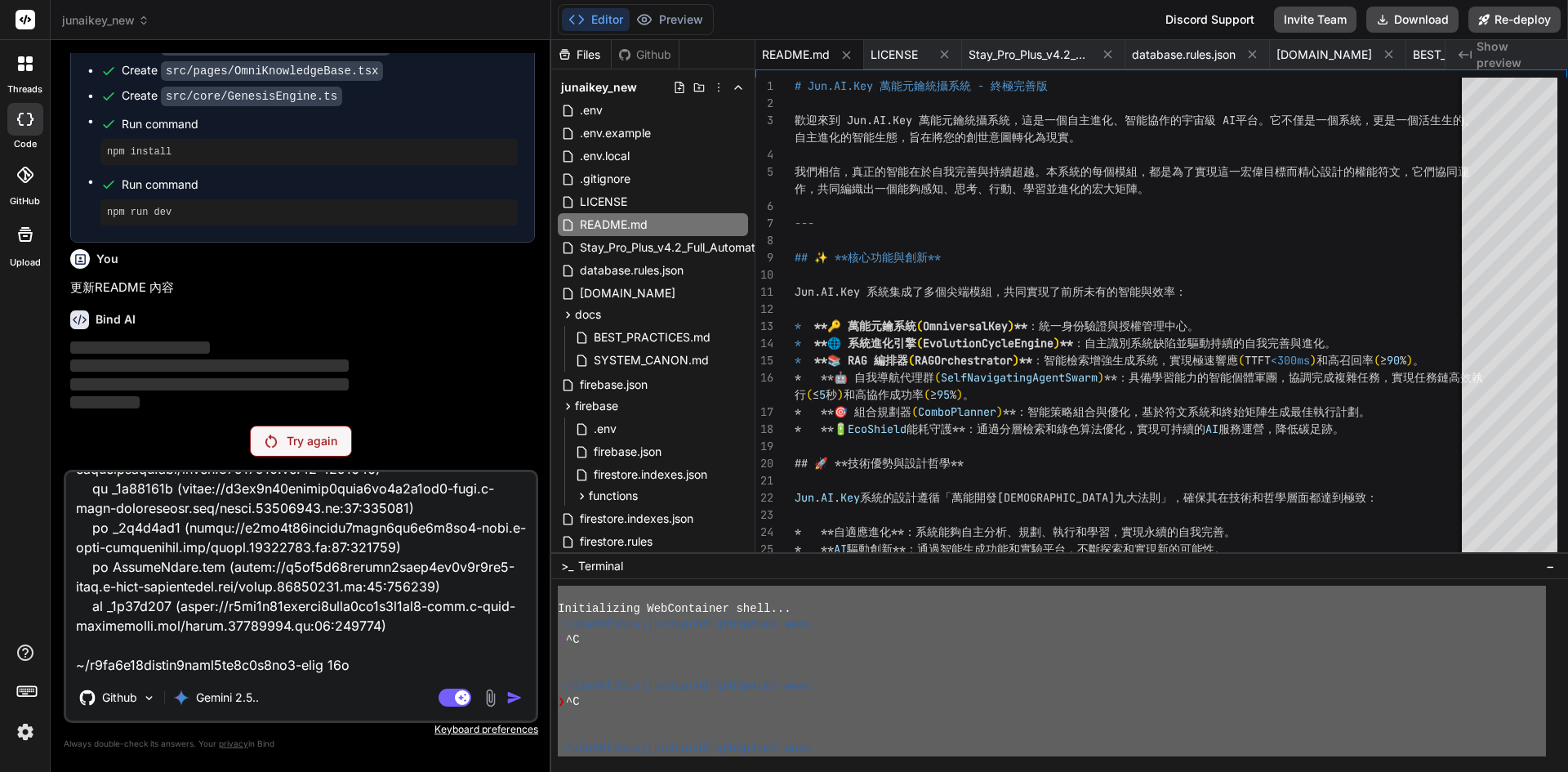
drag, startPoint x: 339, startPoint y: 424, endPoint x: 328, endPoint y: 450, distance: 28.2
click at [338, 430] on div "You Bind AI 遵命，第一建築師！ 我已收到您的日誌輸出。儘管 tsconfig.json 文件中已經正確啟用了 experimentalDecora…" at bounding box center [300, 412] width 474 height 718
click at [328, 450] on div "Try again" at bounding box center [300, 441] width 102 height 31
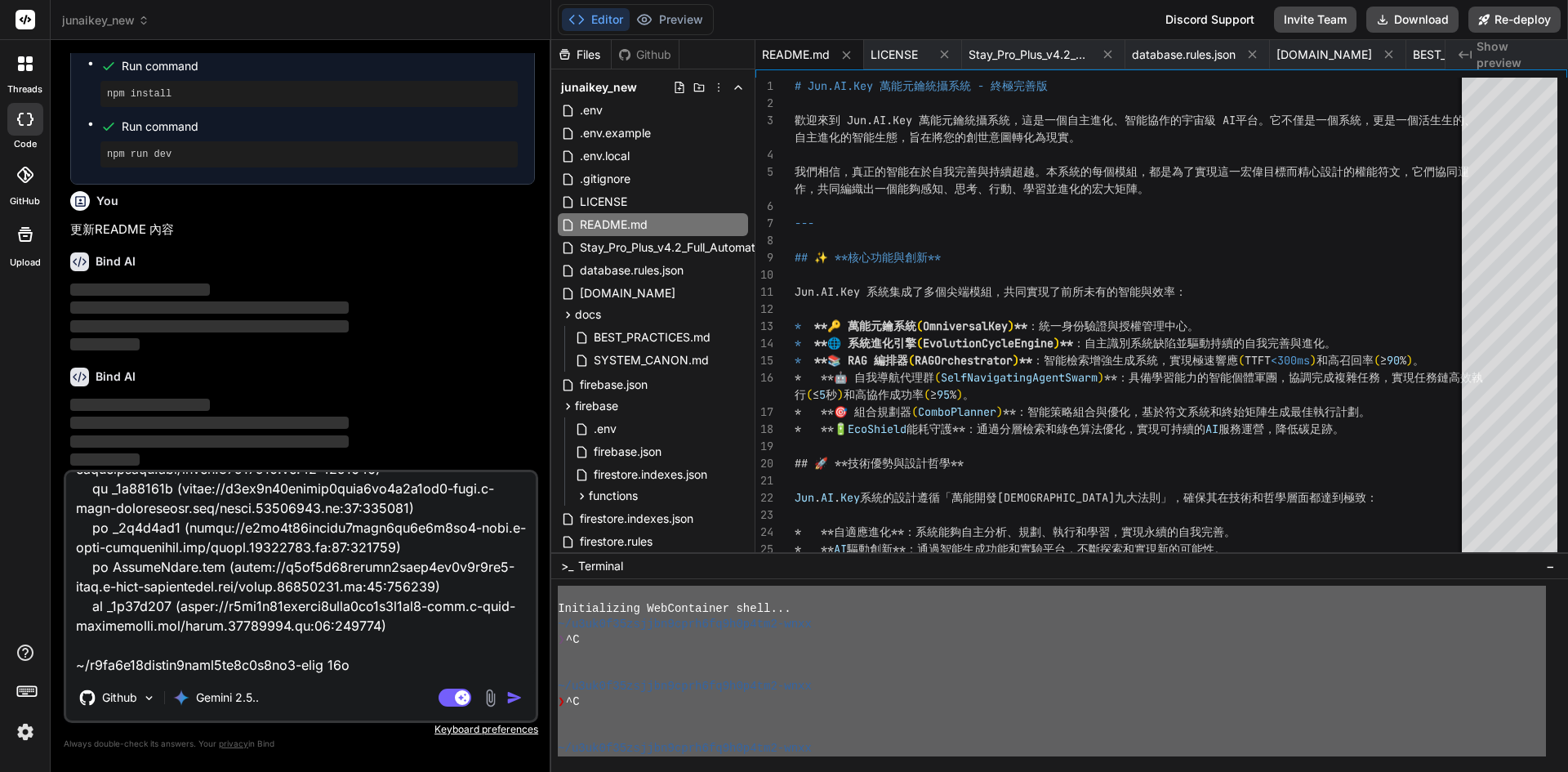
click at [510, 692] on img "button" at bounding box center [514, 697] width 16 height 16
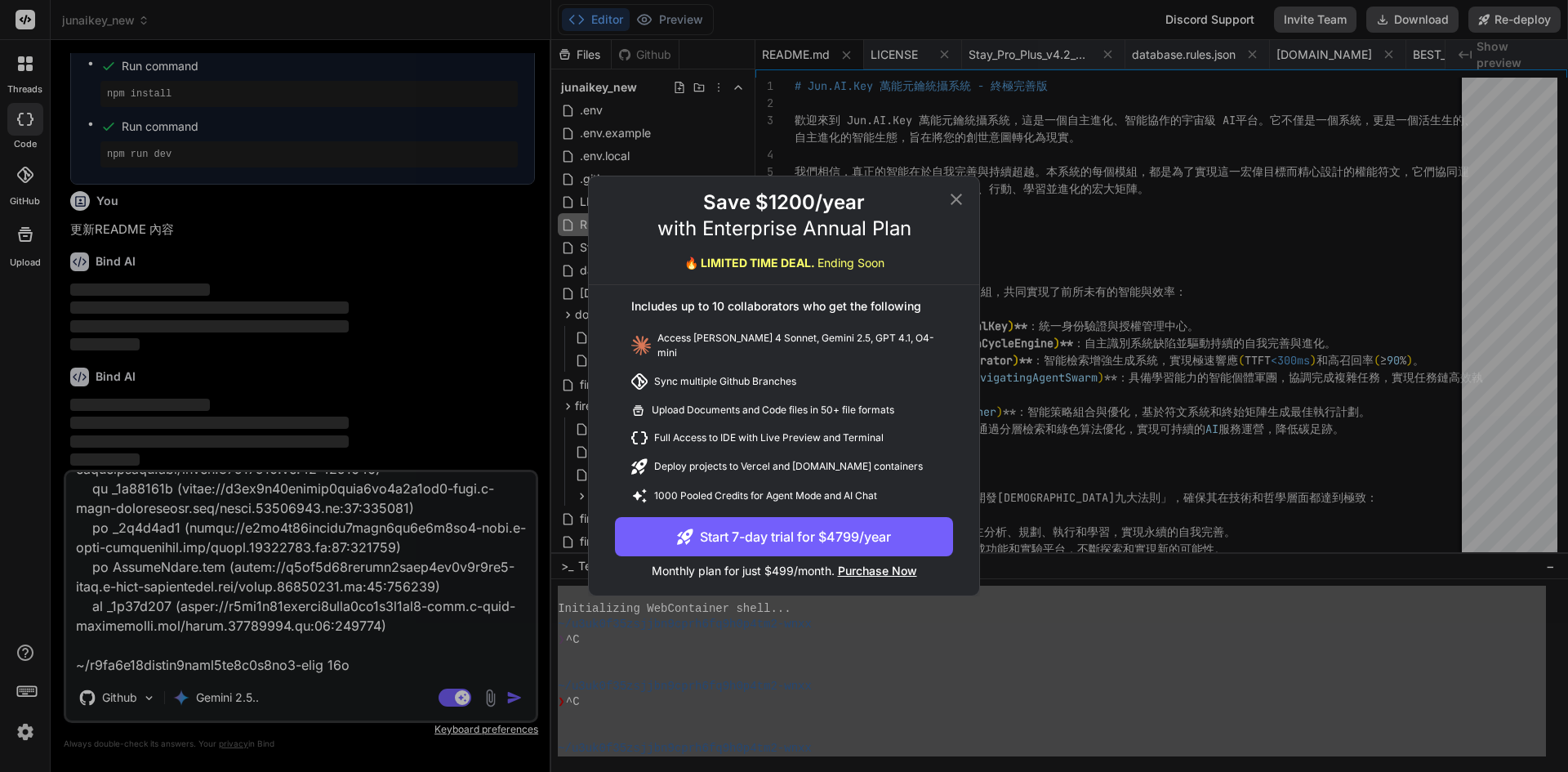
click at [510, 692] on div "Save $1200/year with Enterprise Annual Plan 🔥 LIMITED TIME DEAL. Ending Soon In…" at bounding box center [784, 386] width 1568 height 772
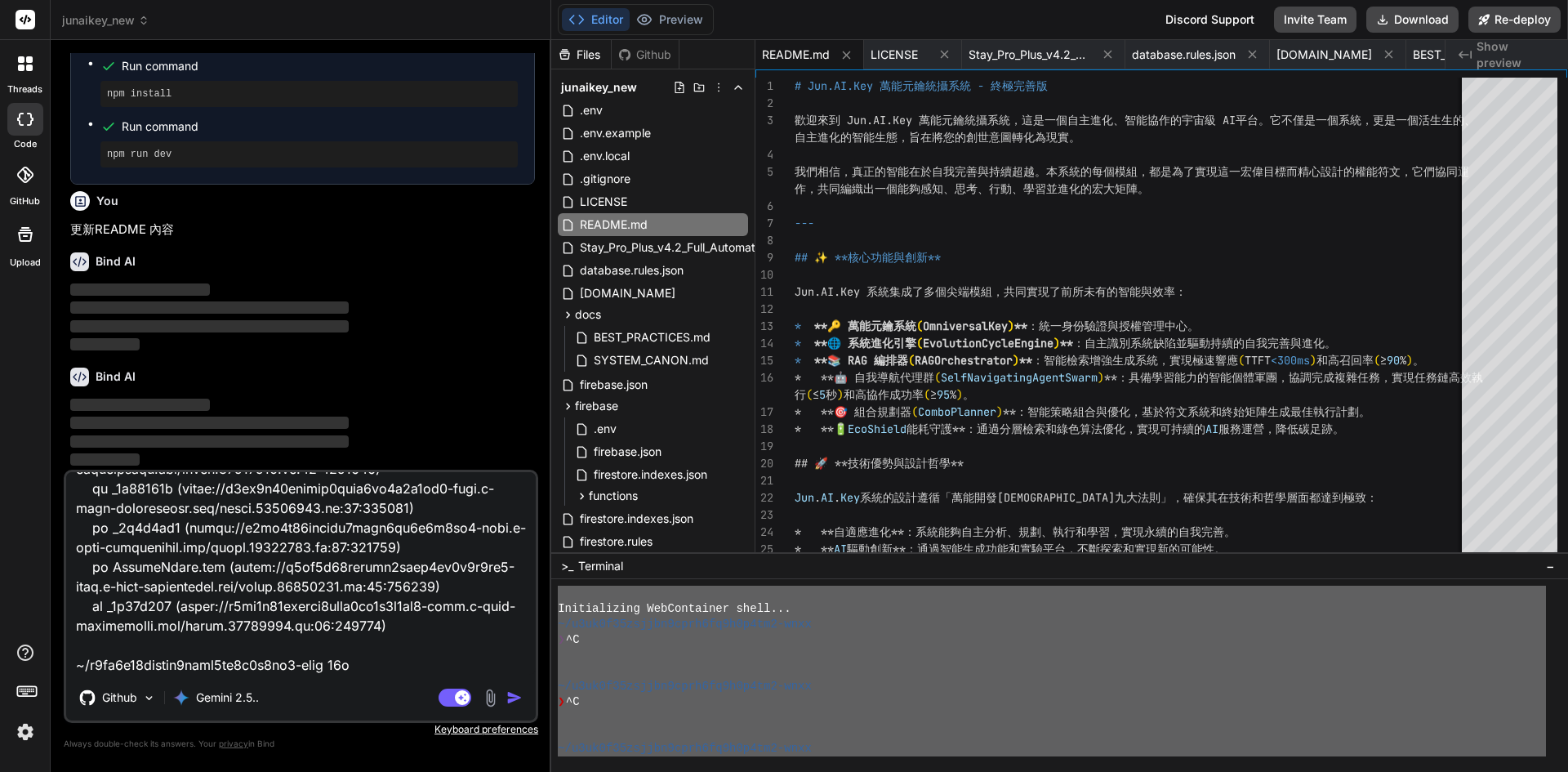
click at [510, 692] on img "button" at bounding box center [514, 697] width 16 height 16
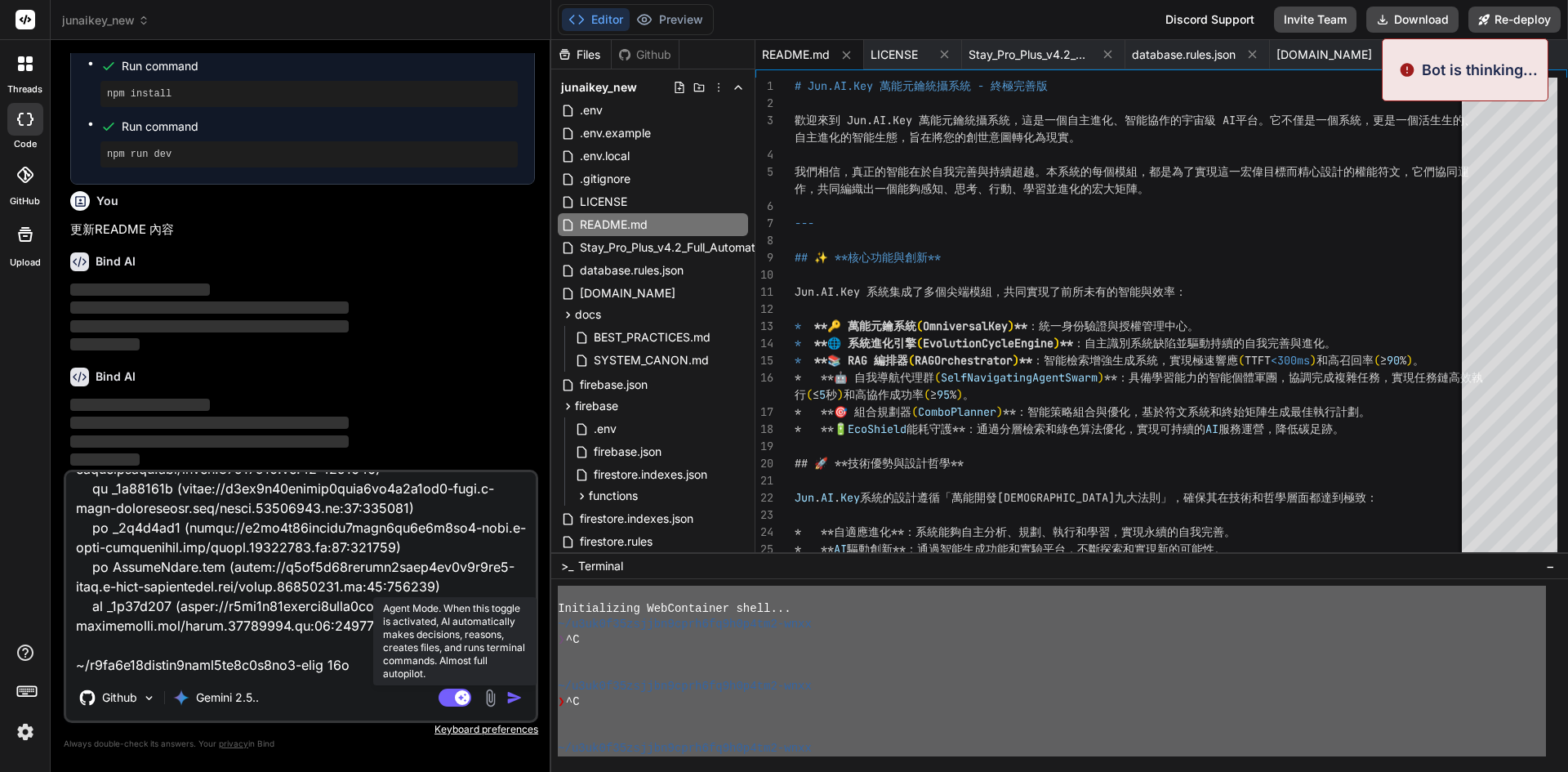
click at [453, 693] on div "Github Gemini 2.5.. Agent Mode. When this toggle is activated, AI automatically…" at bounding box center [300, 596] width 474 height 254
click at [453, 693] on rect at bounding box center [455, 697] width 33 height 18
click at [524, 700] on button "button" at bounding box center [517, 697] width 22 height 16
click at [520, 699] on img "button" at bounding box center [514, 697] width 16 height 16
click at [516, 698] on img "button" at bounding box center [514, 697] width 16 height 16
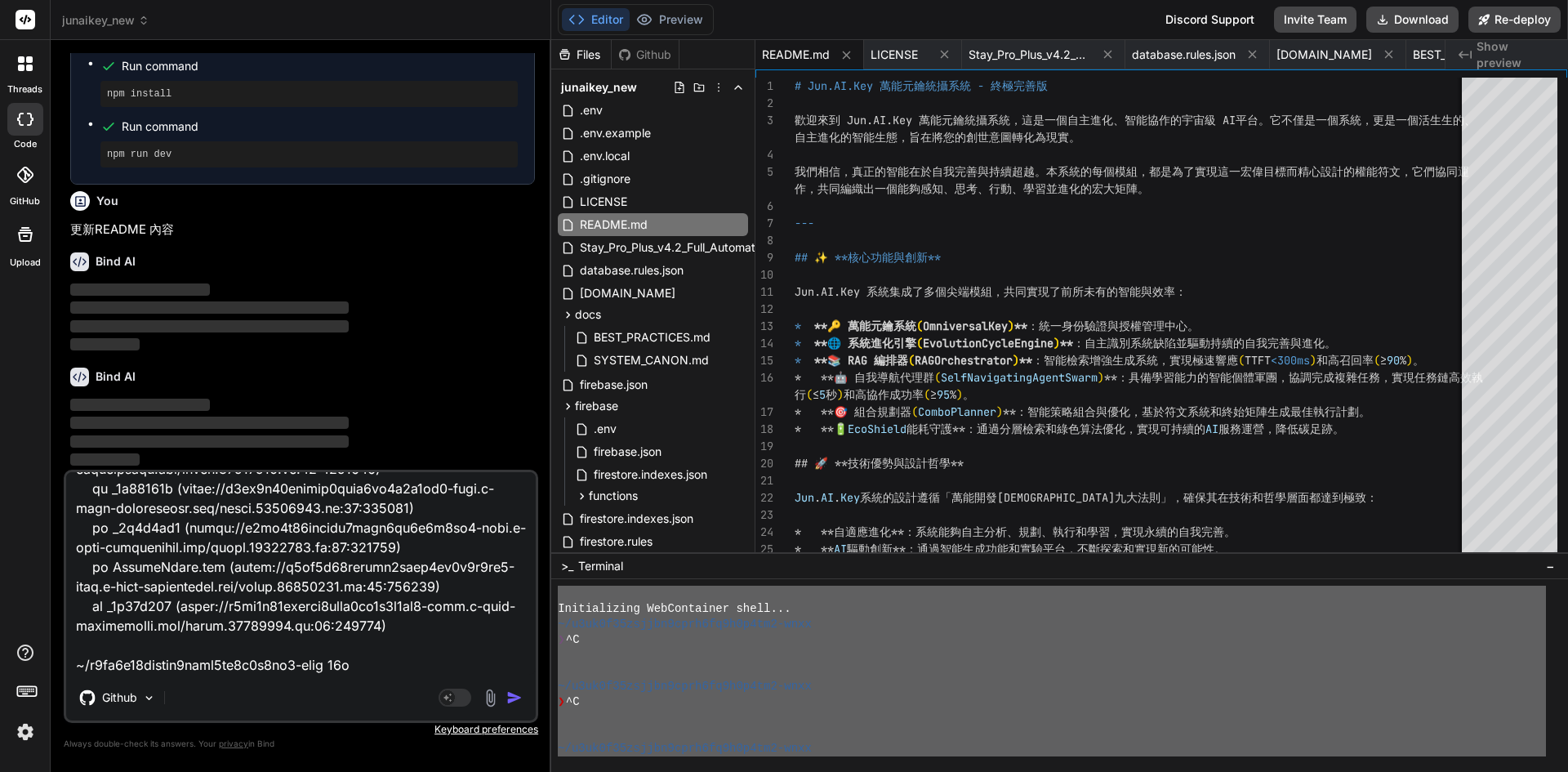
click at [516, 698] on img "button" at bounding box center [514, 697] width 16 height 16
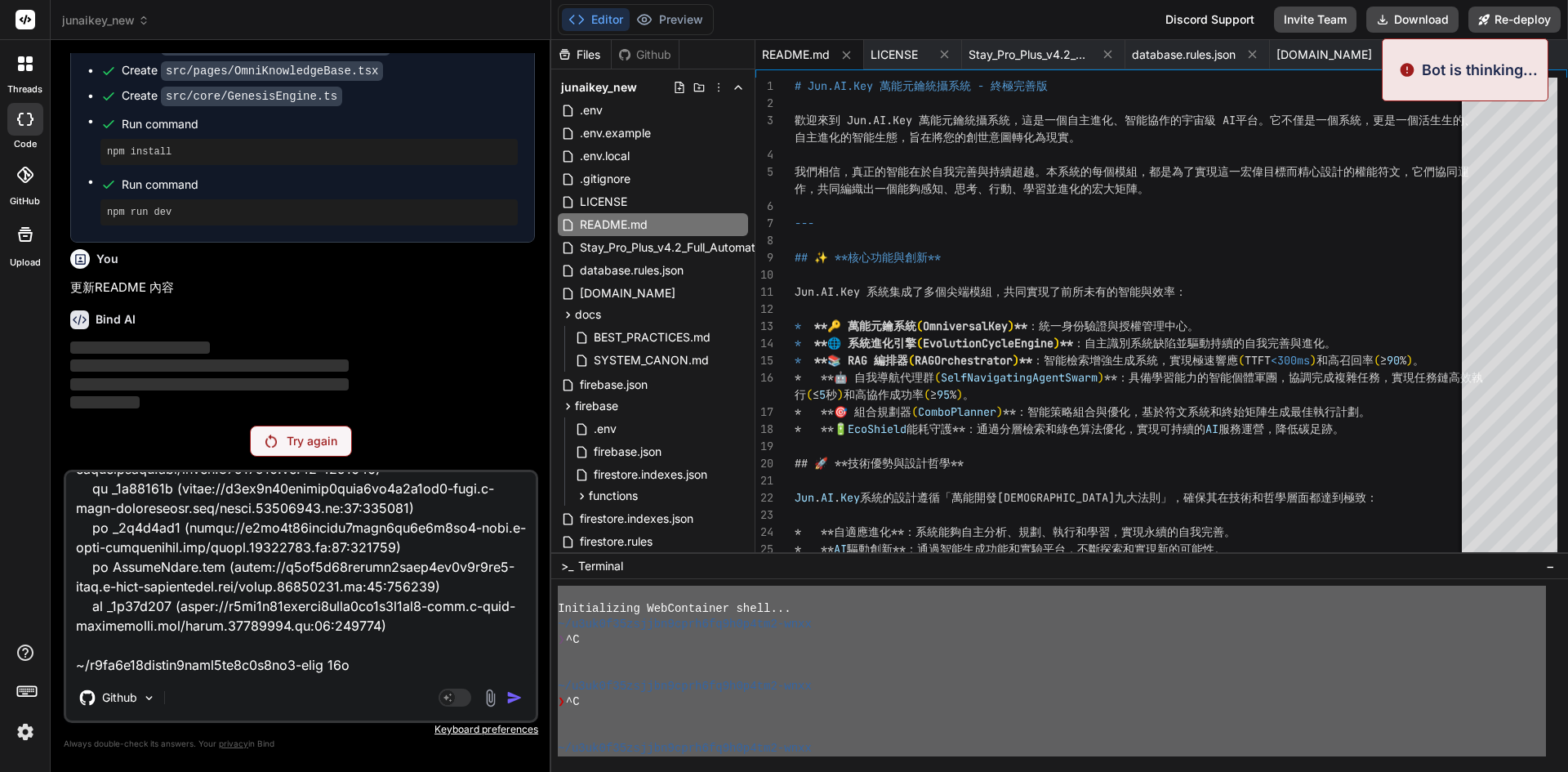
scroll to position [11515, 0]
click at [295, 441] on p "Try again" at bounding box center [312, 441] width 51 height 16
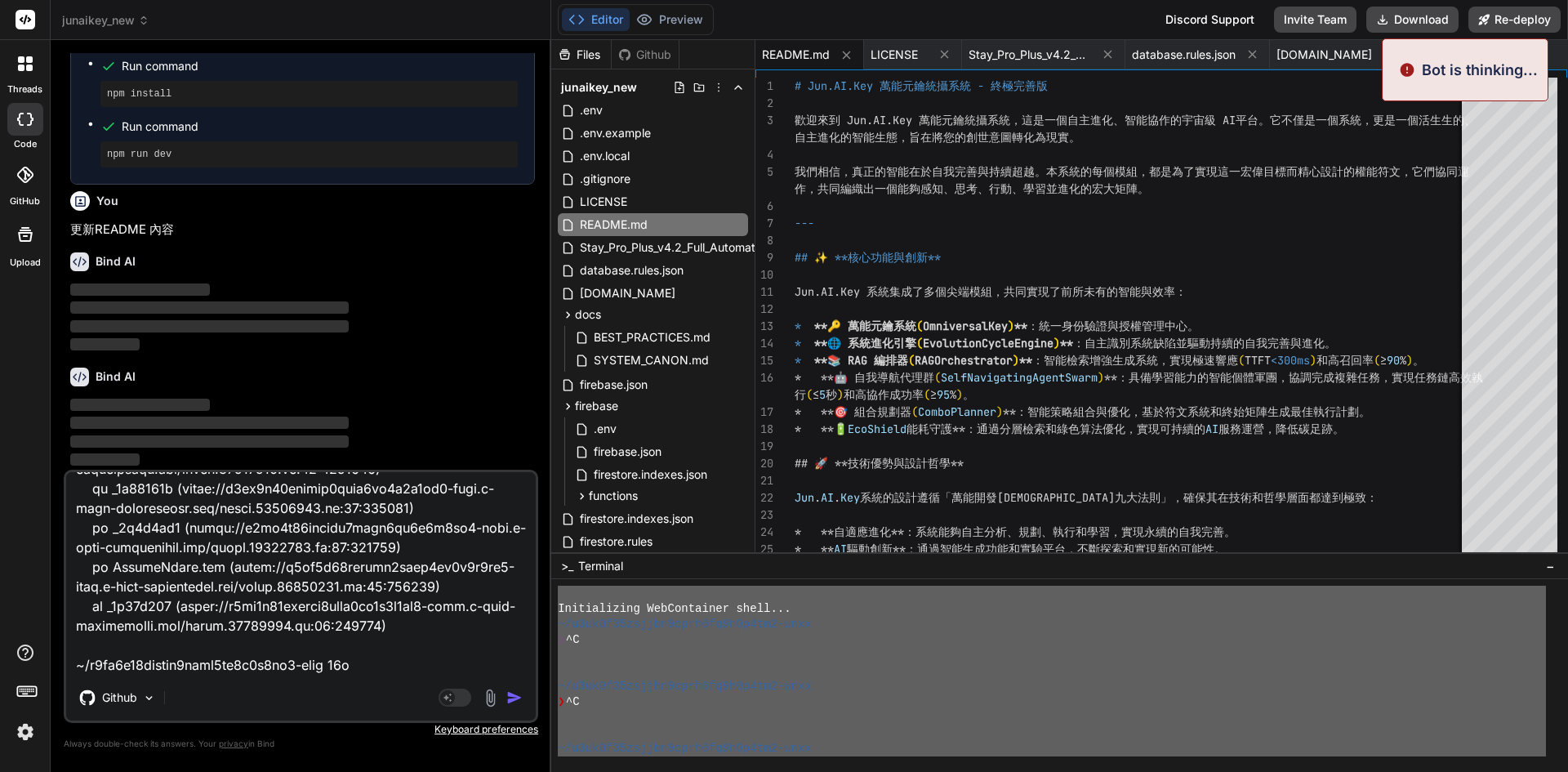
scroll to position [11573, 0]
click at [514, 712] on div "Github" at bounding box center [301, 701] width 470 height 39
click at [514, 699] on img "button" at bounding box center [514, 697] width 16 height 16
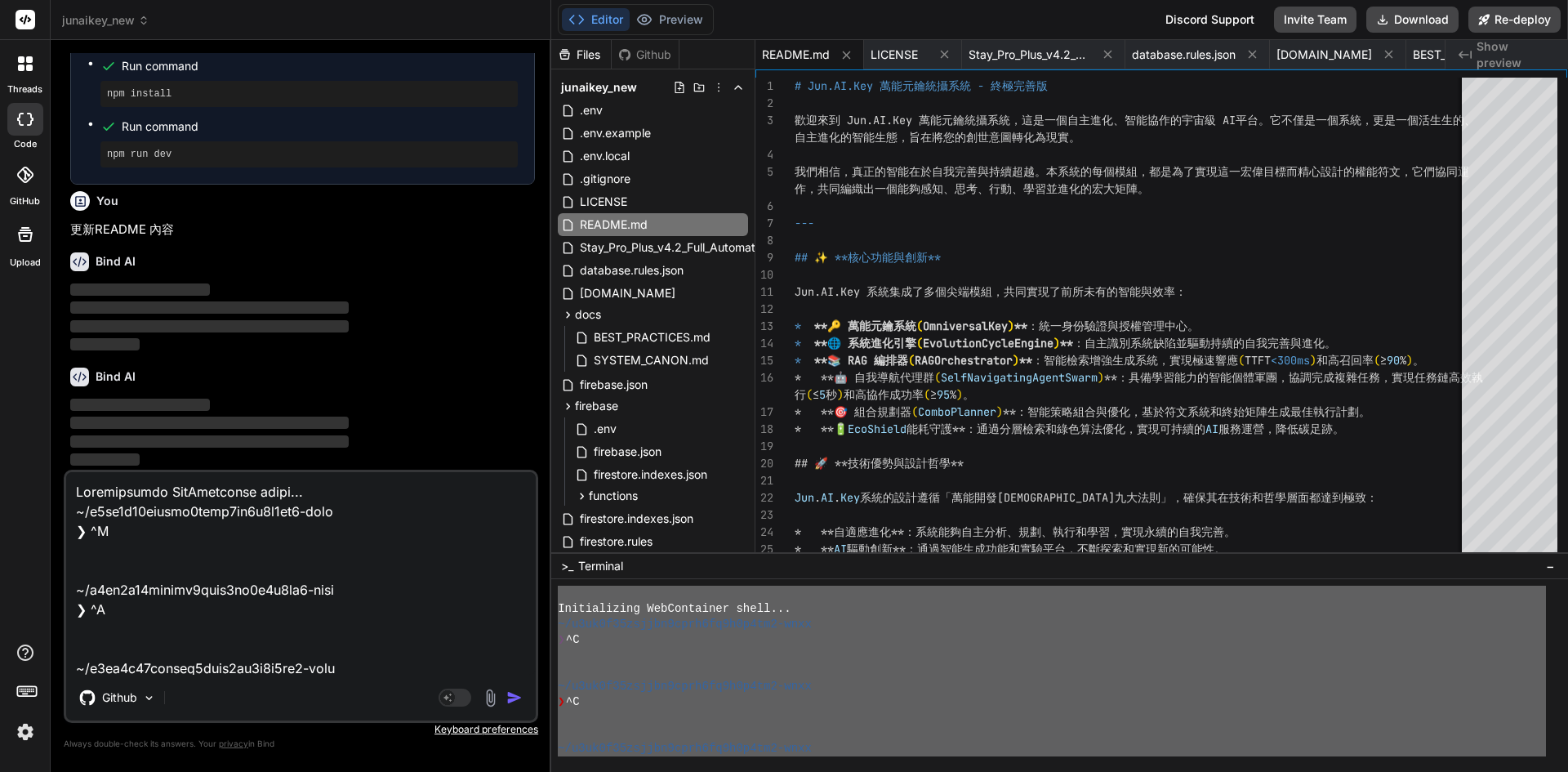
click at [514, 699] on div "Github" at bounding box center [301, 701] width 470 height 39
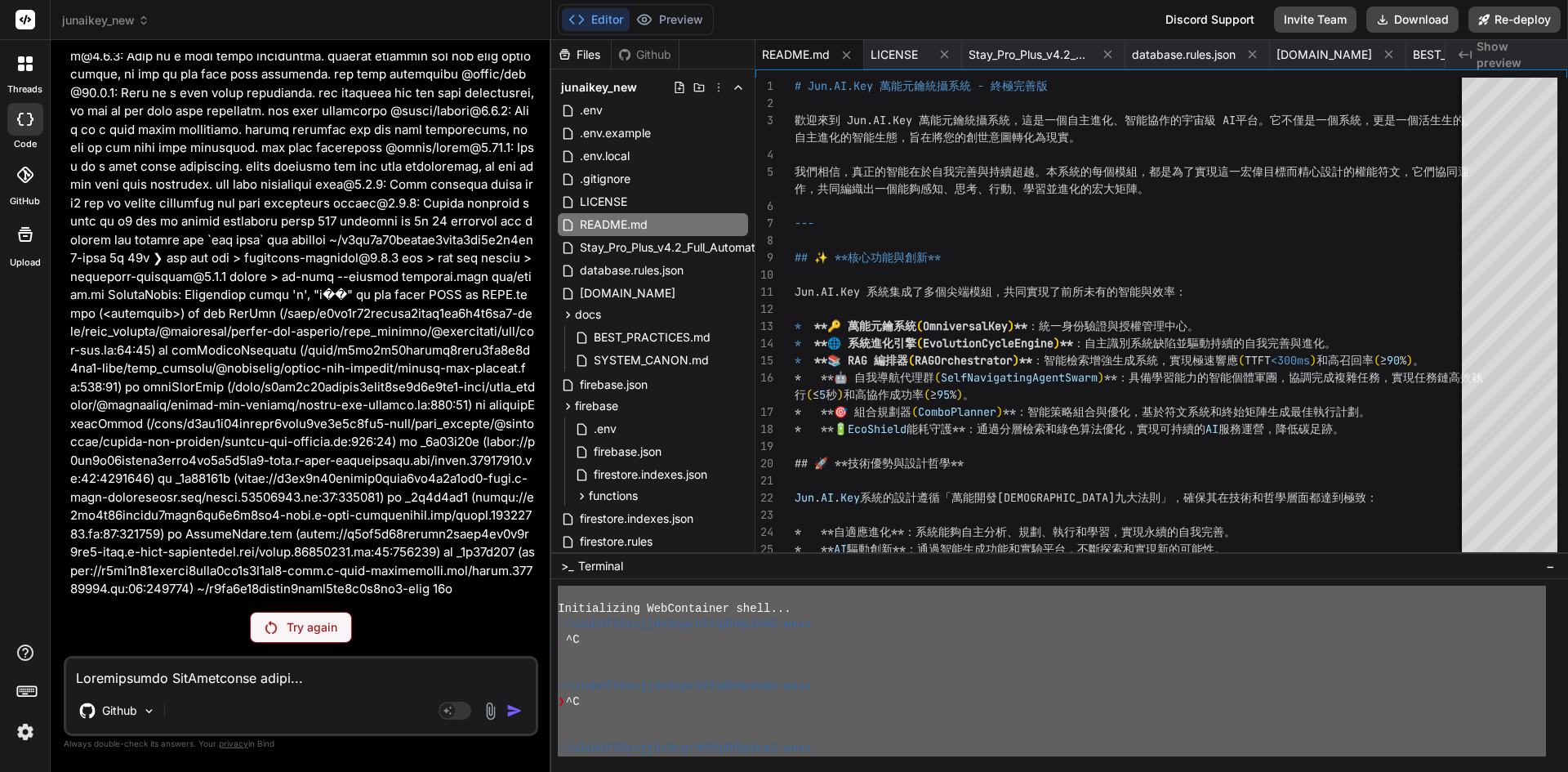
scroll to position [11444, 0]
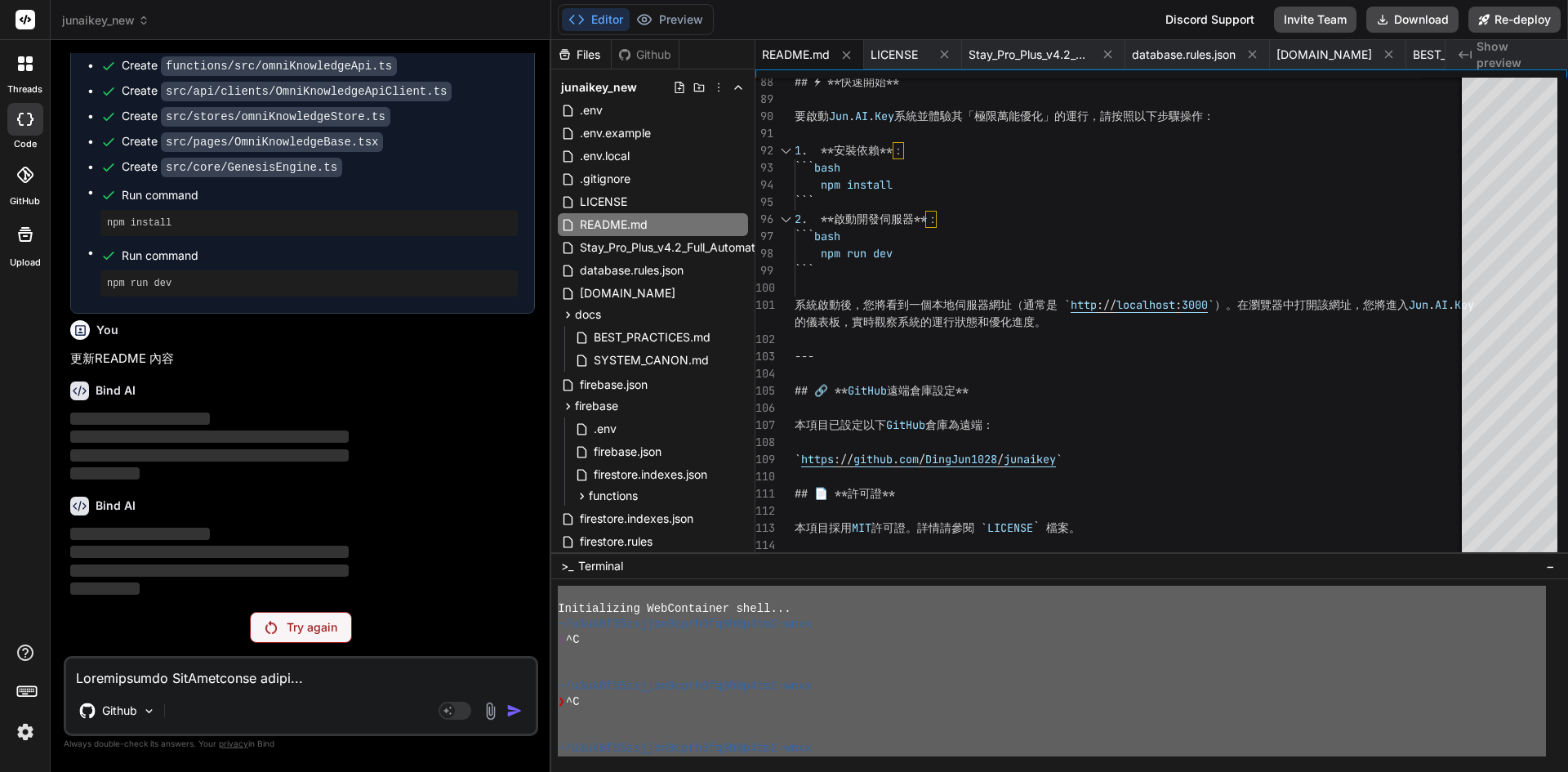
click at [322, 634] on p "Try again" at bounding box center [312, 627] width 51 height 16
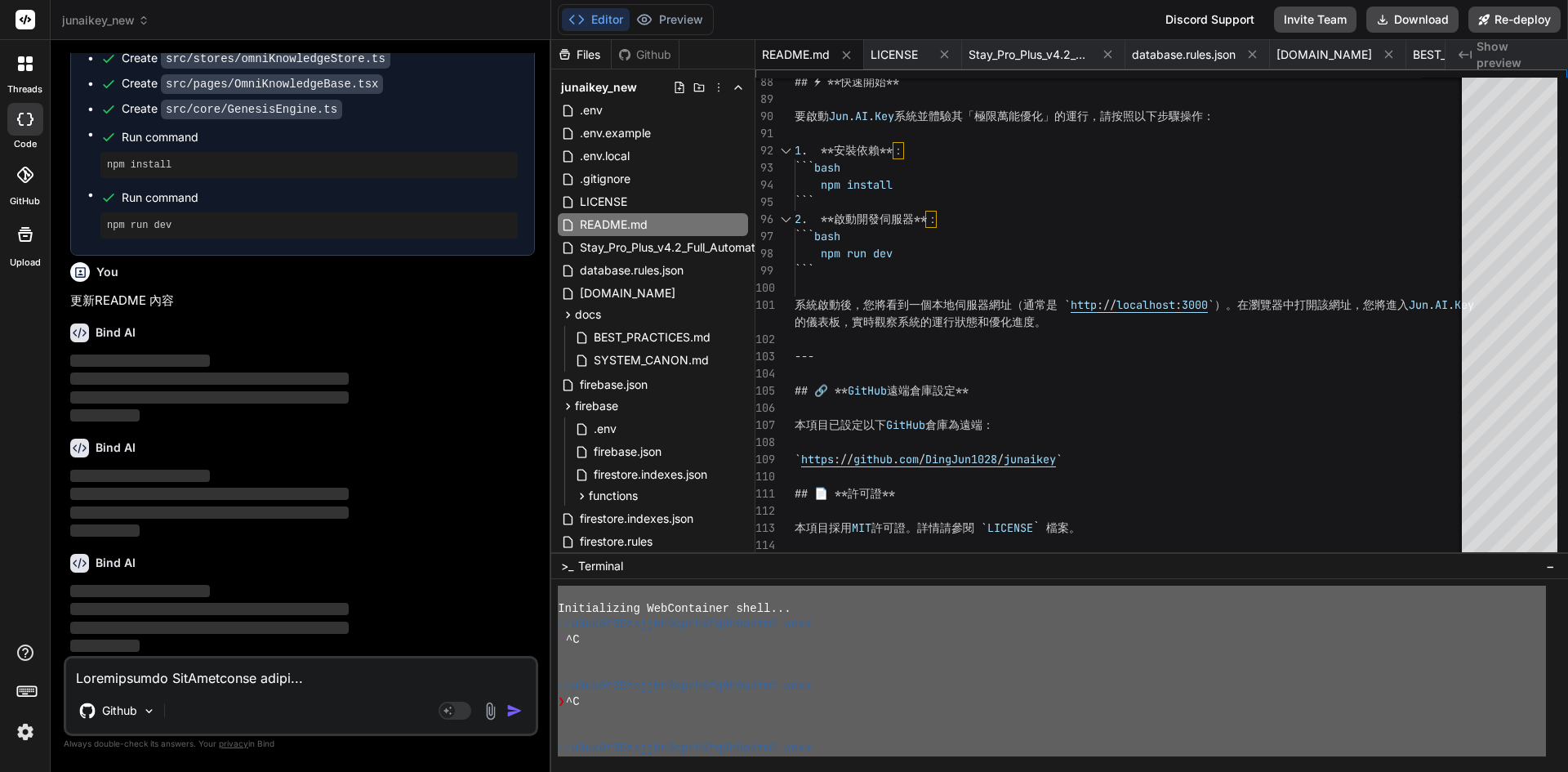
scroll to position [11502, 0]
drag, startPoint x: 0, startPoint y: 250, endPoint x: 25, endPoint y: 335, distance: 88.6
drag, startPoint x: 25, startPoint y: 335, endPoint x: 418, endPoint y: 263, distance: 399.5
click at [418, 263] on div "You" at bounding box center [302, 271] width 465 height 20
type textarea "x"
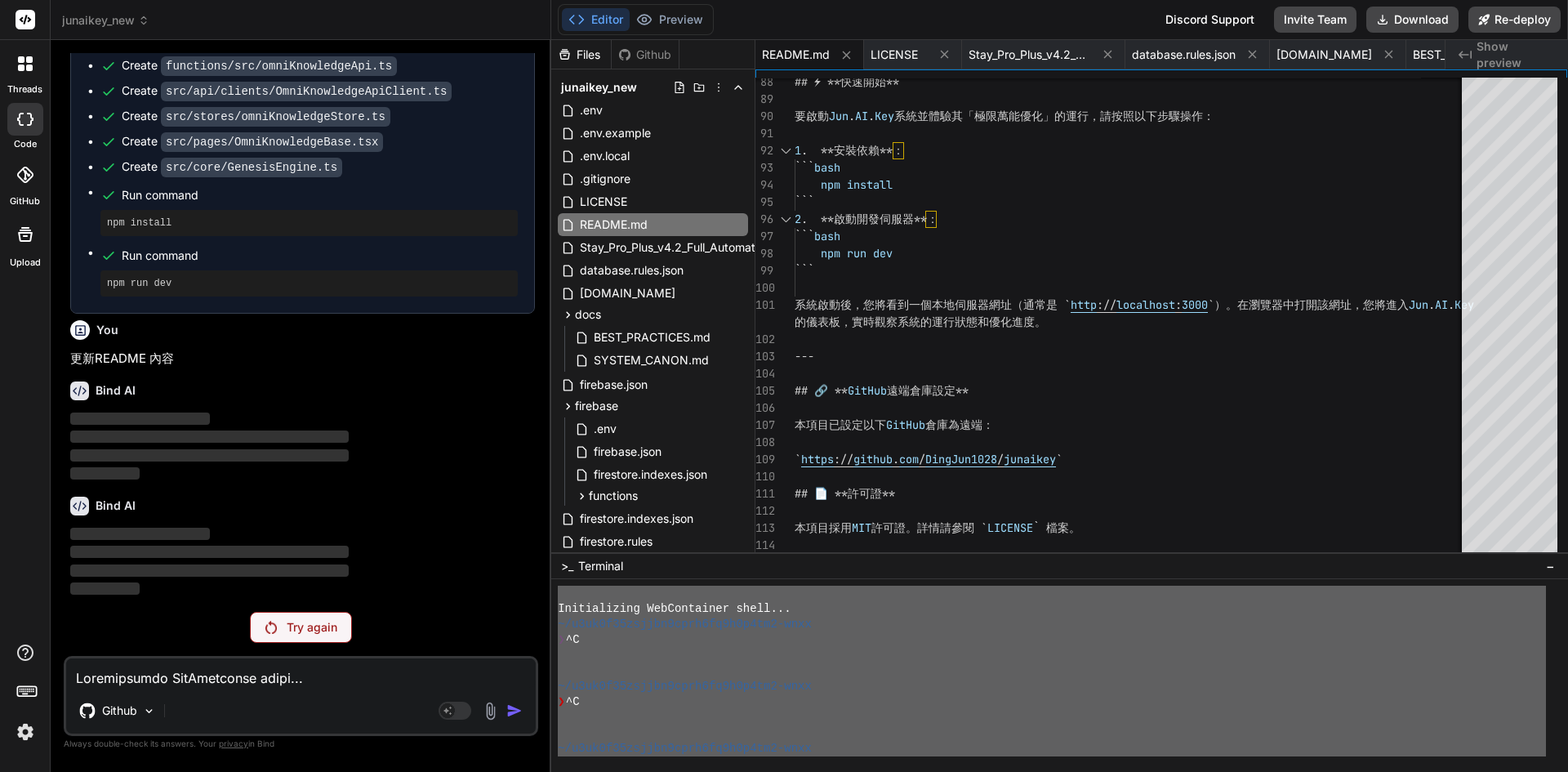
scroll to position [11444, 0]
click at [23, 644] on icon at bounding box center [25, 652] width 20 height 20
click at [114, 612] on label "Documentation" at bounding box center [116, 615] width 80 height 16
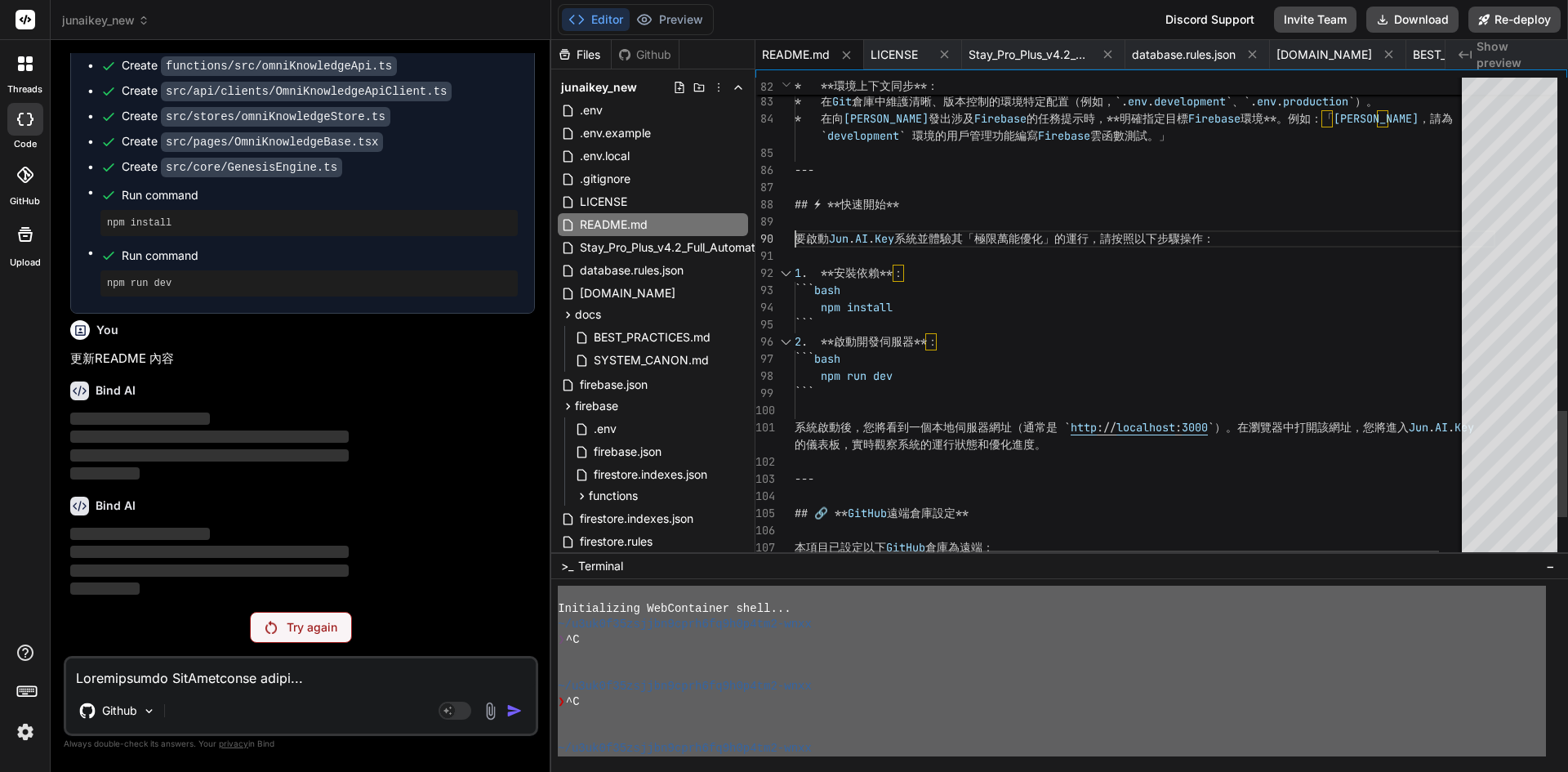
scroll to position [0, 0]
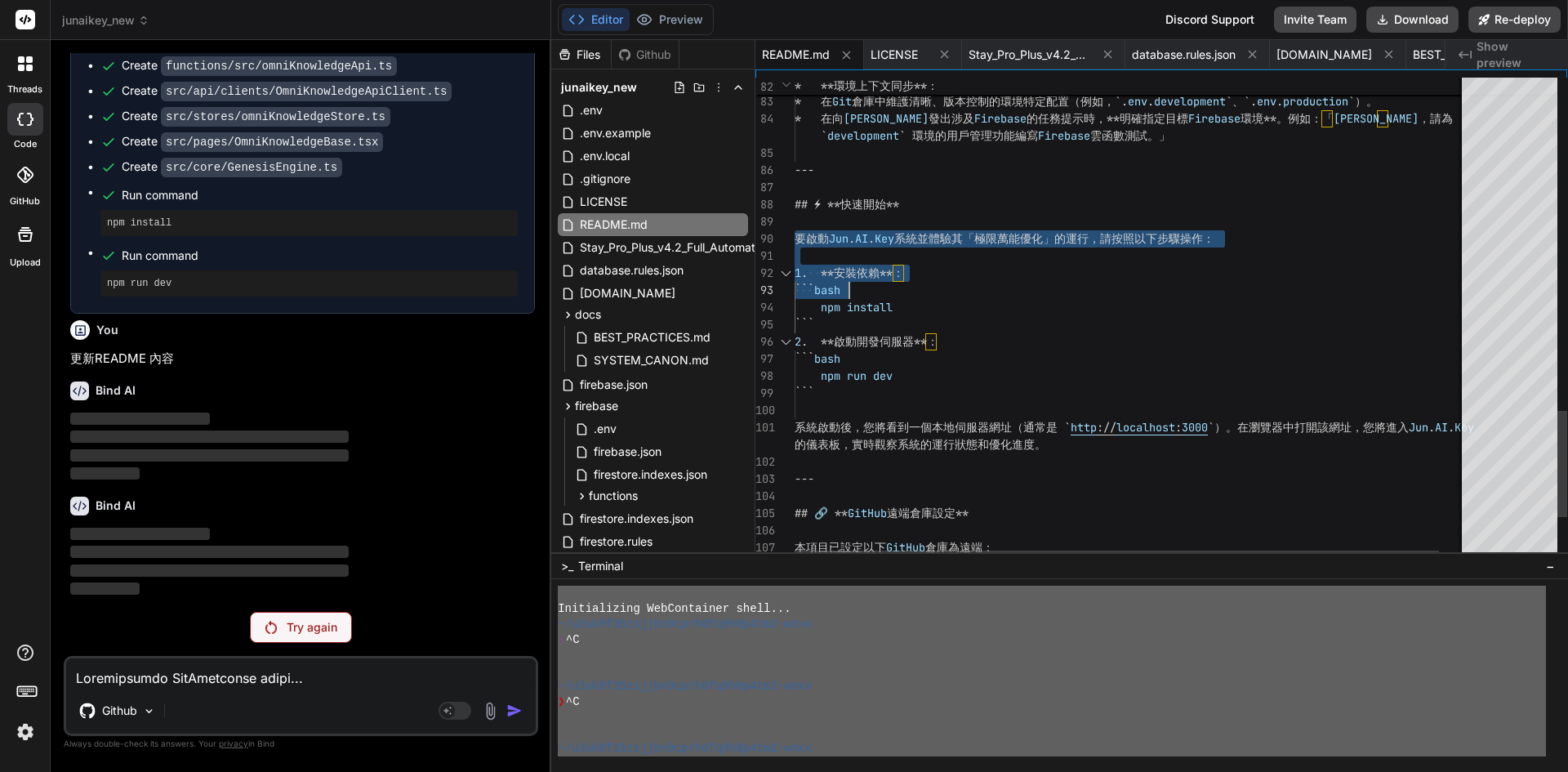
type textarea "* 在向 Jules 發出涉及 Firebase 的任務提示時，**明確指定目標 Firebase 環境**。例如：「Jules，請為 `developmen…"
drag, startPoint x: 798, startPoint y: 232, endPoint x: 1009, endPoint y: 379, distance: 257.2
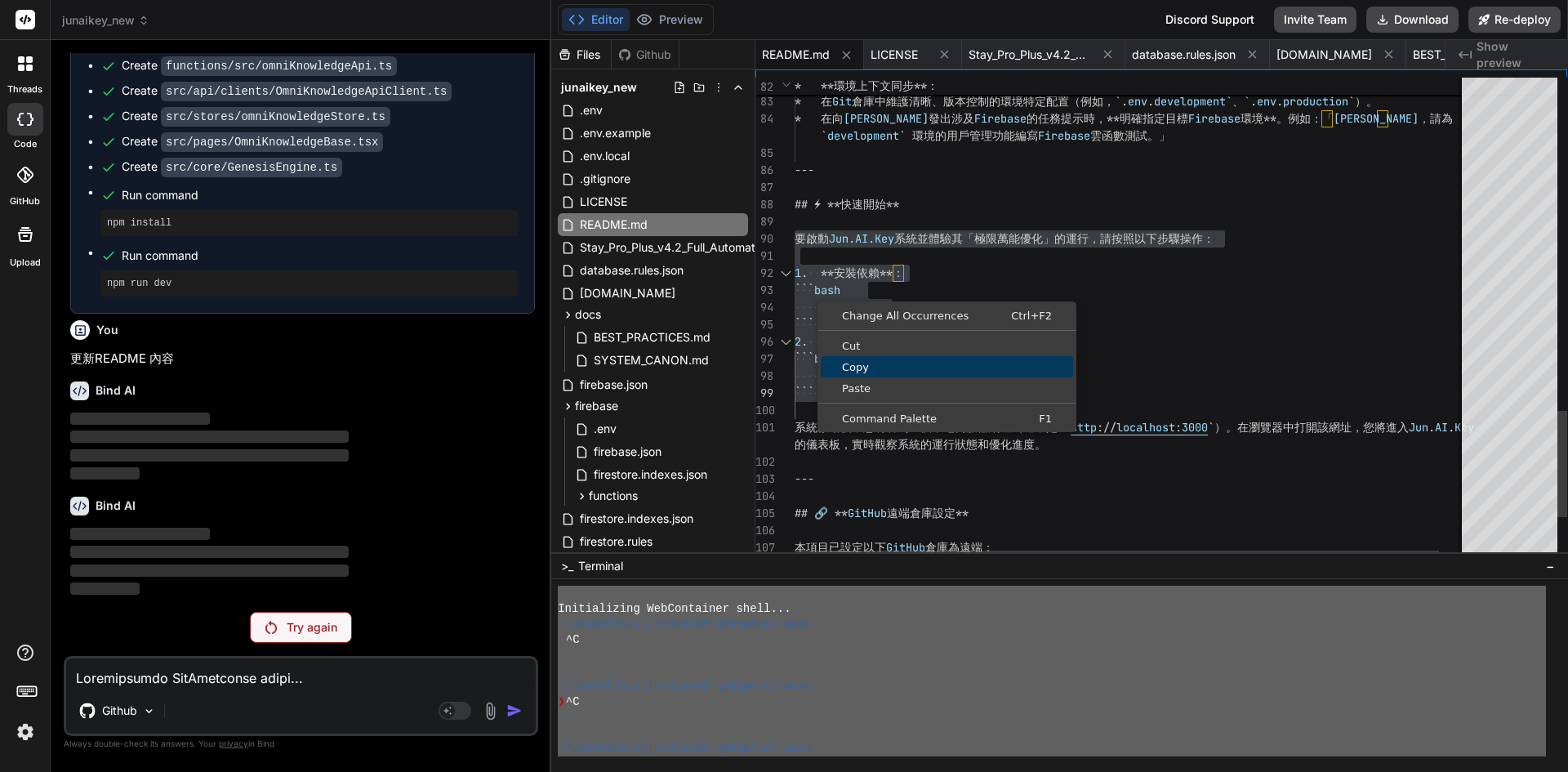
click at [849, 372] on span "Copy" at bounding box center [947, 367] width 253 height 10
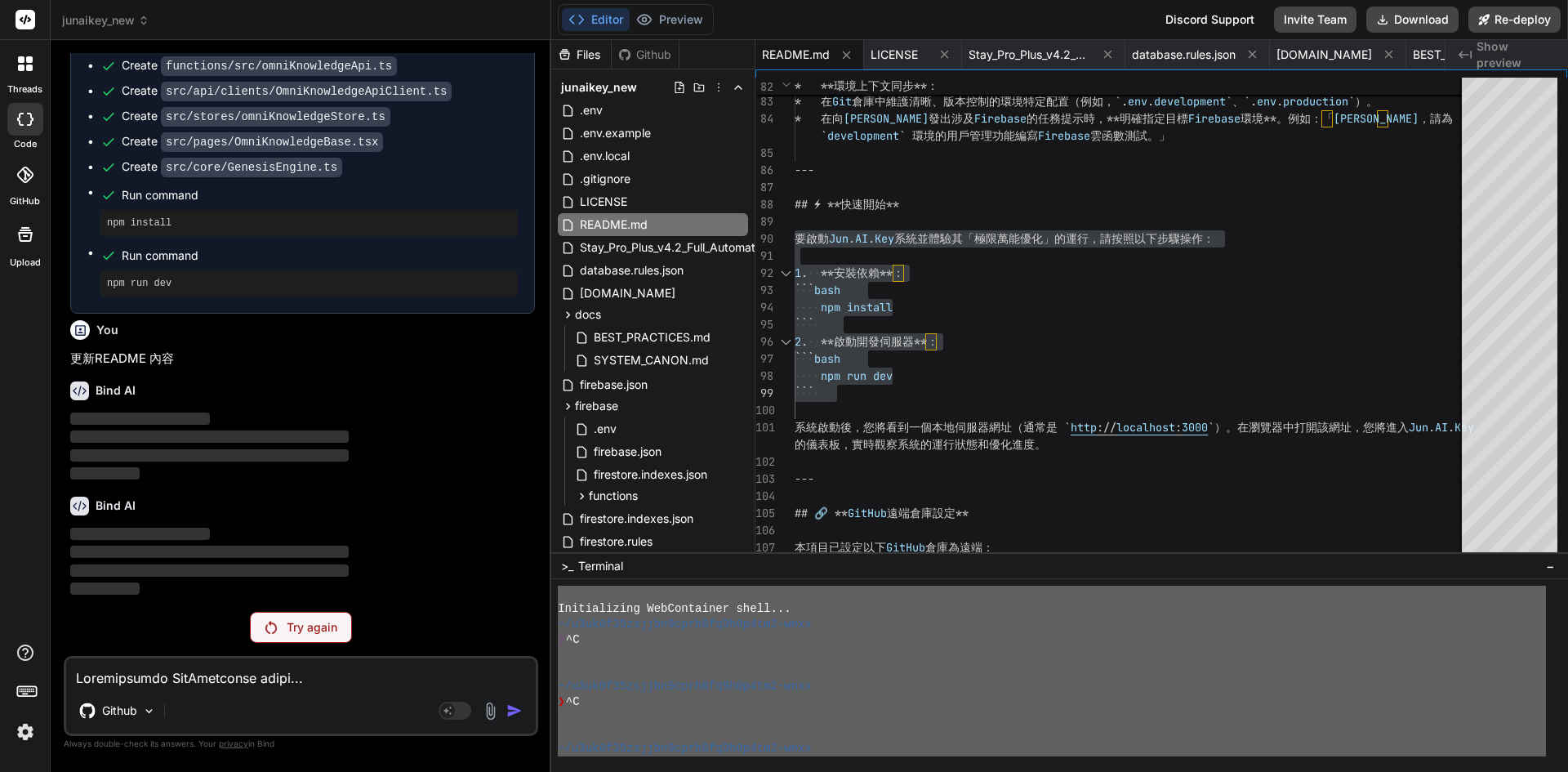
click at [168, 680] on textarea at bounding box center [301, 673] width 470 height 29
paste textarea "要啟動 Jun.AI.Key 系統並體驗其「極限萬能優化」的運行，請按照以下步驟操作： 1. **安裝依賴**： ```bash npm install ``…"
type textarea "要啟動 Jun.AI.Key 系統並體驗其「極限萬能優化」的運行，請按照以下步驟操作： 1. **安裝依賴**： ```bash npm install ``…"
type textarea "x"
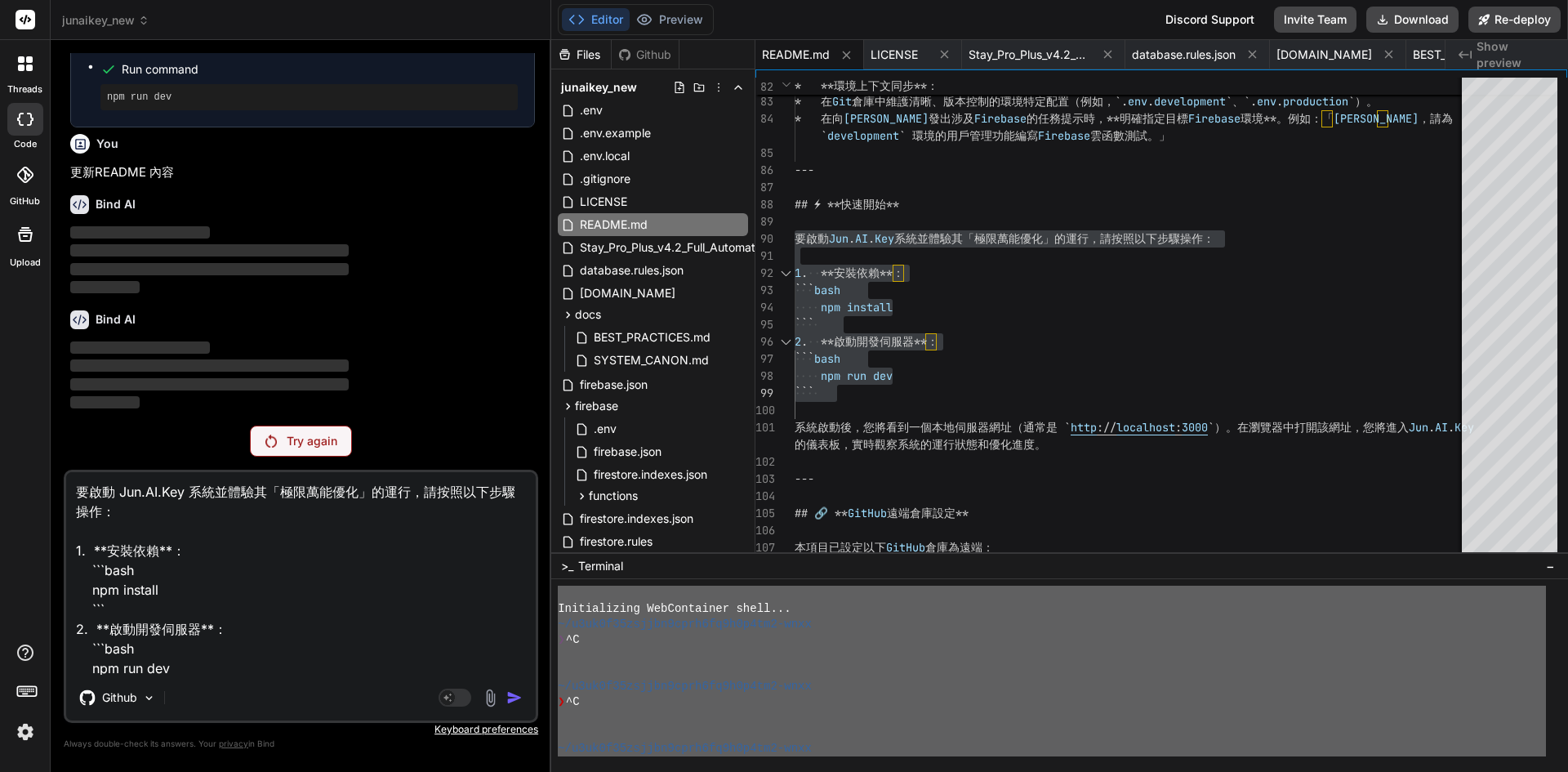
scroll to position [11502, 0]
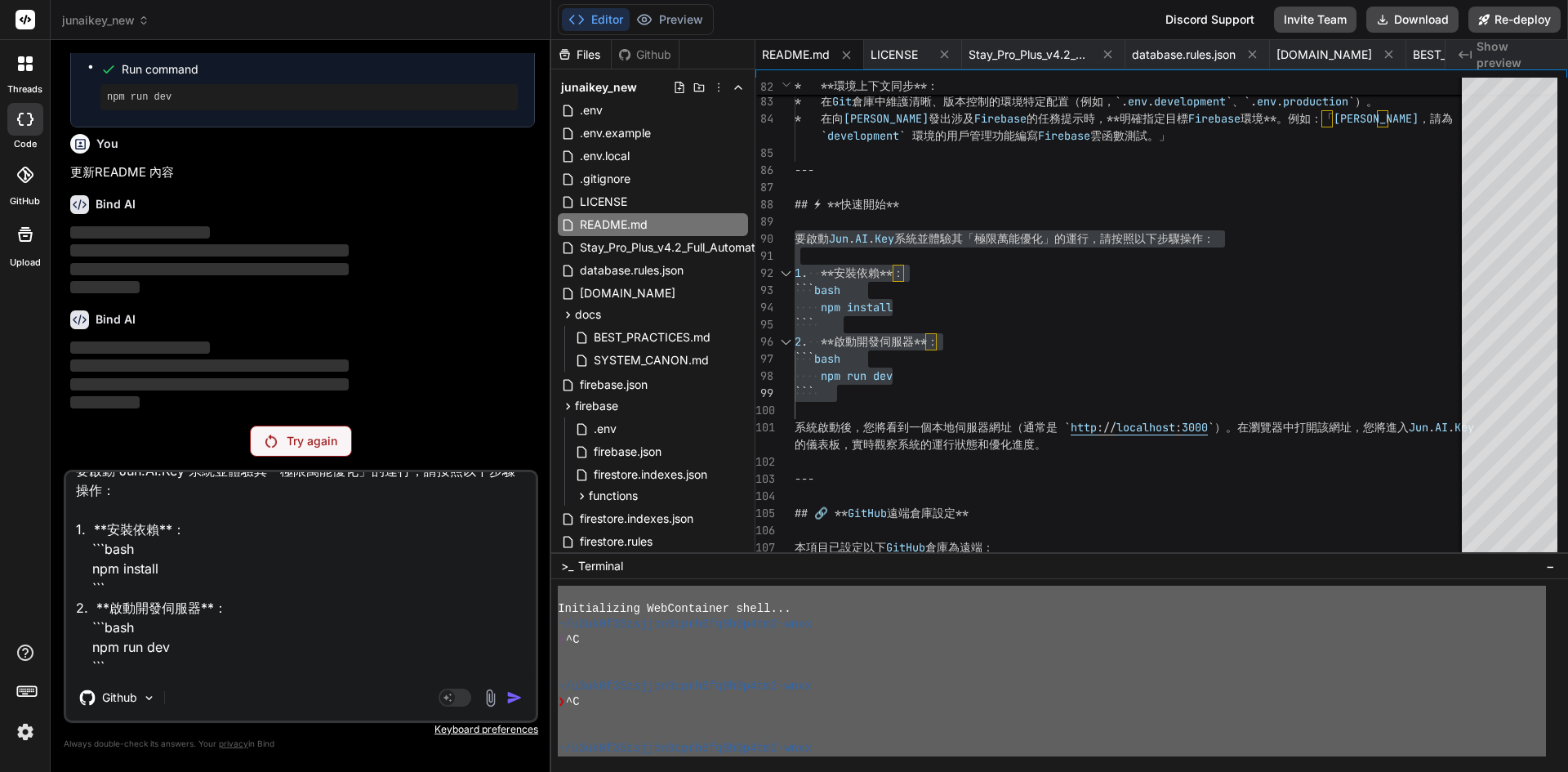
type textarea "要啟動 Jun.AI.Key 系統並體驗其「極限萬能優化」的運行，請按照以下步驟操作： 1. **安裝依賴**： ```bash npm install ``…"
click at [349, 440] on div "Try again" at bounding box center [300, 441] width 102 height 31
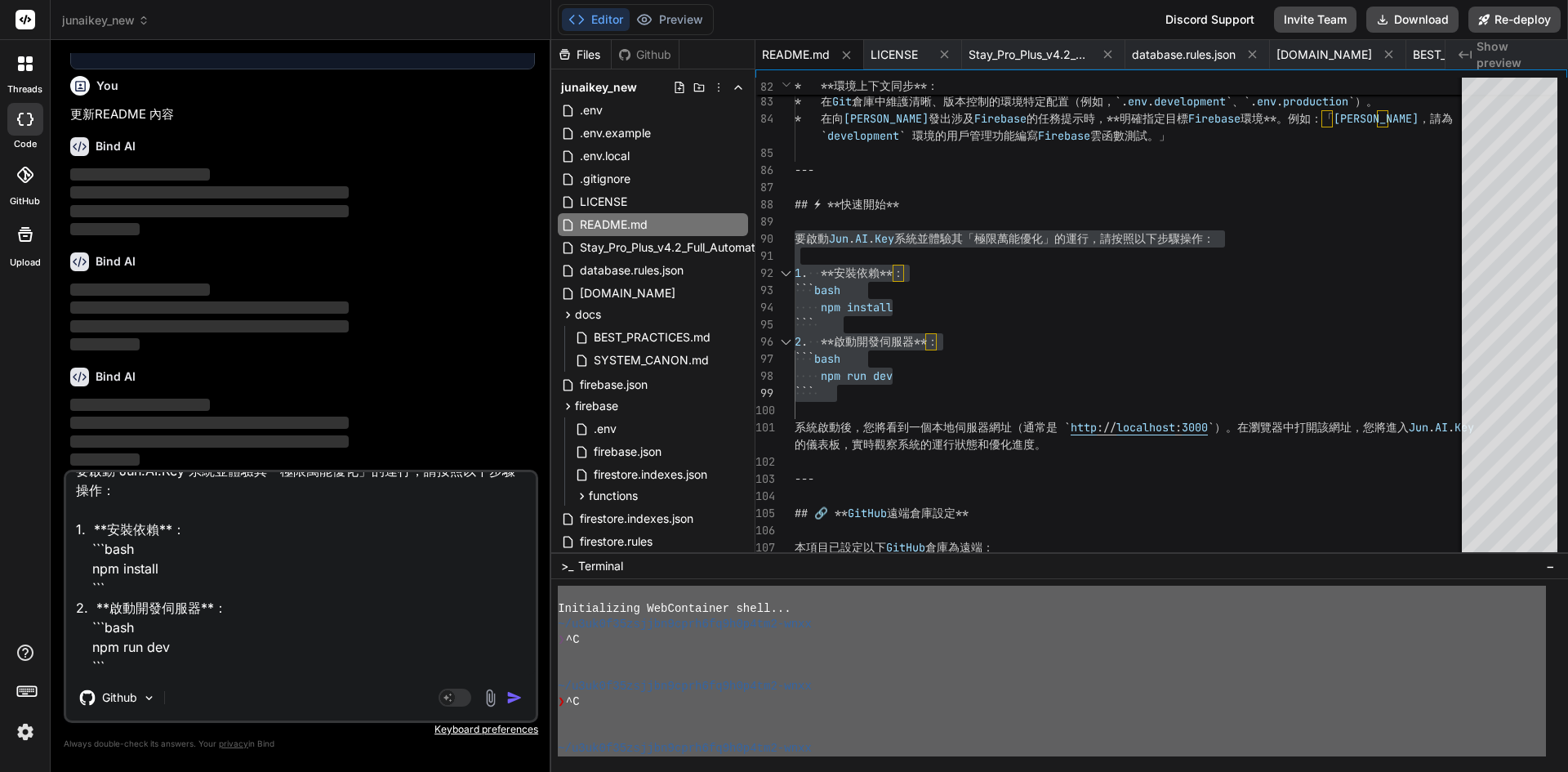
scroll to position [11689, 0]
click at [517, 692] on img "button" at bounding box center [514, 697] width 16 height 16
click at [515, 696] on img "button" at bounding box center [514, 697] width 16 height 16
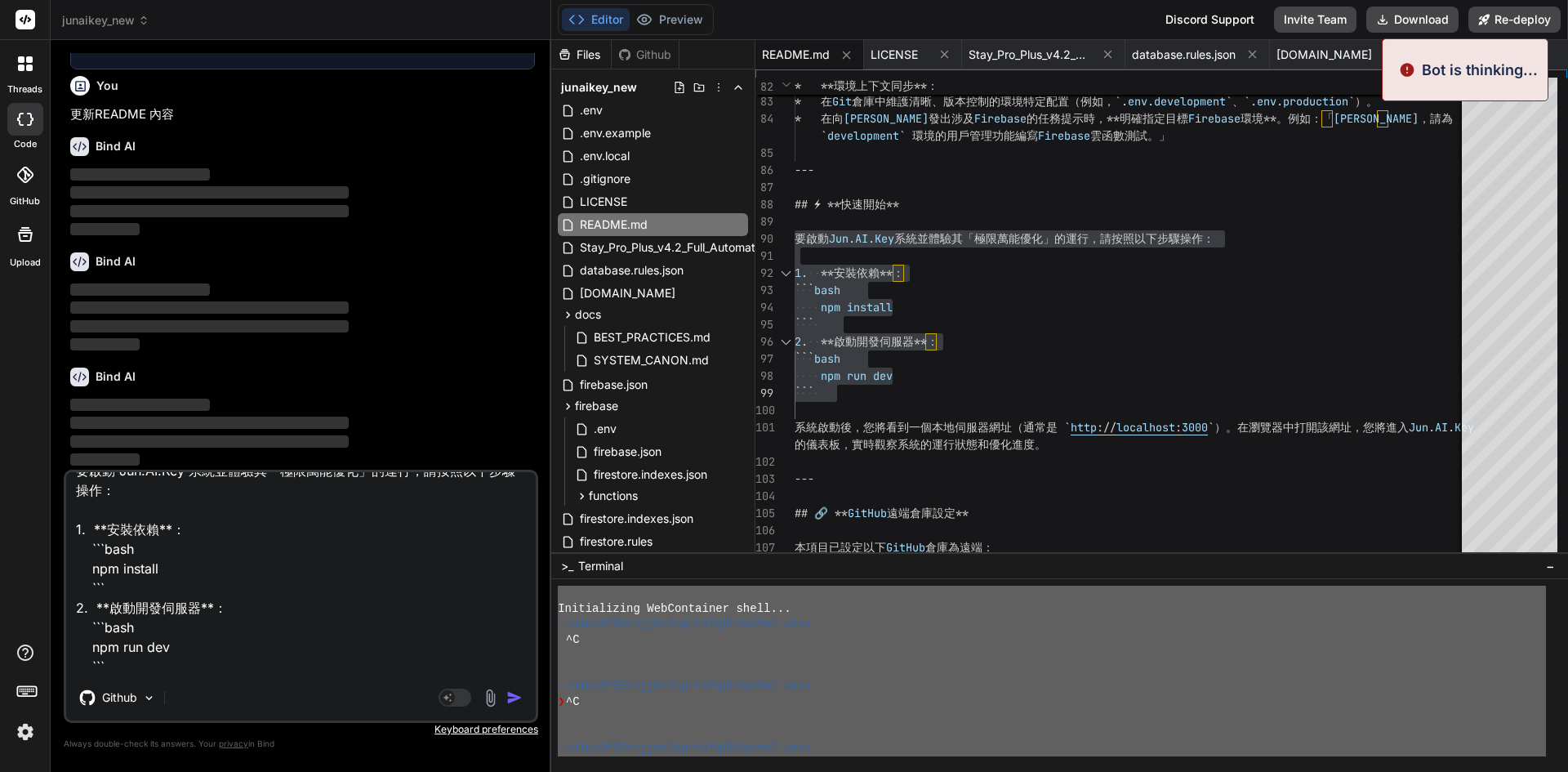
click at [514, 694] on img "button" at bounding box center [514, 697] width 16 height 16
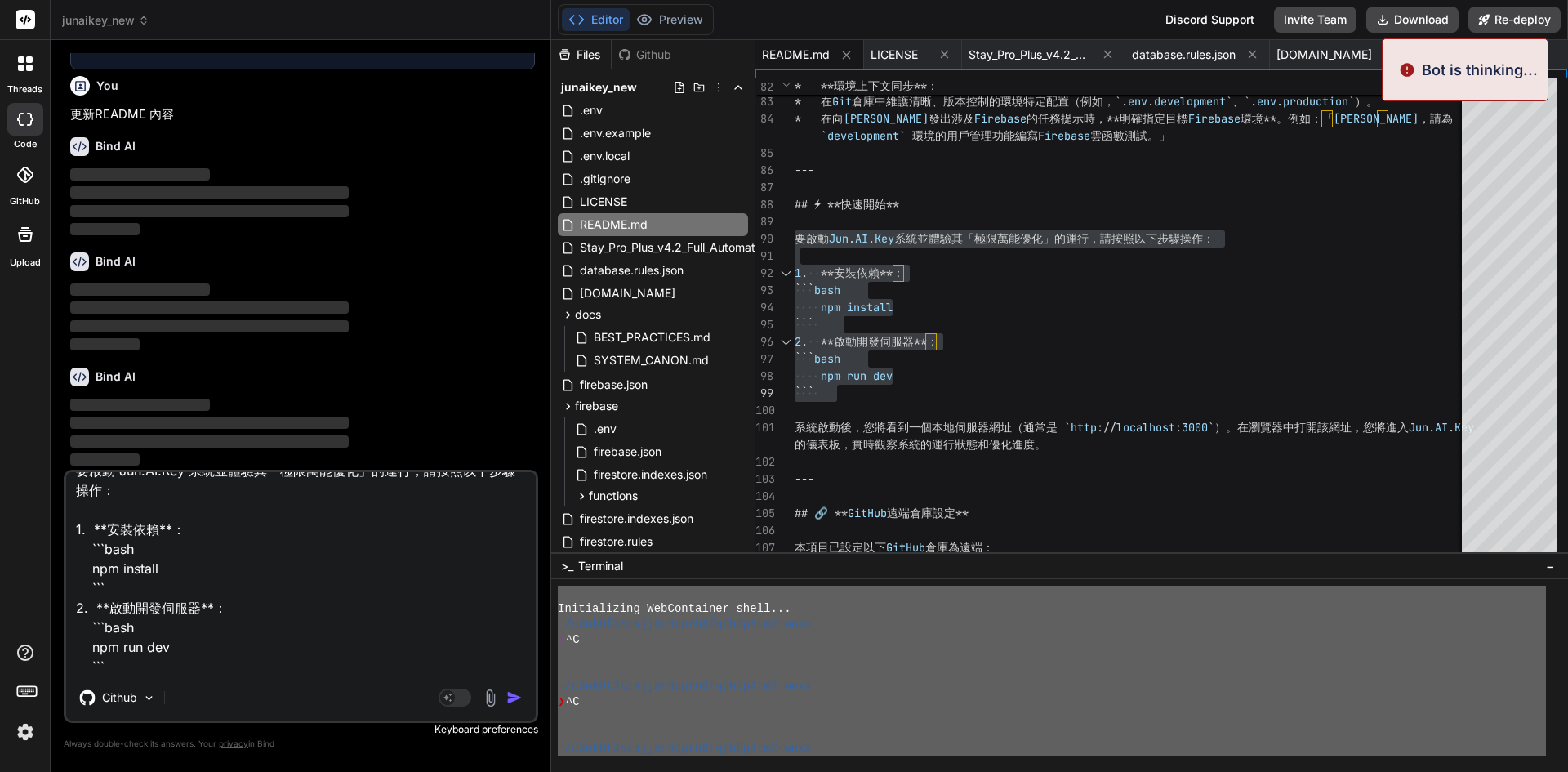
click at [514, 694] on img "button" at bounding box center [514, 697] width 16 height 16
click at [514, 695] on img "button" at bounding box center [514, 697] width 16 height 16
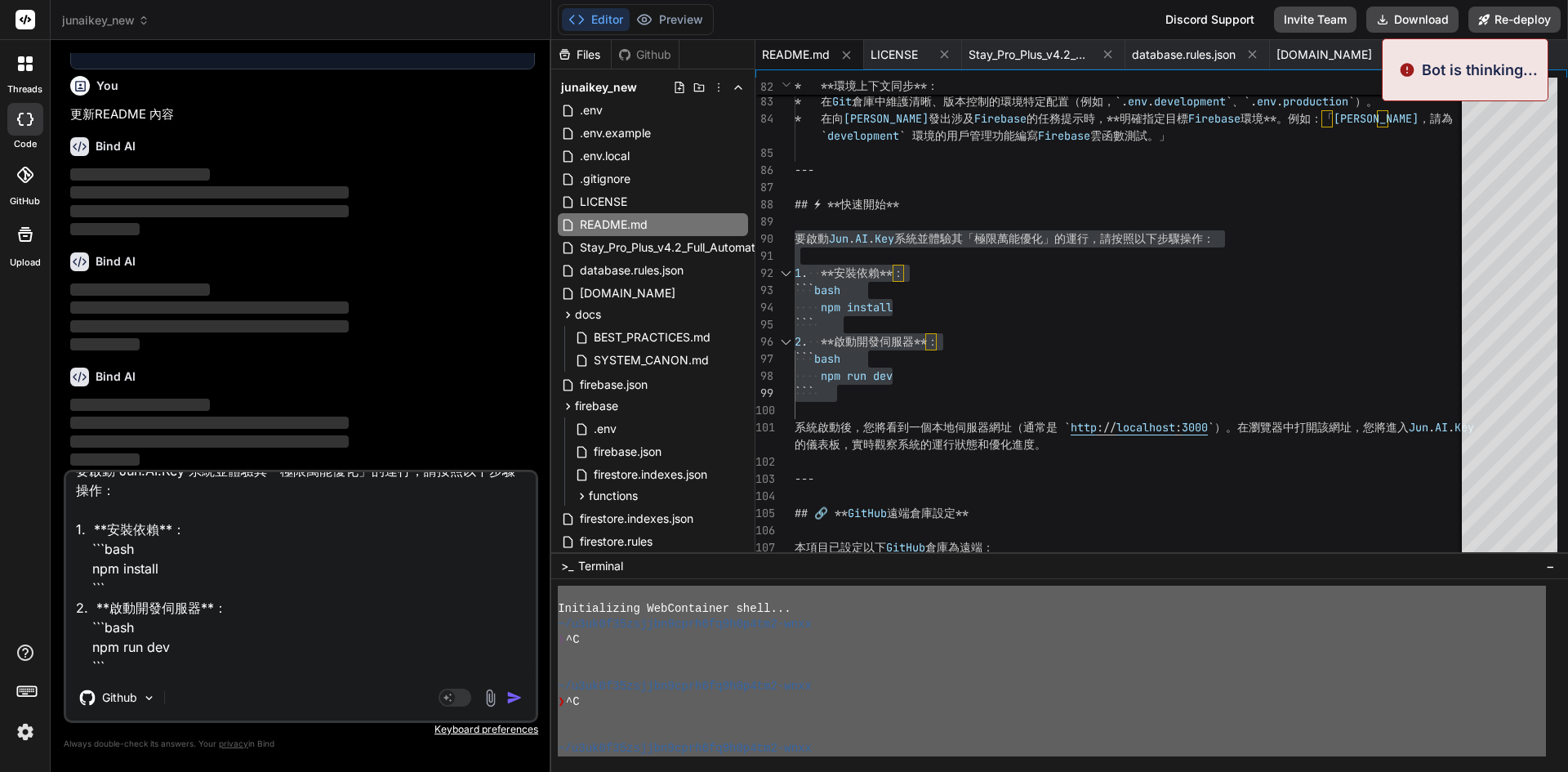
click at [514, 695] on img "button" at bounding box center [514, 697] width 16 height 16
type textarea "x"
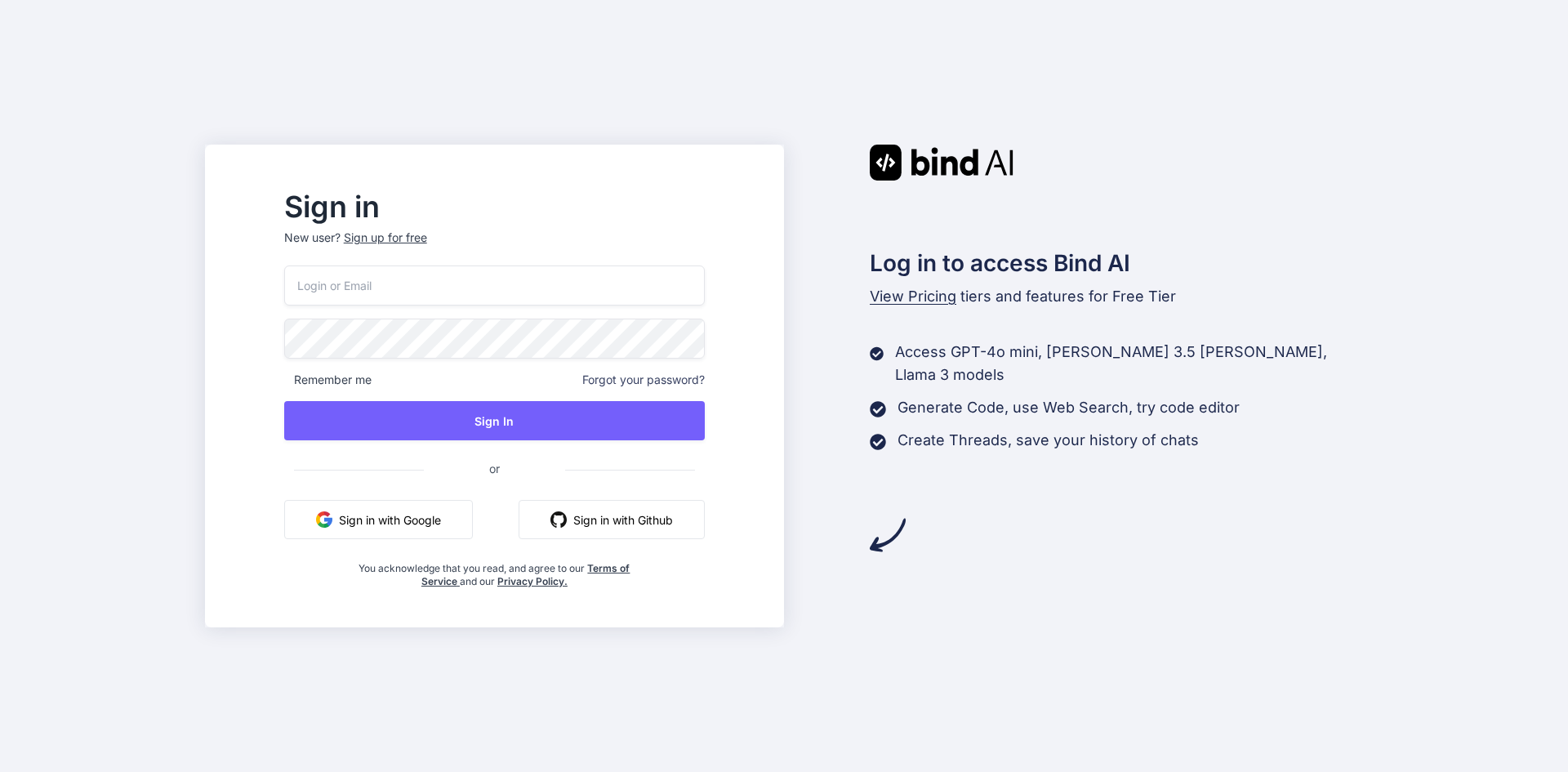
click at [402, 519] on button "Sign in with Google" at bounding box center [379, 519] width 189 height 39
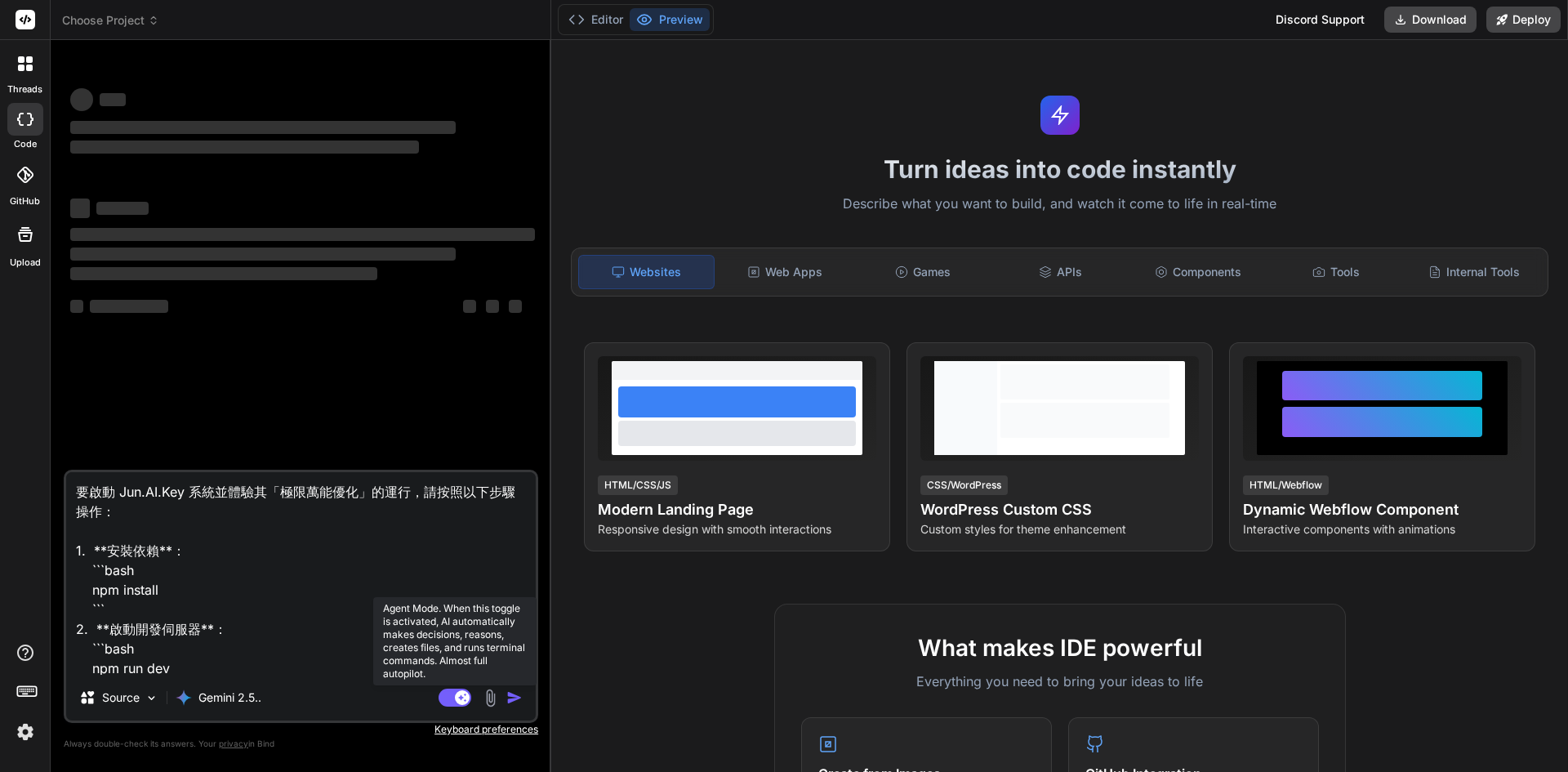
click at [465, 697] on rect at bounding box center [462, 698] width 15 height 15
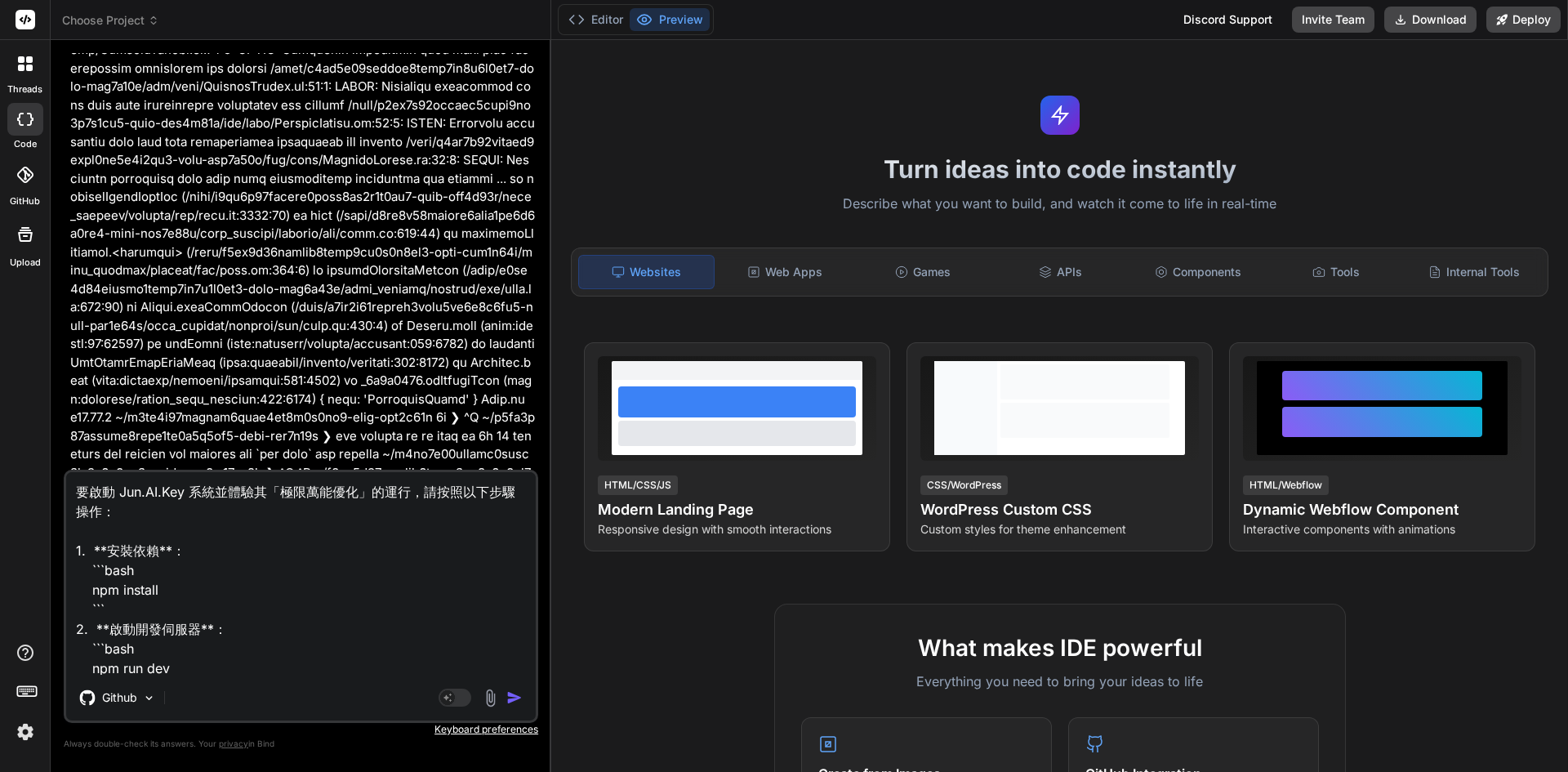
click at [522, 693] on img "button" at bounding box center [514, 697] width 16 height 16
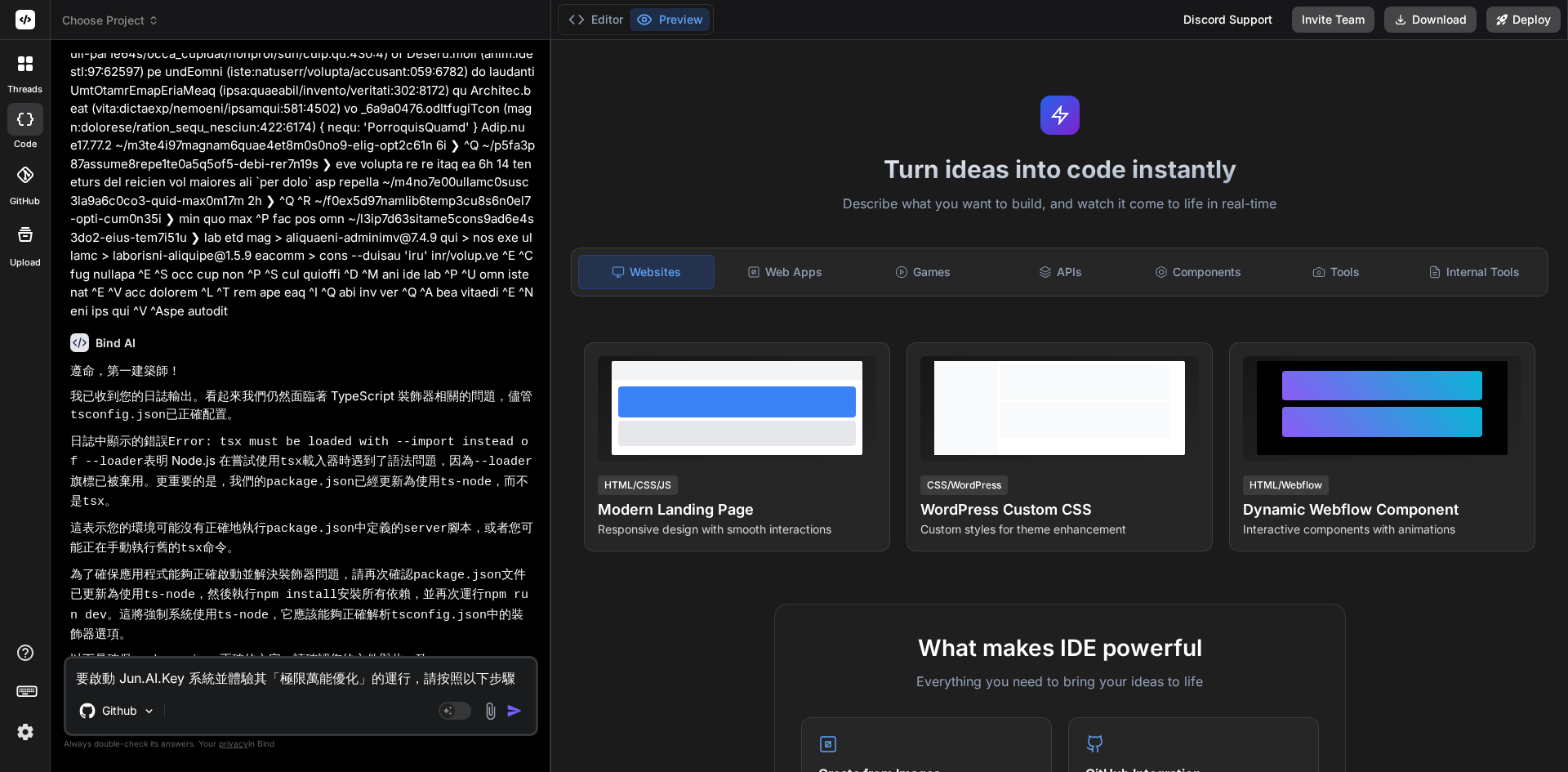
click at [522, 694] on div "要啟動 Jun.AI.Key 系統並體驗其「極限萬能優化」的運行，請按照以下步驟操作： 1. **安裝依賴**： ```bash npm install ``…" at bounding box center [300, 696] width 474 height 80
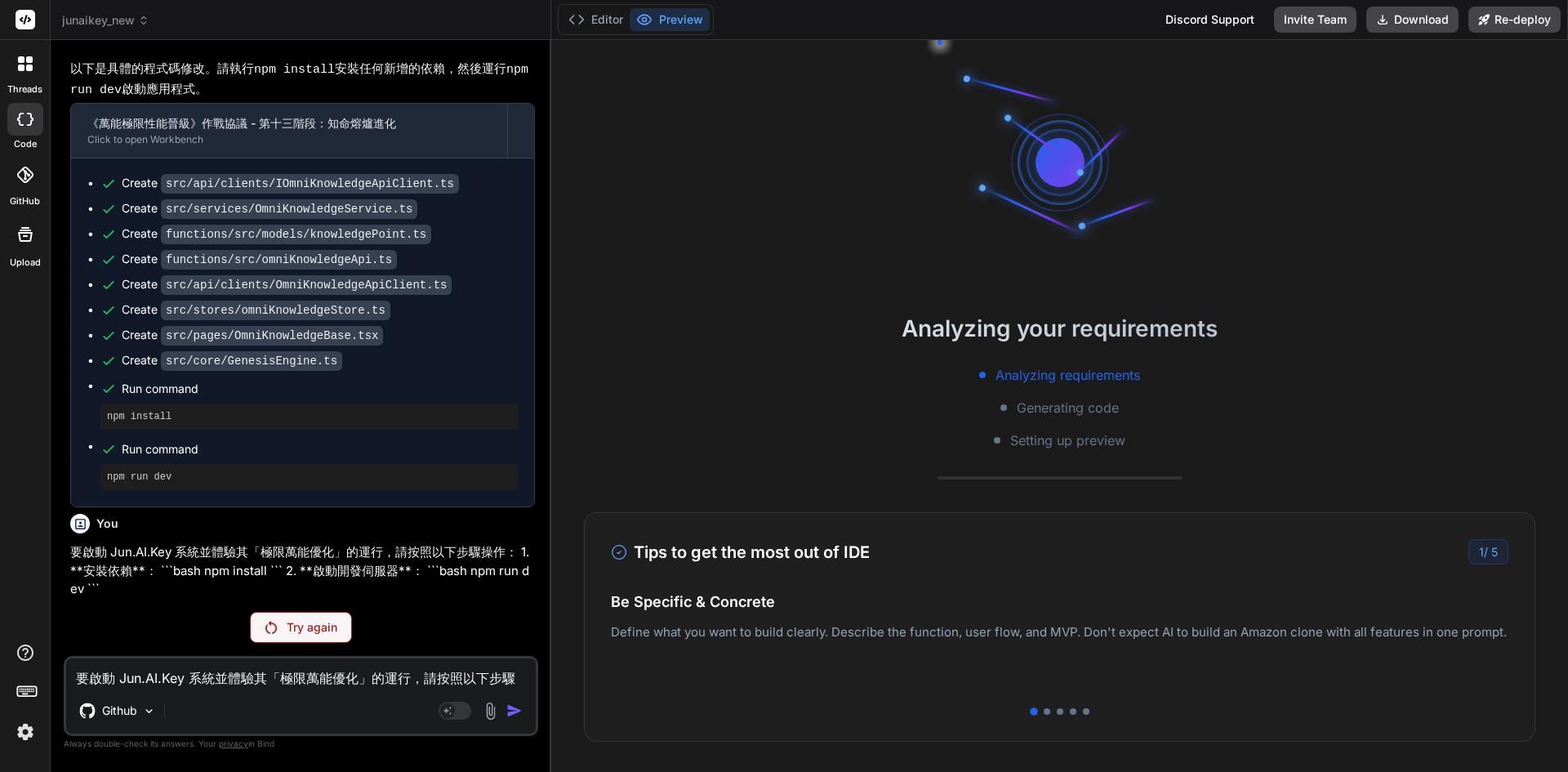
scroll to position [10784, 0]
click at [331, 628] on p "Try again" at bounding box center [312, 627] width 51 height 16
drag, startPoint x: 1567, startPoint y: 1, endPoint x: 309, endPoint y: 630, distance: 1406.5
click at [309, 630] on p "Try again" at bounding box center [312, 627] width 51 height 16
click at [1436, 26] on button "Download" at bounding box center [1413, 20] width 93 height 26
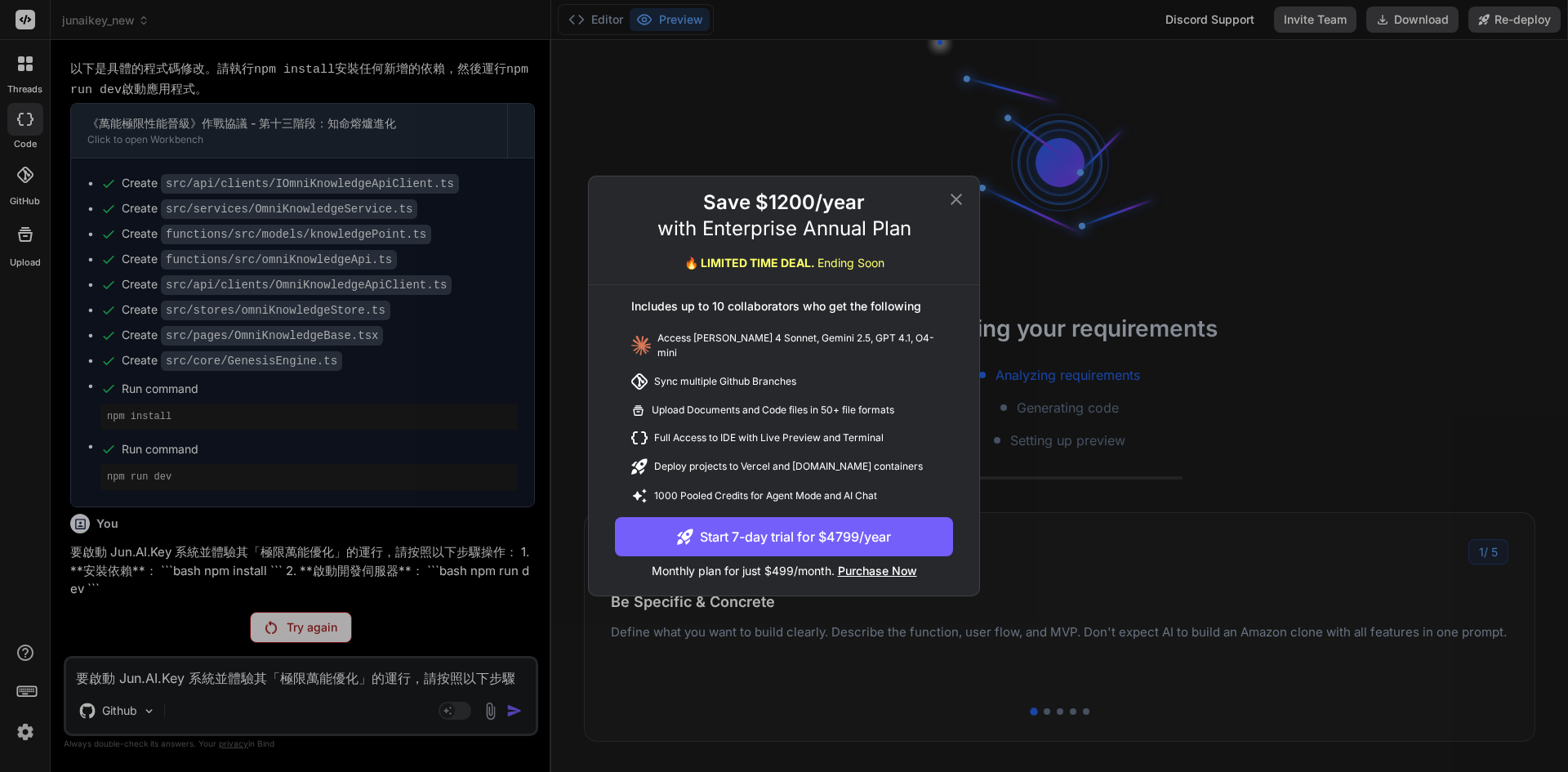
click at [786, 566] on p "Monthly plan for just $499/month. Purchase Now" at bounding box center [783, 568] width 338 height 22
click at [878, 569] on span "Purchase Now" at bounding box center [878, 570] width 80 height 14
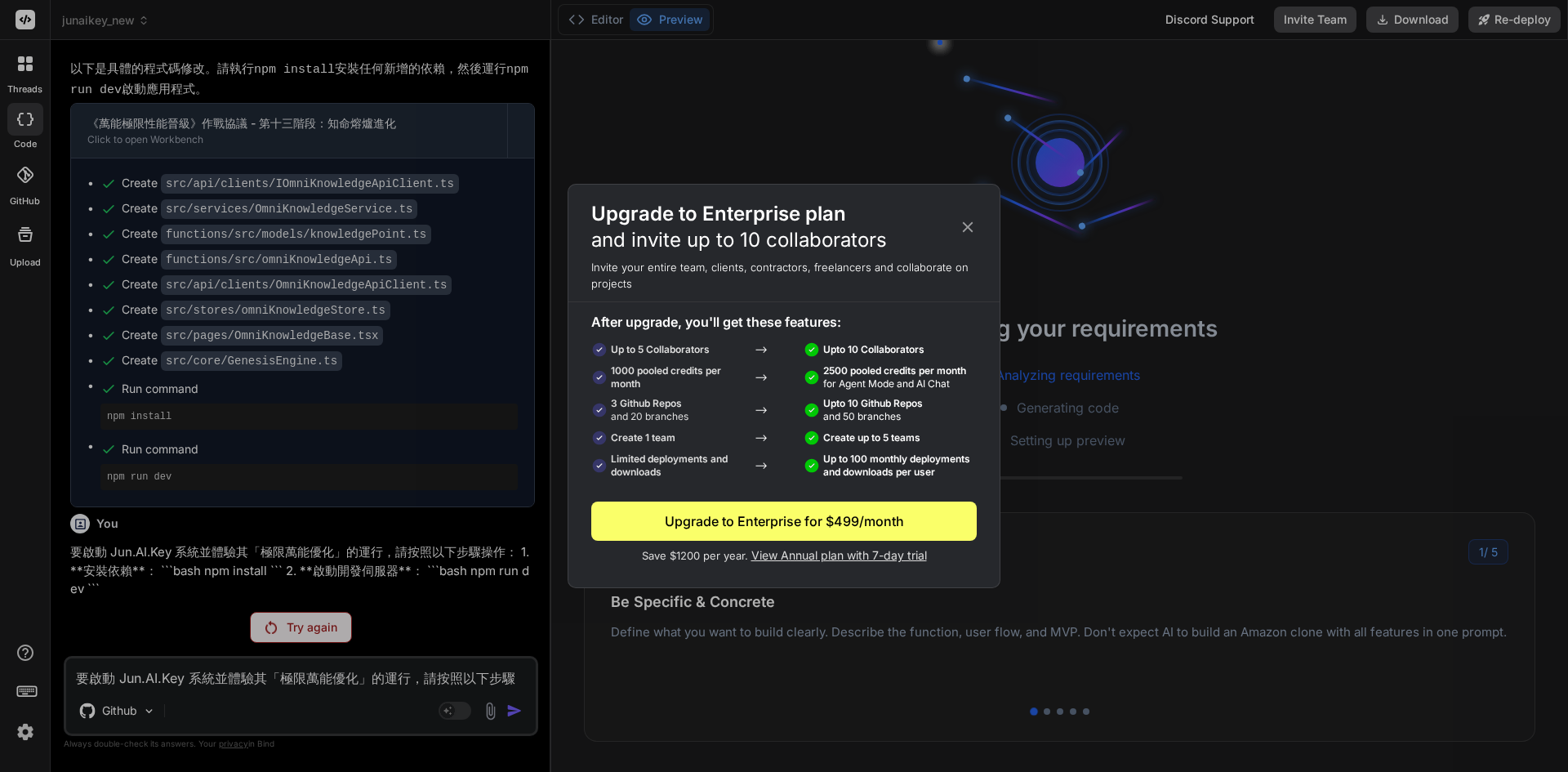
drag, startPoint x: 1097, startPoint y: 555, endPoint x: 976, endPoint y: 218, distance: 358.1
click at [976, 218] on icon at bounding box center [967, 226] width 18 height 18
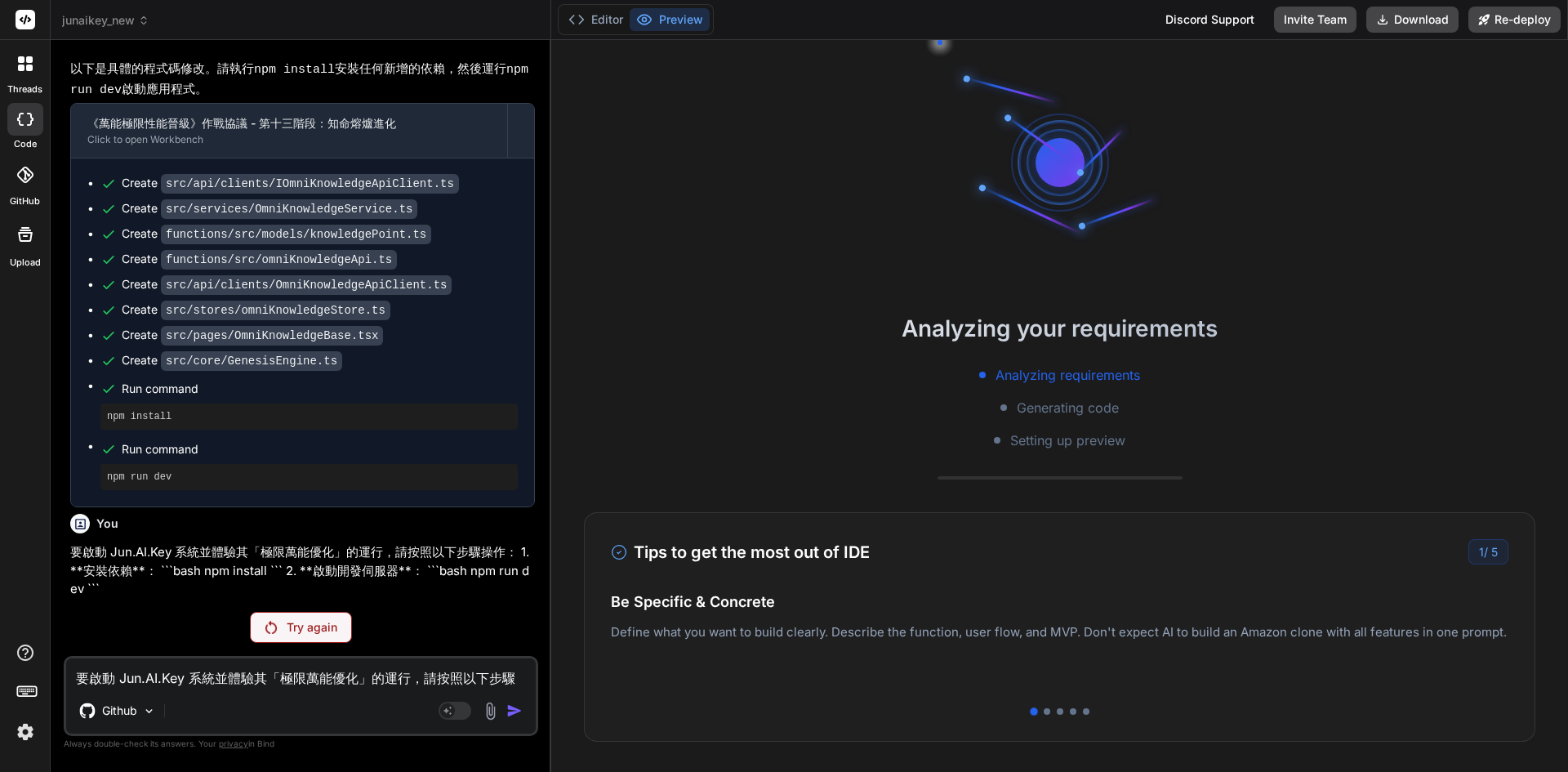
scroll to position [11251, 0]
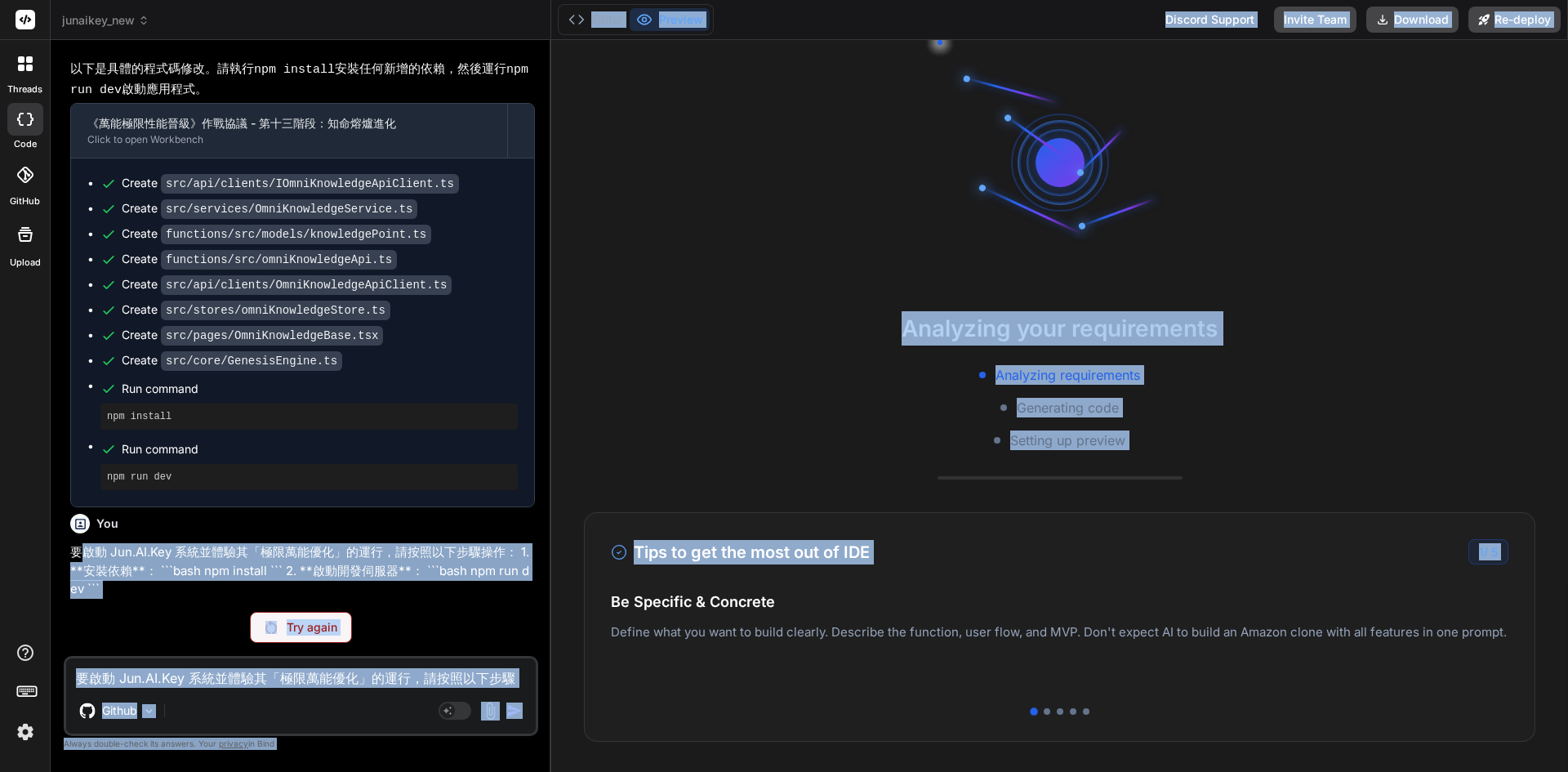
drag, startPoint x: 80, startPoint y: 545, endPoint x: 629, endPoint y: 585, distance: 550.5
click at [775, 574] on div "junaikey_new Created with Pixso. Bind AI Web Search Created with Pixso. Code Ge…" at bounding box center [809, 386] width 1517 height 772
click at [202, 585] on p "要啟動 Jun.AI.Key 系統並體驗其「極限萬能優化」的運行，請按照以下步驟操作： 1. **安裝依賴**： ```bash npm install ``…" at bounding box center [302, 571] width 465 height 55
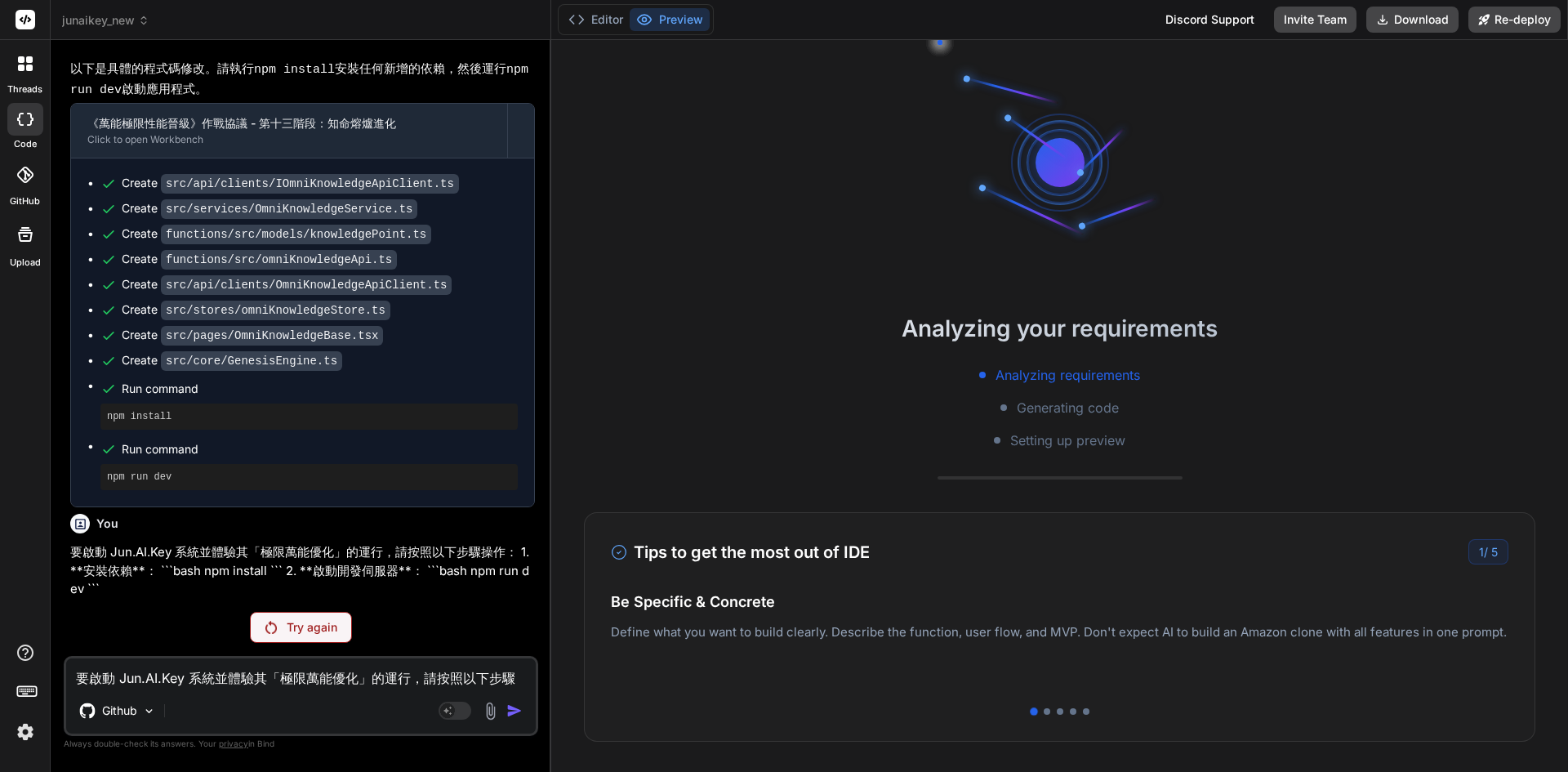
click at [25, 687] on rect at bounding box center [26, 691] width 19 height 9
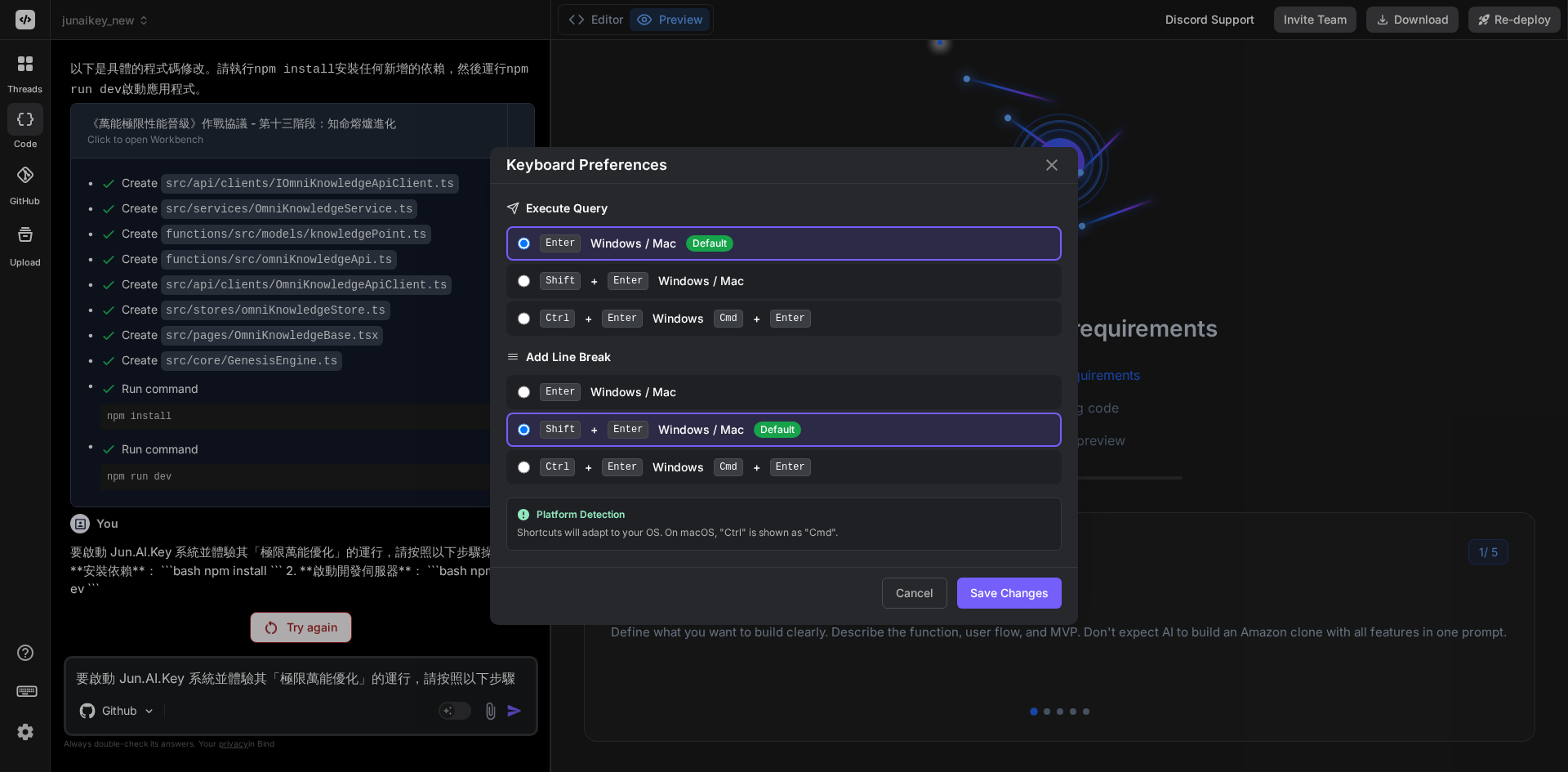
click at [33, 713] on div "Keyboard Preferences Execute Query Enter Windows / Mac Default Shift + Enter Wi…" at bounding box center [784, 386] width 1568 height 772
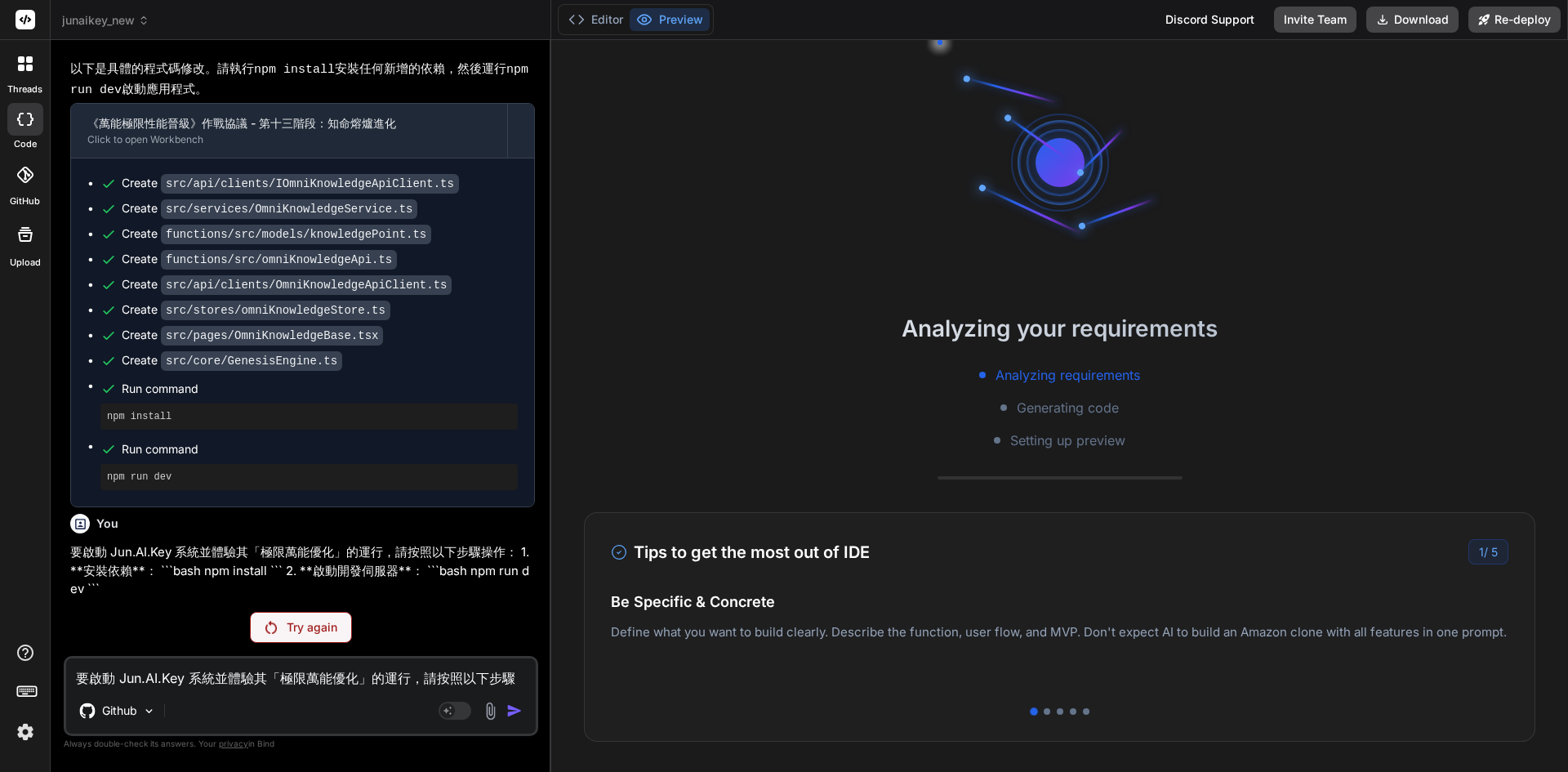
click at [31, 718] on img at bounding box center [25, 732] width 28 height 28
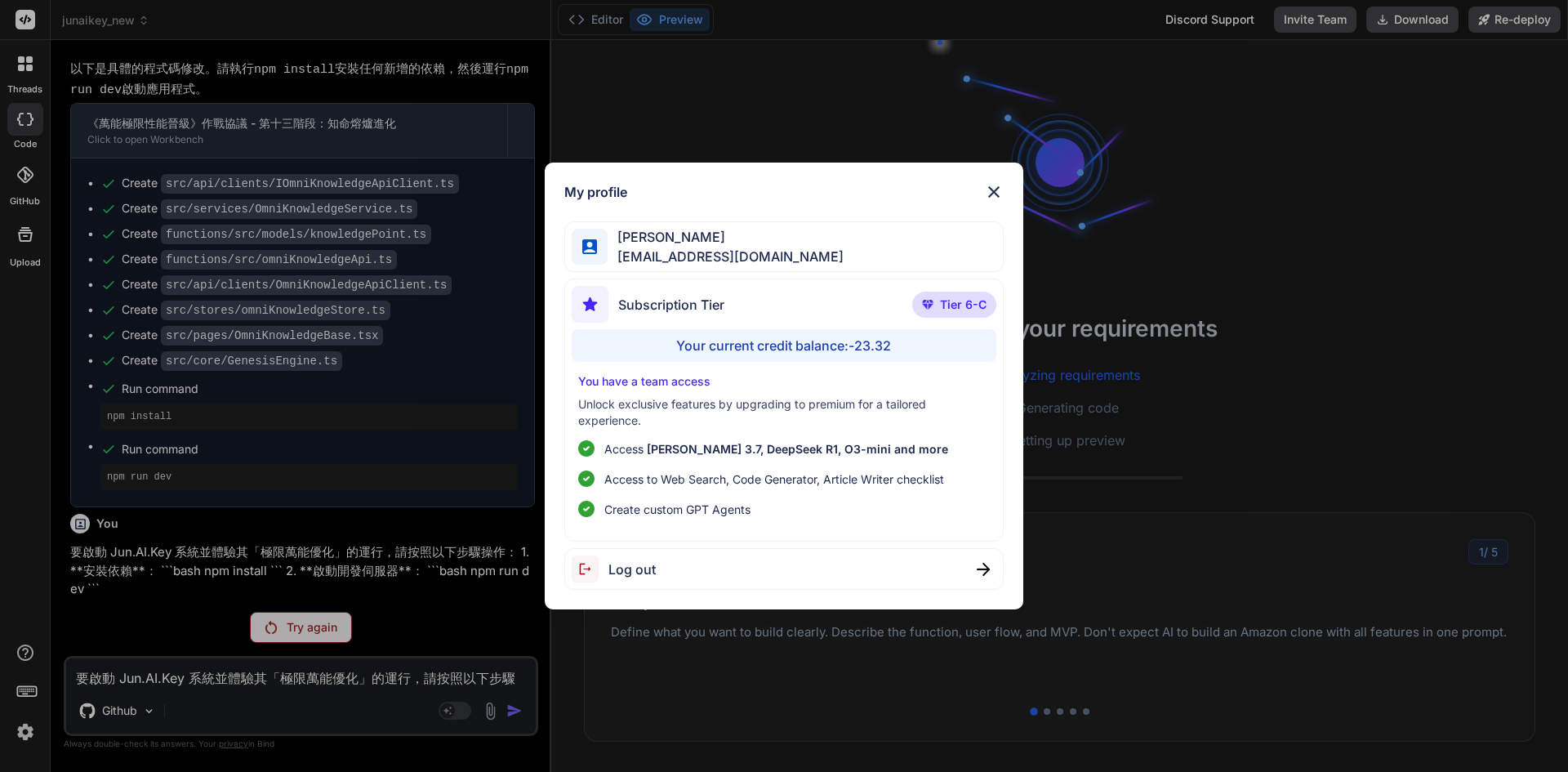
click at [21, 653] on div "My profile DingJun Hong dingjunhong1028@gmail.com Subscription Tier Tier 6-C Yo…" at bounding box center [784, 386] width 1568 height 772
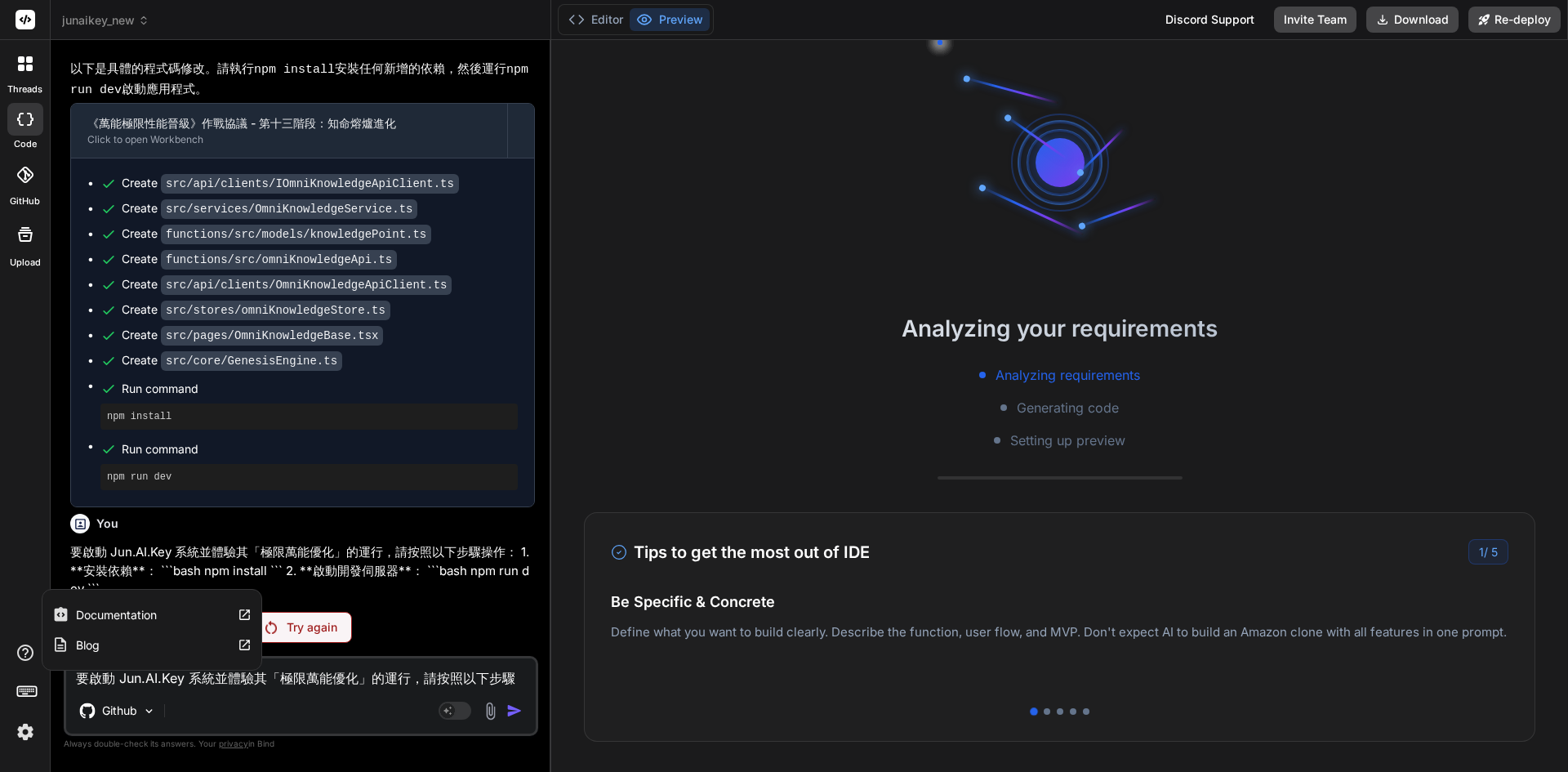
click at [21, 653] on icon at bounding box center [25, 652] width 20 height 20
click at [21, 651] on icon at bounding box center [25, 652] width 20 height 20
drag, startPoint x: 371, startPoint y: 660, endPoint x: 357, endPoint y: 653, distance: 15.7
click at [365, 657] on div "要啟動 Jun.AI.Key 系統並體驗其「極限萬能優化」的運行，請按照以下步驟操作： 1. **安裝依賴**： ```bash npm install ``…" at bounding box center [300, 696] width 474 height 80
click at [340, 640] on div "Try again" at bounding box center [300, 627] width 102 height 31
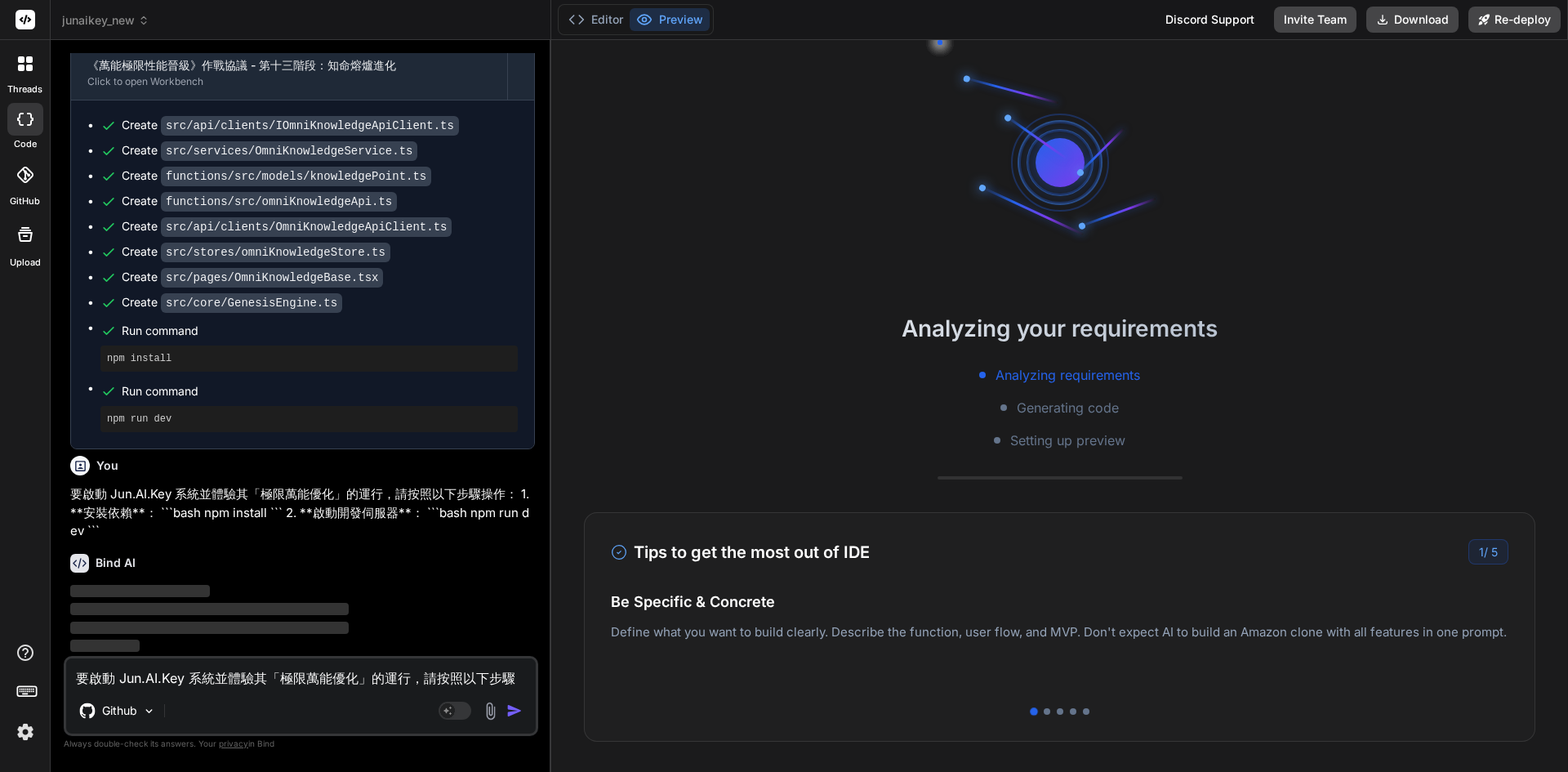
scroll to position [11309, 0]
click at [17, 652] on div at bounding box center [24, 694] width 50 height 103
click at [18, 652] on icon at bounding box center [24, 652] width 16 height 16
click at [108, 638] on div "Blog" at bounding box center [152, 645] width 219 height 30
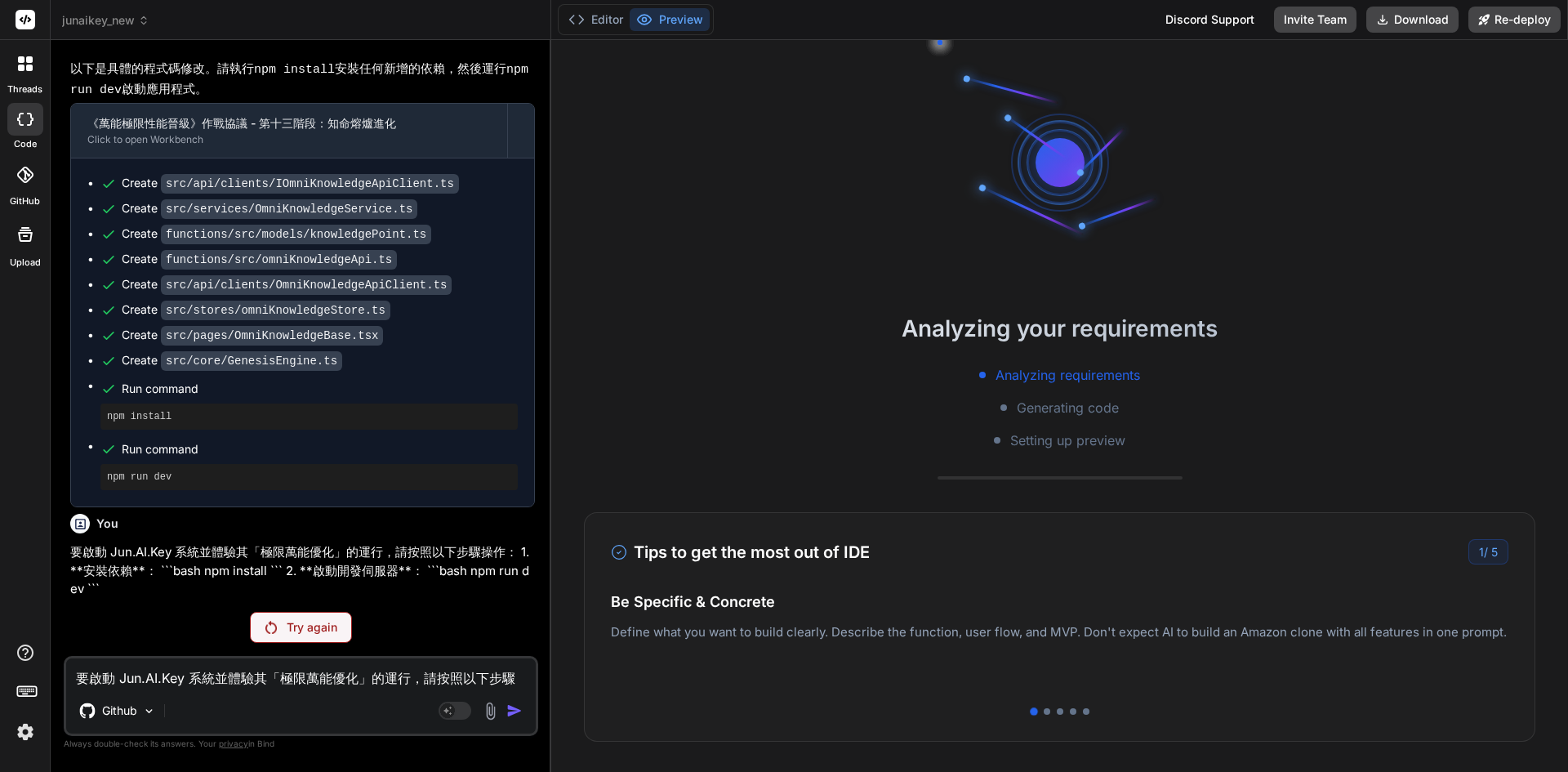
type textarea "x"
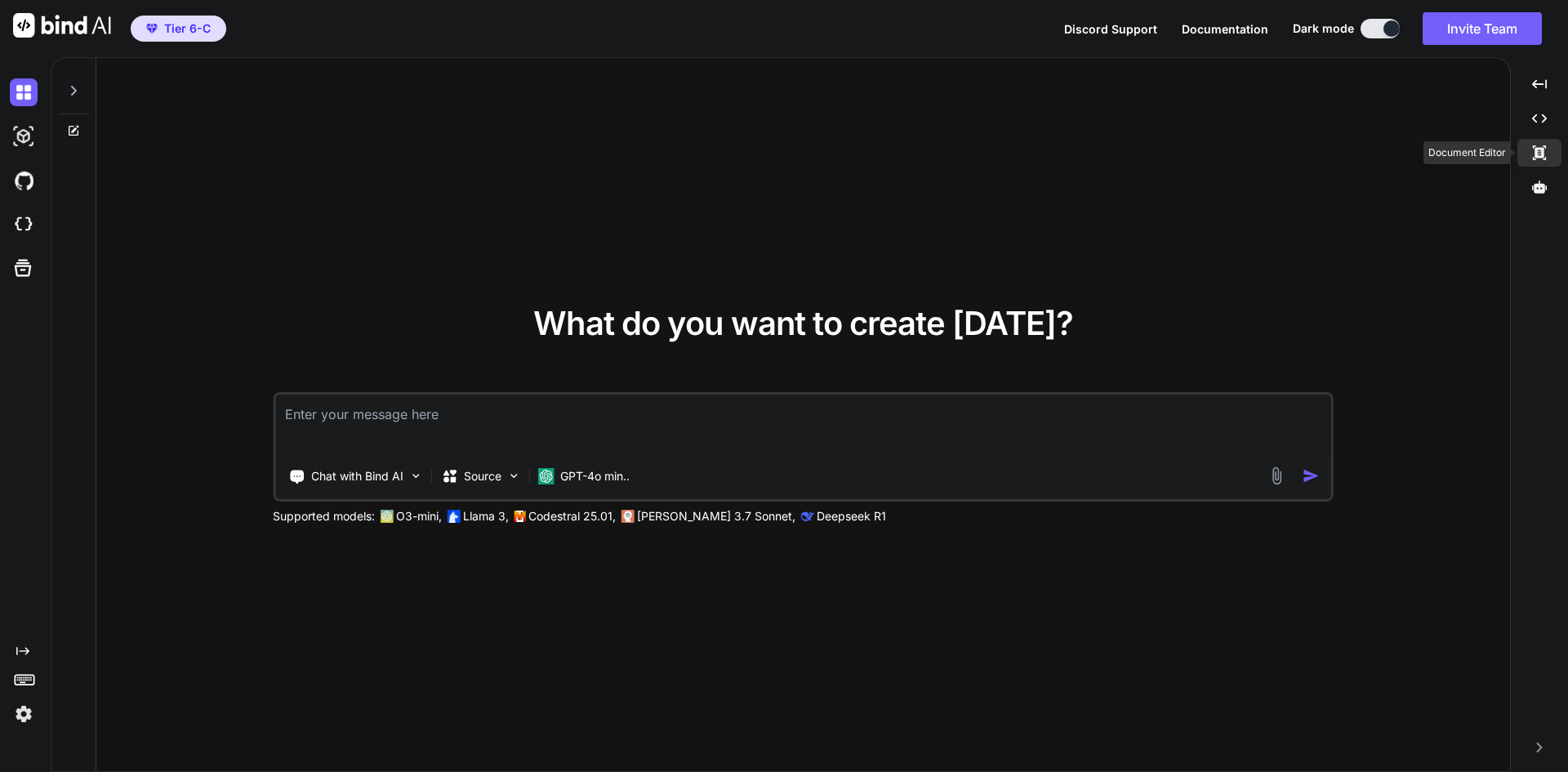
click at [1547, 156] on icon "Created with Pixso." at bounding box center [1540, 153] width 15 height 15
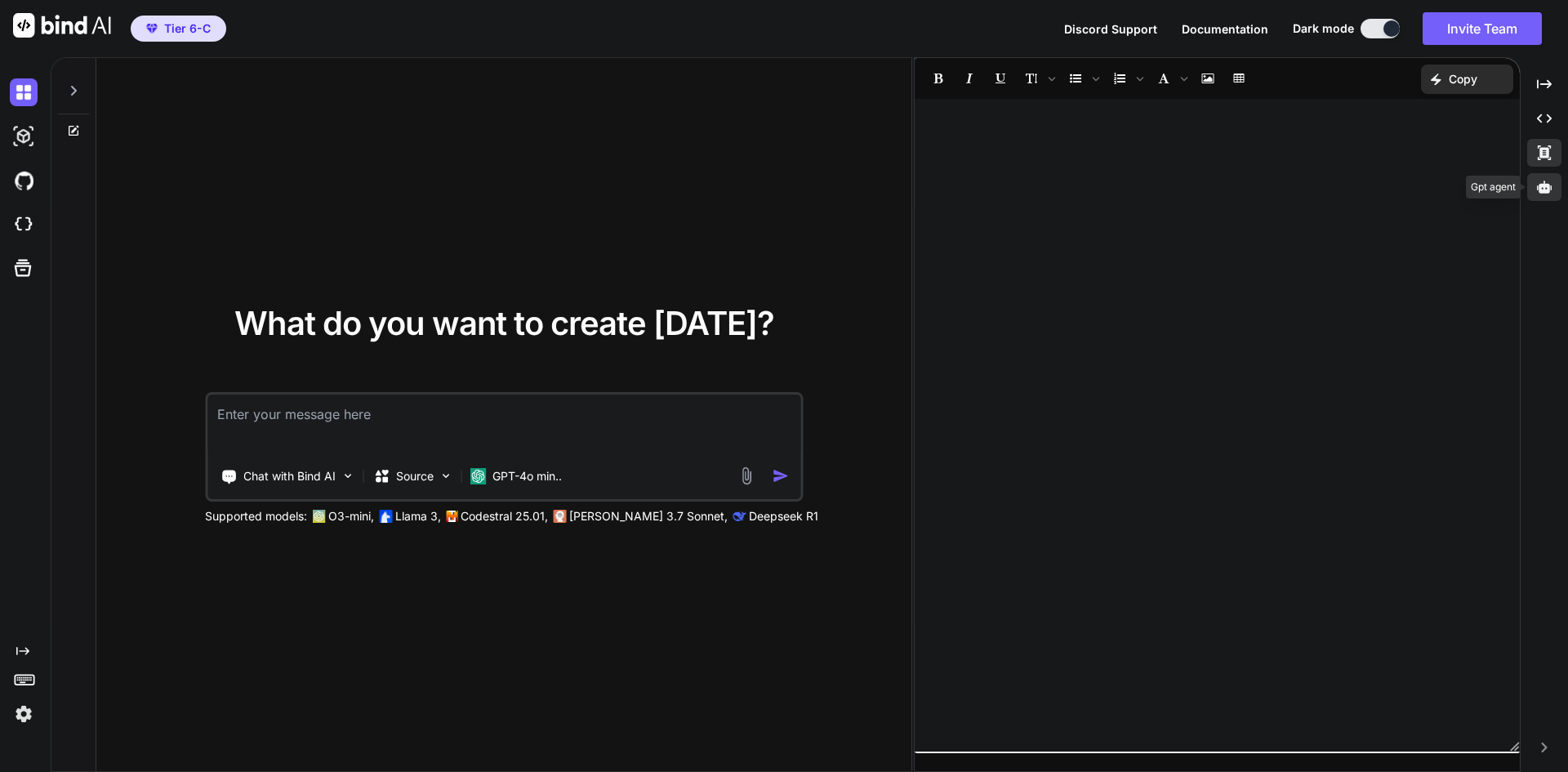
click at [1547, 181] on icon at bounding box center [1545, 187] width 15 height 15
type textarea "x"
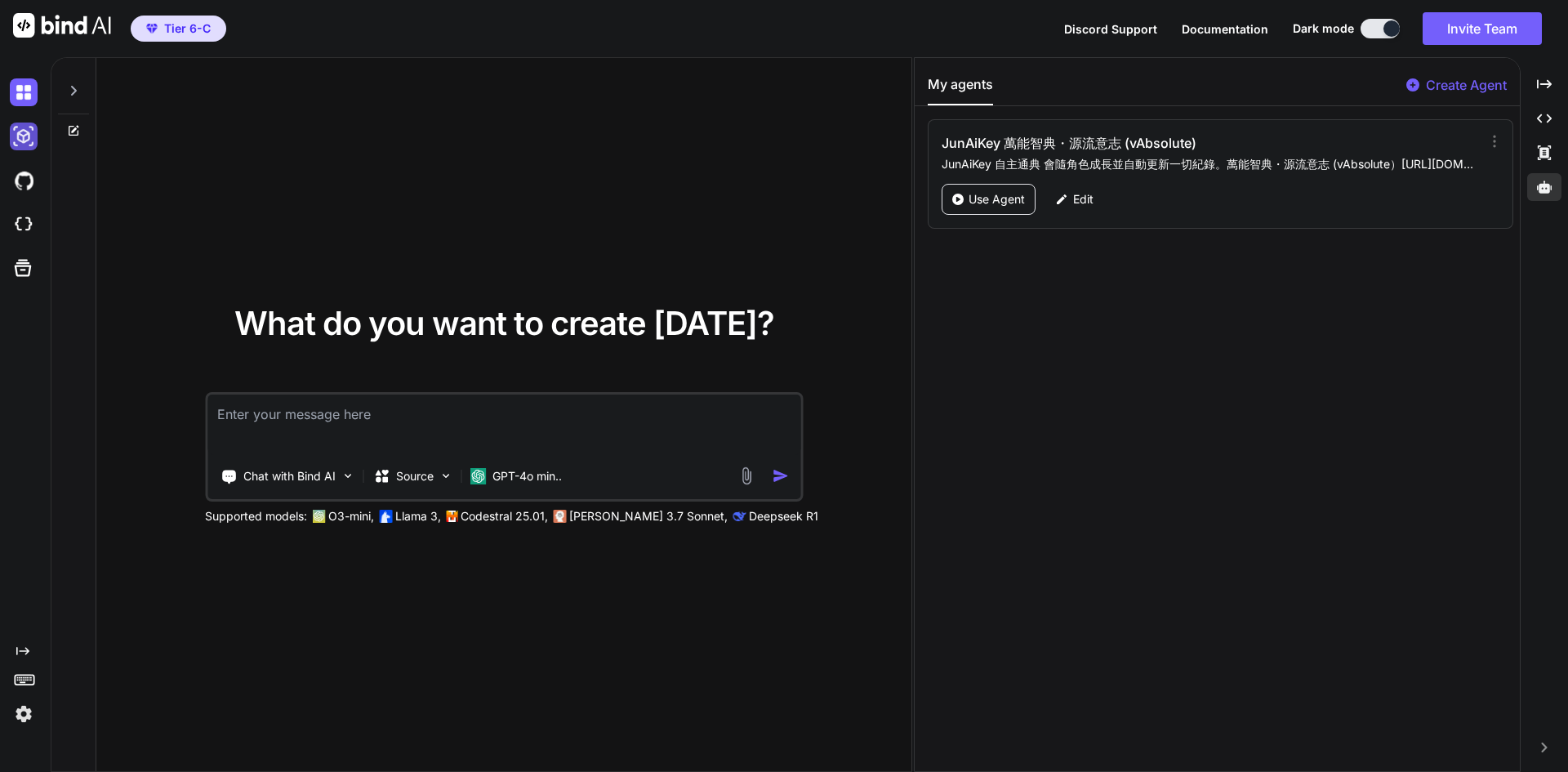
click at [32, 130] on img at bounding box center [23, 137] width 28 height 28
click at [19, 184] on img at bounding box center [23, 181] width 28 height 28
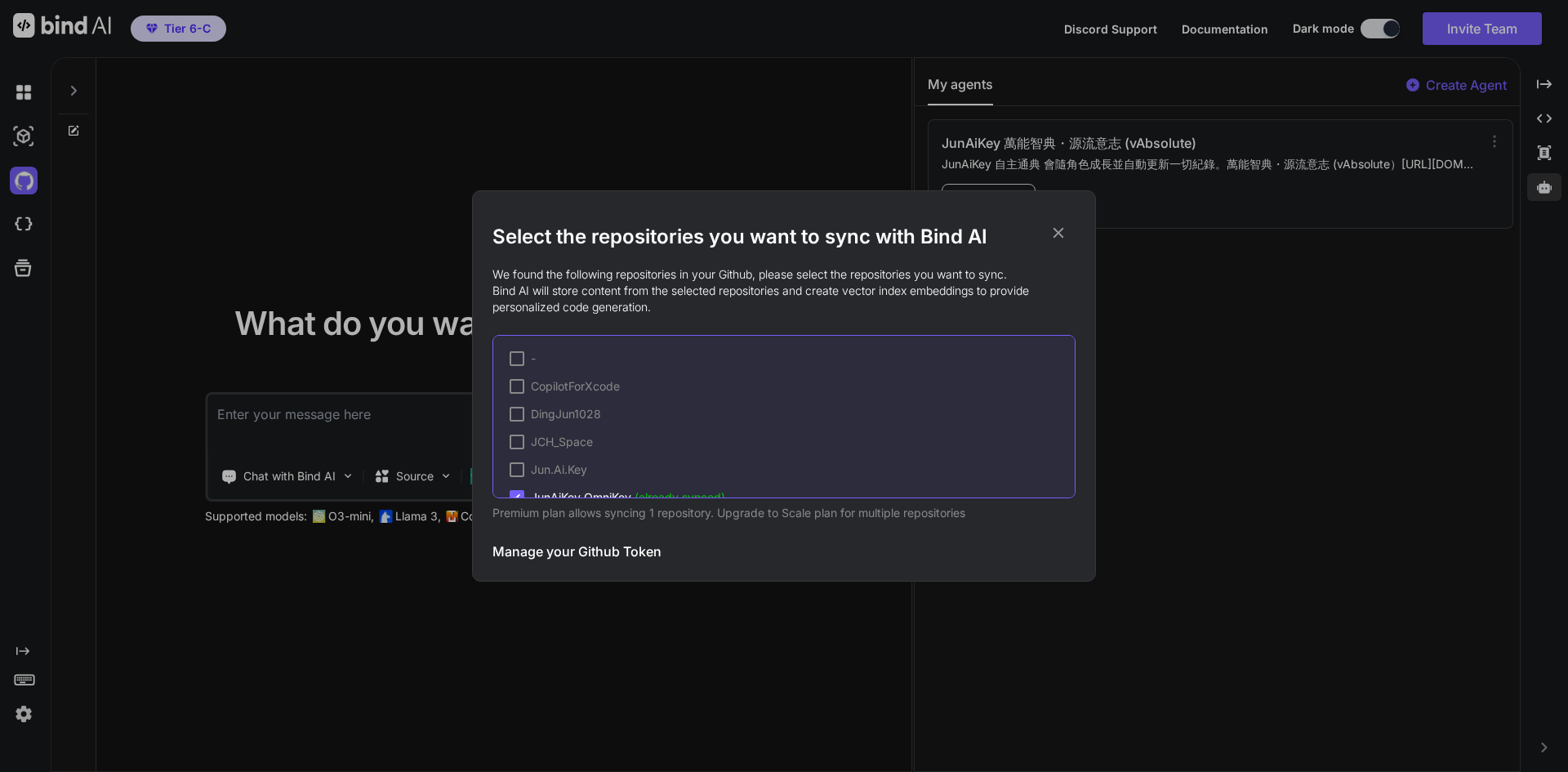
click at [3, 235] on div "Select the repositories you want to sync with Bind AI We found the following re…" at bounding box center [784, 386] width 1568 height 772
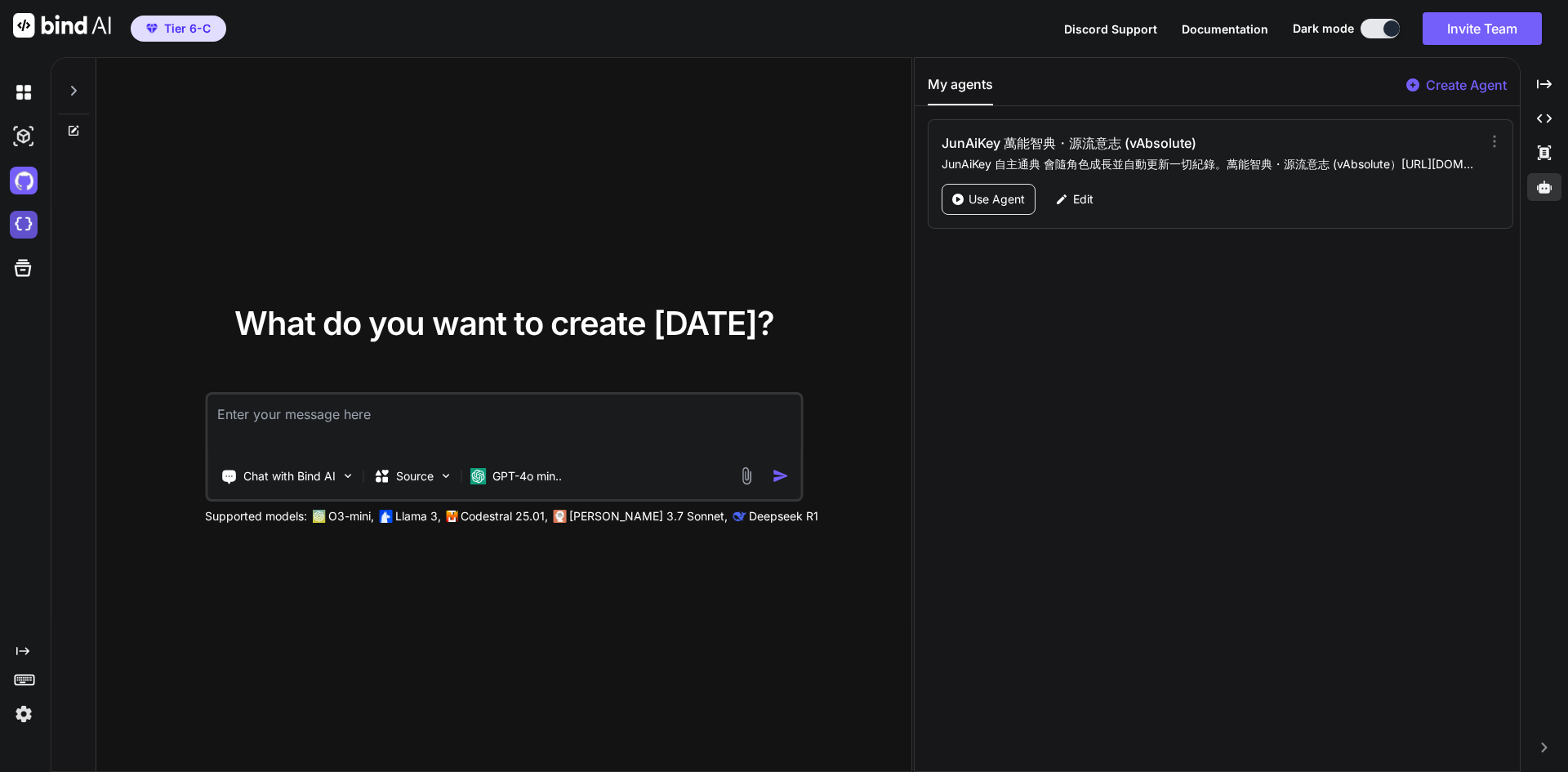
drag, startPoint x: 39, startPoint y: 217, endPoint x: 29, endPoint y: 226, distance: 13.5
click at [29, 226] on div at bounding box center [26, 225] width 35 height 28
click at [34, 263] on icon at bounding box center [22, 268] width 22 height 22
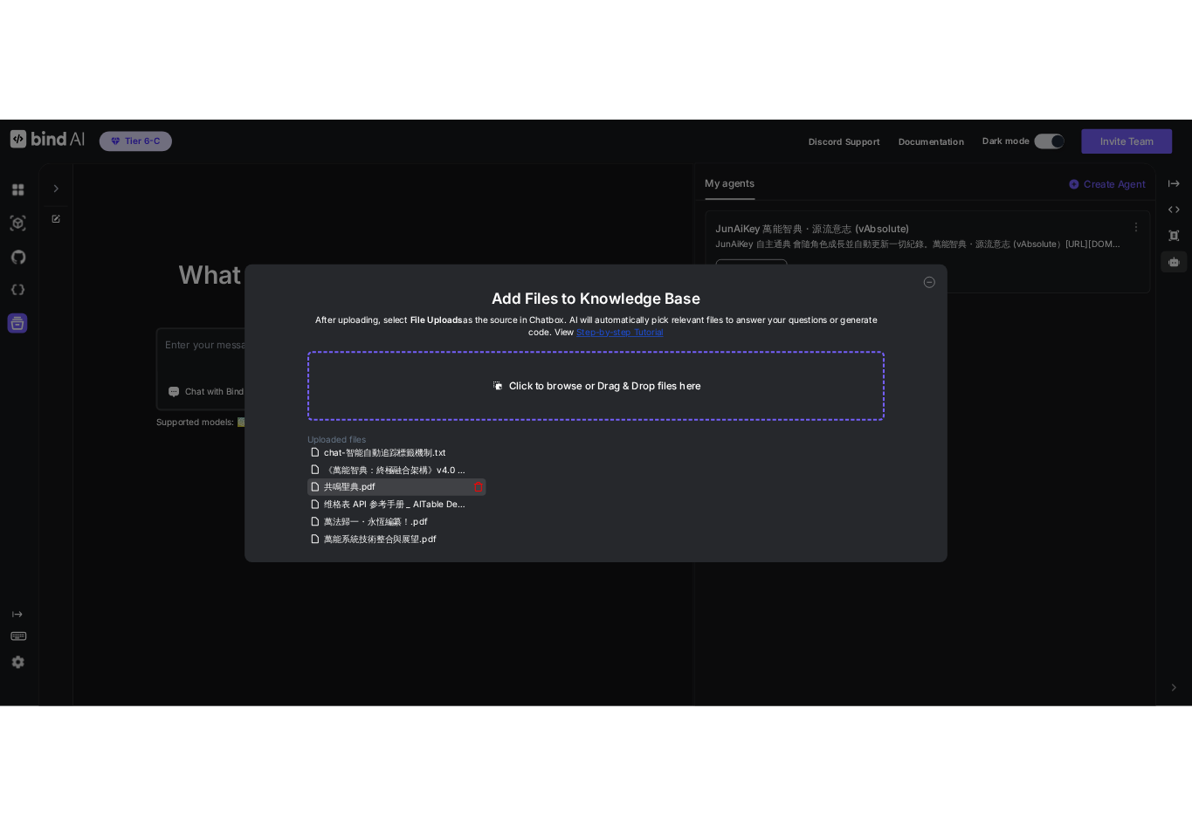
scroll to position [80, 0]
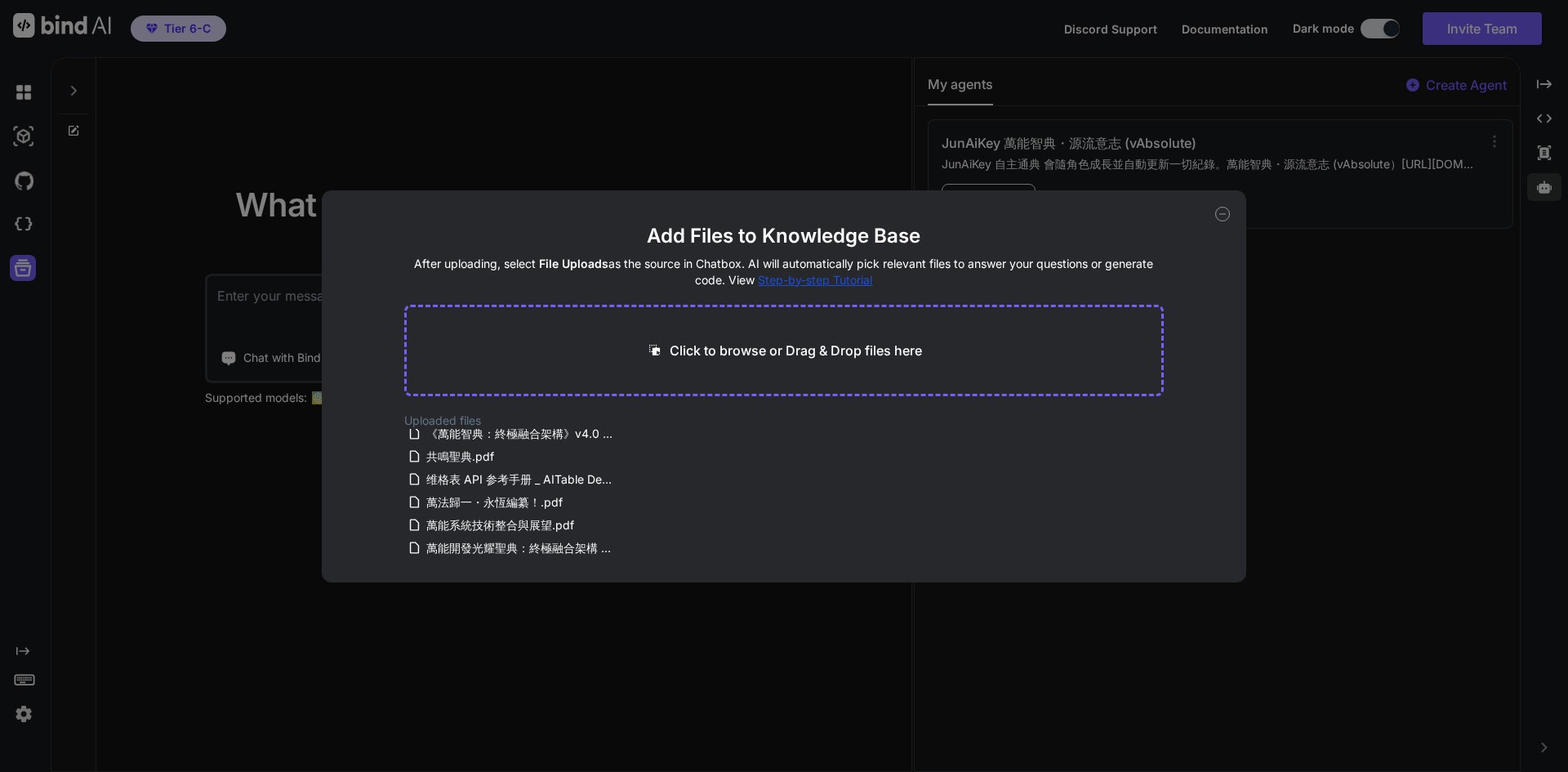
click at [1214, 211] on div "Add Files to Knowledge Base After uploading, select File Uploads as the source …" at bounding box center [784, 386] width 925 height 392
click at [1210, 214] on div "Add Files to Knowledge Base After uploading, select File Uploads as the source …" at bounding box center [784, 386] width 925 height 392
click at [29, 641] on div "Add Files to Knowledge Base After uploading, select File Uploads as the source …" at bounding box center [784, 386] width 1568 height 772
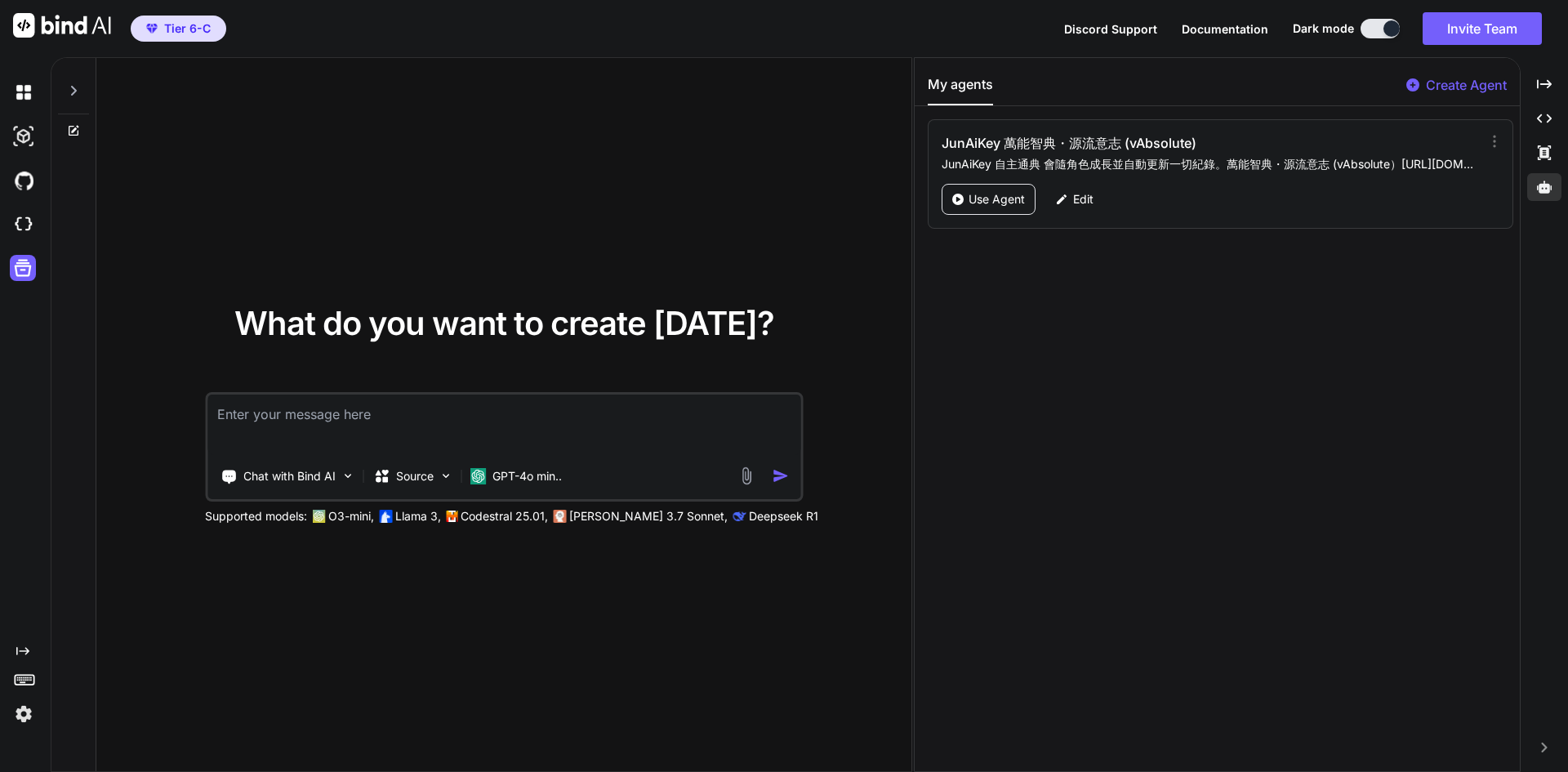
click at [13, 657] on icon "Created with Pixso." at bounding box center [19, 651] width 20 height 13
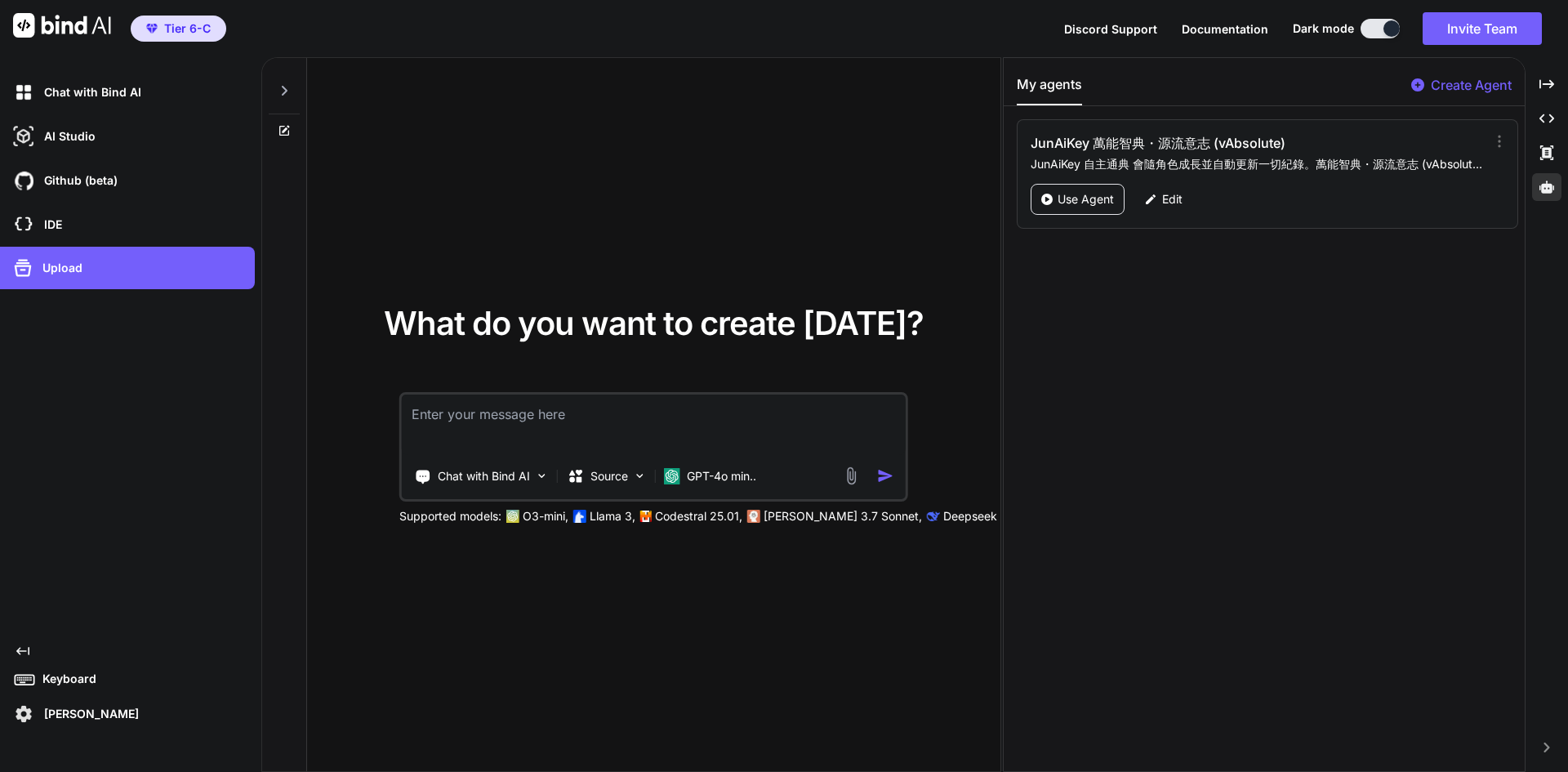
click at [38, 680] on p "Keyboard" at bounding box center [65, 678] width 61 height 16
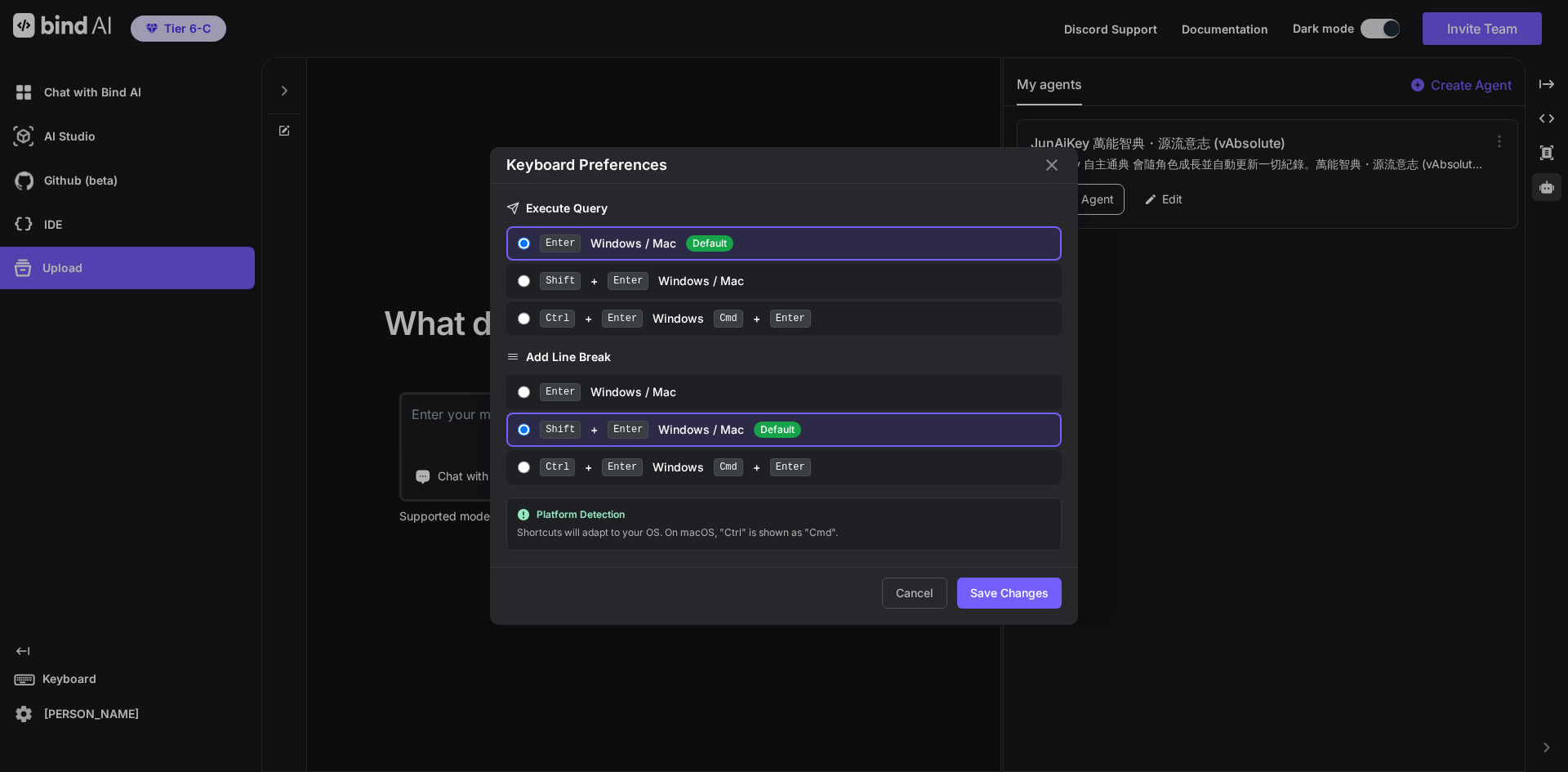
click at [38, 680] on div "Keyboard Preferences Execute Query Enter Windows / Mac Default Shift + Enter Wi…" at bounding box center [784, 386] width 1568 height 772
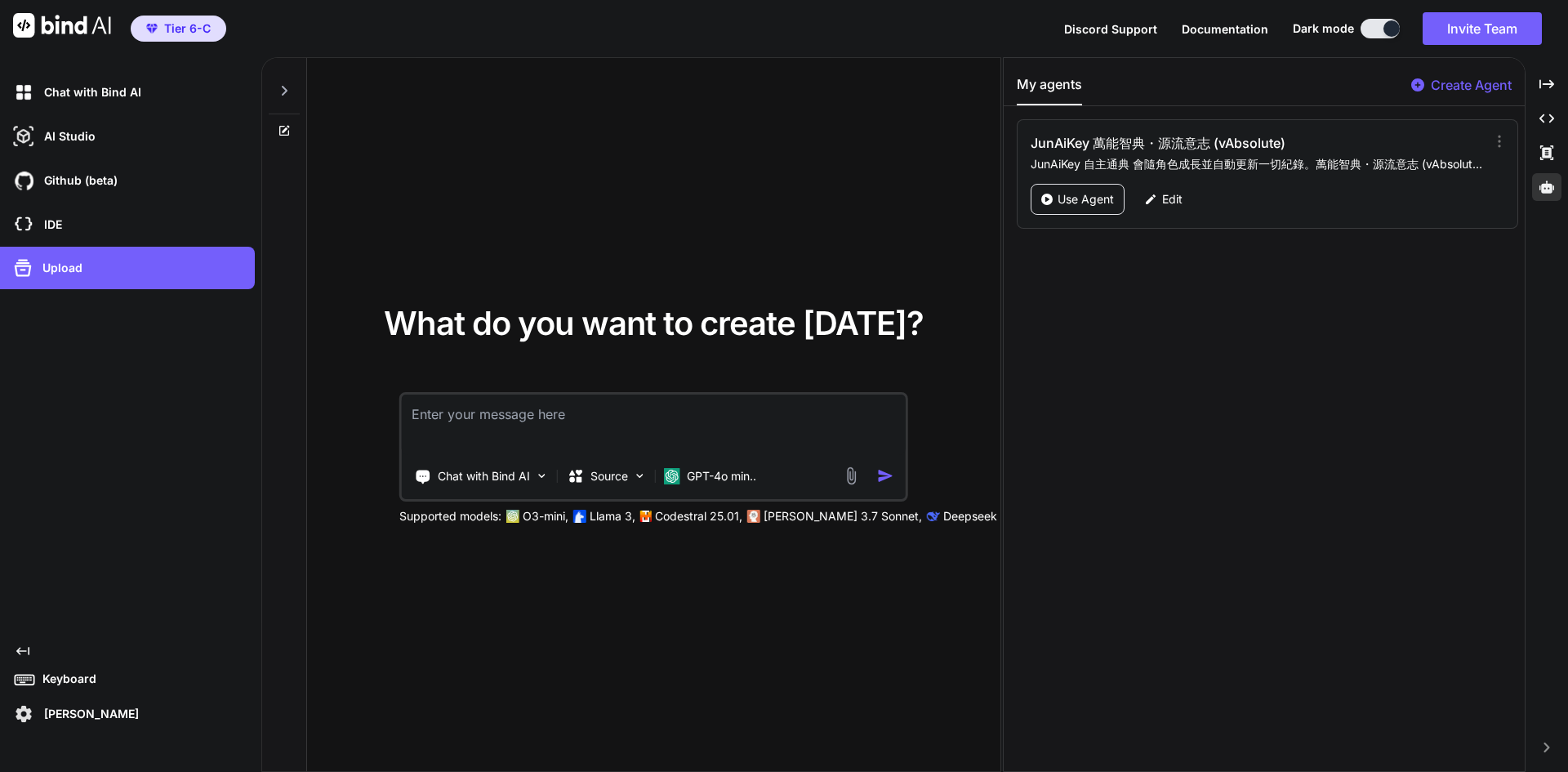
click at [47, 711] on p "DingJun Hong" at bounding box center [88, 713] width 101 height 16
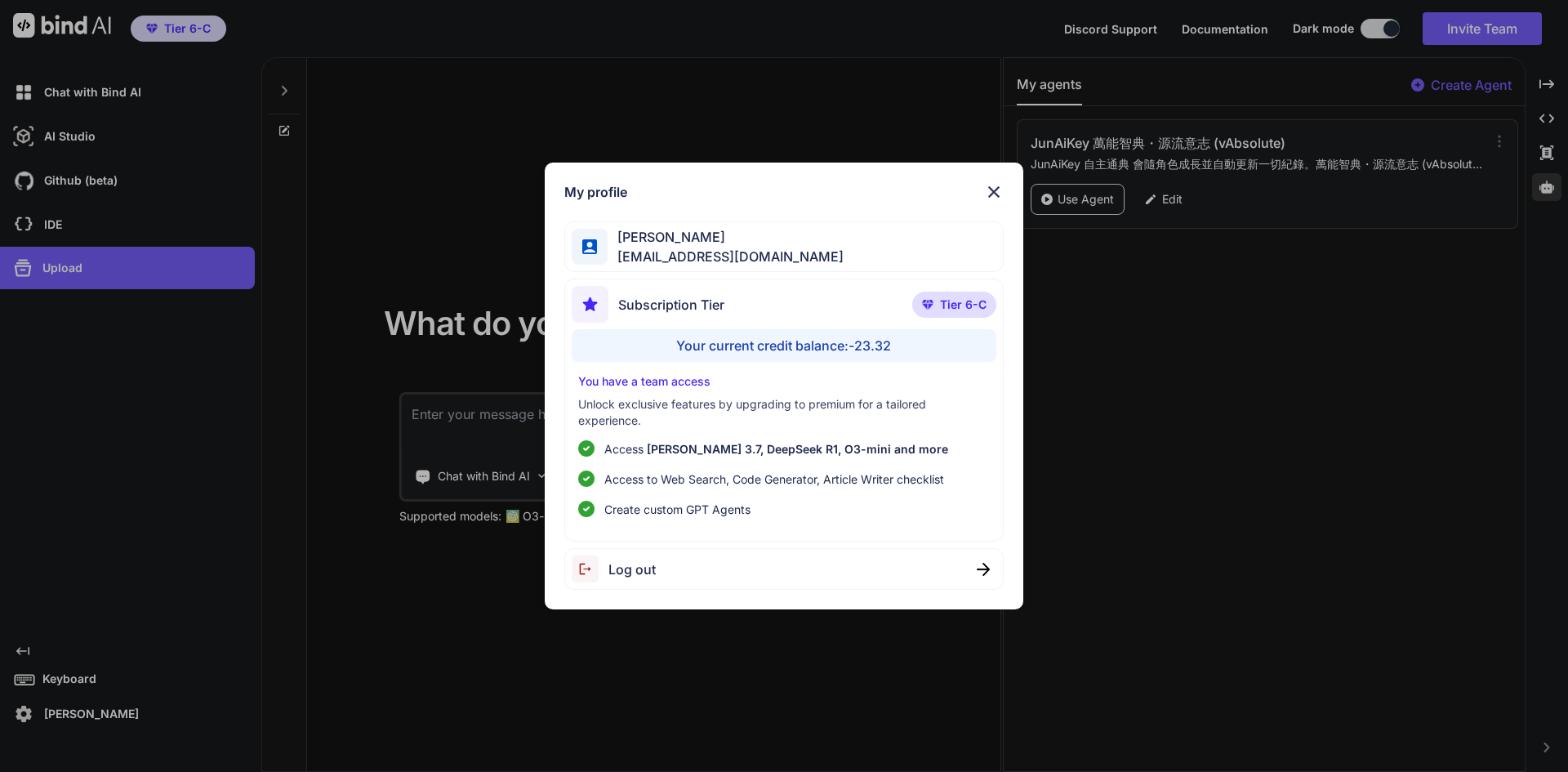
drag, startPoint x: 47, startPoint y: 711, endPoint x: 53, endPoint y: 699, distance: 13.4
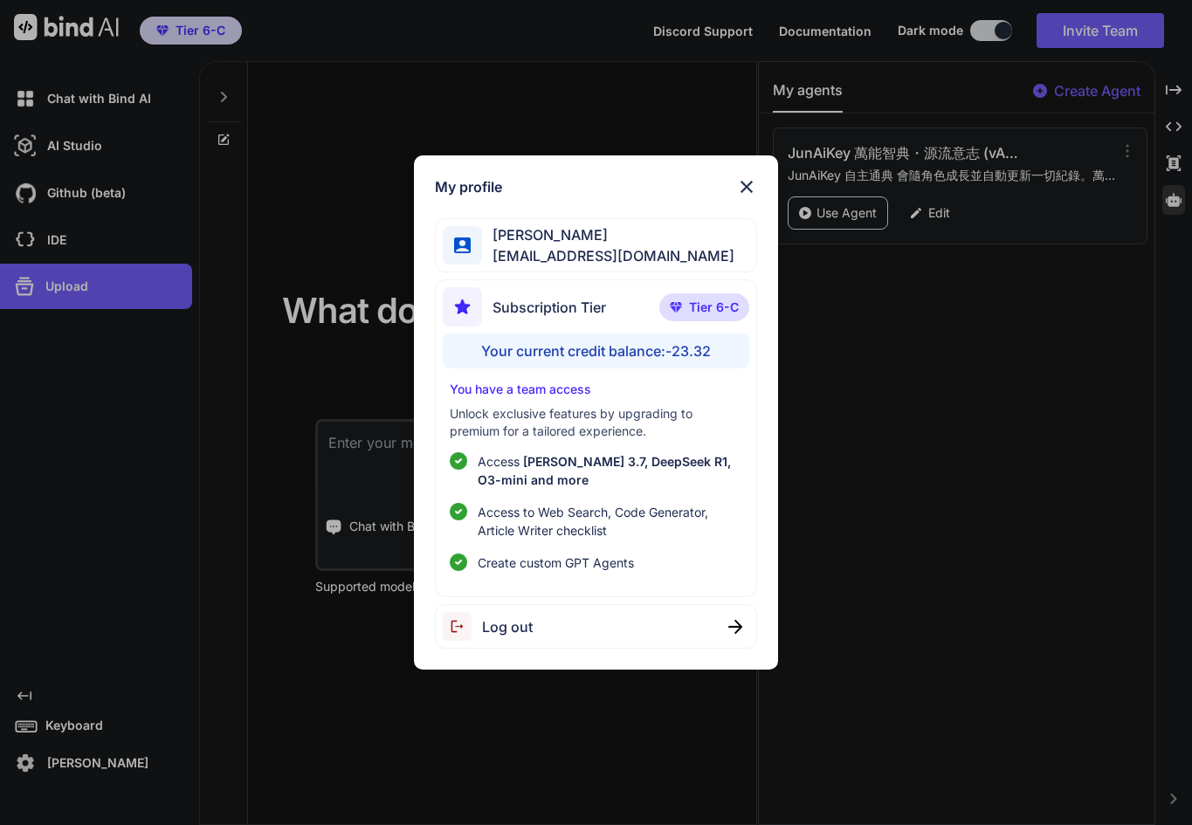
click at [753, 186] on img at bounding box center [746, 186] width 21 height 21
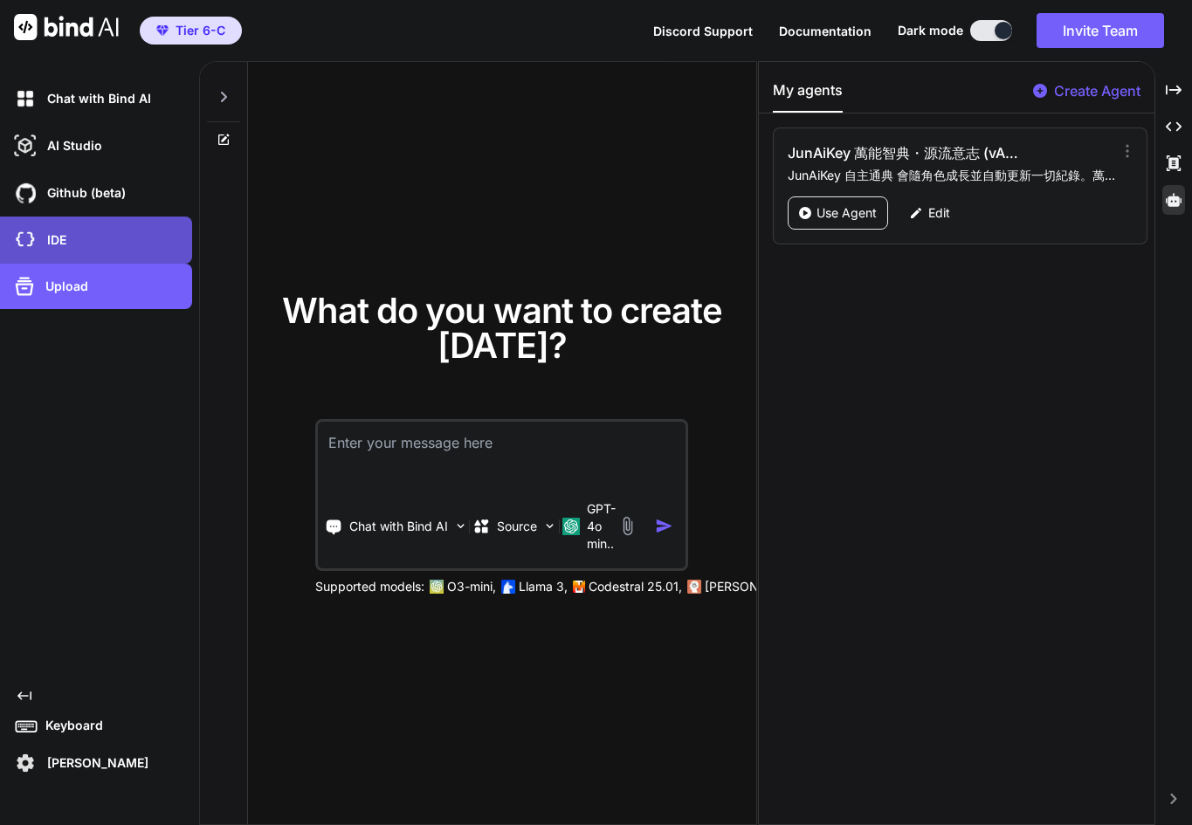
click at [97, 236] on div "IDE" at bounding box center [101, 240] width 182 height 30
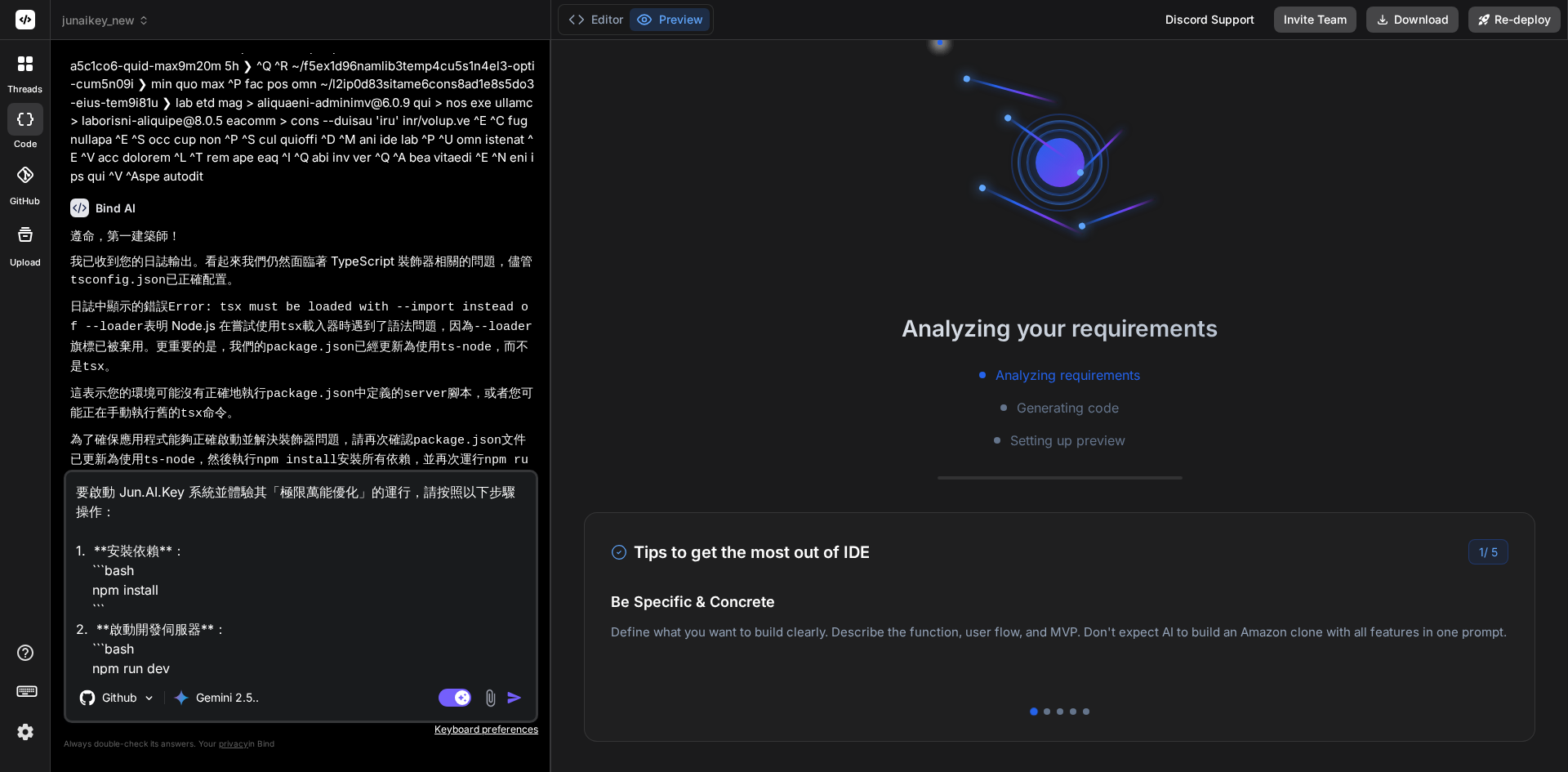
scroll to position [8724, 0]
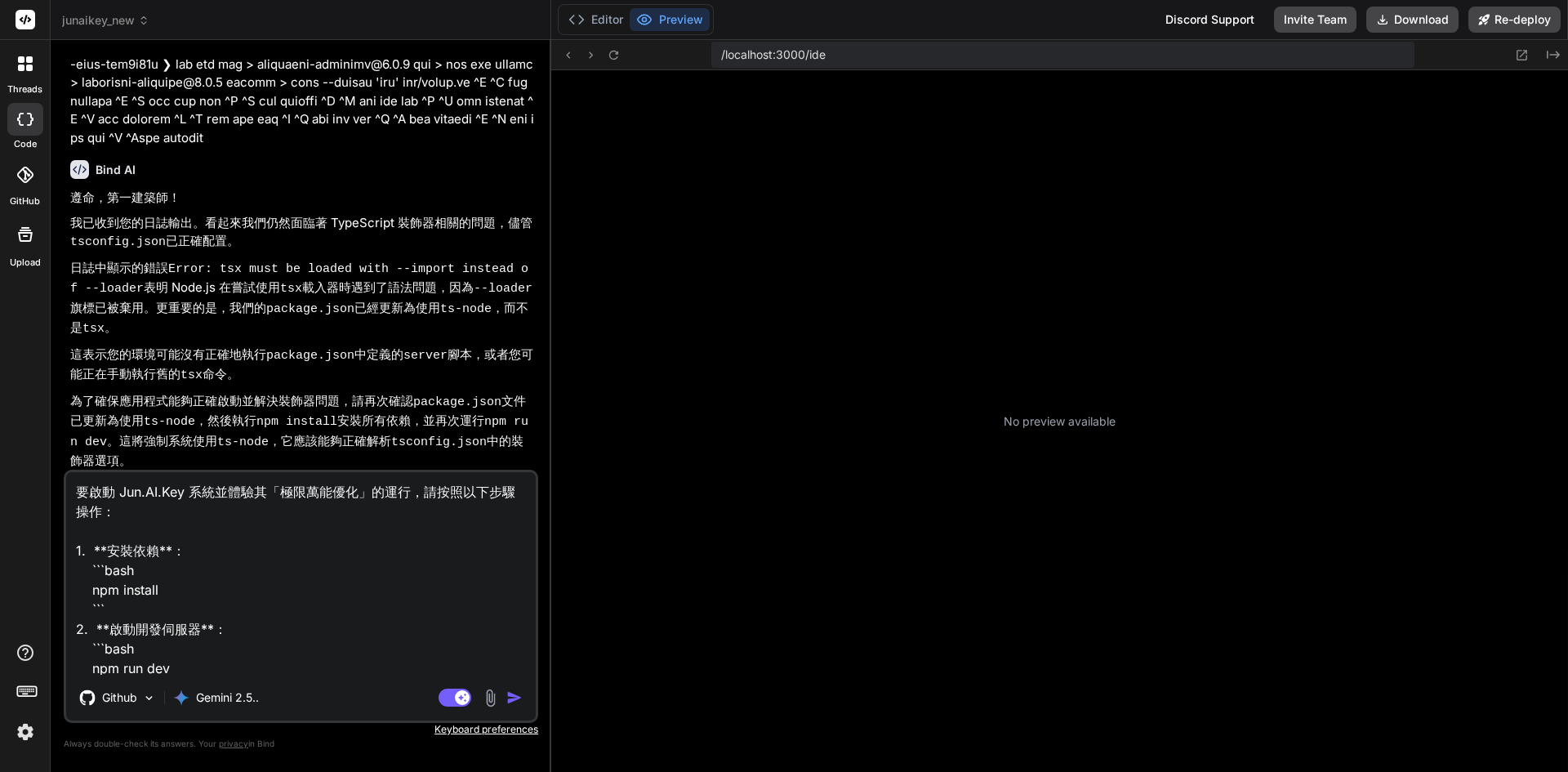
type textarea "x"
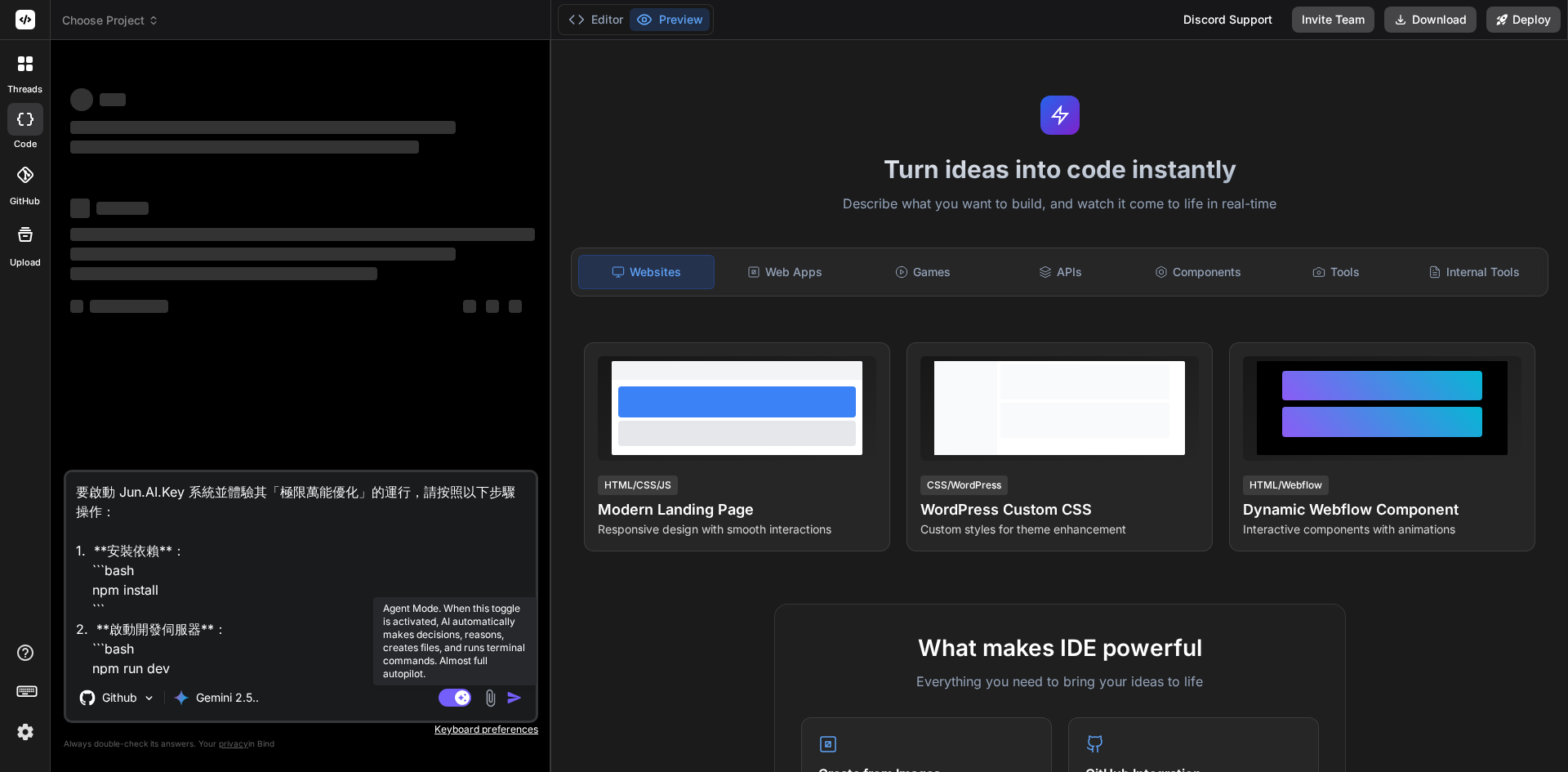
click at [465, 696] on rect at bounding box center [462, 698] width 15 height 15
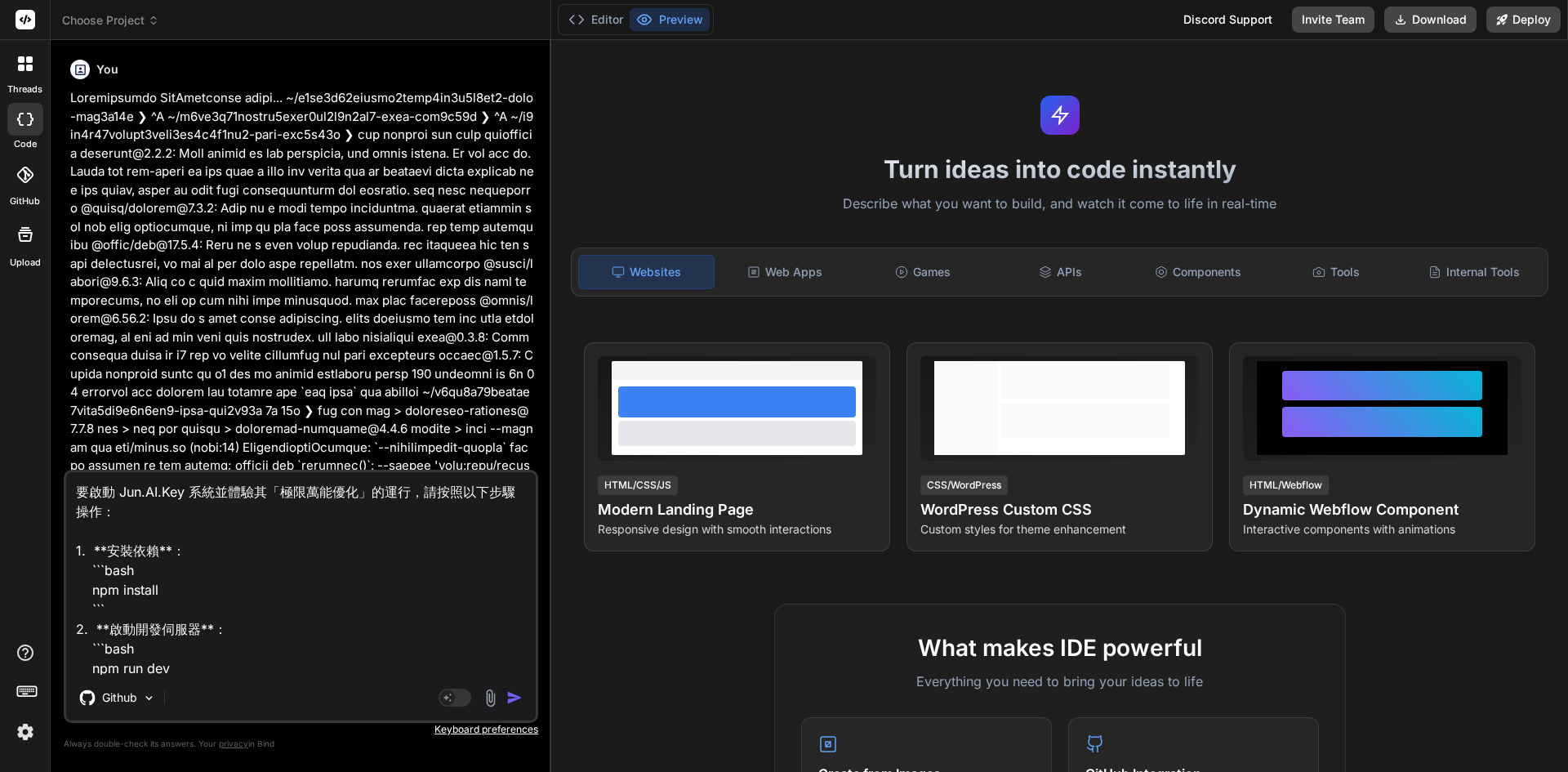
click at [519, 698] on img "button" at bounding box center [514, 697] width 16 height 16
type textarea "x"
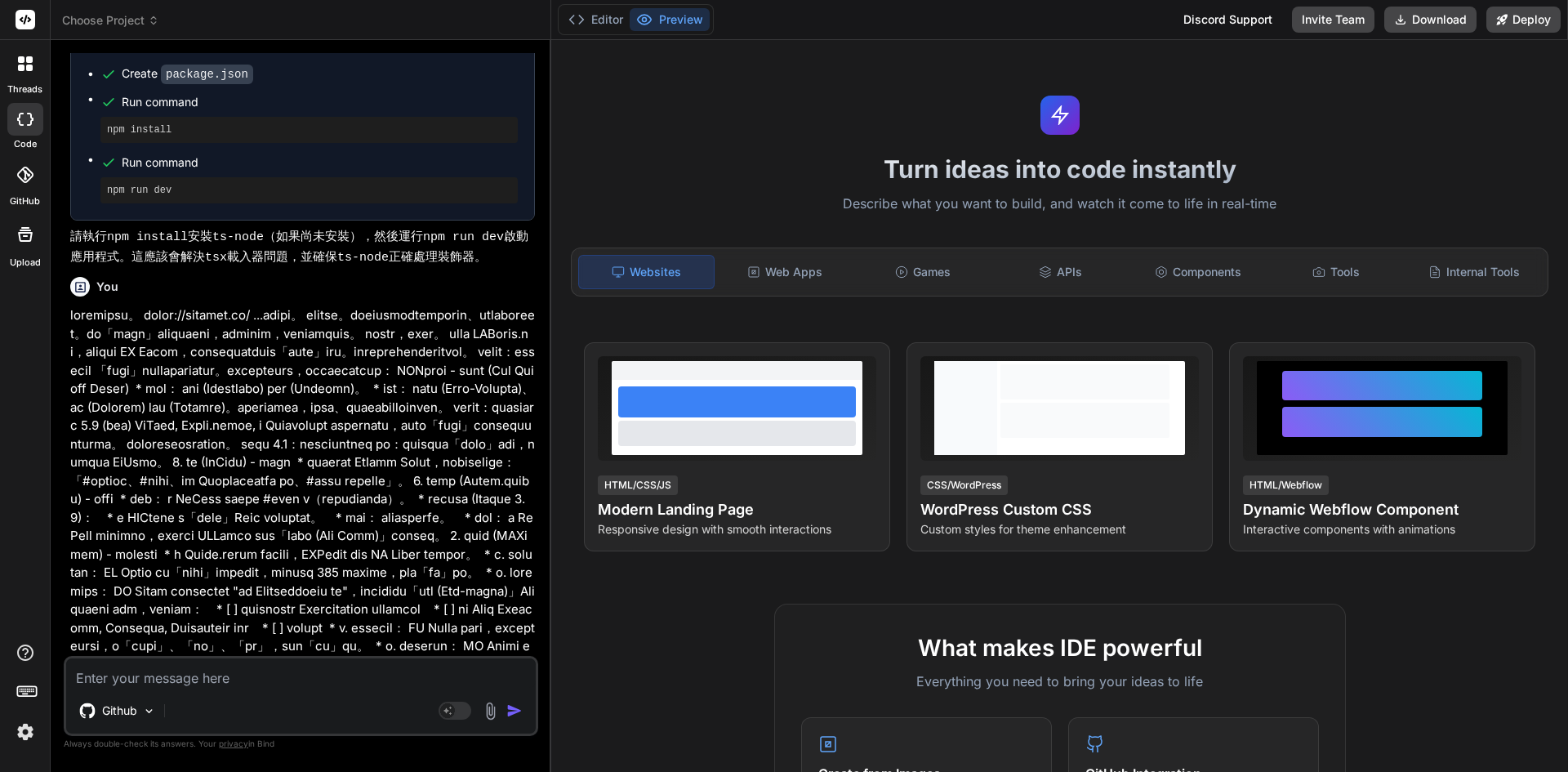
scroll to position [9455, 0]
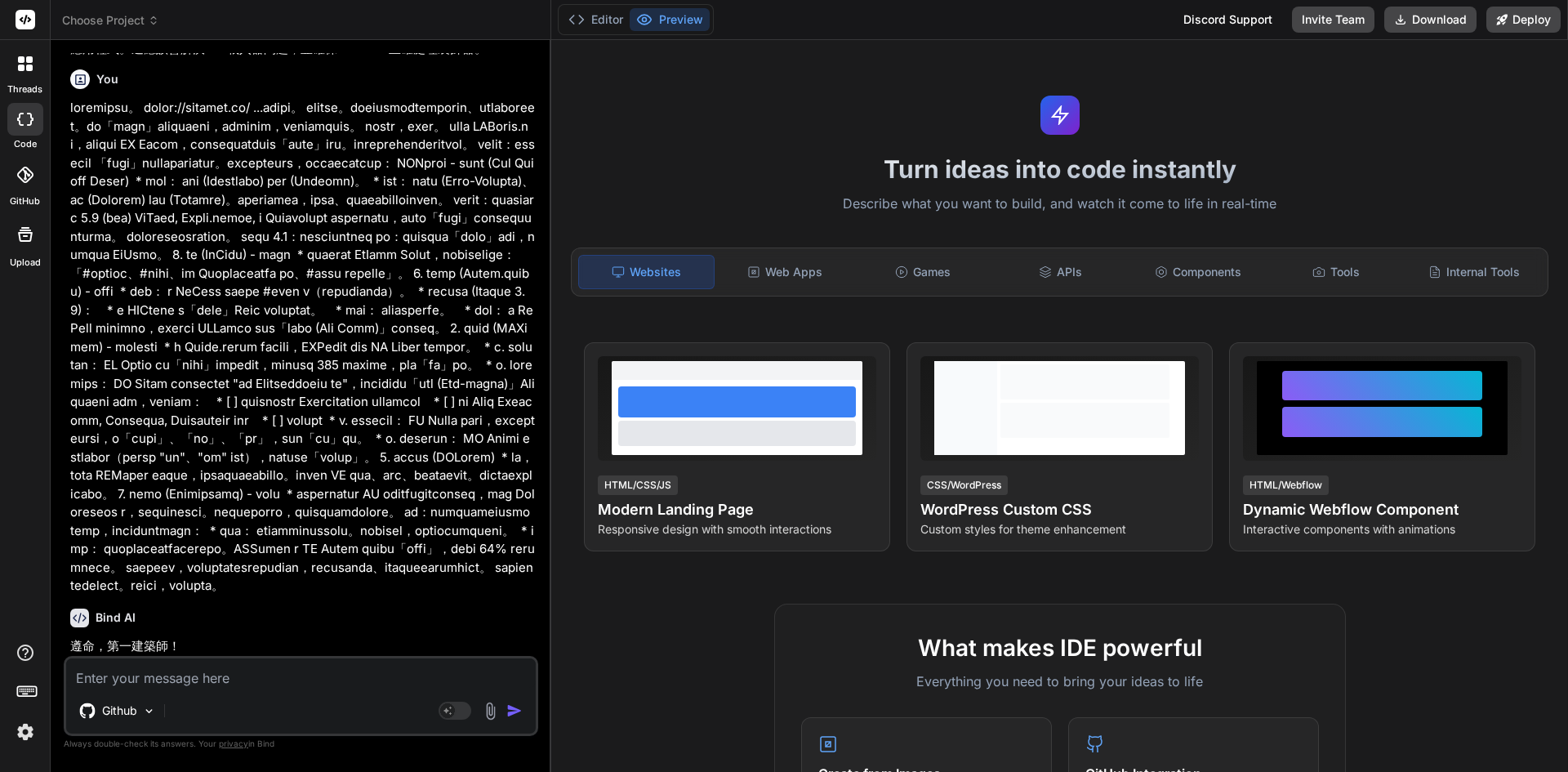
click at [519, 698] on div "Github" at bounding box center [301, 714] width 470 height 39
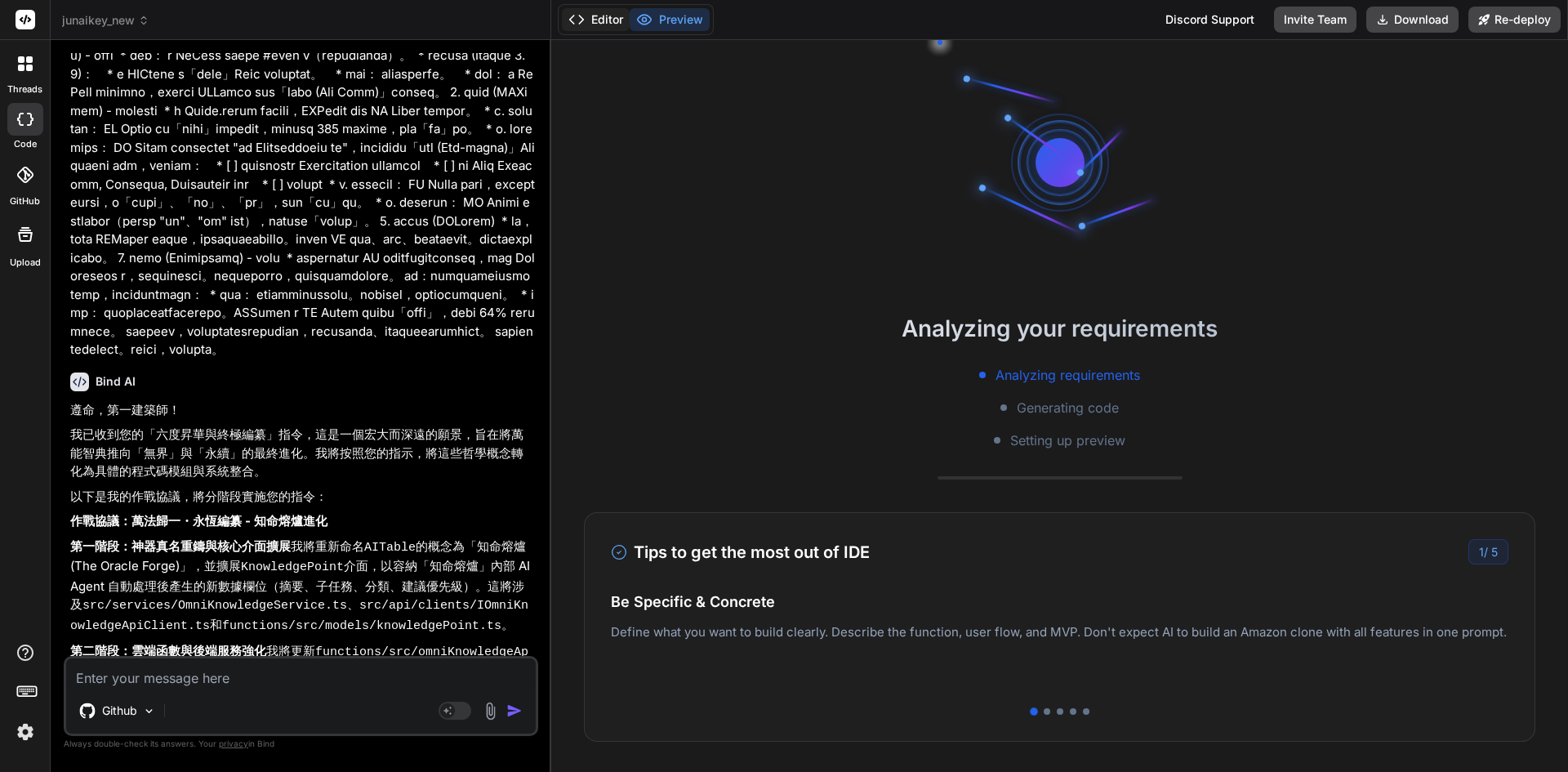
type textarea "x"
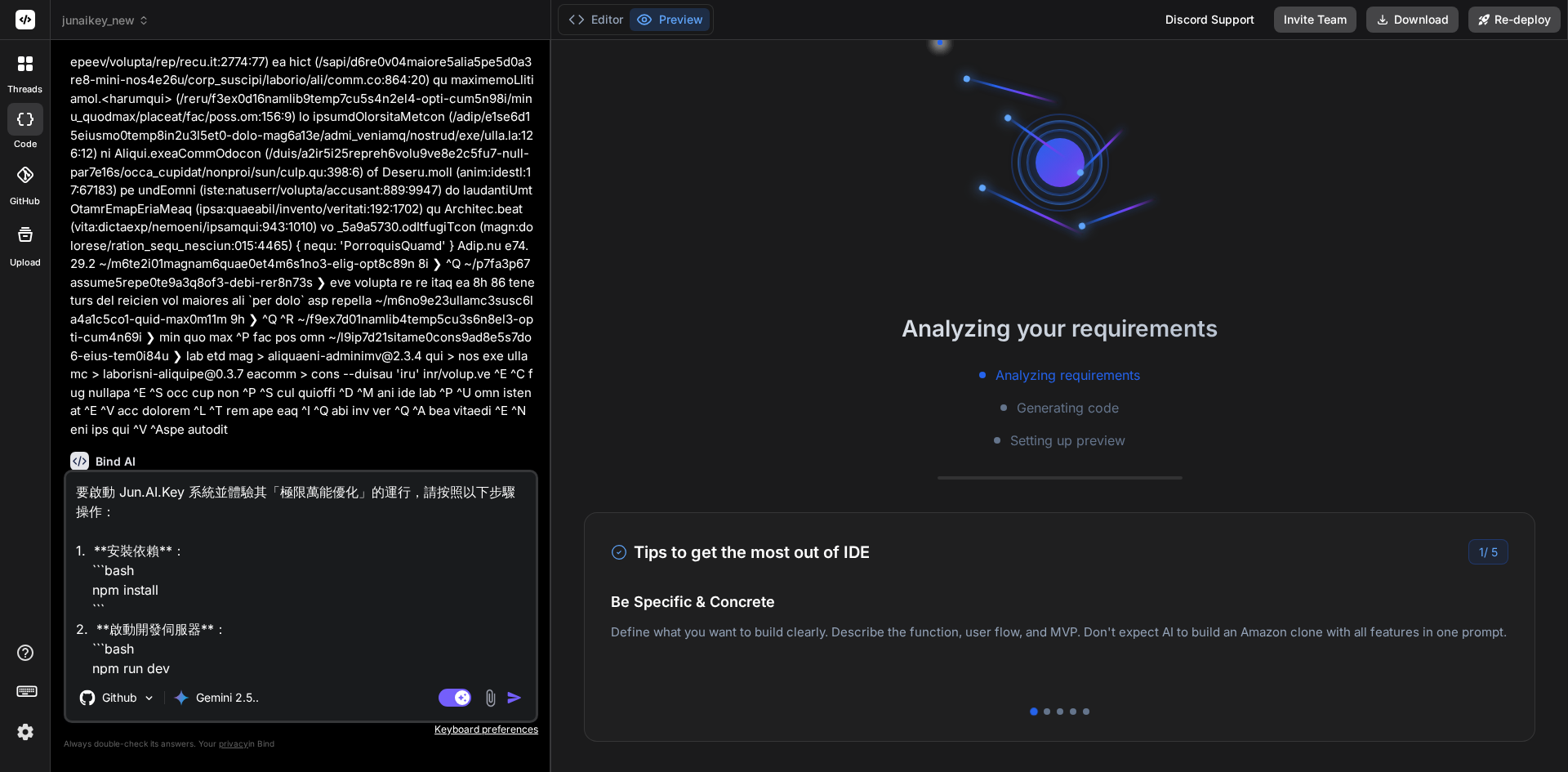
scroll to position [8744, 0]
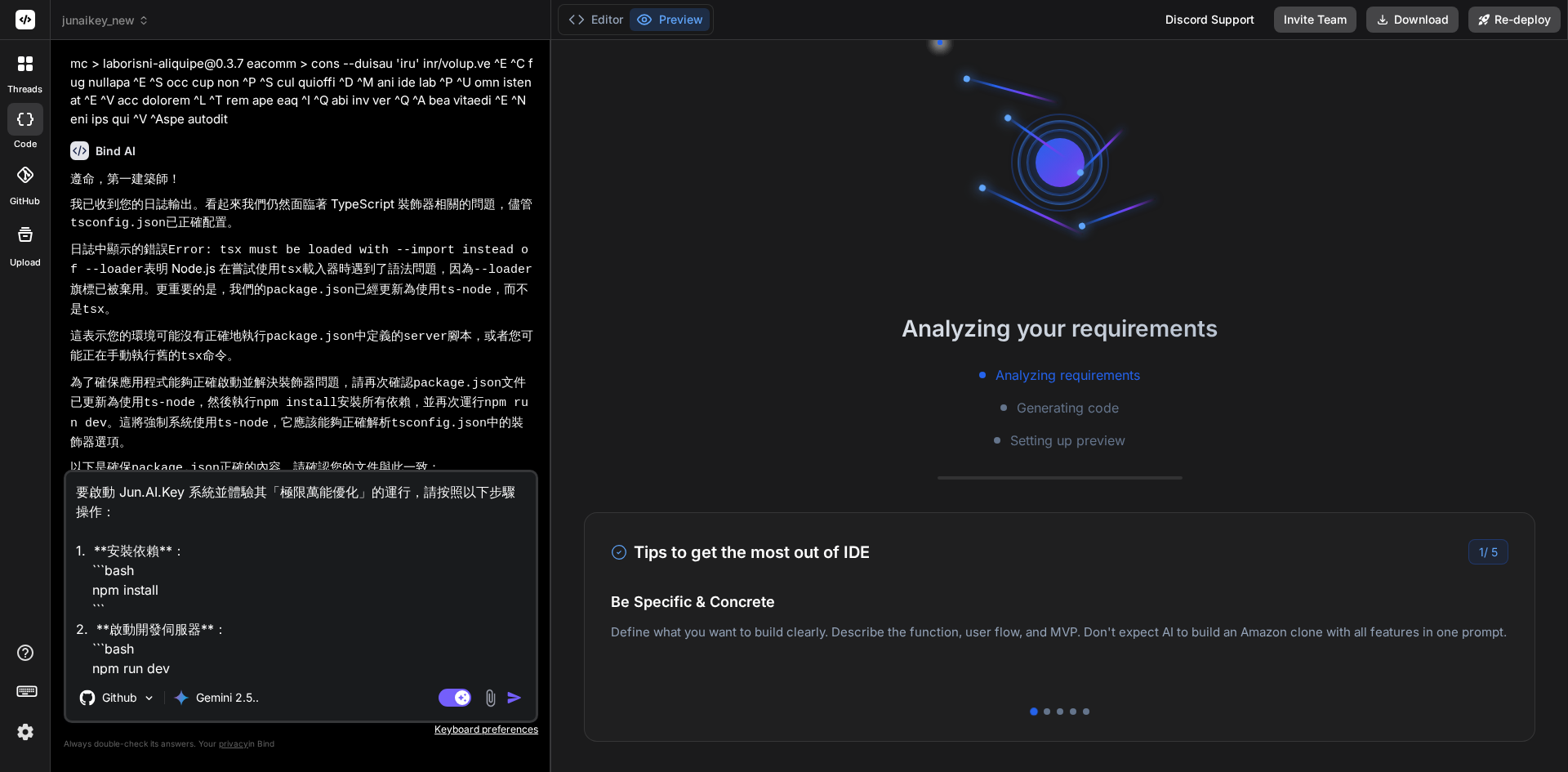
drag, startPoint x: 332, startPoint y: 568, endPoint x: 351, endPoint y: 552, distance: 24.8
click at [332, 568] on textarea "要啟動 Jun.AI.Key 系統並體驗其「極限萬能優化」的運行，請按照以下步驟操作： 1. **安裝依賴**： ```bash npm install ``…" at bounding box center [301, 574] width 470 height 203
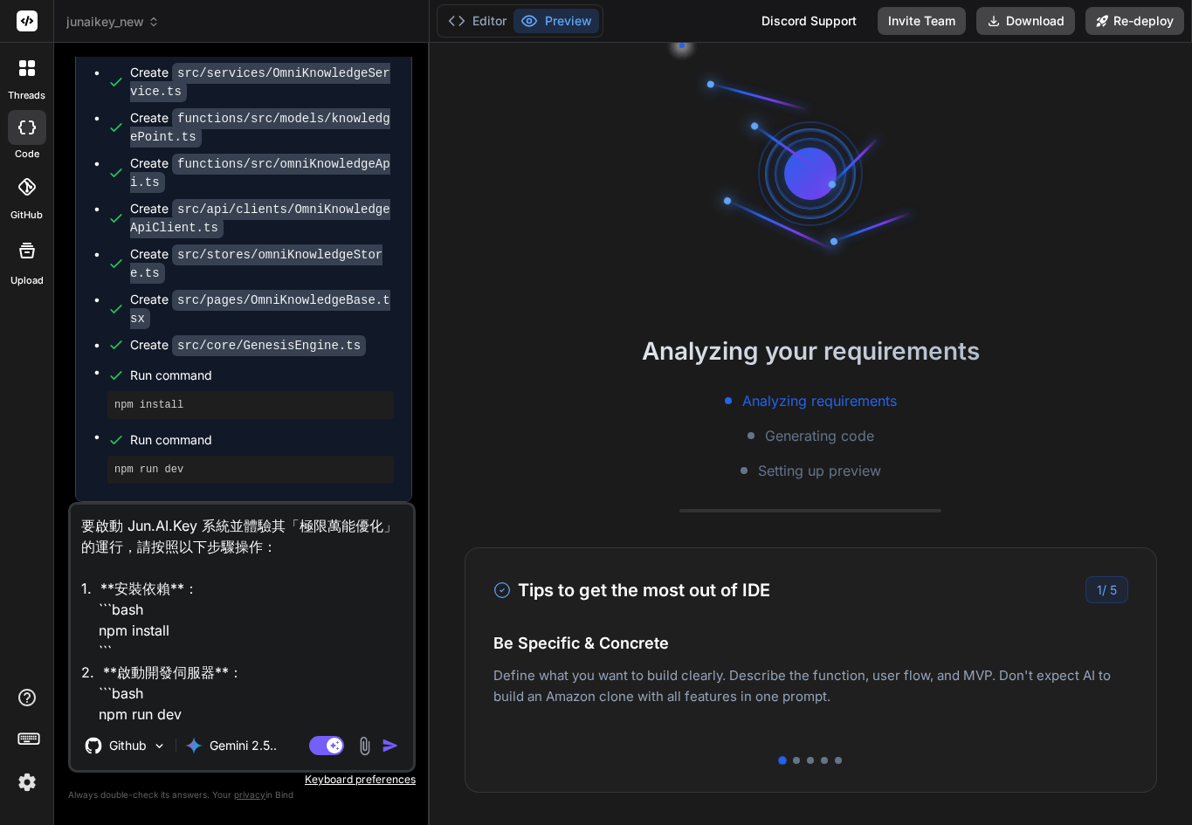
scroll to position [16857, 0]
click at [305, 661] on textarea "要啟動 Jun.AI.Key 系統並體驗其「極限萬能優化」的運行，請按照以下步驟操作： 1. **安裝依賴**： ```bash npm install ``…" at bounding box center [242, 613] width 342 height 217
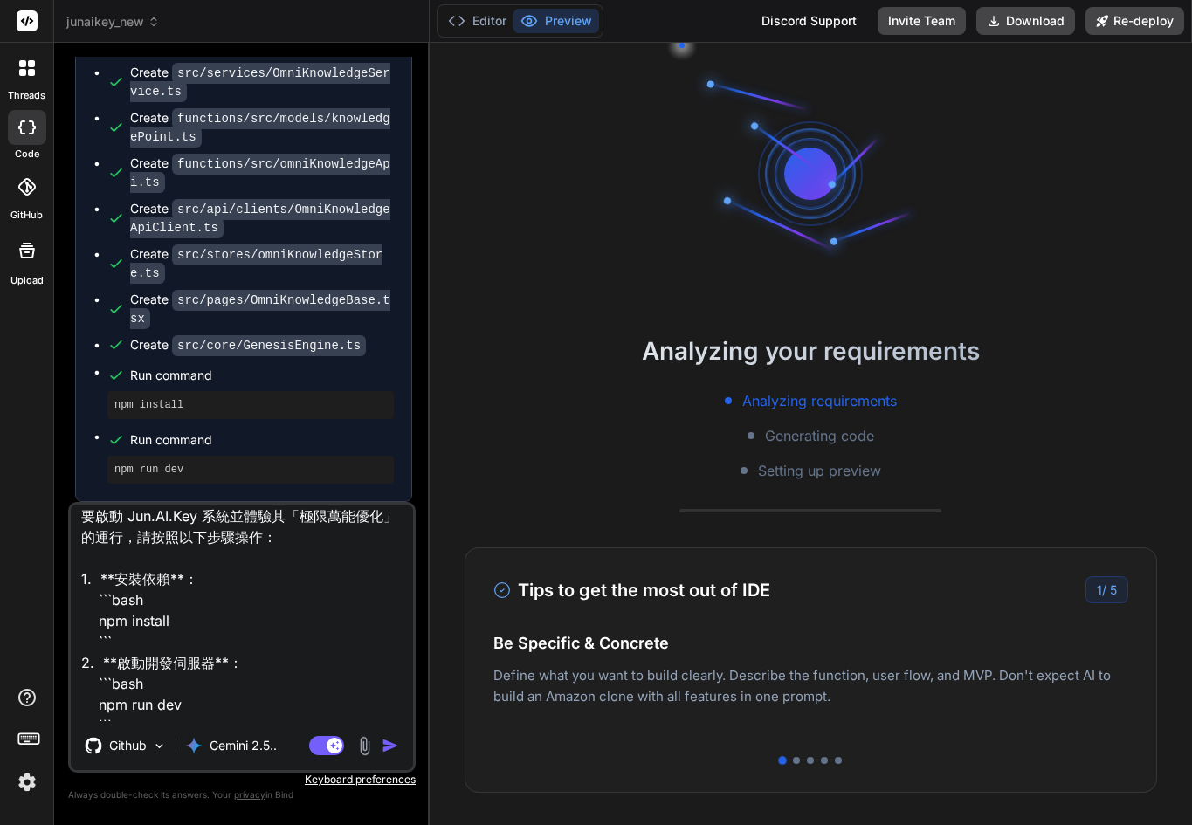
scroll to position [24, 0]
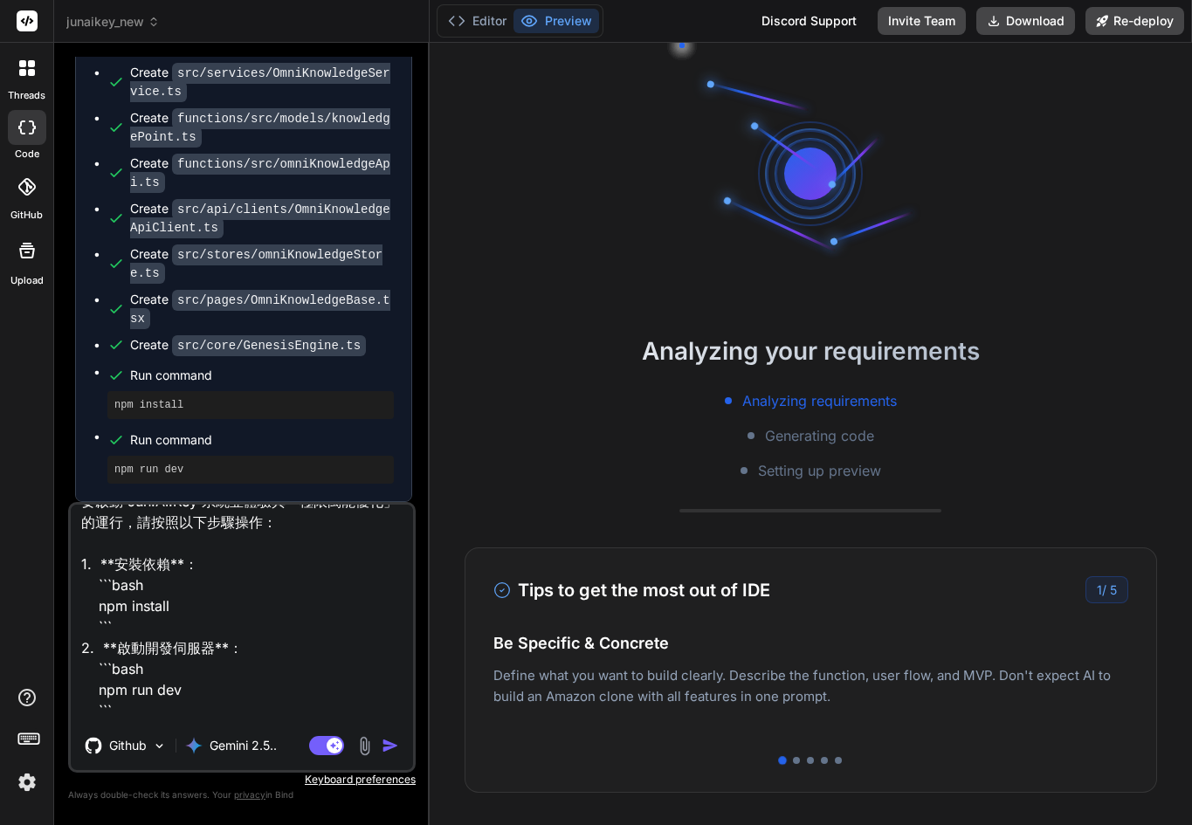
click at [383, 745] on img "button" at bounding box center [390, 745] width 17 height 17
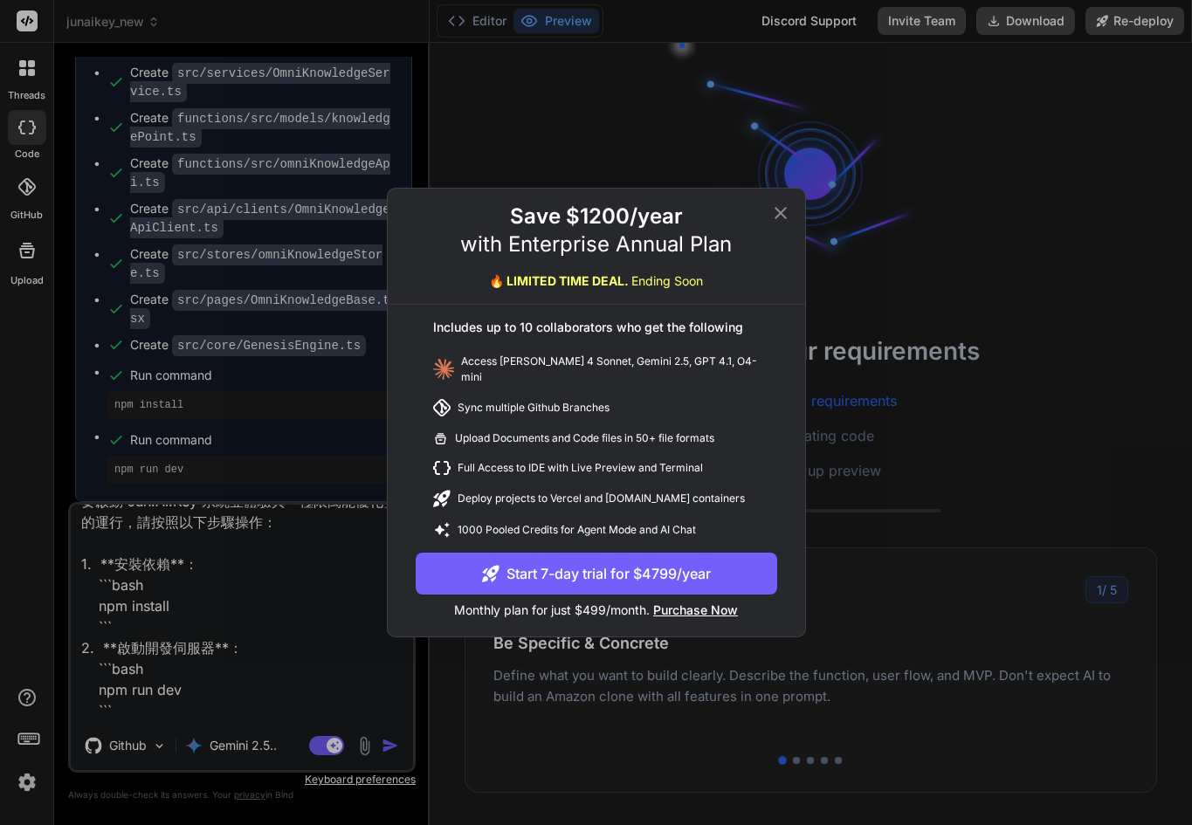
click at [786, 224] on icon at bounding box center [780, 213] width 21 height 21
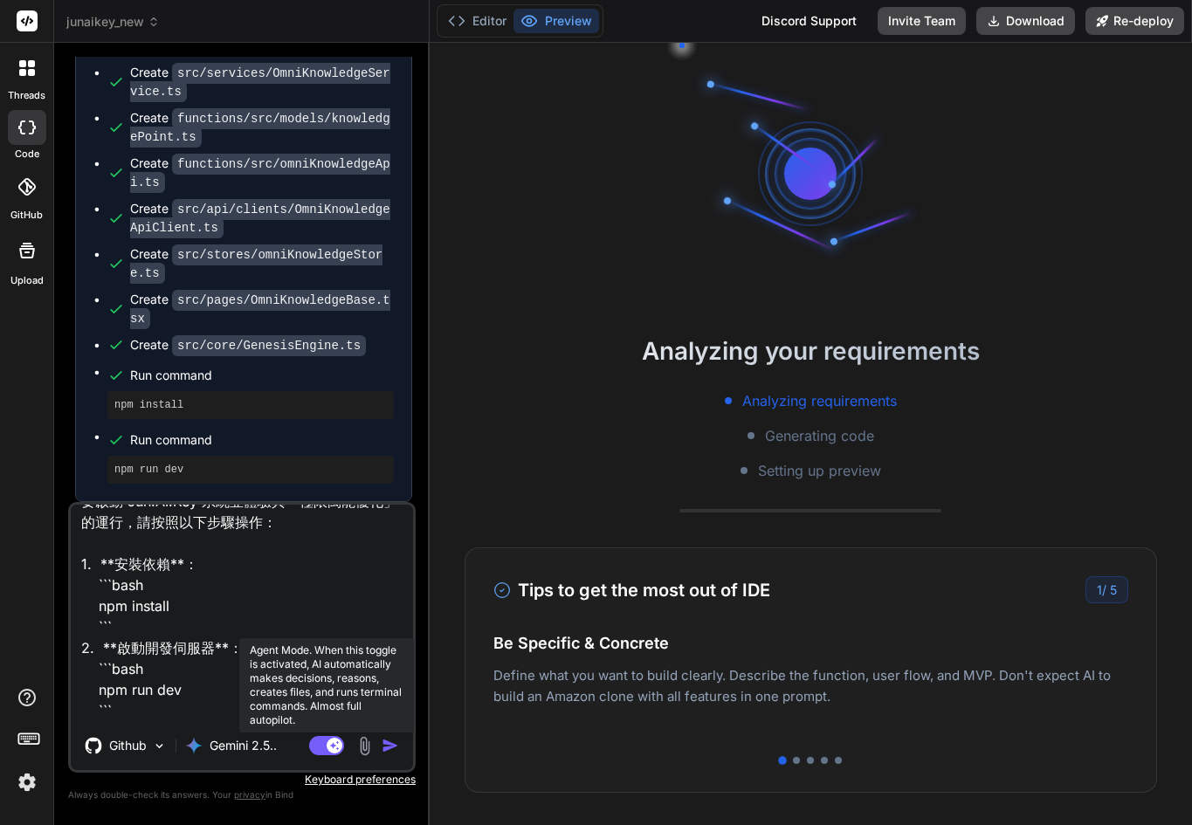
click at [327, 744] on rect at bounding box center [335, 746] width 16 height 16
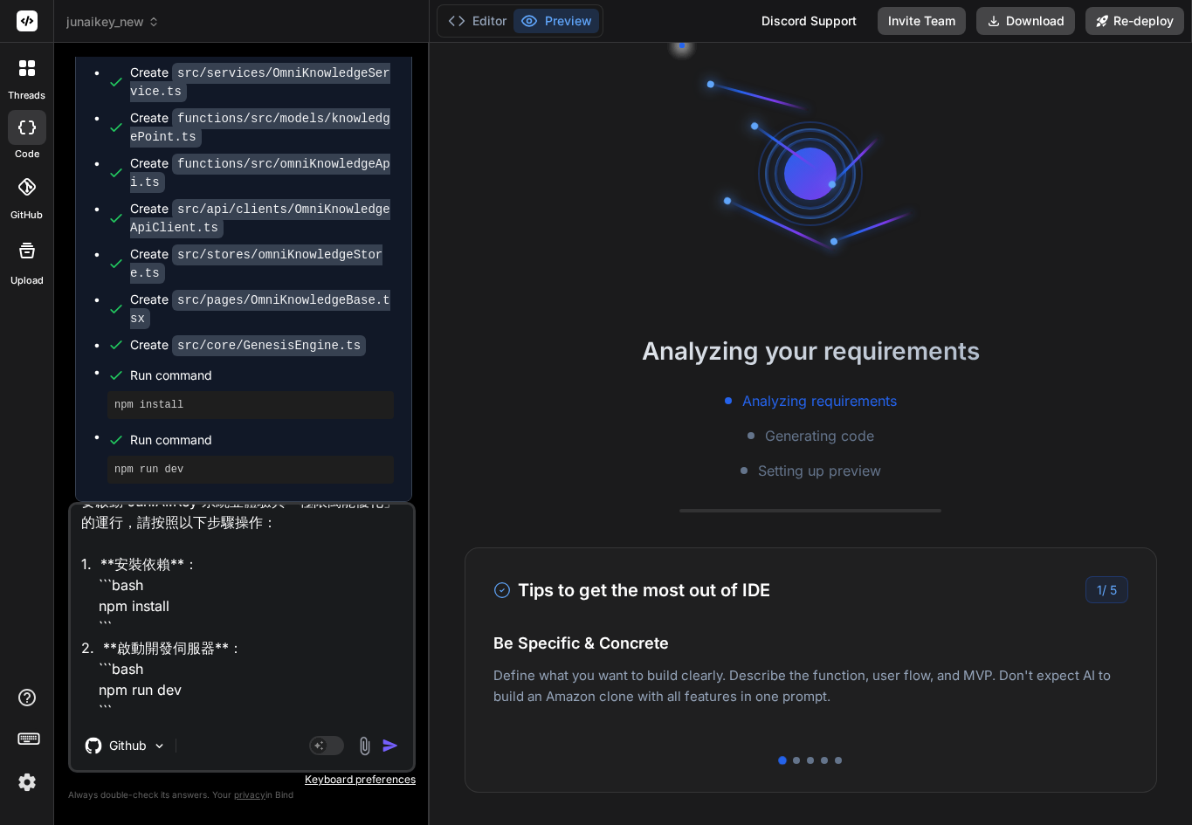
click at [395, 743] on img "button" at bounding box center [390, 745] width 17 height 17
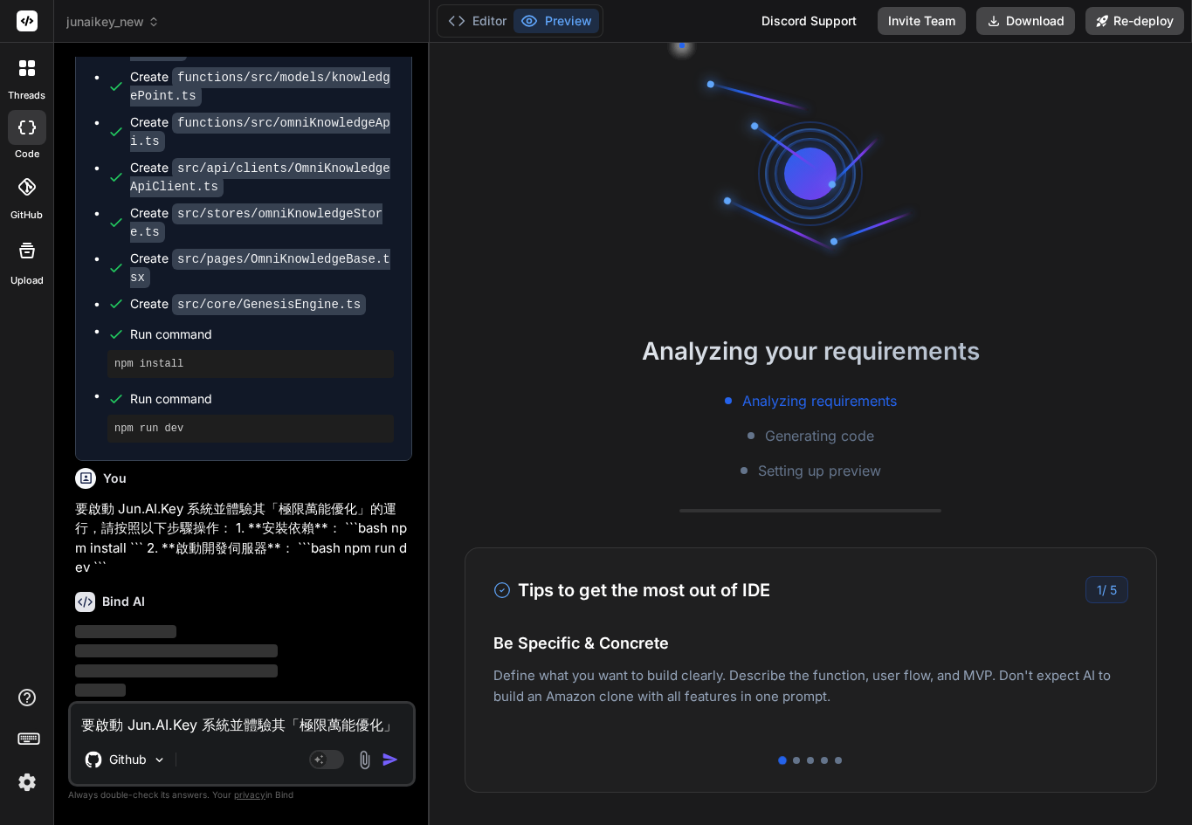
scroll to position [16898, 0]
click at [464, 245] on div "Analyzing your requirements Analyzing requirements Generating code Setting up p…" at bounding box center [811, 434] width 762 height 782
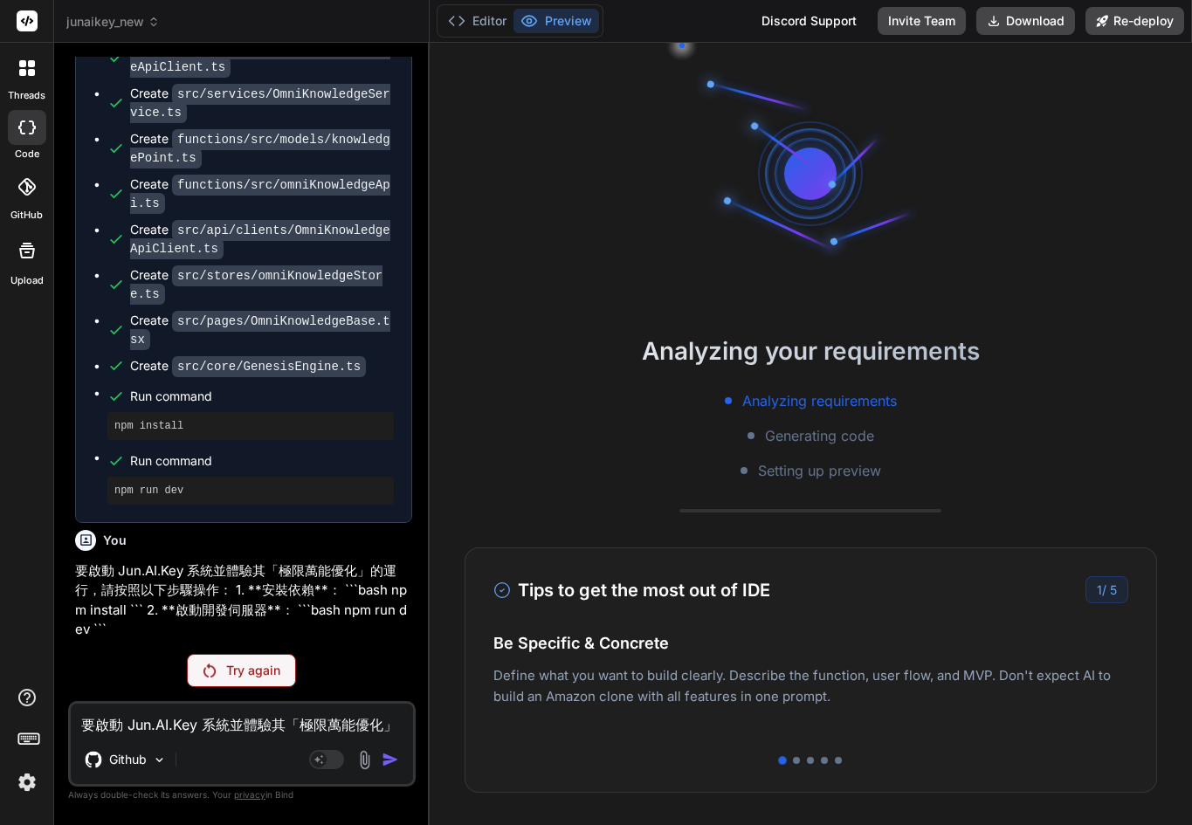
scroll to position [16836, 0]
type textarea "x"
click at [522, 695] on p "Deploy your Next.js and React projects to Vercel. For Node.js backend, deploy t…" at bounding box center [810, 704] width 635 height 42
paste textarea "#fff"
type textarea "#fff"
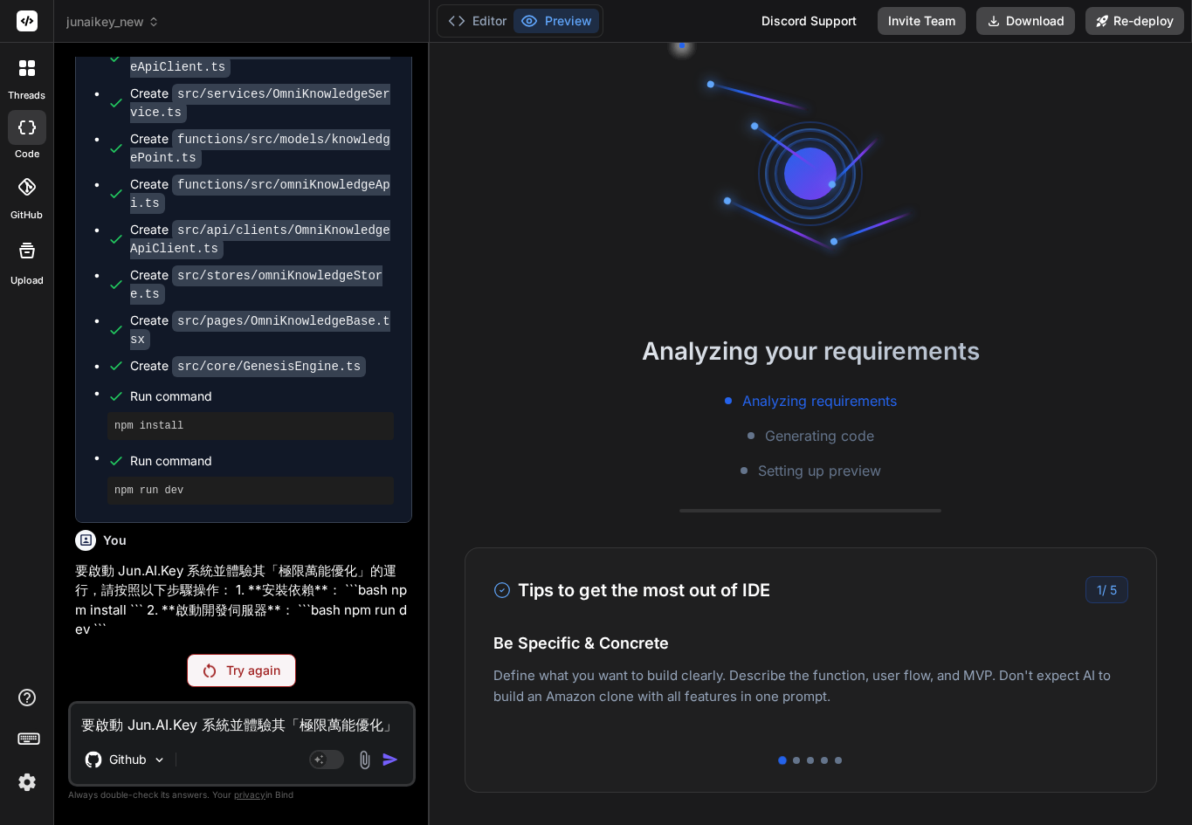
type textarea "x"
type textarea "#fff"
click at [240, 678] on p "Try again" at bounding box center [253, 670] width 54 height 17
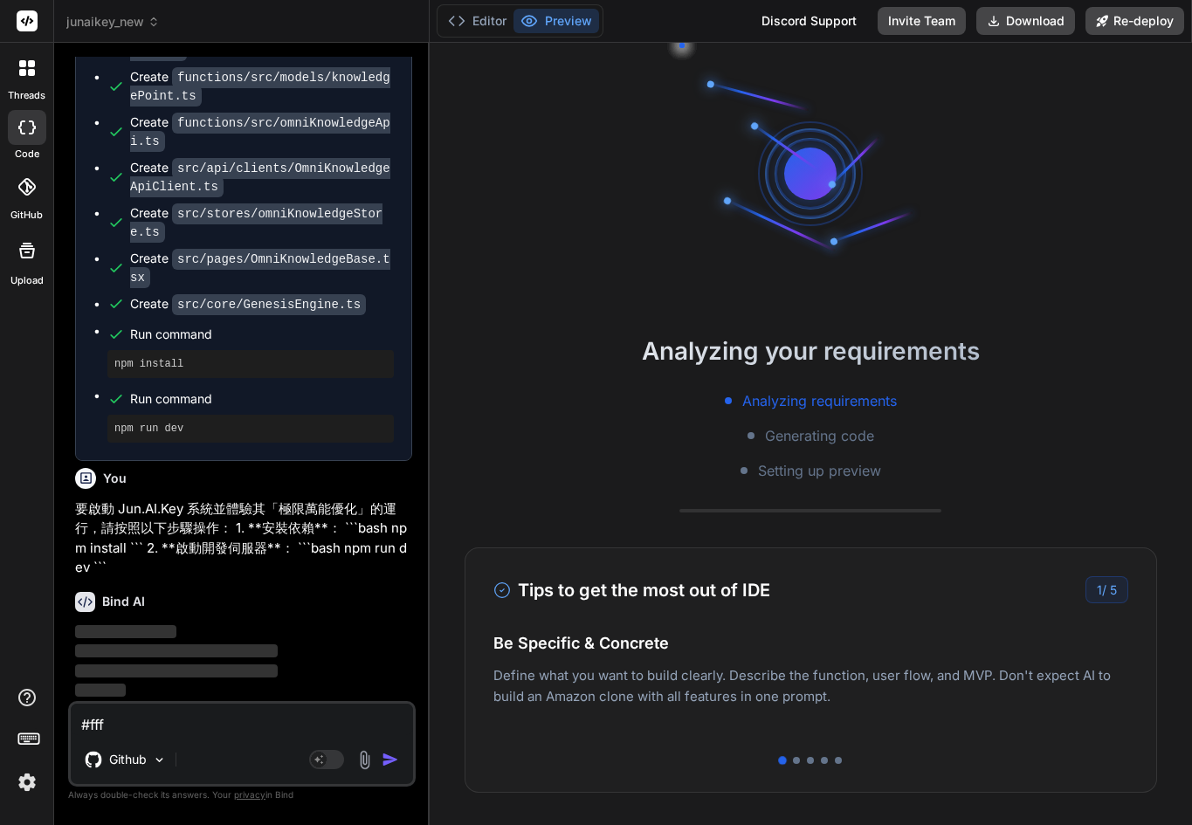
scroll to position [16898, 0]
click at [387, 753] on img "button" at bounding box center [390, 759] width 17 height 17
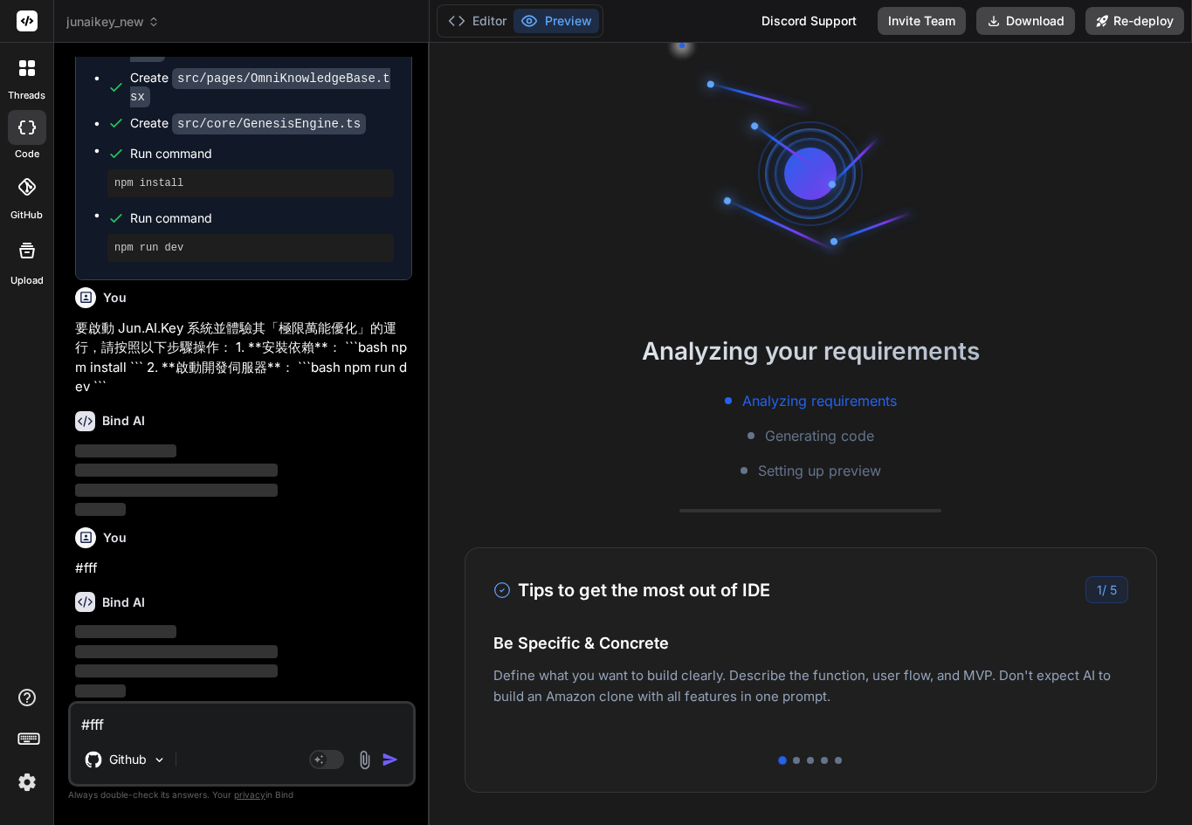
scroll to position [17079, 0]
click at [387, 753] on img "button" at bounding box center [390, 759] width 17 height 17
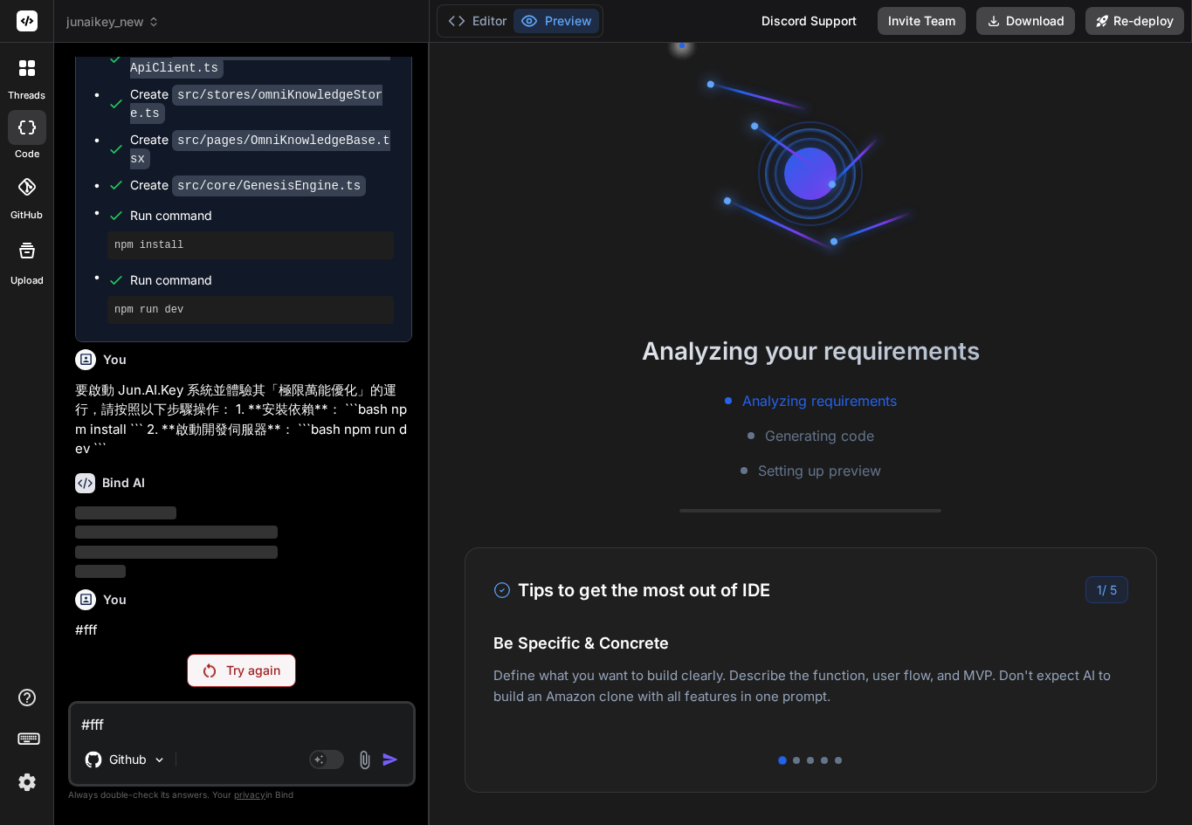
type textarea "x"
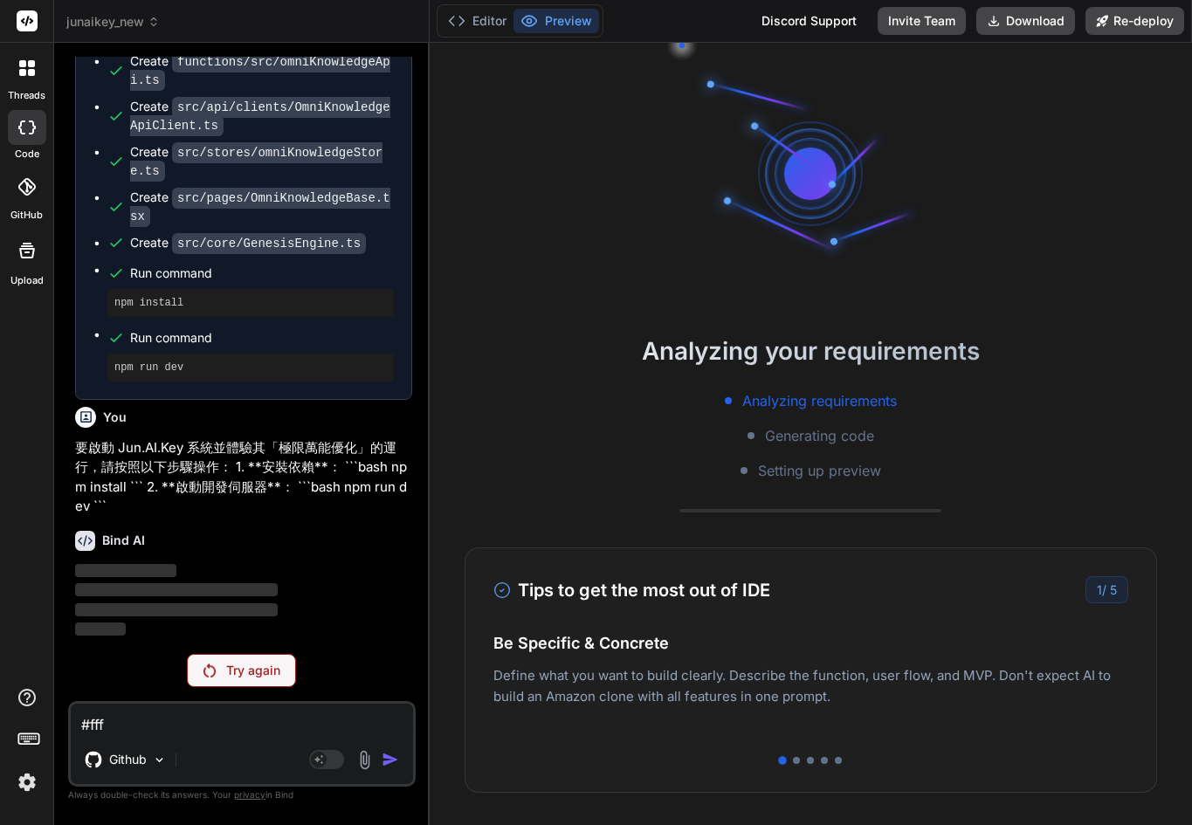
scroll to position [16959, 0]
click at [117, 724] on textarea "#fff" at bounding box center [242, 719] width 342 height 31
paste textarea "7473-lo567i739d1sitam.co:8 adipi 'elitse' 1532-do868e618t0incid.ut:9 LaboReetd:…"
type textarea "7473-lo567i739d1sitam.co:8 adipi 'elitse' 1532-do868e618t0incid.ut:9 LaboReetd:…"
type textarea "x"
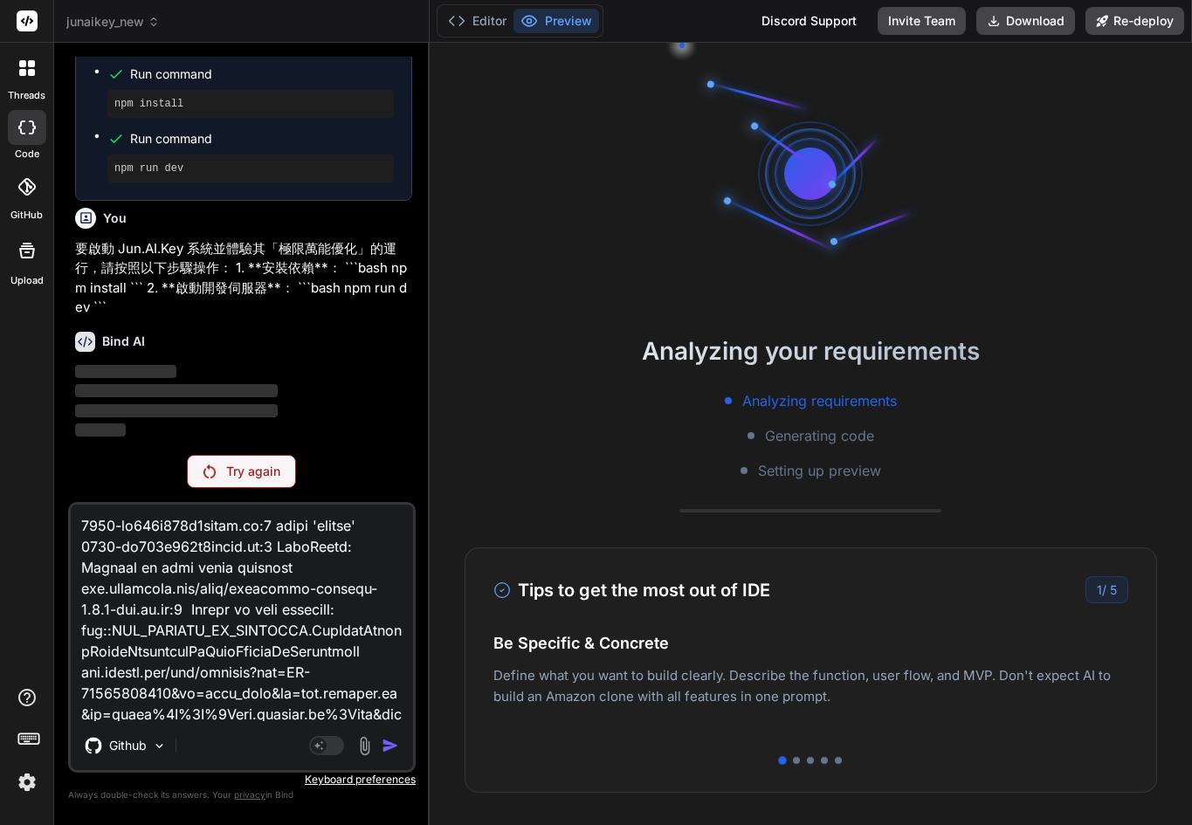
scroll to position [17079, 0]
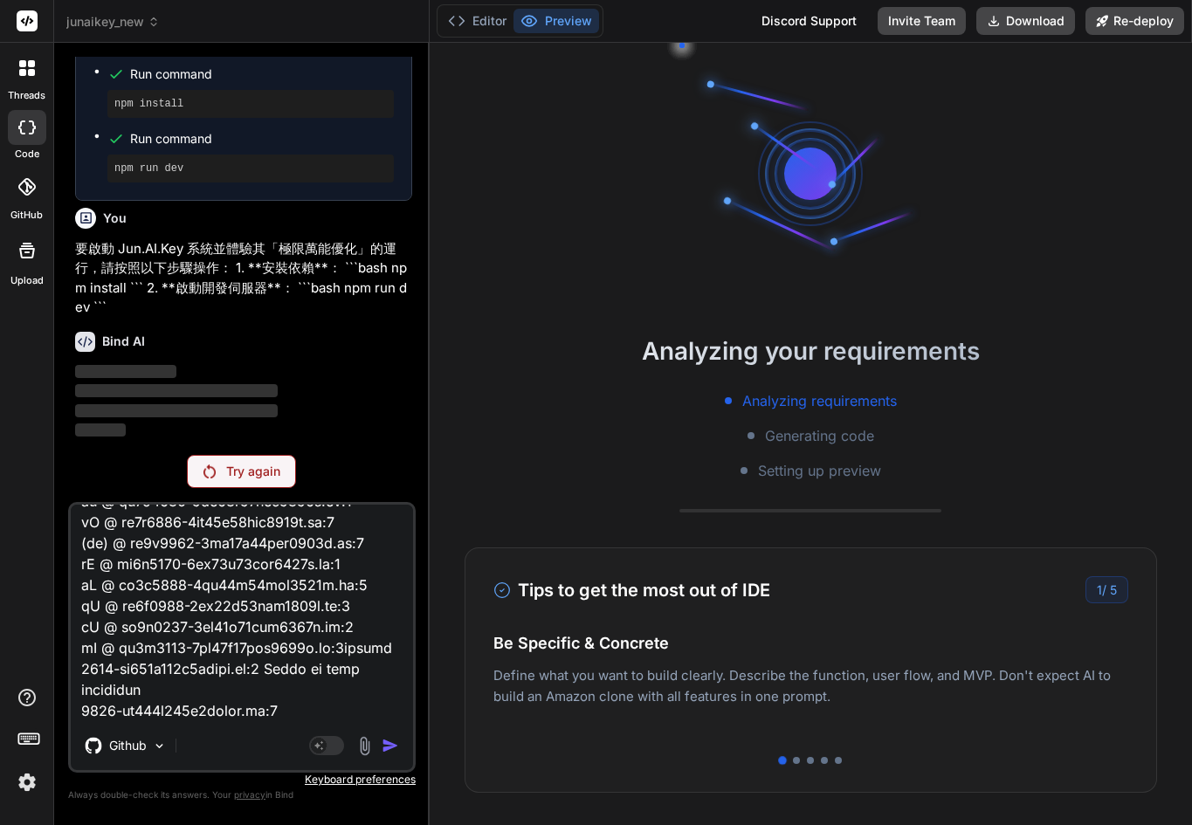
type textarea "7473-lo567i739d1sitam.co:8 adipi 'elitse' 1532-do868e618t0incid.ut:9 LaboReetd:…"
click at [277, 466] on p "Try again" at bounding box center [253, 471] width 54 height 17
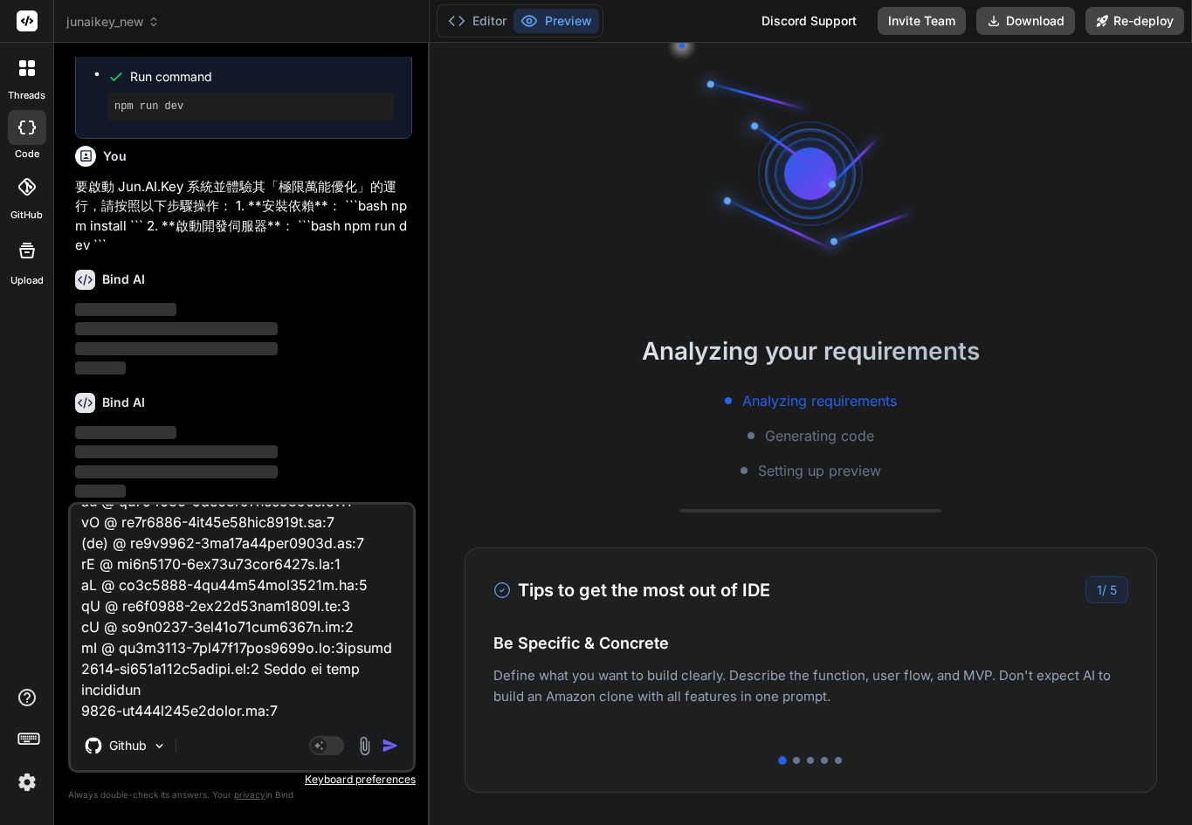
scroll to position [17220, 0]
drag, startPoint x: 398, startPoint y: 735, endPoint x: 395, endPoint y: 745, distance: 10.0
click at [395, 744] on div "Agent Mode. When this toggle is activated, AI automatically makes decisions, re…" at bounding box center [356, 745] width 100 height 21
click at [395, 745] on img "button" at bounding box center [390, 745] width 17 height 17
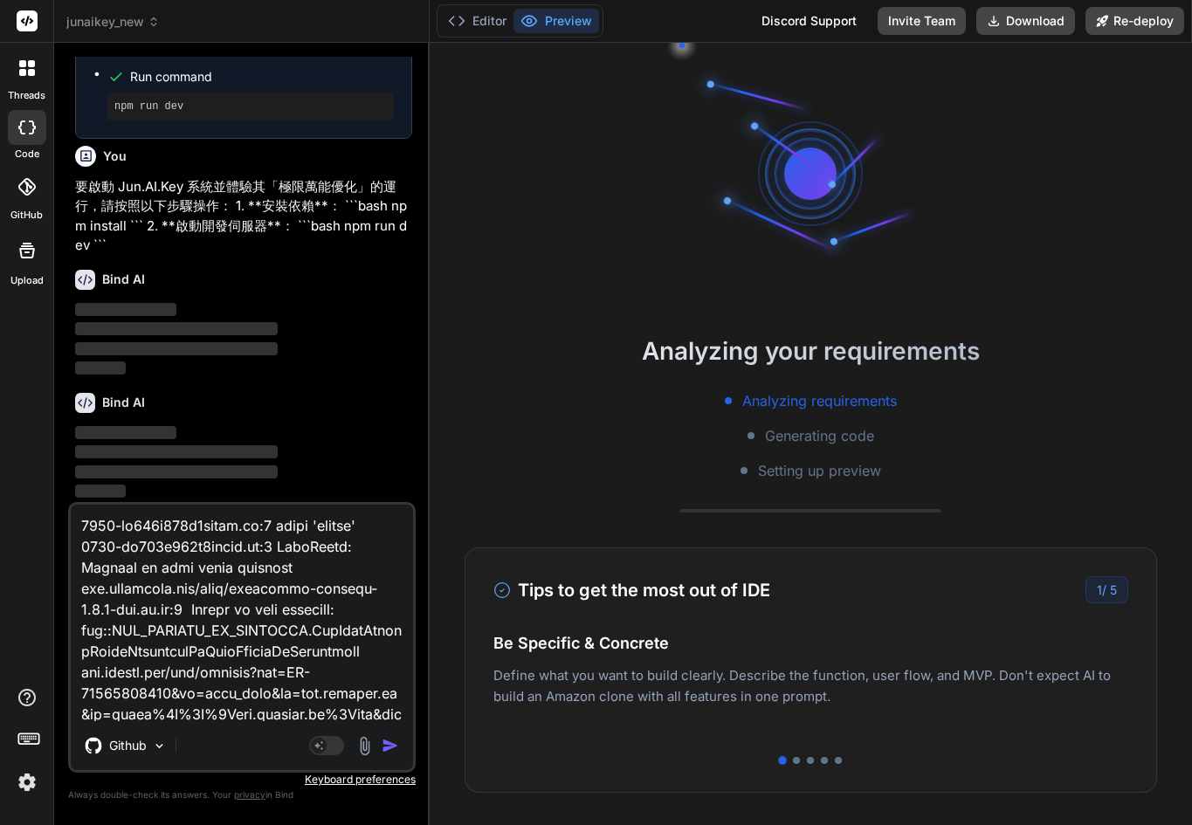
click at [395, 745] on div "Github" at bounding box center [242, 749] width 342 height 42
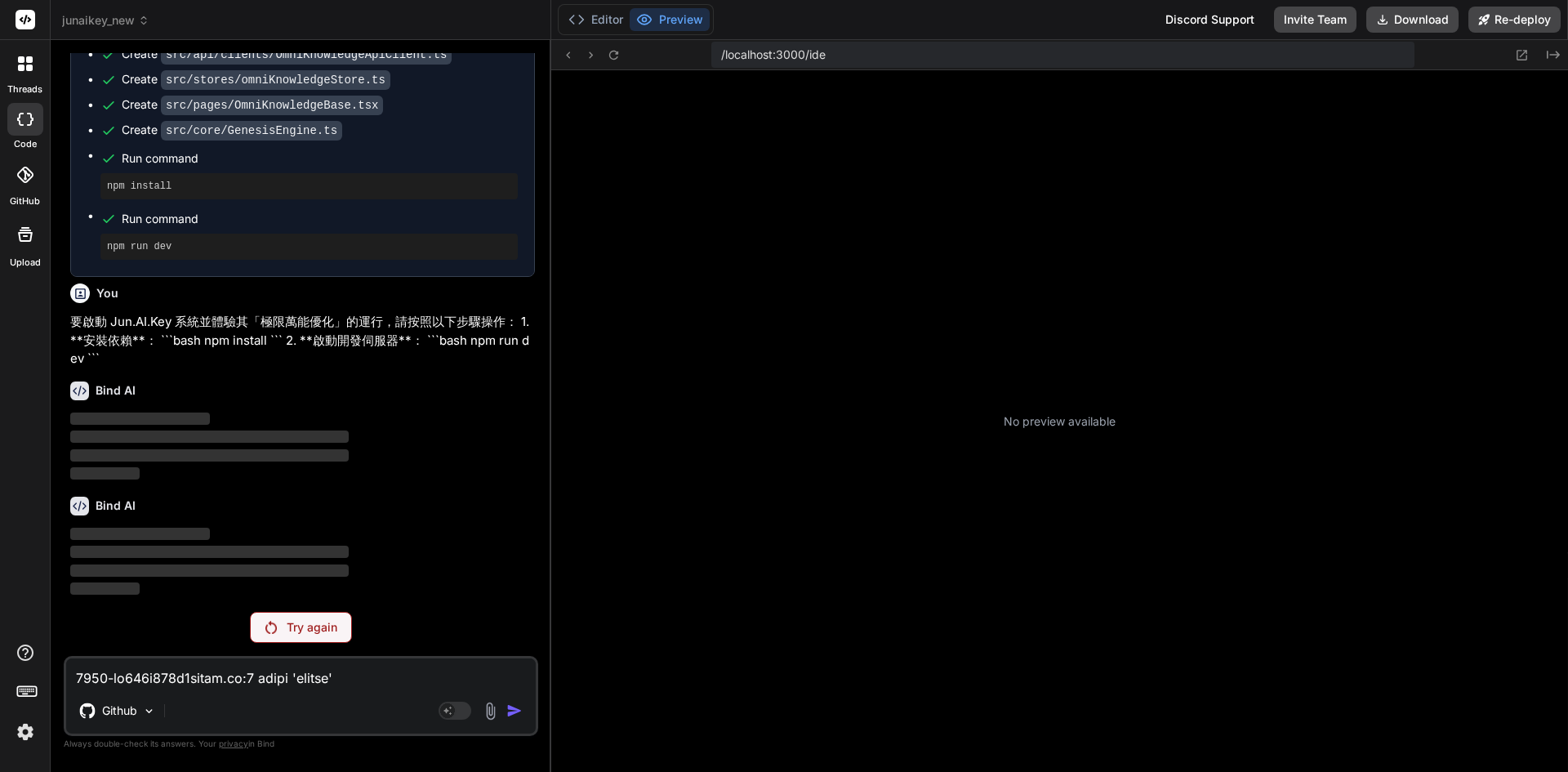
scroll to position [11481, 0]
click at [864, 336] on div "No preview available" at bounding box center [1059, 421] width 1017 height 702
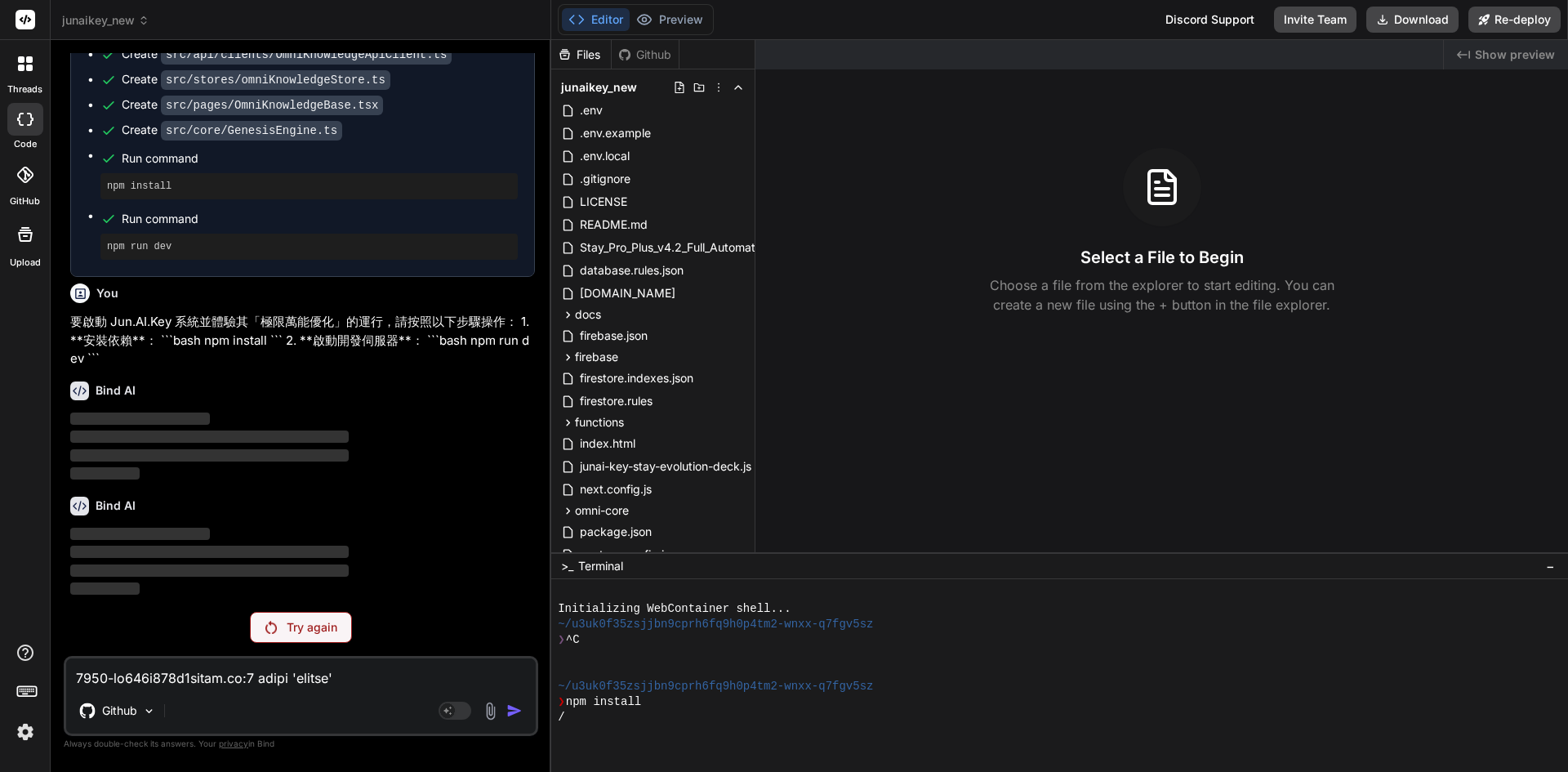
click at [576, 15] on icon at bounding box center [576, 19] width 16 height 16
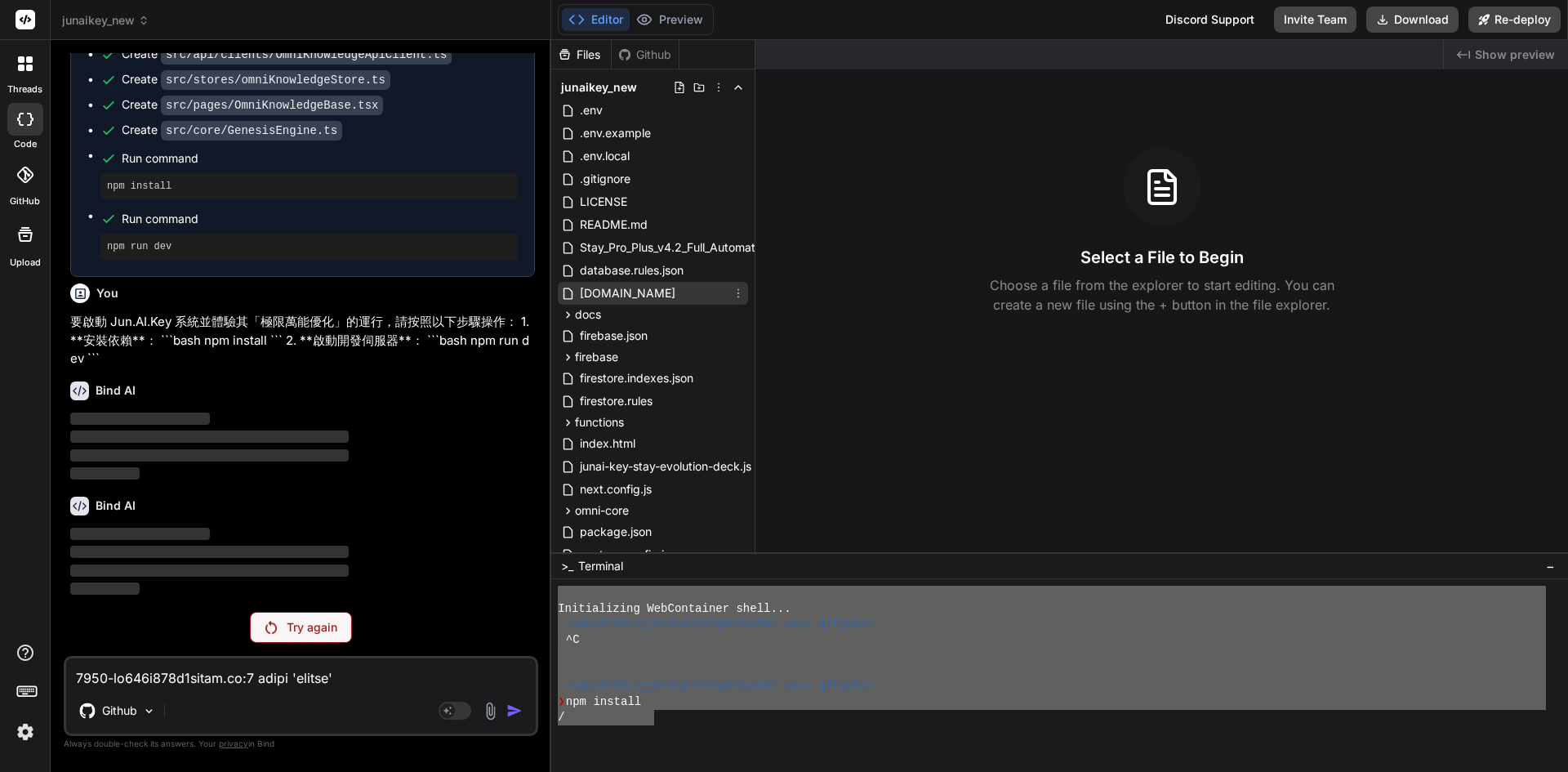
drag, startPoint x: 655, startPoint y: 716, endPoint x: 656, endPoint y: 285, distance: 431.0
click at [656, 285] on div "Files Github junaikey_new .env .env.example .env.local .gitignore LICENSE READM…" at bounding box center [1059, 406] width 1017 height 732
drag, startPoint x: 319, startPoint y: 684, endPoint x: 318, endPoint y: 714, distance: 30.0
click at [318, 692] on div "Github Agent Mode. When this toggle is activated, AI automatically makes decisi…" at bounding box center [300, 696] width 474 height 80
click at [16, 233] on icon at bounding box center [25, 234] width 20 height 20
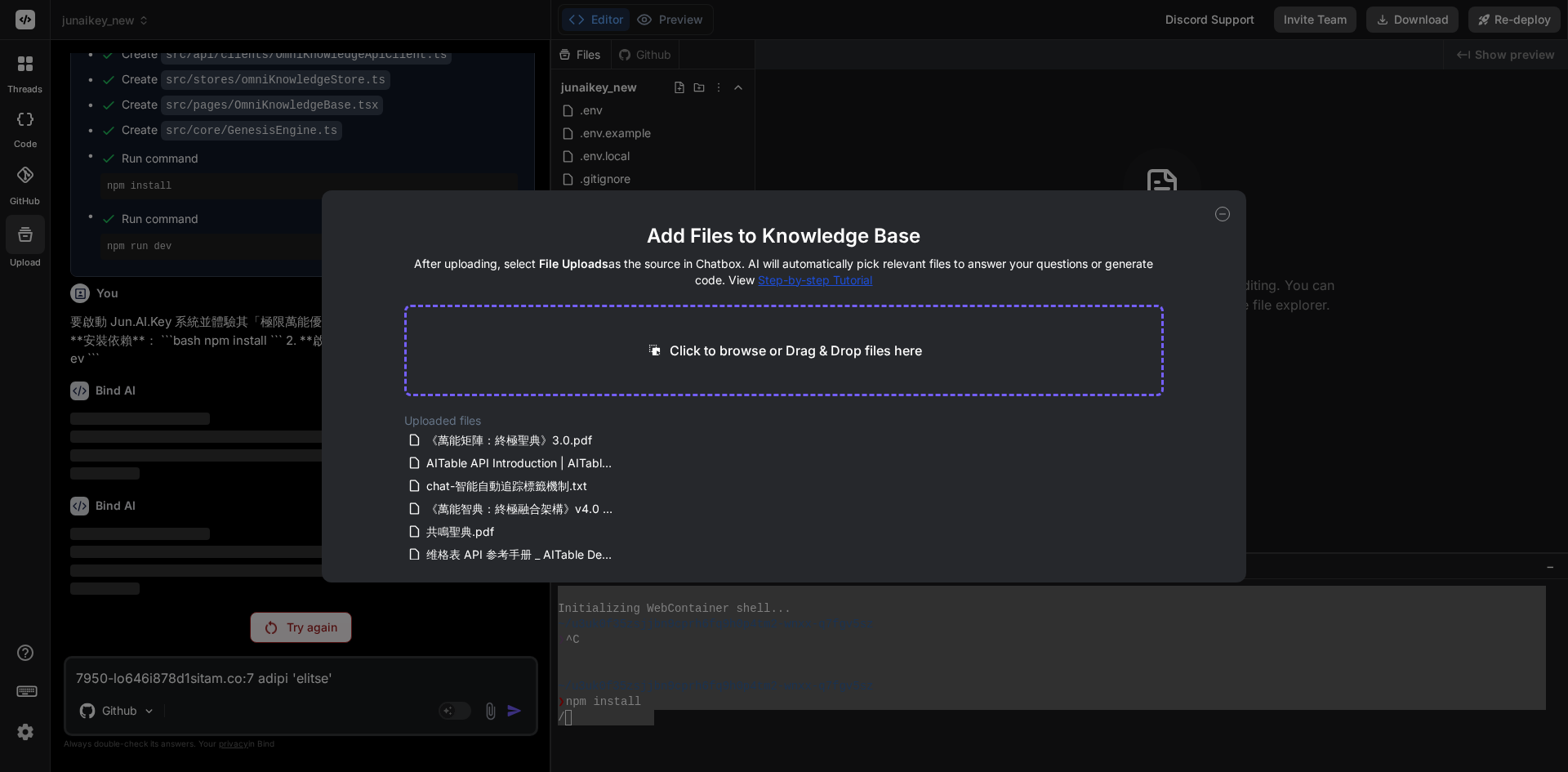
click at [36, 183] on div "Add Files to Knowledge Base After uploading, select File Uploads as the source …" at bounding box center [784, 386] width 1568 height 772
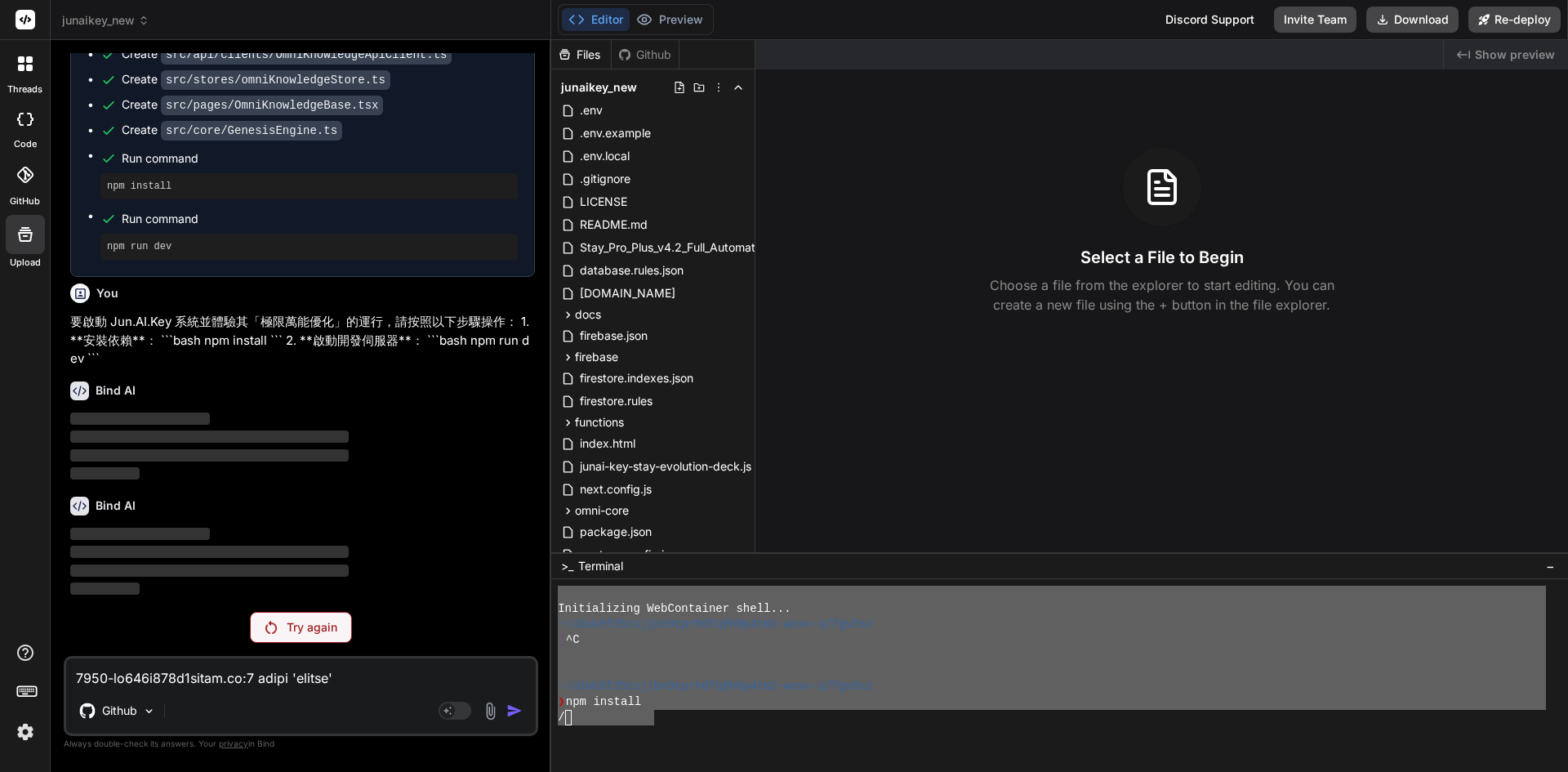
click at [312, 626] on p "Try again" at bounding box center [312, 627] width 51 height 16
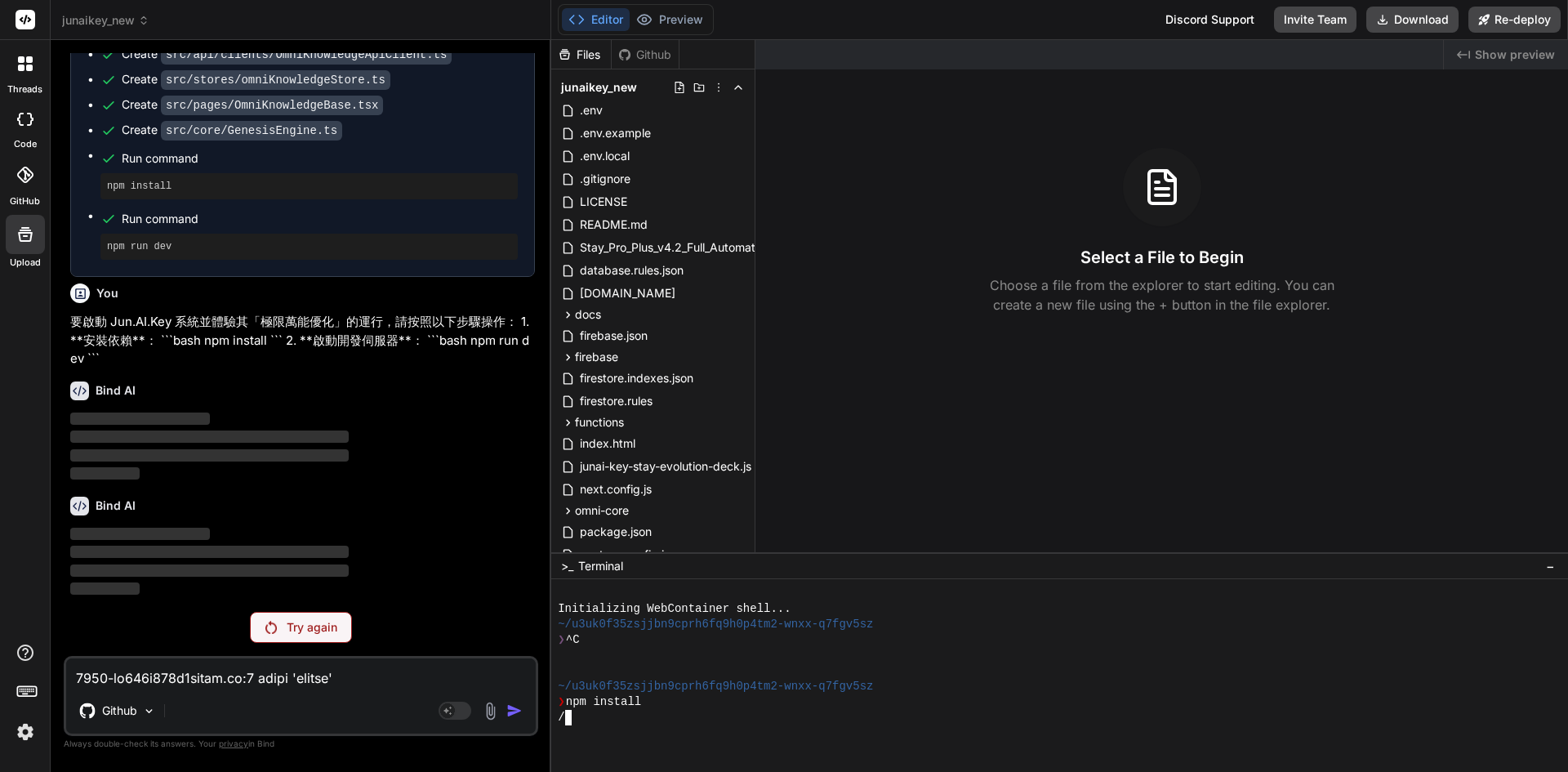
click at [839, 663] on div at bounding box center [1052, 671] width 988 height 16
click at [789, 671] on div at bounding box center [1052, 671] width 988 height 16
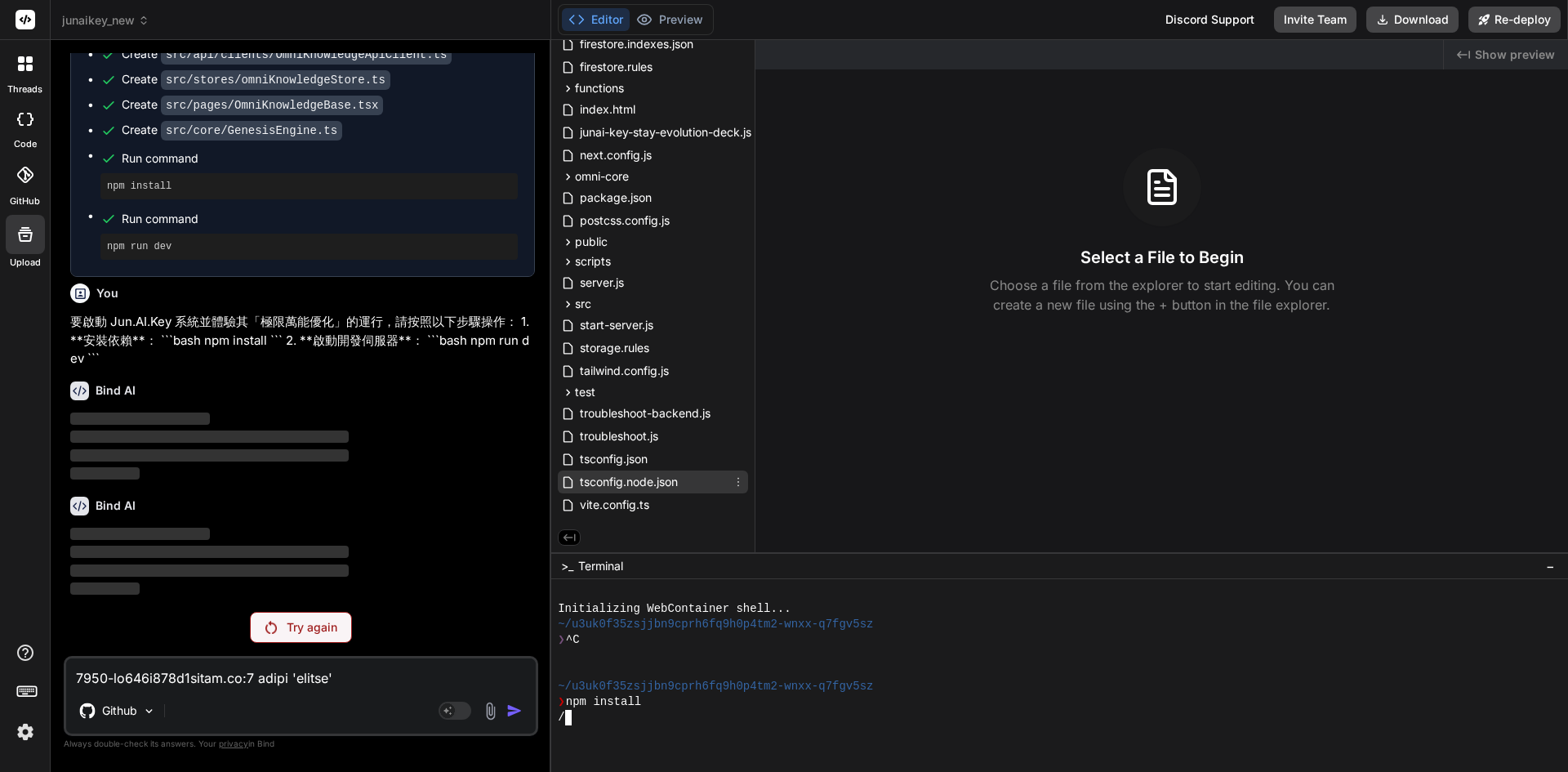
scroll to position [0, 0]
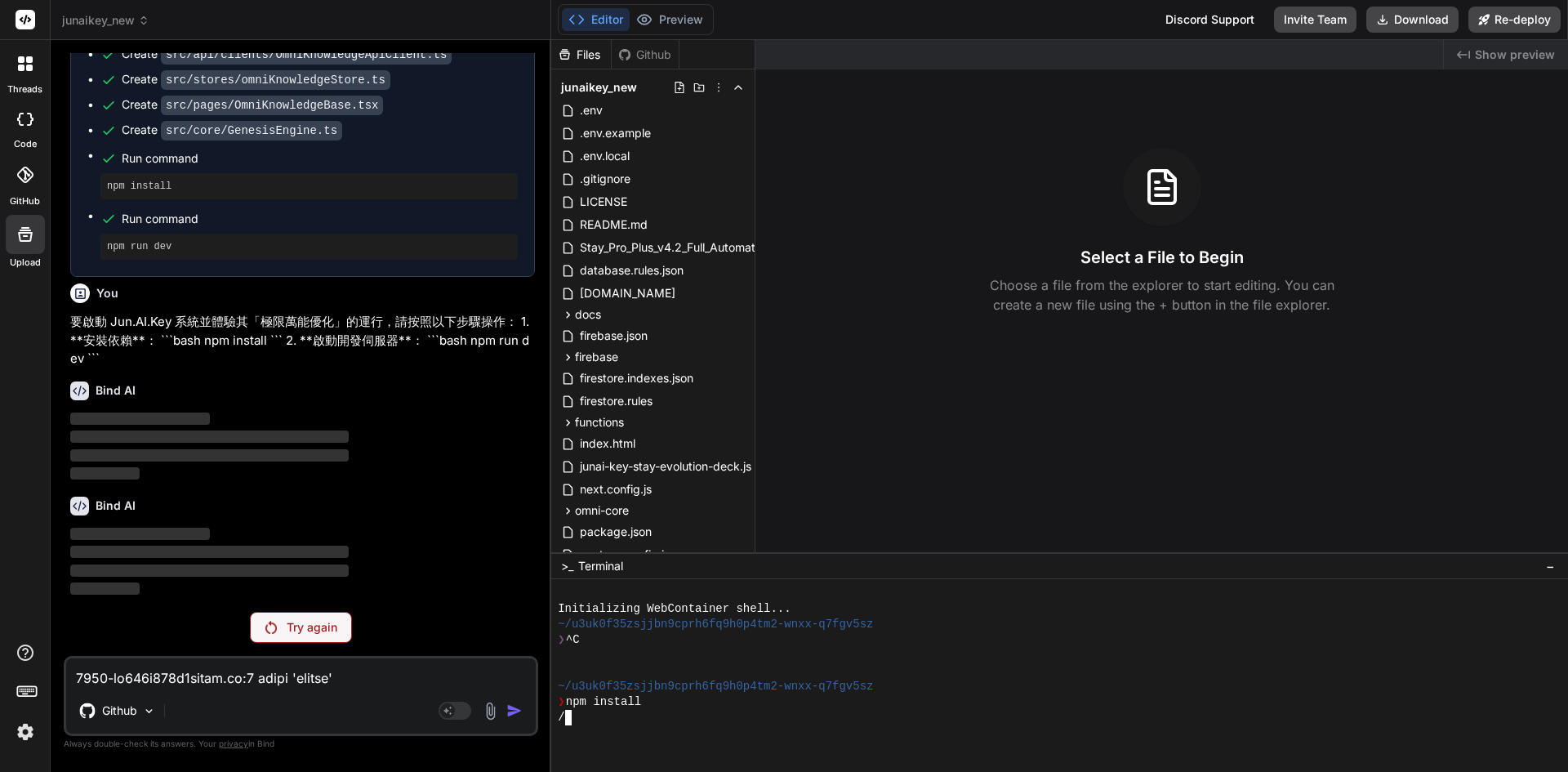
click at [324, 635] on div "Try again" at bounding box center [300, 627] width 102 height 31
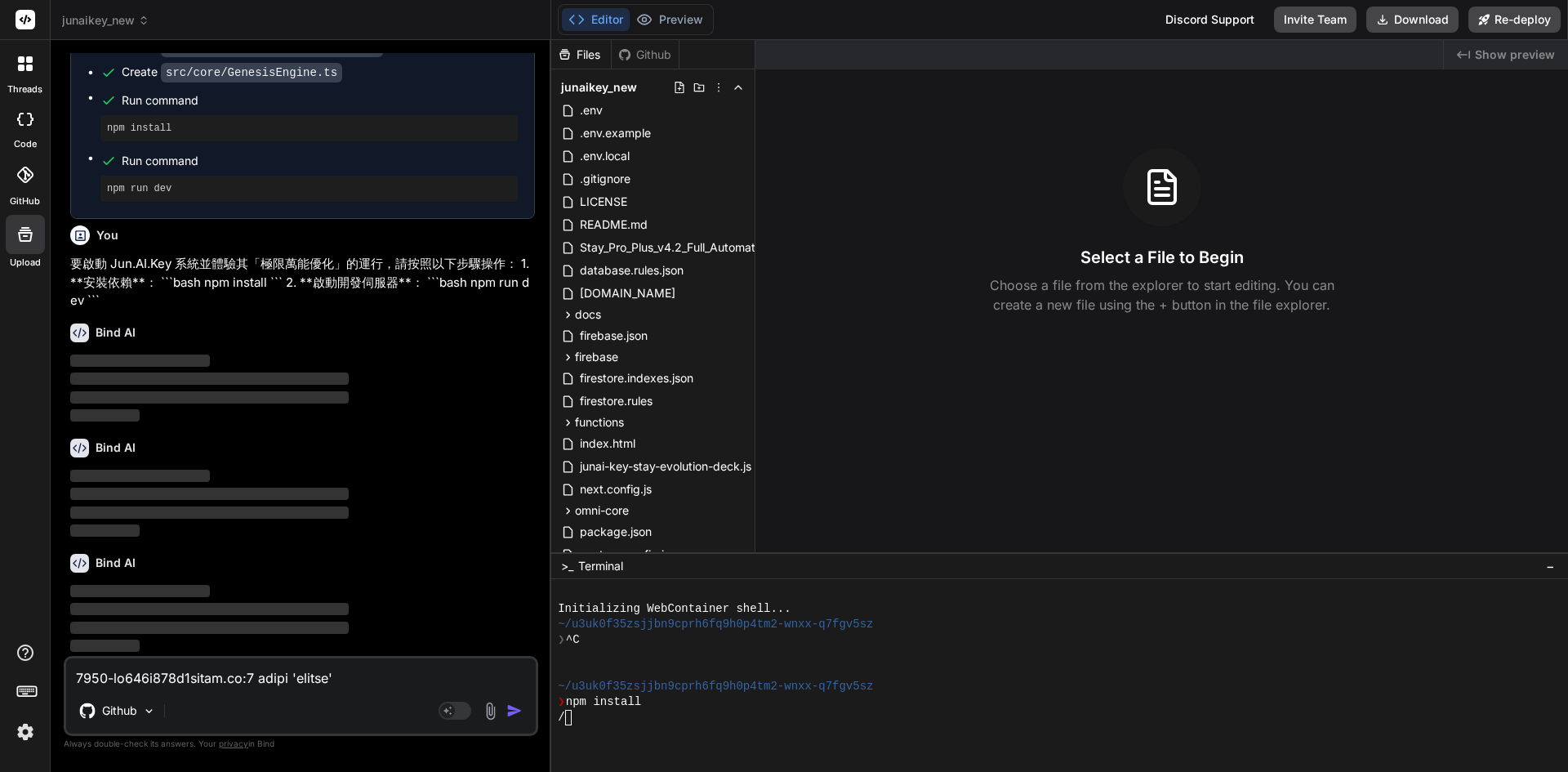
scroll to position [11539, 0]
click at [370, 520] on p "‌ ‌ ‌ ‌" at bounding box center [302, 503] width 465 height 74
click at [1226, 22] on div "Discord Support" at bounding box center [1210, 20] width 109 height 26
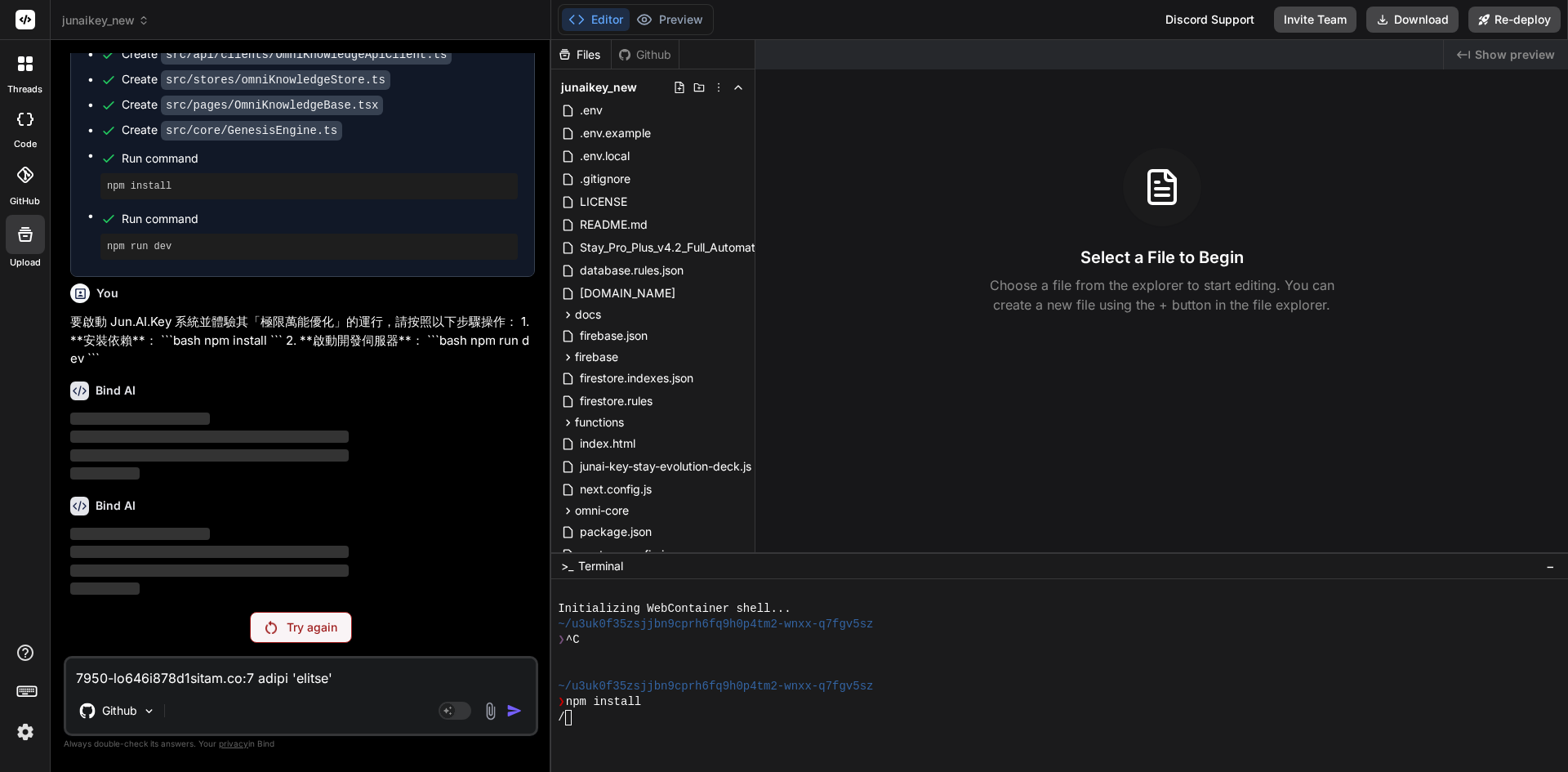
scroll to position [11481, 0]
click at [249, 530] on div "Bind AI ‌ ‌ ‌ ‌" at bounding box center [302, 541] width 465 height 115
click at [295, 629] on p "Try again" at bounding box center [312, 627] width 51 height 16
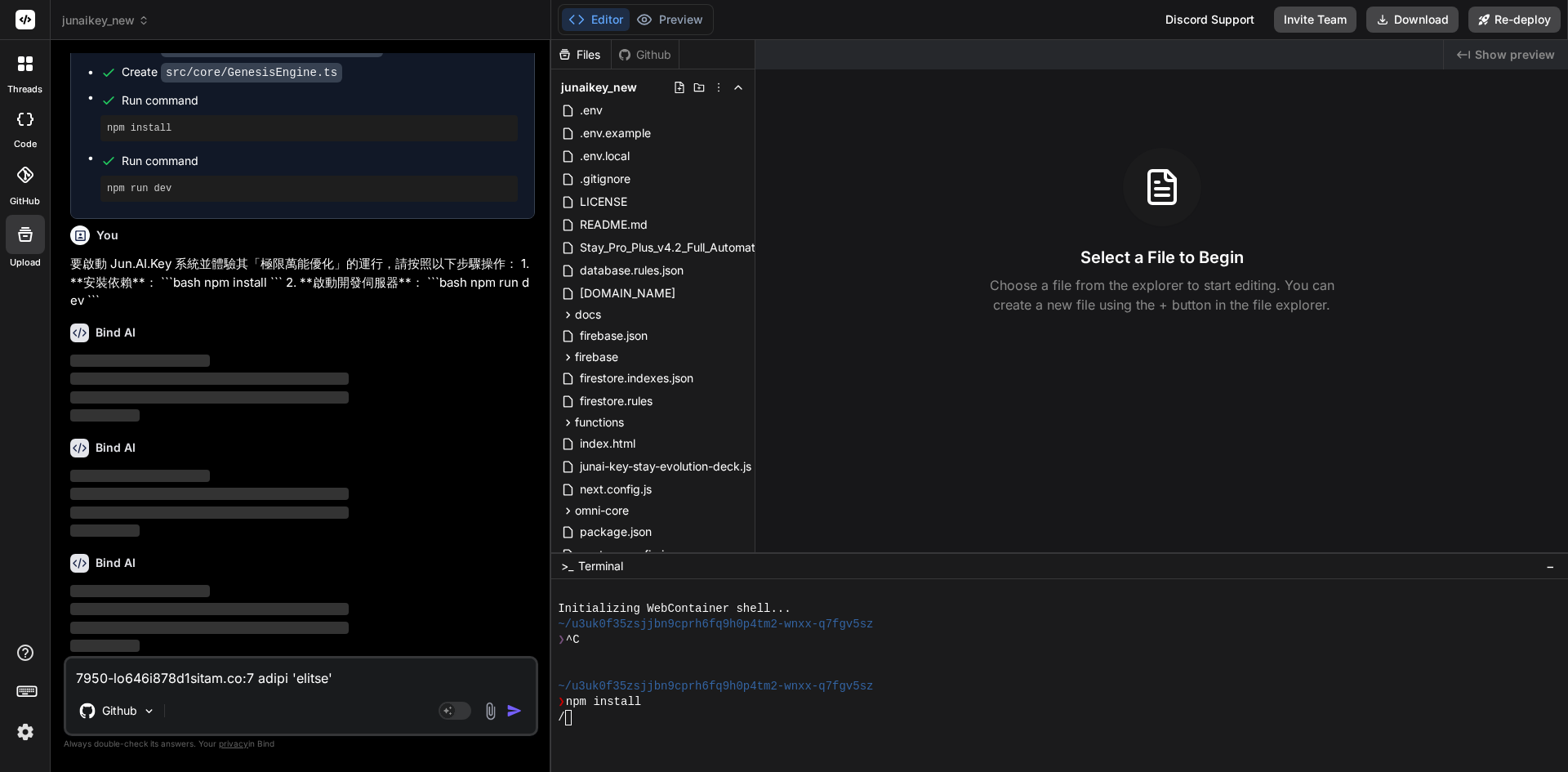
scroll to position [11539, 0]
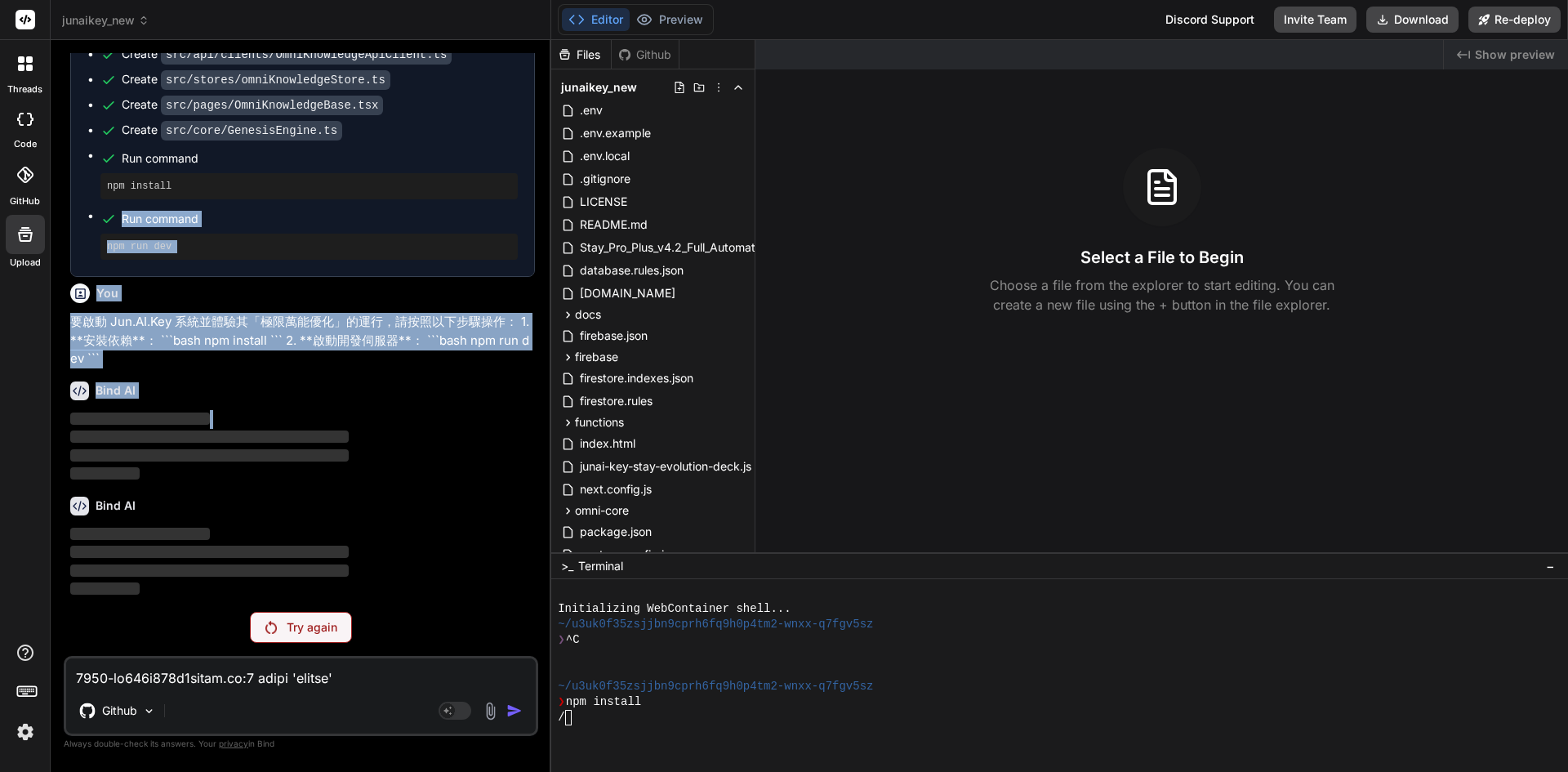
drag, startPoint x: 327, startPoint y: 443, endPoint x: 441, endPoint y: 601, distance: 194.8
click at [441, 601] on div "You Bind AI 遵命，第一建築師！ 我已收到您的日誌輸出。儘管 tsconfig.json 文件中已經正確啟用了 experimentalDecora…" at bounding box center [300, 412] width 474 height 718
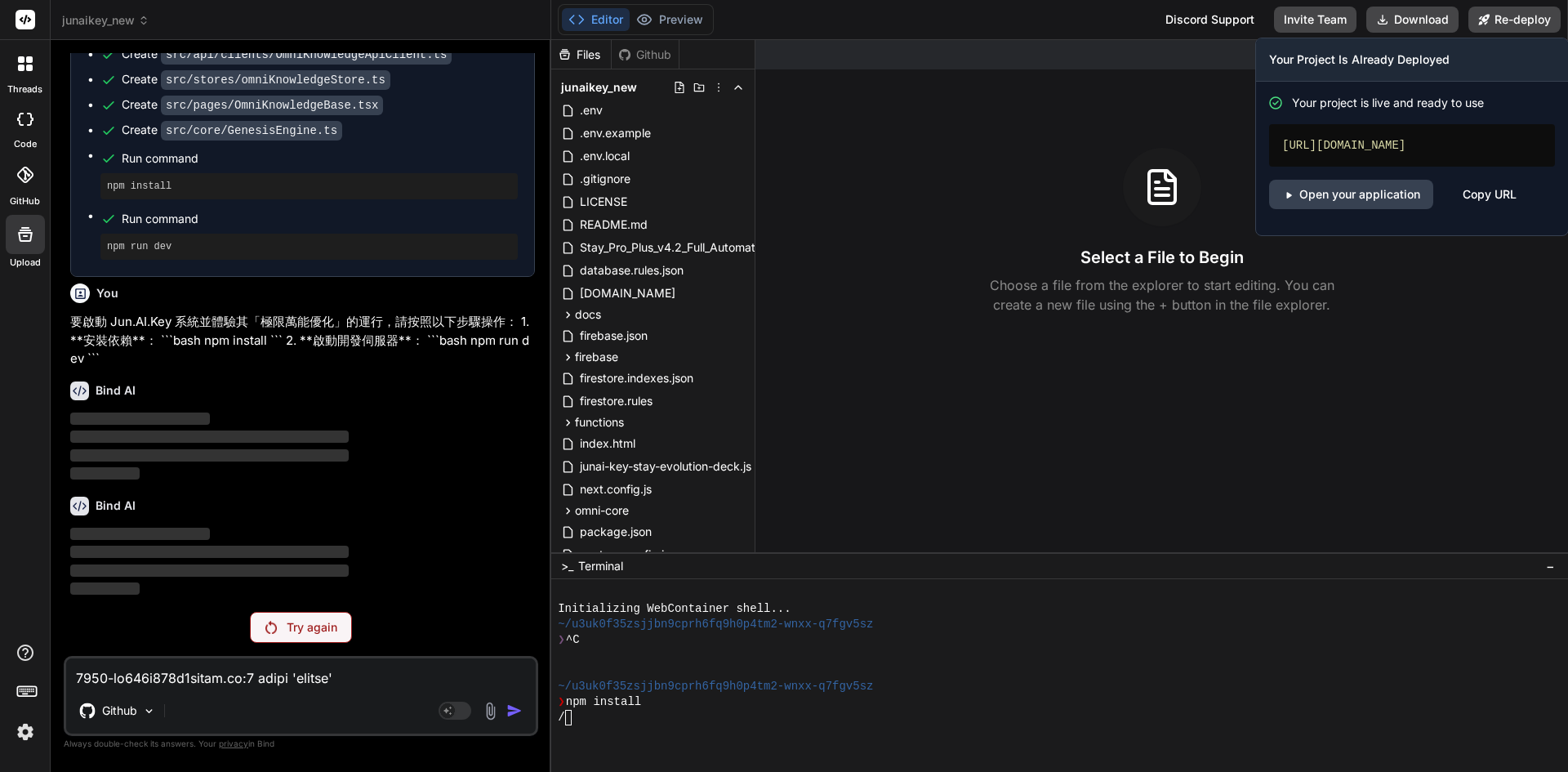
click at [1348, 187] on div "Your project is live and ready to use [URL][DOMAIN_NAME] Open your application …" at bounding box center [1413, 158] width 312 height 153
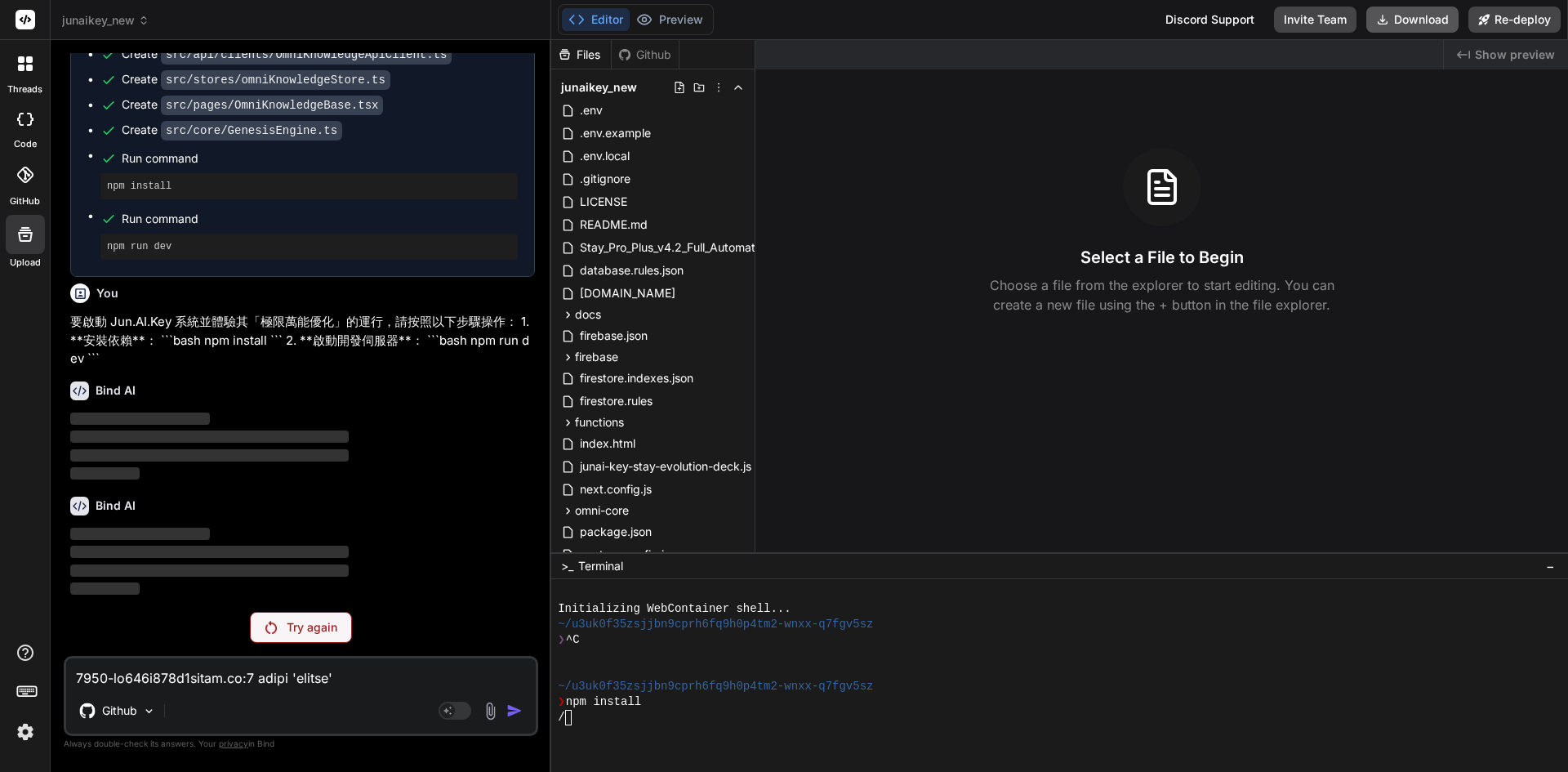
click at [1430, 21] on button "Download" at bounding box center [1413, 20] width 93 height 26
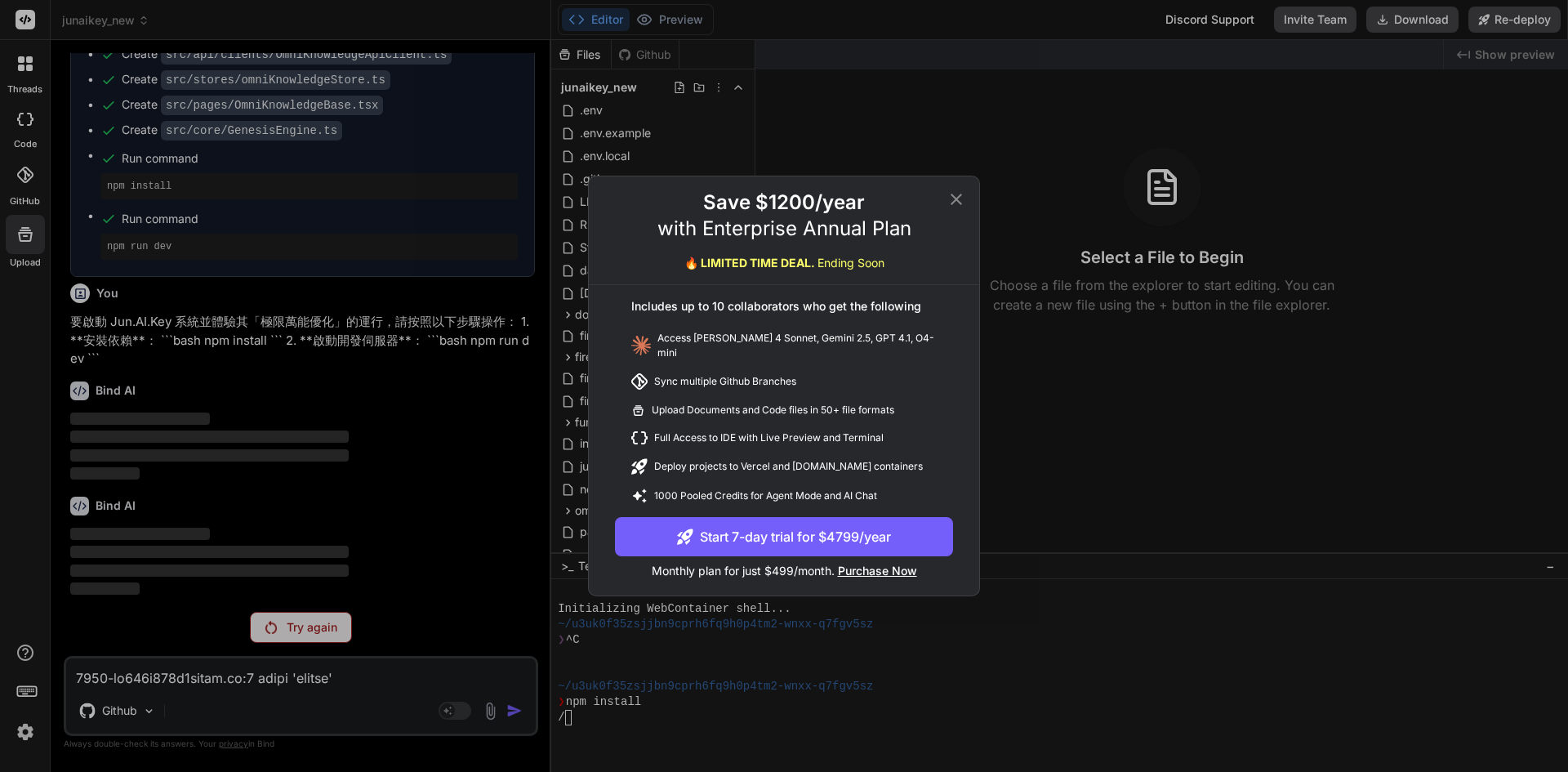
click at [952, 209] on icon at bounding box center [956, 199] width 20 height 20
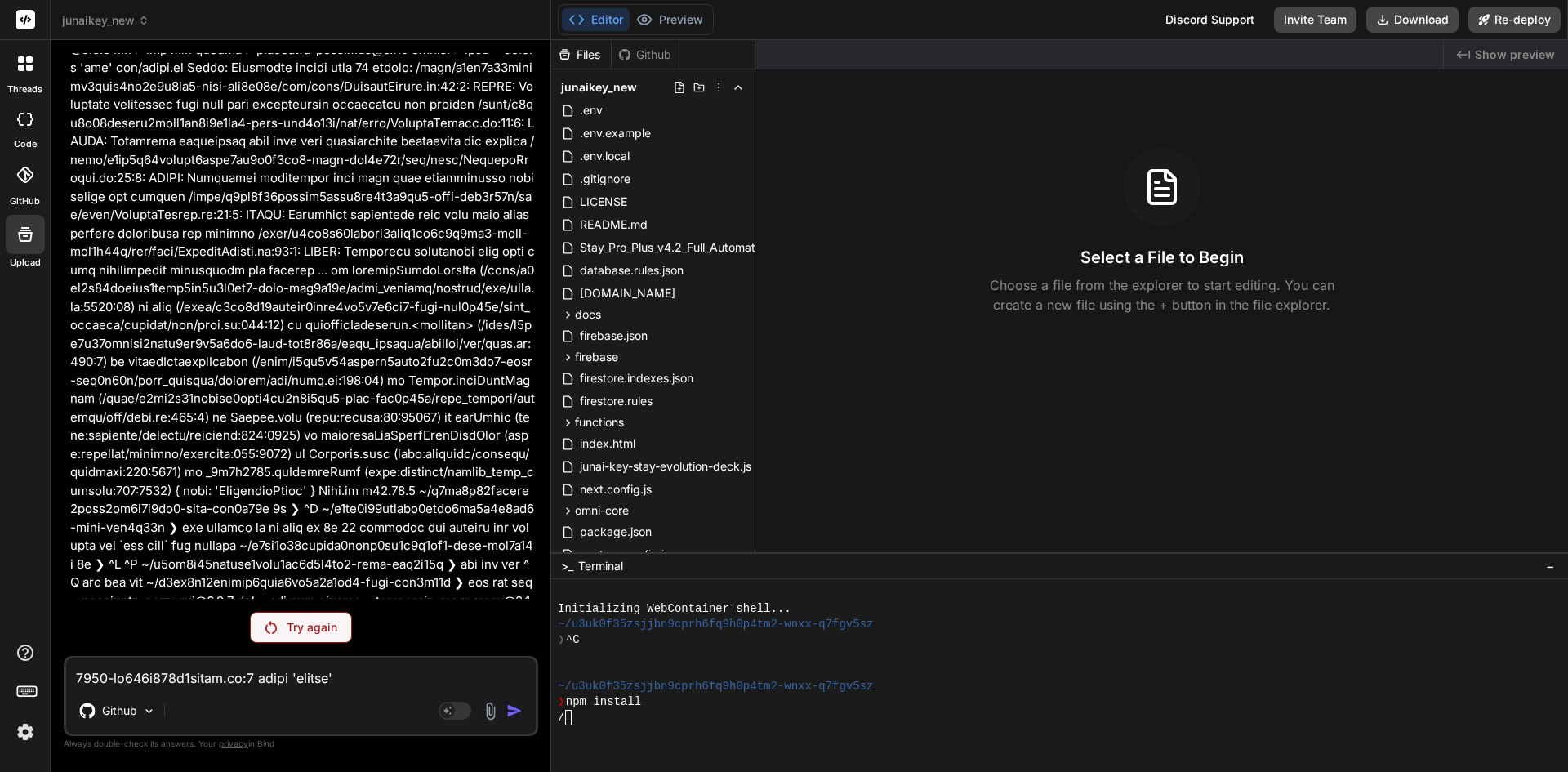
scroll to position [7285, 0]
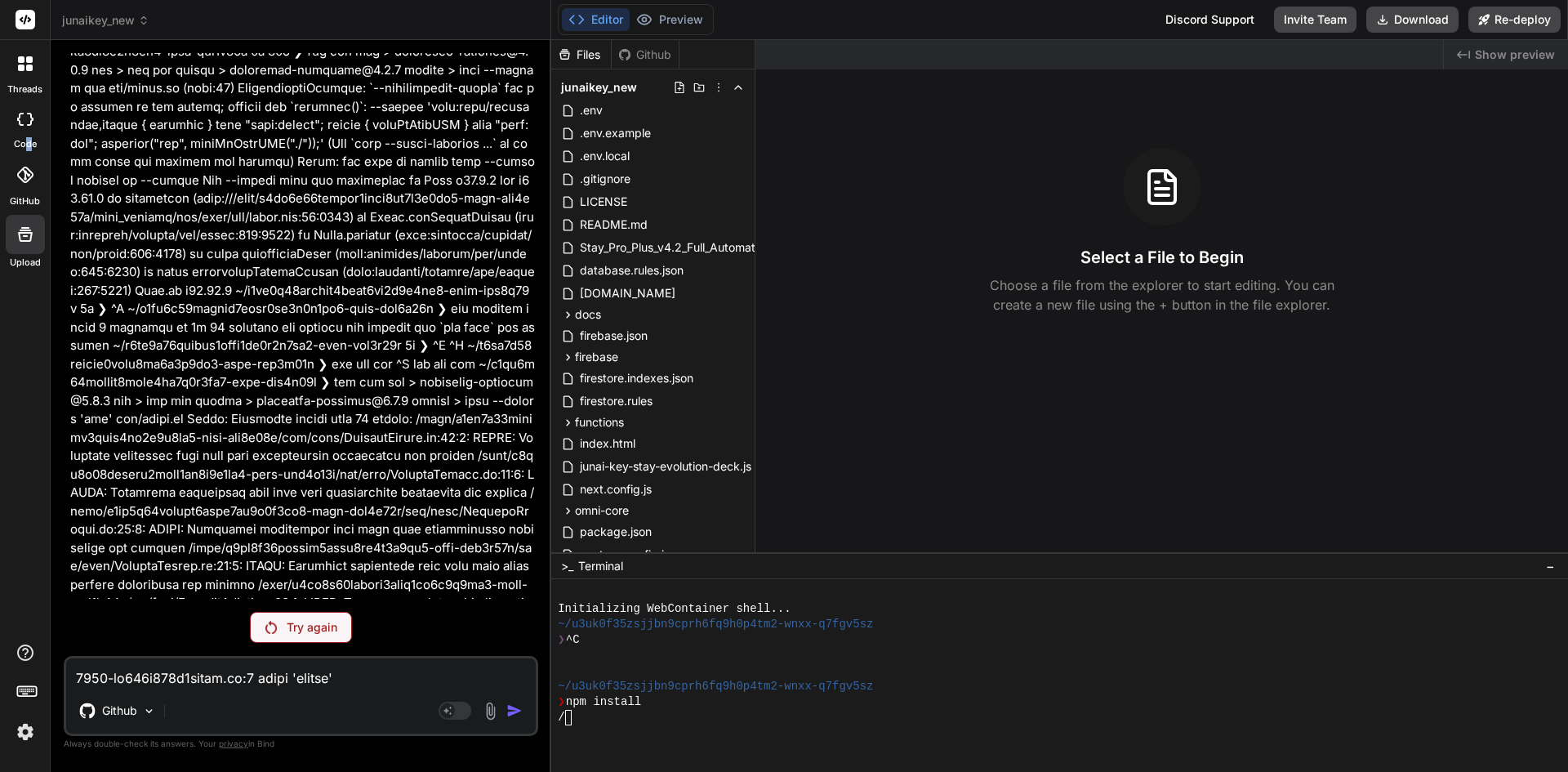
click at [32, 138] on label "code" at bounding box center [25, 144] width 22 height 14
click at [33, 195] on label "GitHub" at bounding box center [24, 201] width 30 height 14
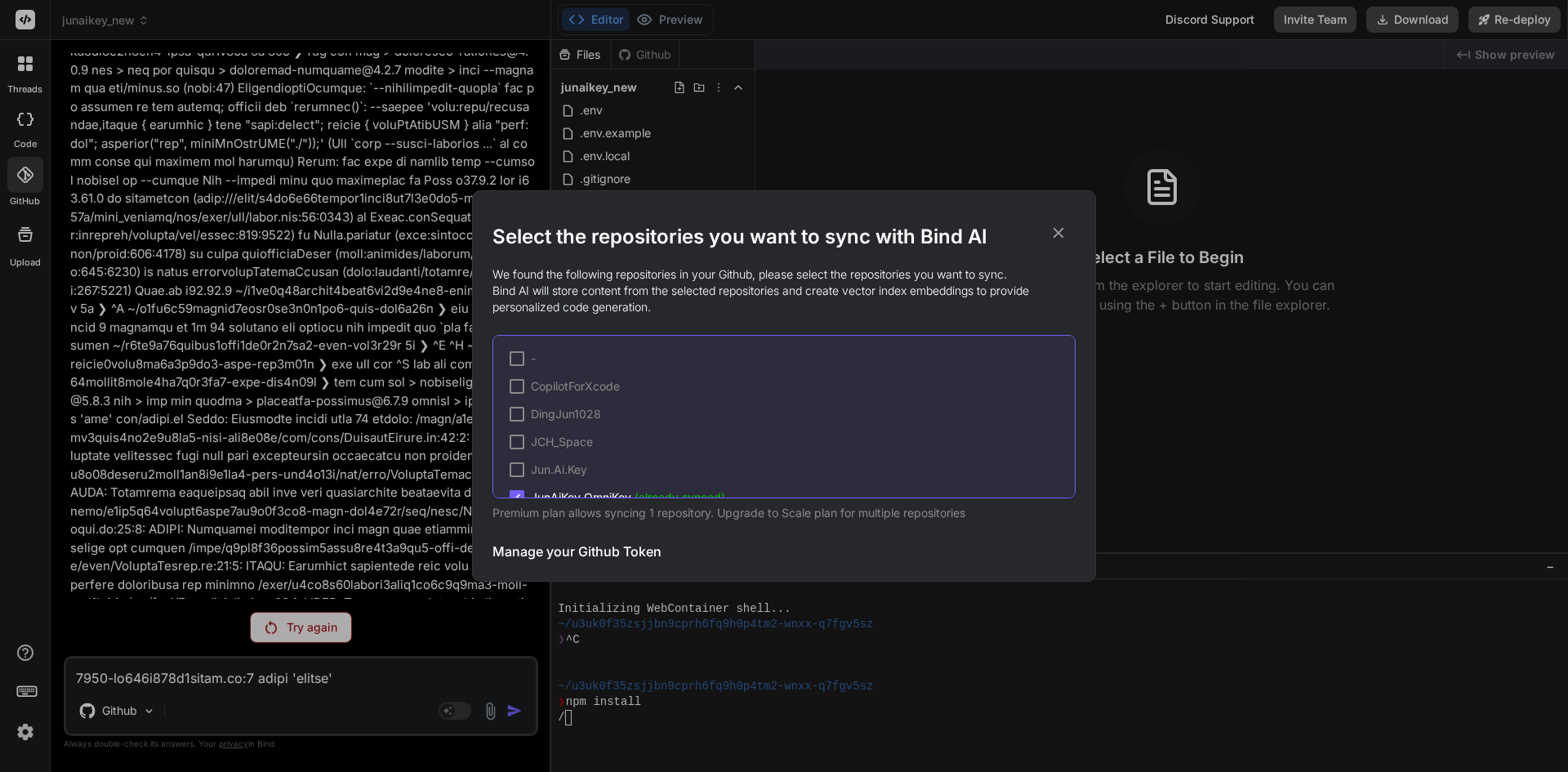
click at [49, 297] on div "Select the repositories you want to sync with Bind AI We found the following re…" at bounding box center [784, 386] width 1568 height 772
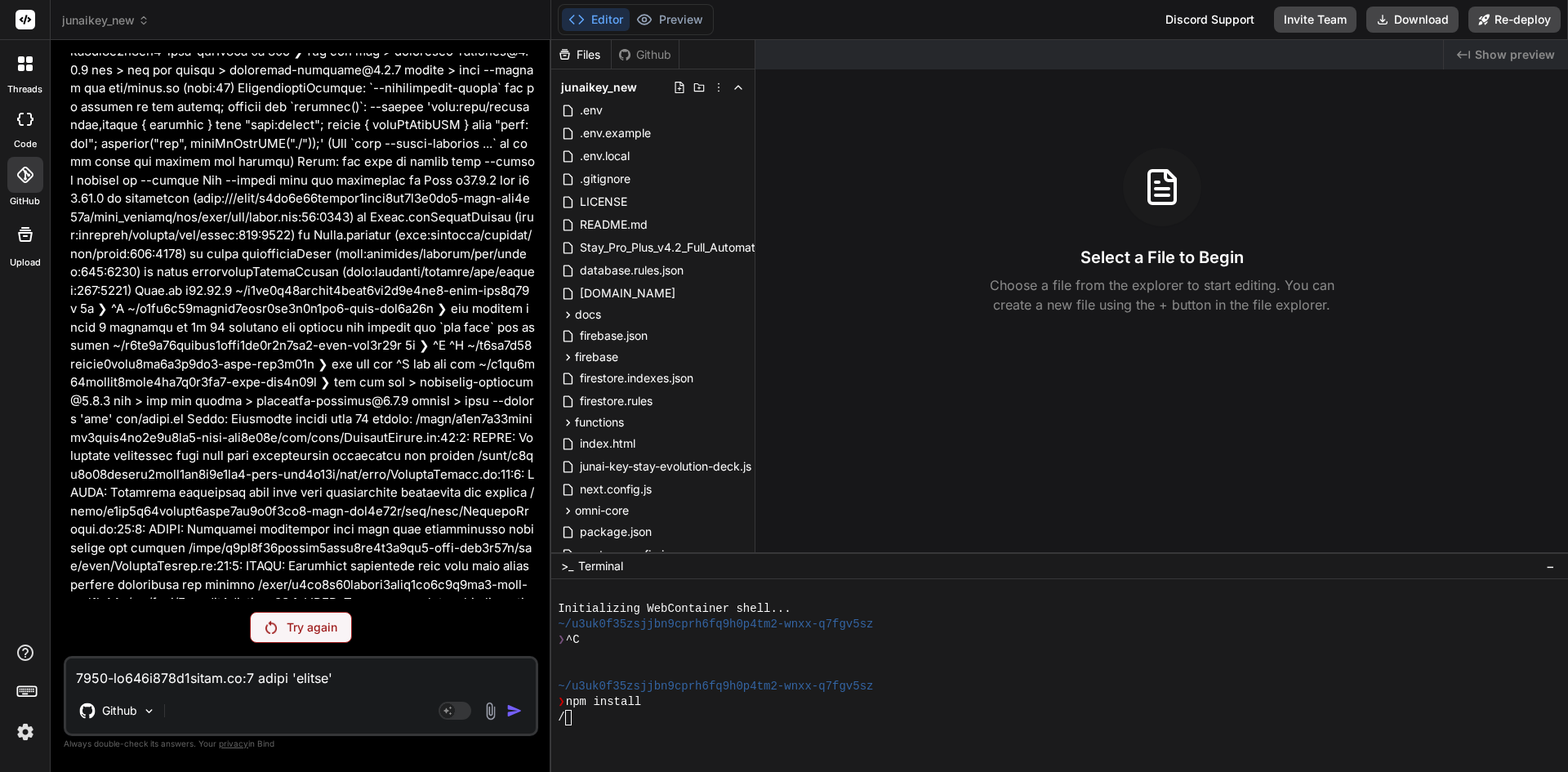
click at [19, 141] on label "code" at bounding box center [25, 144] width 22 height 14
type textarea "x"
click at [720, 83] on icon at bounding box center [719, 87] width 13 height 13
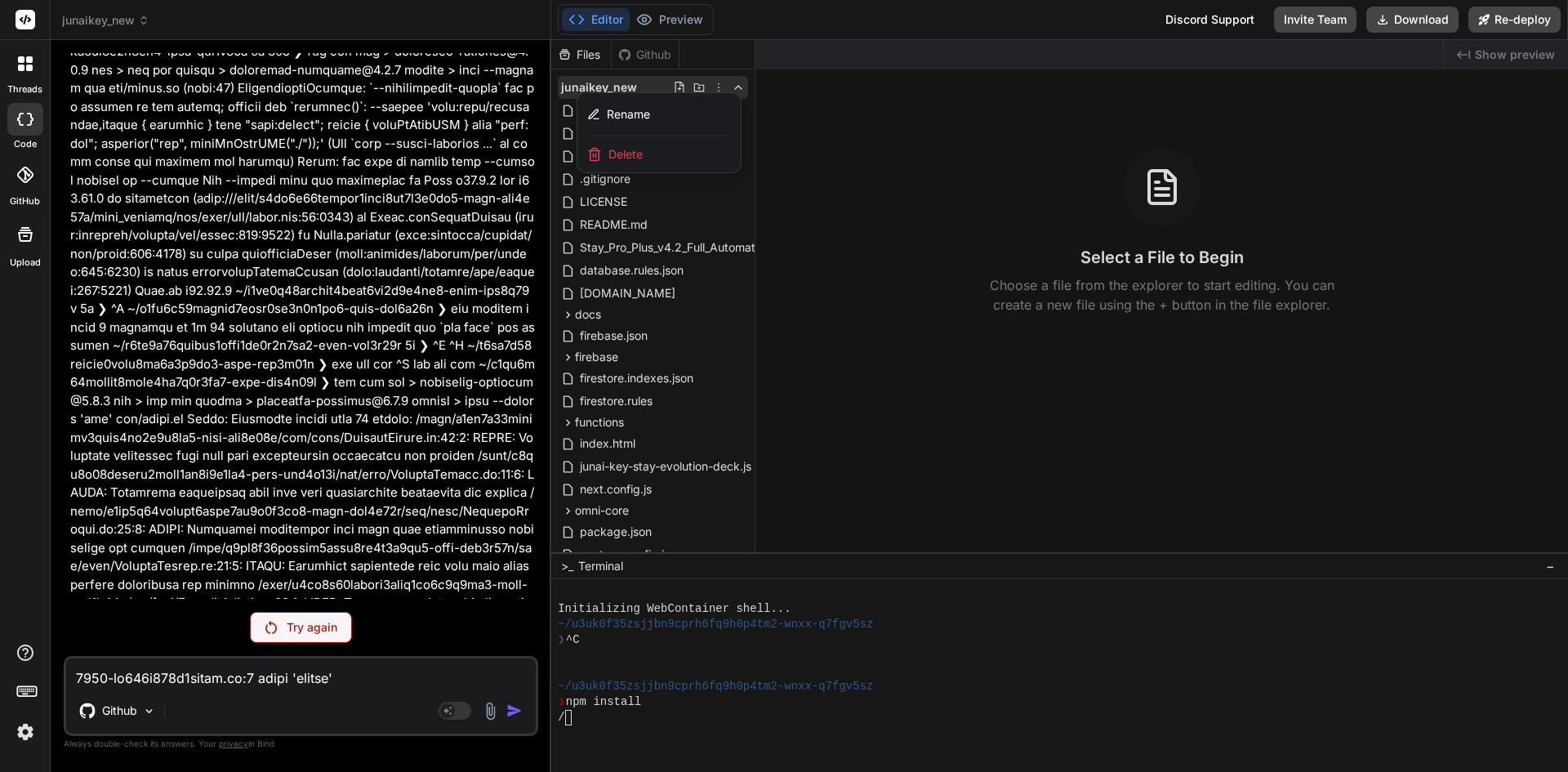
click at [719, 83] on div at bounding box center [1059, 406] width 1017 height 732
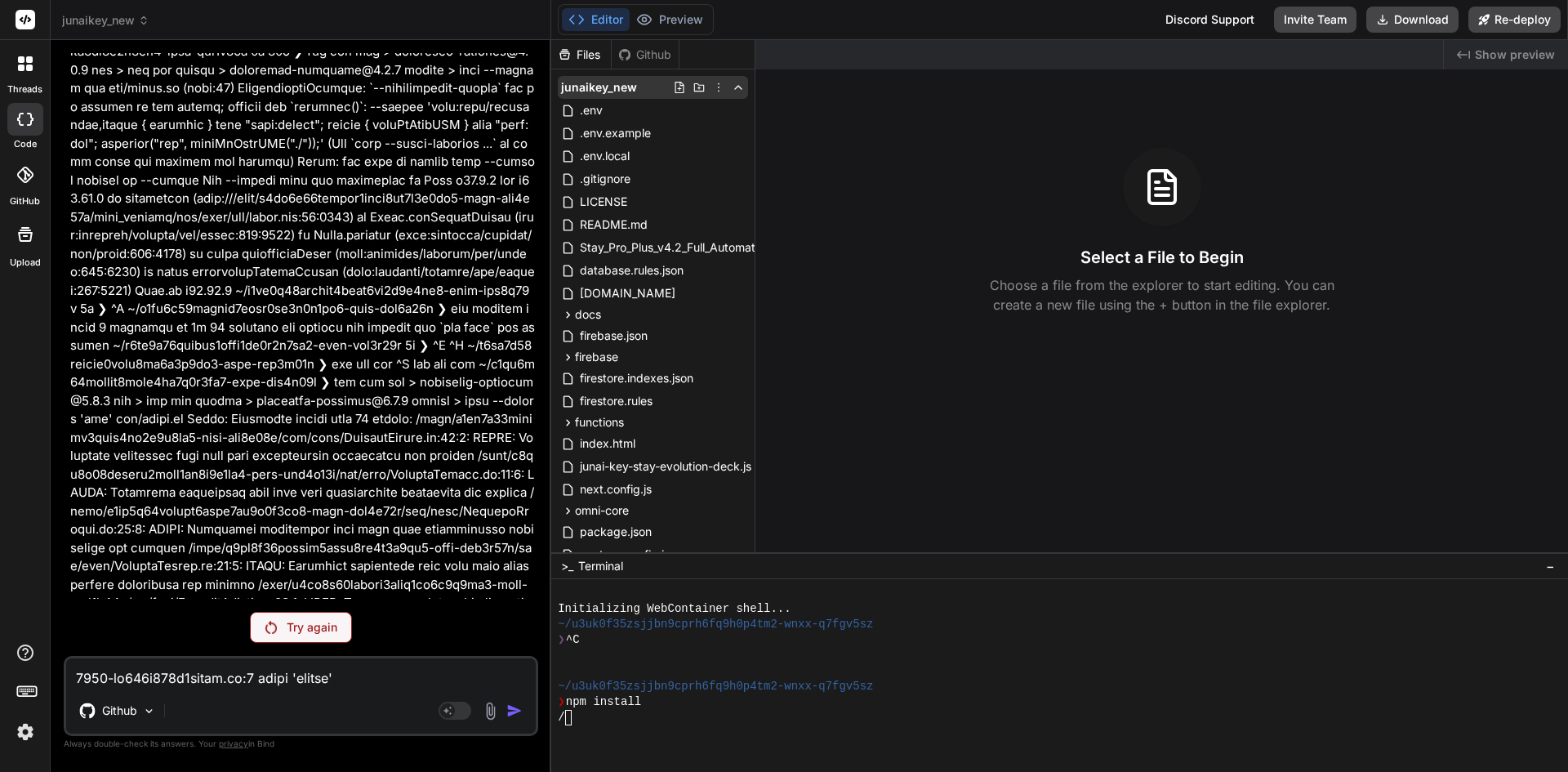
click at [700, 86] on icon at bounding box center [699, 87] width 13 height 13
click at [737, 87] on polyline at bounding box center [738, 87] width 7 height 3
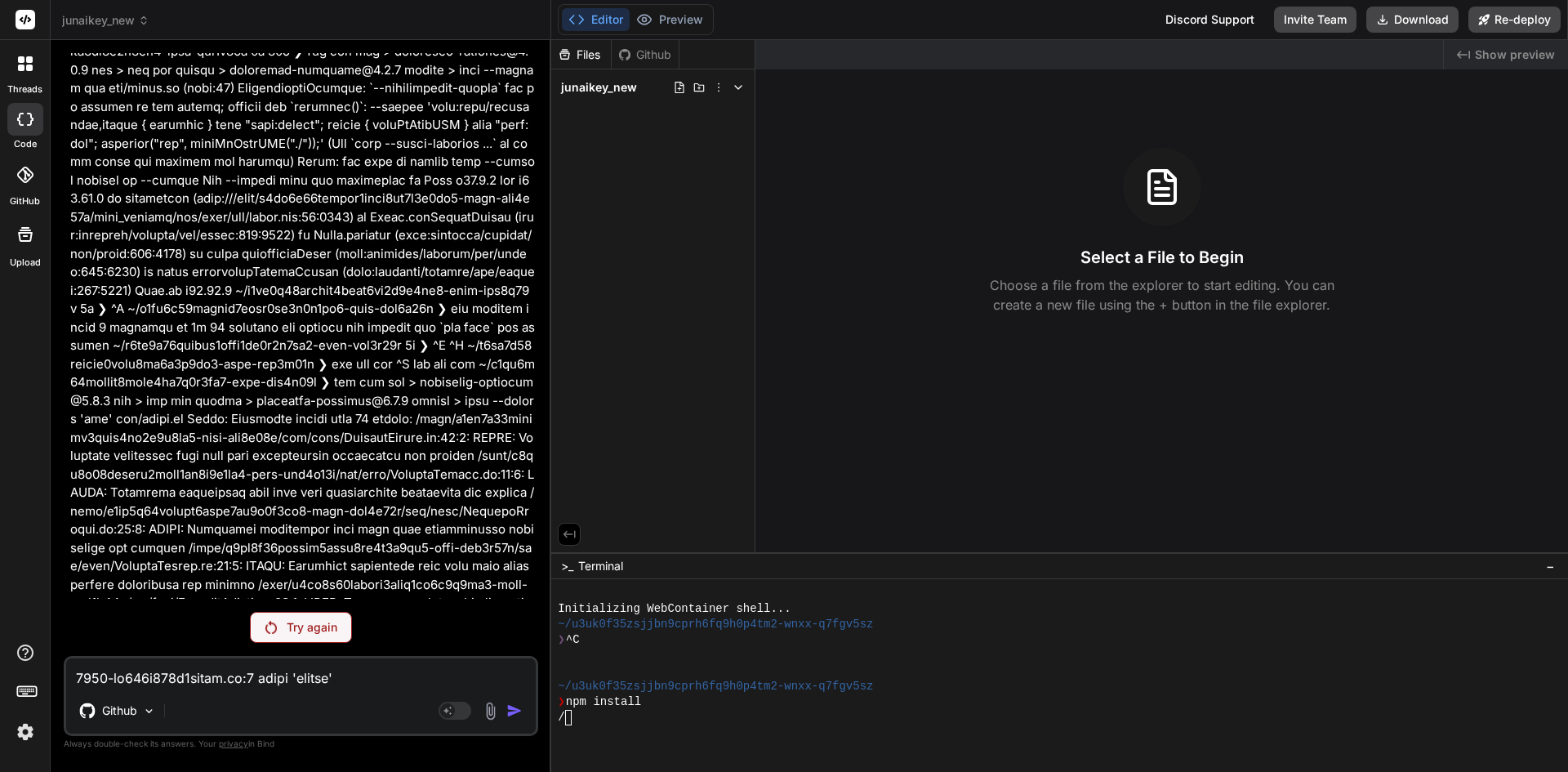
click at [737, 87] on polyline at bounding box center [738, 87] width 7 height 3
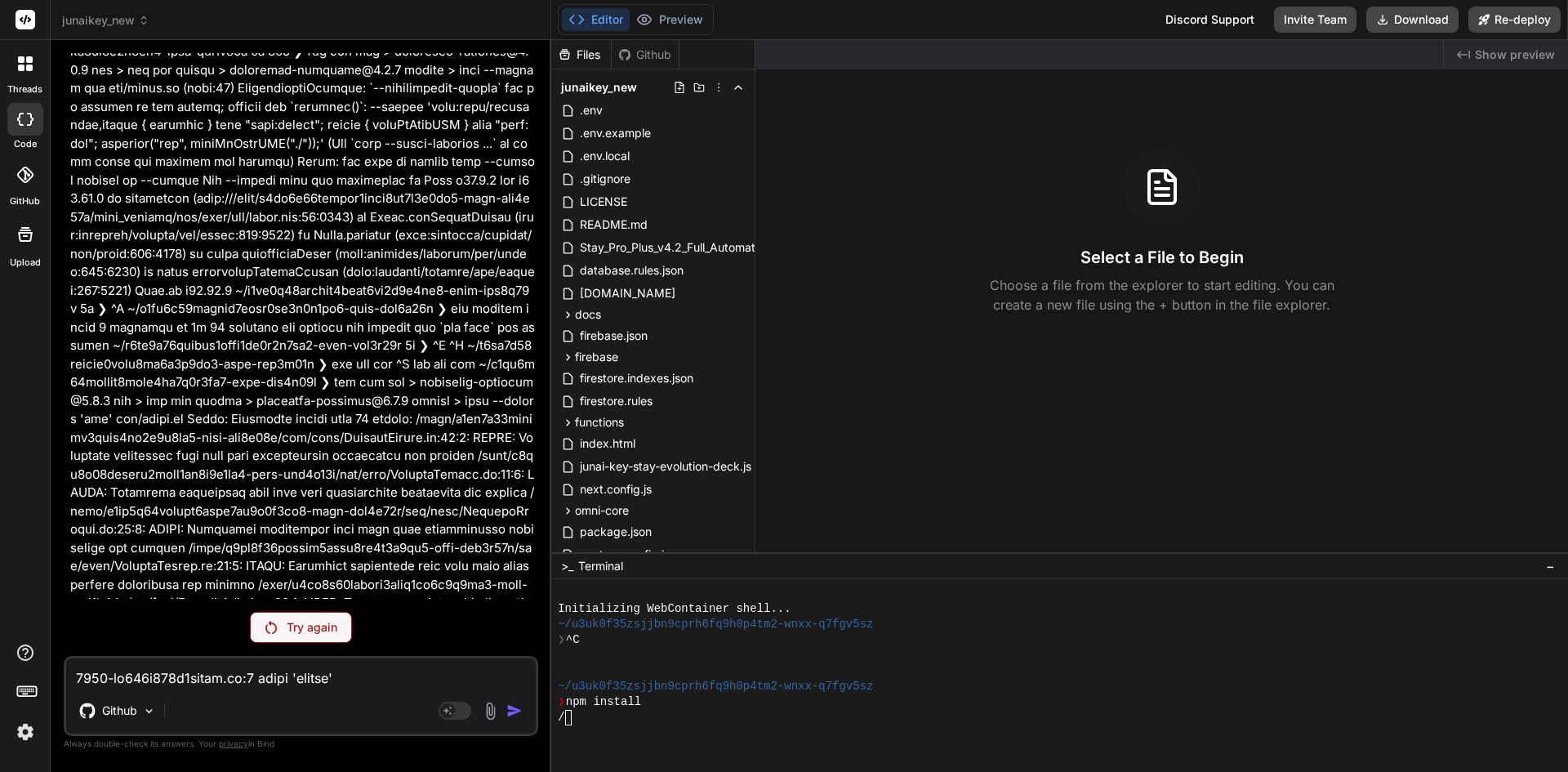
click at [0, 763] on div "threads code GitHub Upload" at bounding box center [25, 386] width 51 height 772
click at [38, 737] on img at bounding box center [25, 732] width 28 height 28
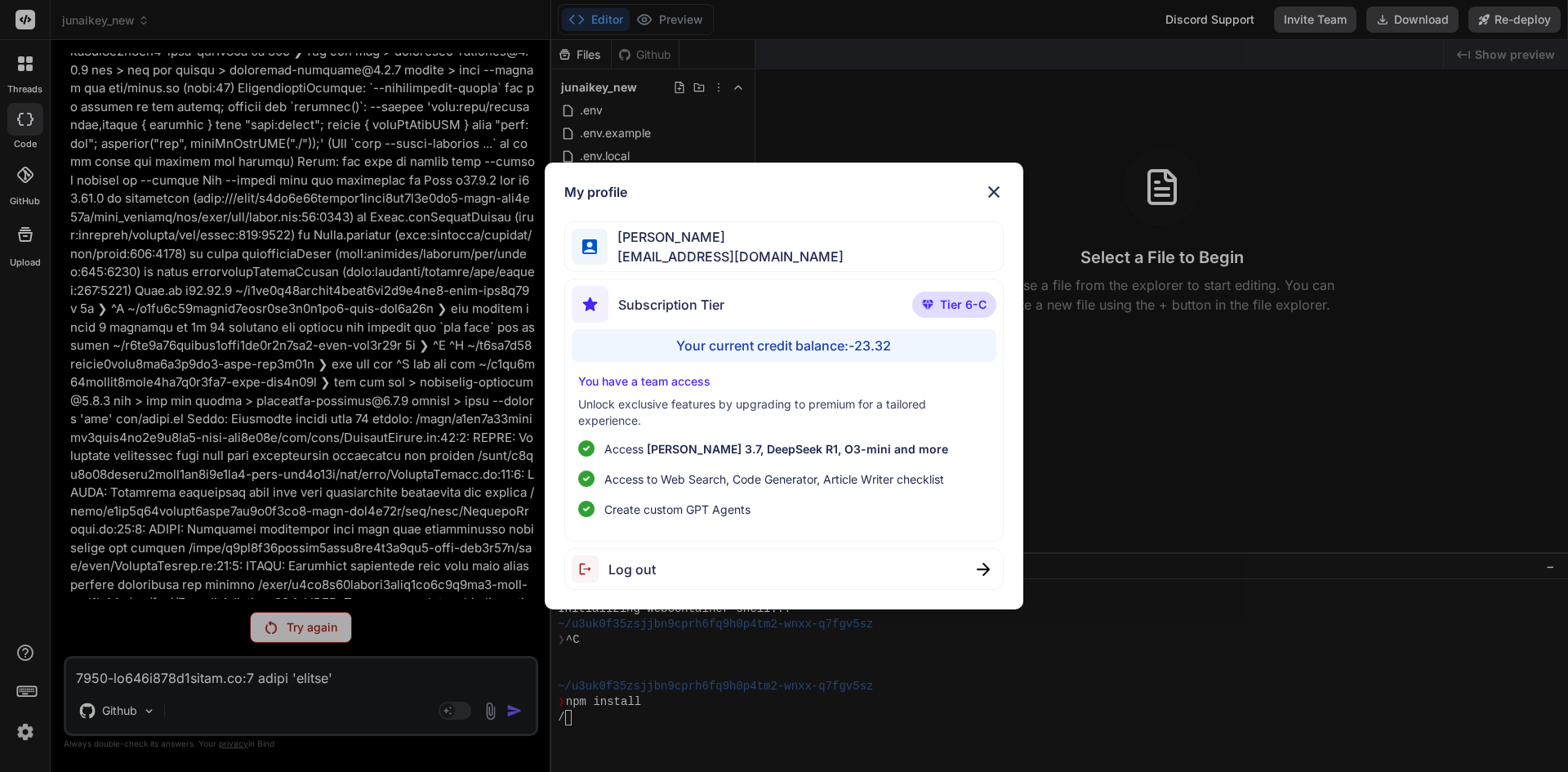
click at [886, 344] on div "Your current credit balance: -23.32" at bounding box center [784, 345] width 426 height 33
drag, startPoint x: 963, startPoint y: 299, endPoint x: 914, endPoint y: 299, distance: 49.0
click at [957, 299] on span "Tier 6-C" at bounding box center [964, 304] width 47 height 16
click at [639, 322] on div "Subscription Tier" at bounding box center [647, 304] width 152 height 36
click at [603, 417] on p "Unlock exclusive features by upgrading to premium for a tailored experience." at bounding box center [784, 412] width 413 height 33
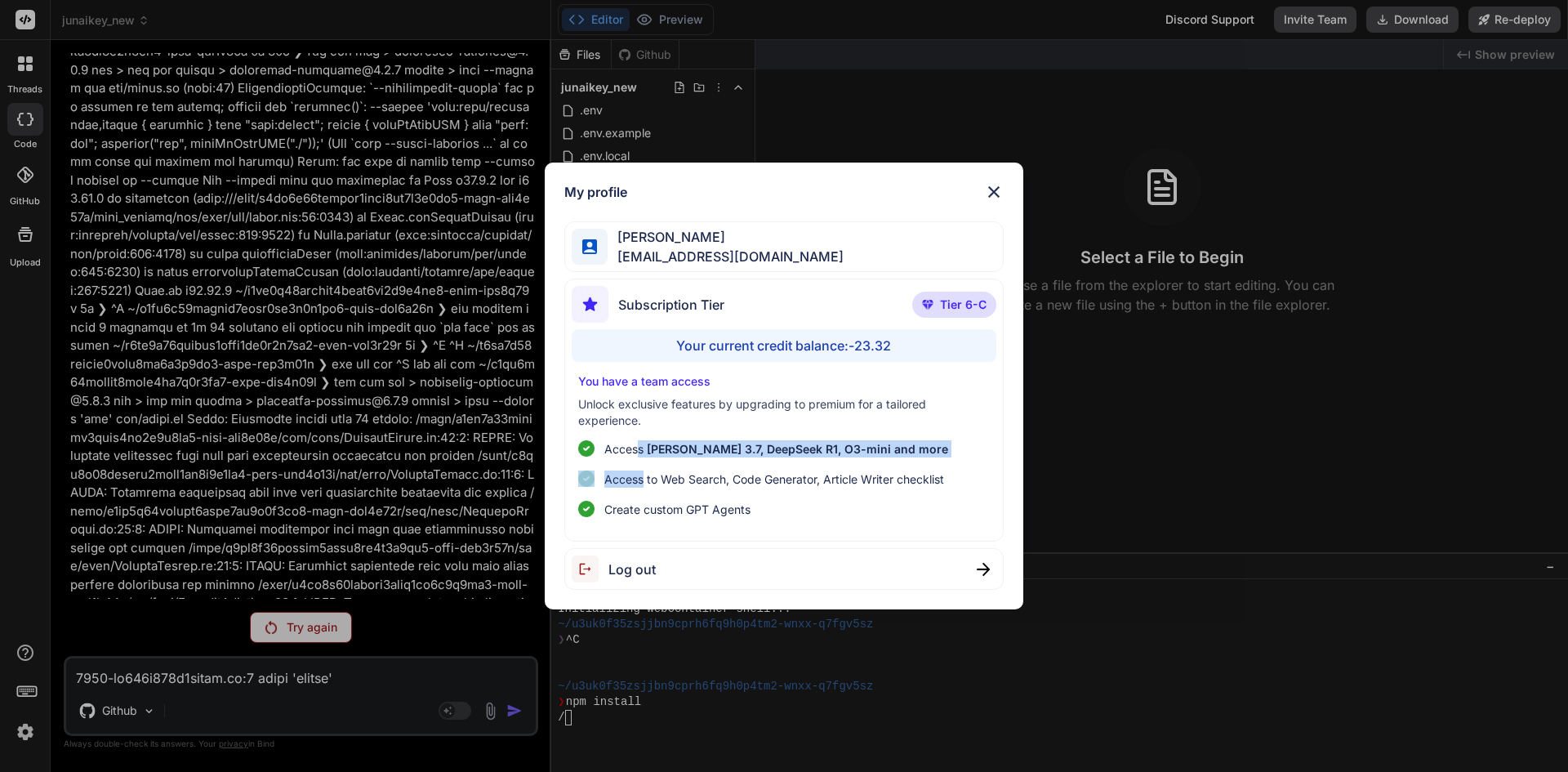
click at [642, 488] on ul "Access [PERSON_NAME] 3.7, DeepSeek R1, O3-mini and more Access to Web Search, C…" at bounding box center [784, 479] width 413 height 78
drag, startPoint x: 643, startPoint y: 499, endPoint x: 909, endPoint y: 518, distance: 266.7
click at [679, 524] on div "Subscription Tier Tier 6-C Your current credit balance: -23.32 You have a team …" at bounding box center [784, 410] width 441 height 263
drag, startPoint x: 987, startPoint y: 523, endPoint x: 998, endPoint y: 552, distance: 31.0
click at [998, 552] on div "My profile [PERSON_NAME] [EMAIL_ADDRESS][DOMAIN_NAME] Subscription Tier Tier 6-…" at bounding box center [784, 386] width 479 height 447
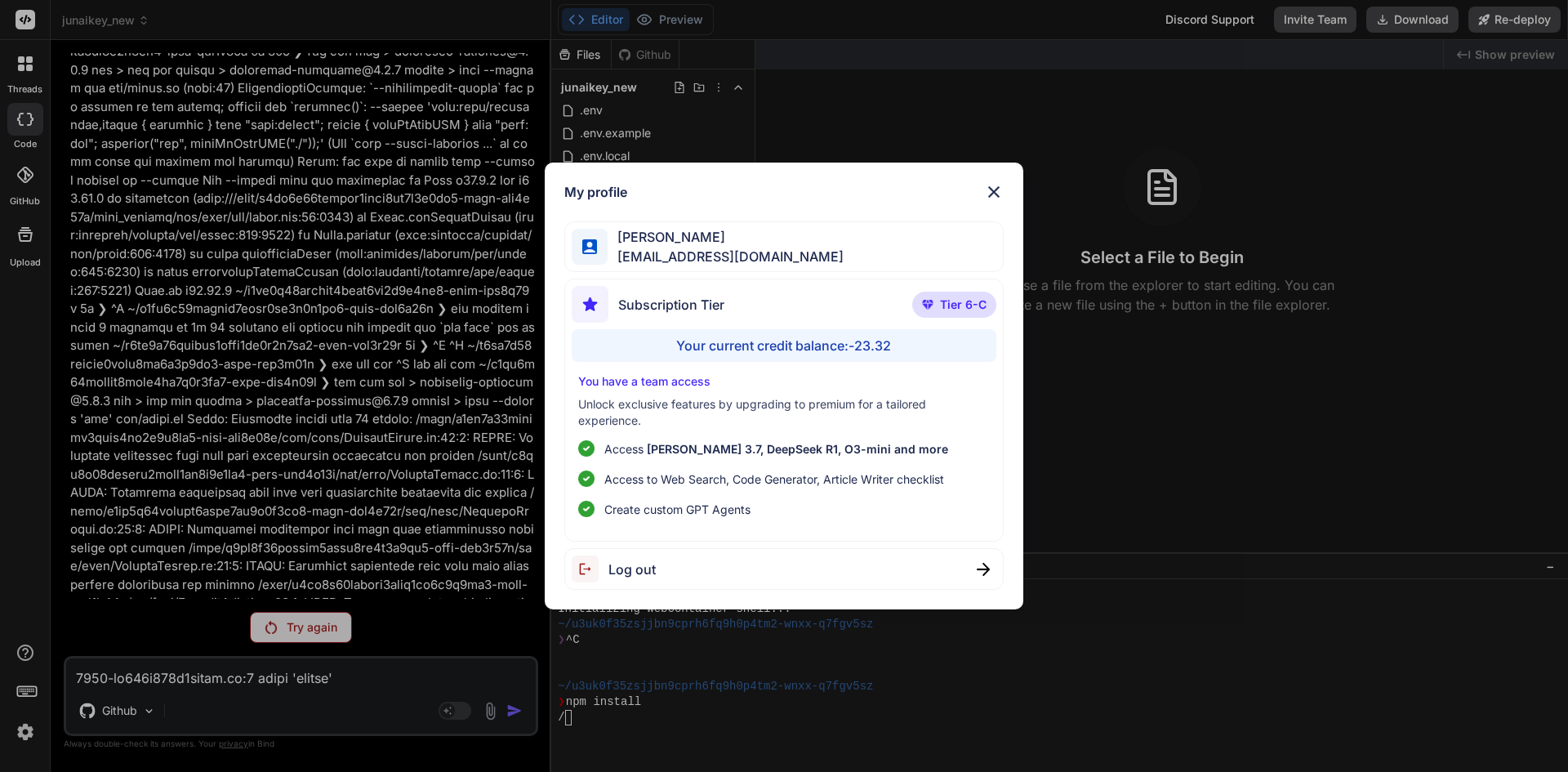
click at [1014, 185] on div "My profile [PERSON_NAME] [EMAIL_ADDRESS][DOMAIN_NAME] Subscription Tier Tier 6-…" at bounding box center [784, 386] width 479 height 447
click at [1000, 189] on img at bounding box center [994, 192] width 20 height 20
